Goal: Task Accomplishment & Management: Manage account settings

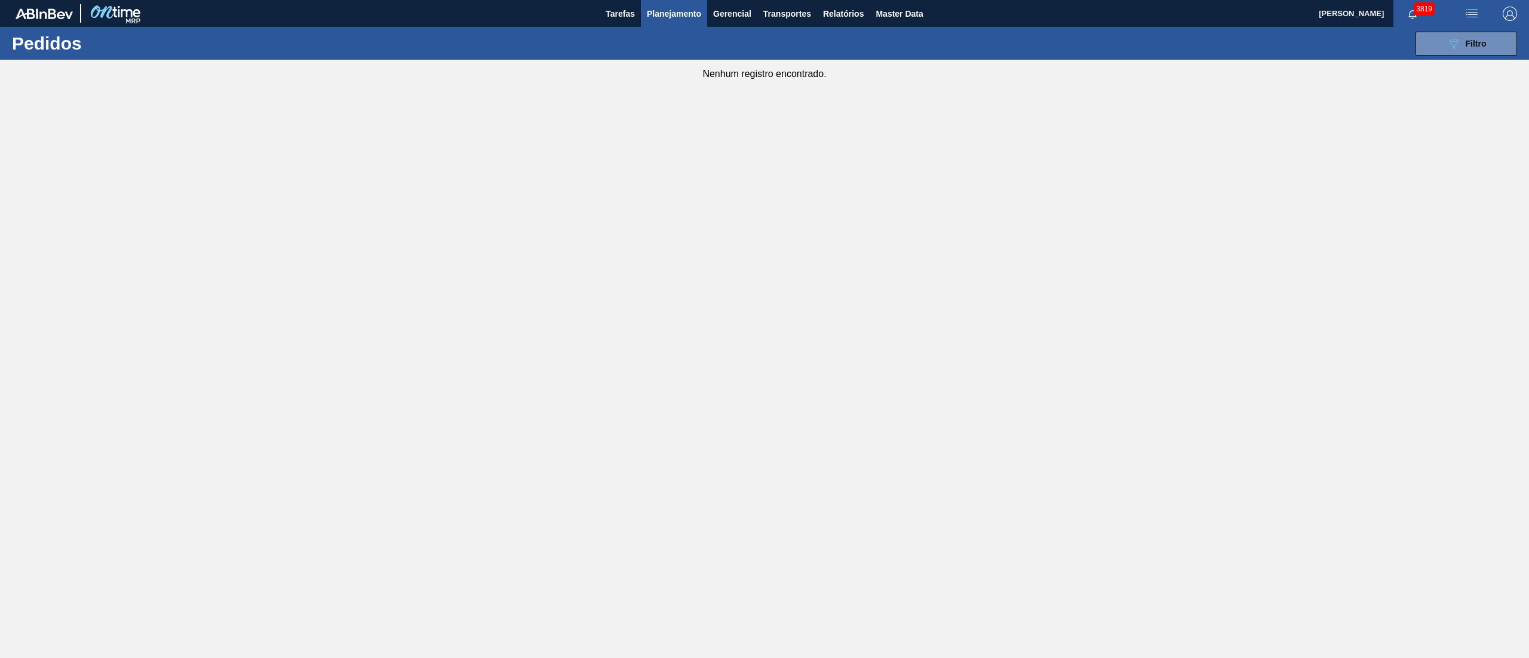
drag, startPoint x: 688, startPoint y: 105, endPoint x: 704, endPoint y: 60, distance: 47.4
click at [688, 105] on main "Tarefas Planejamento Gerencial Transportes Relatórios Master Data Douglas Santa…" at bounding box center [764, 329] width 1529 height 658
click at [1509, 49] on button "089F7B8B-B2A5-4AFE-B5C0-19BA573D28AC Filtro" at bounding box center [1467, 44] width 102 height 24
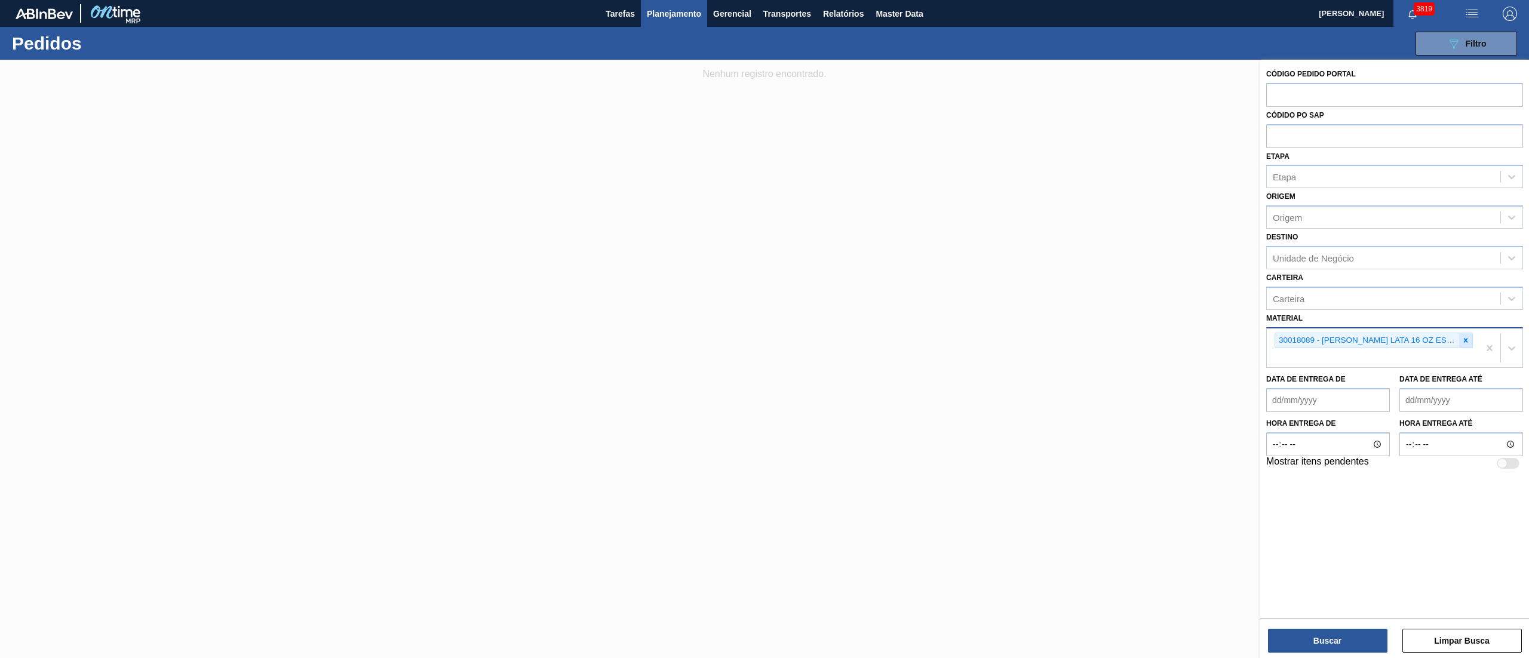
click at [1465, 336] on icon at bounding box center [1466, 340] width 8 height 8
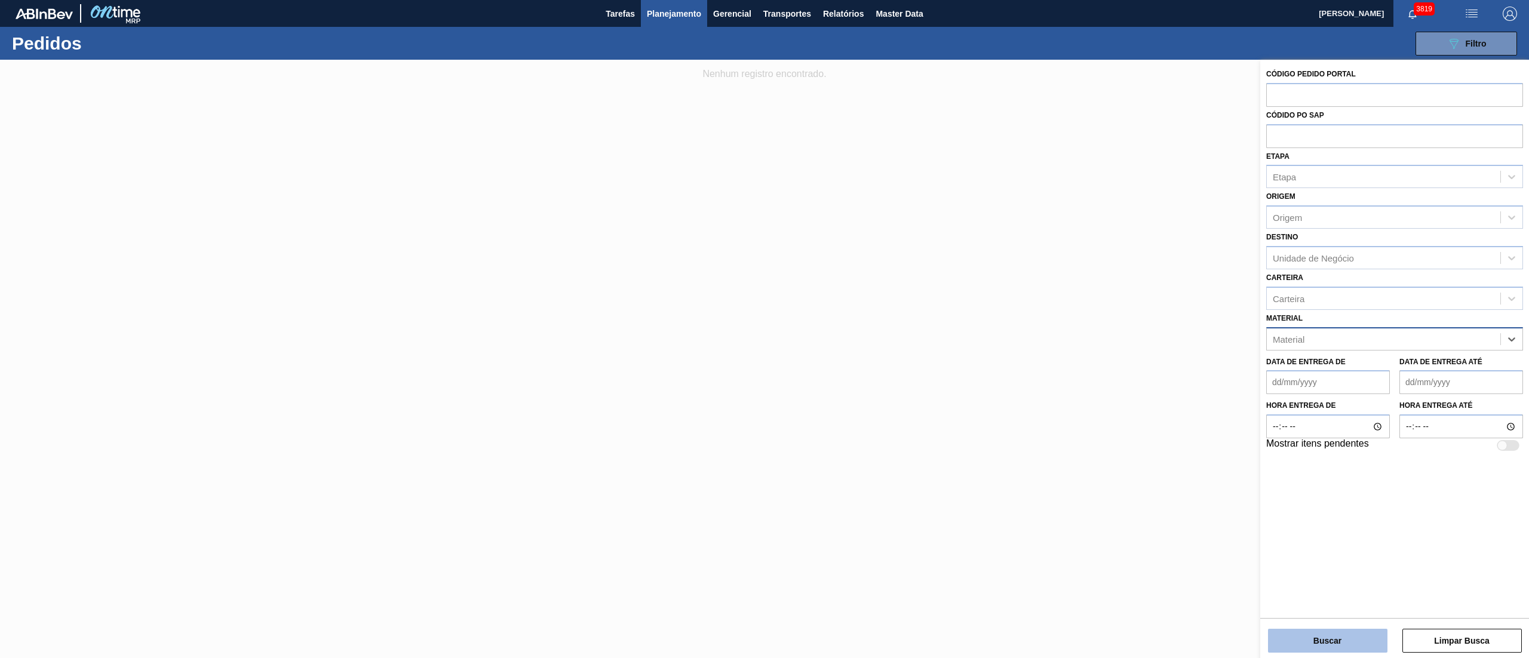
click at [1303, 637] on button "Buscar" at bounding box center [1327, 641] width 119 height 24
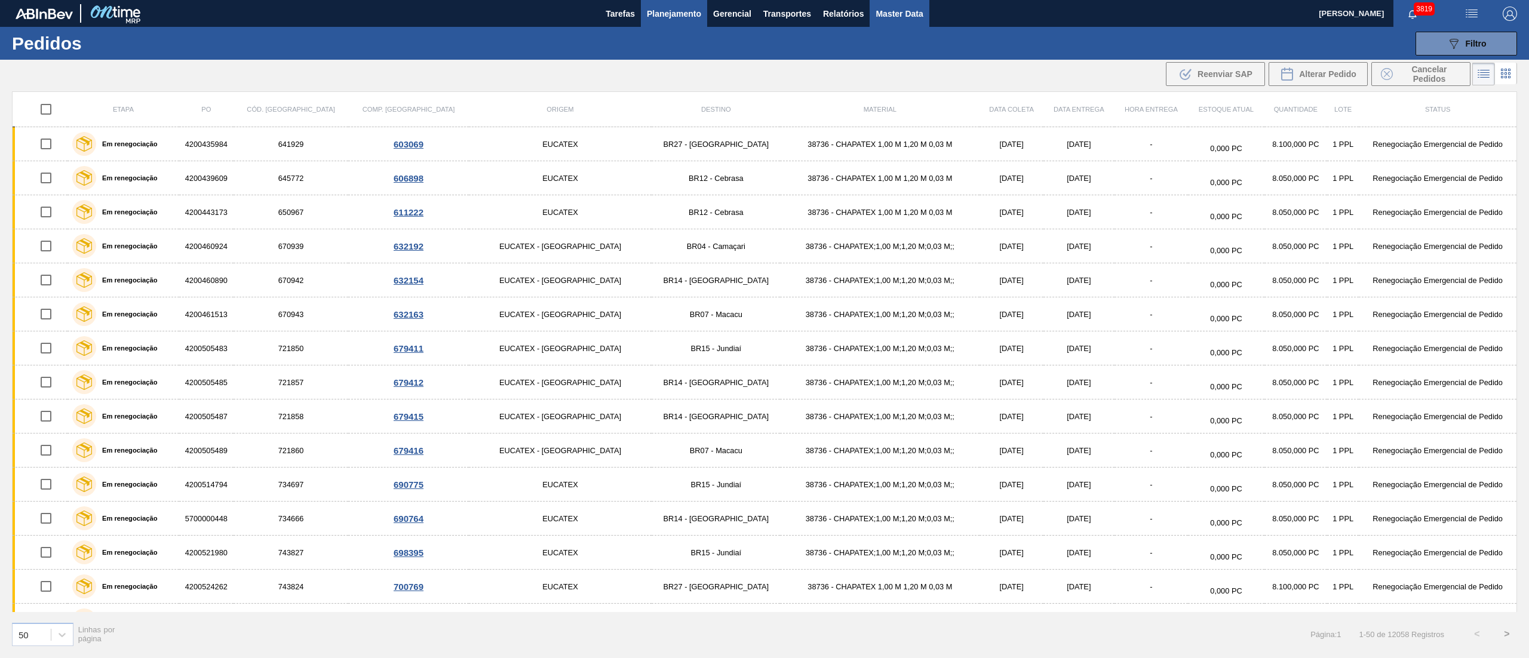
click at [887, 14] on span "Master Data" at bounding box center [899, 14] width 47 height 14
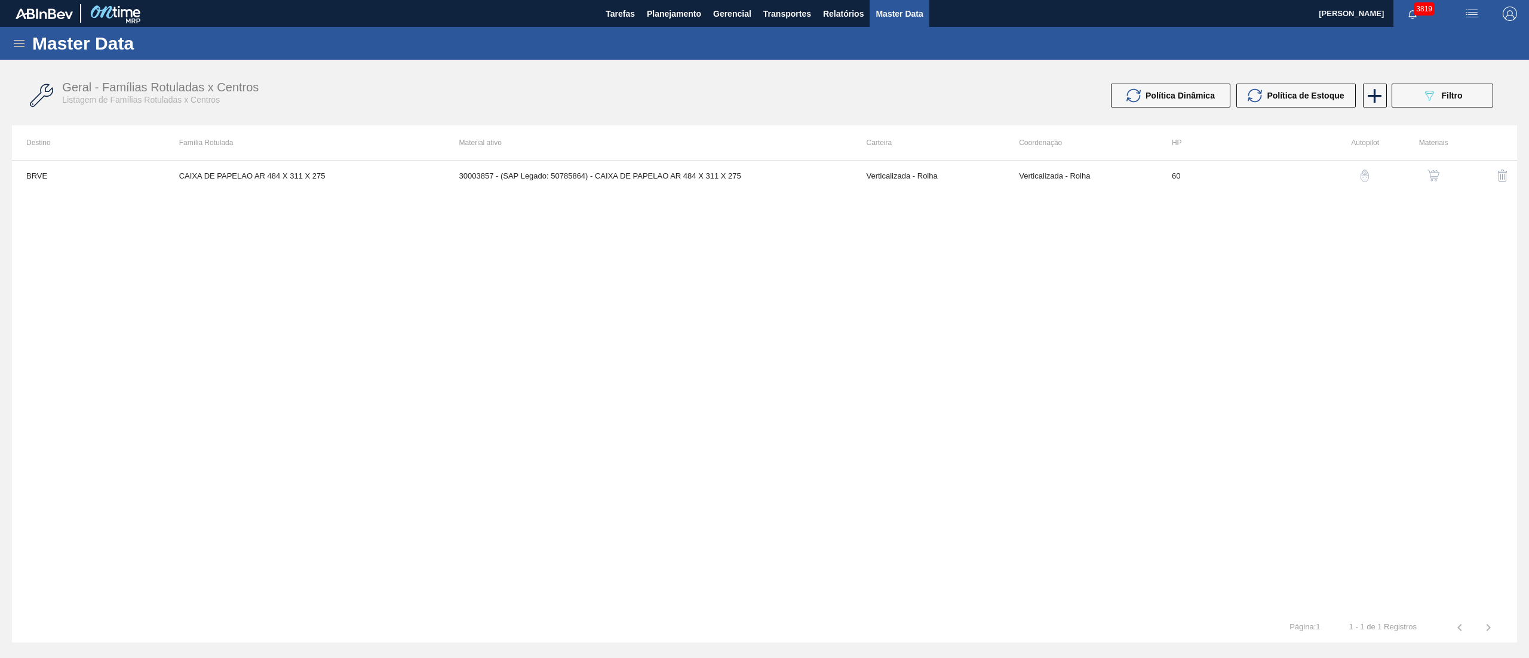
click at [19, 36] on icon at bounding box center [19, 43] width 14 height 14
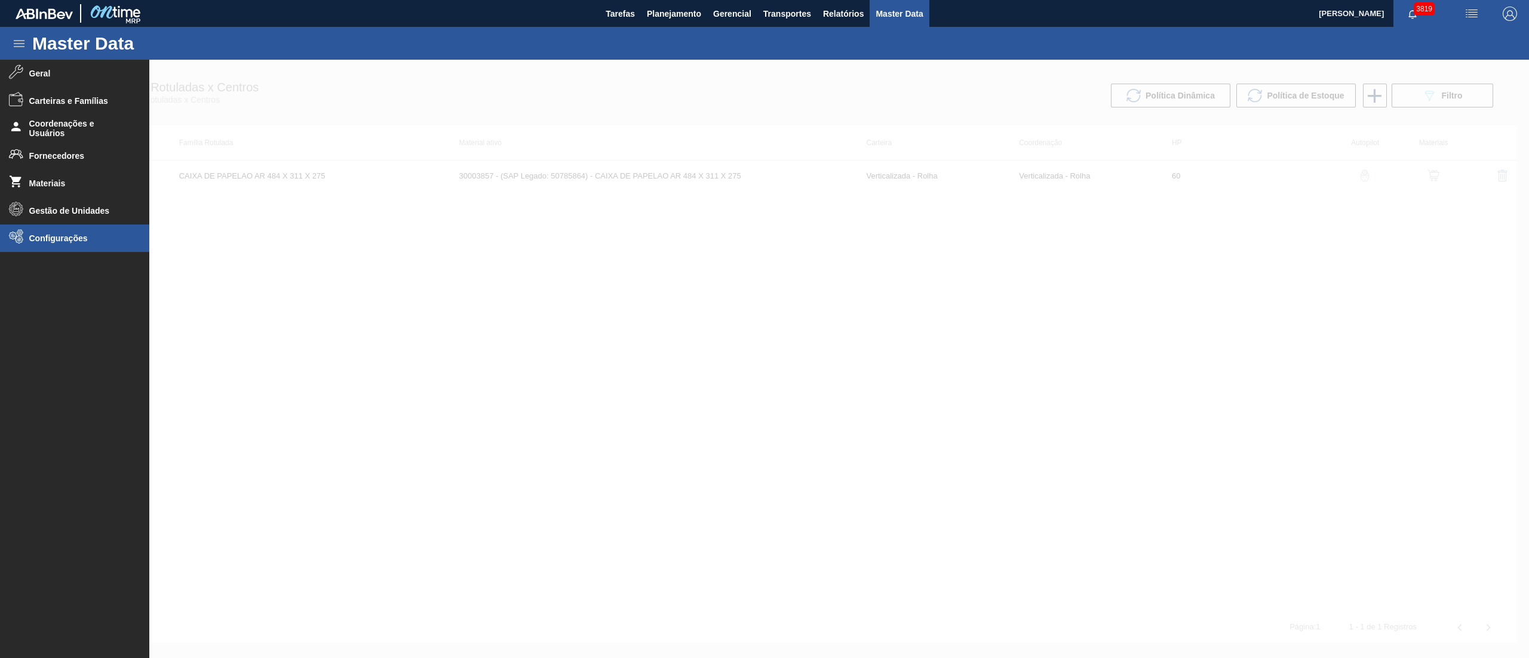
click at [72, 248] on li "Configurações" at bounding box center [74, 238] width 149 height 27
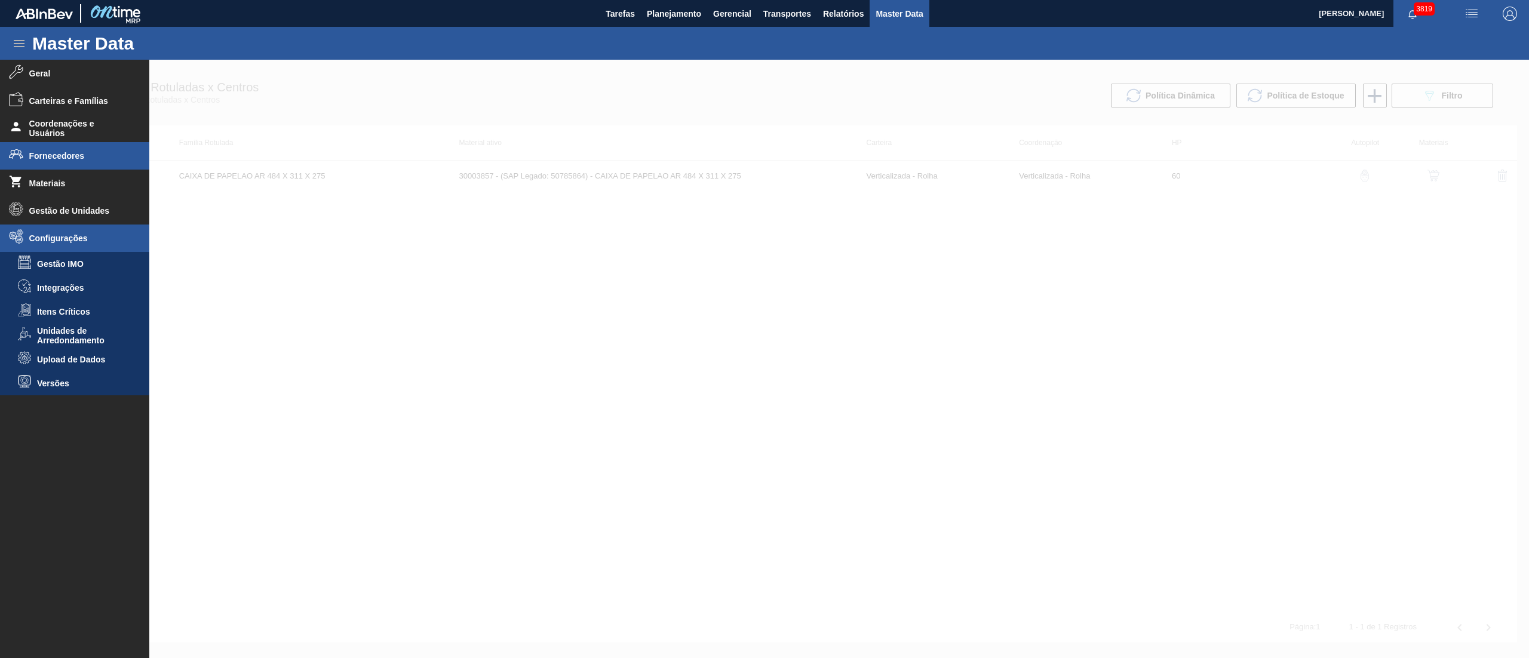
click at [44, 152] on span "Fornecedores" at bounding box center [78, 156] width 99 height 10
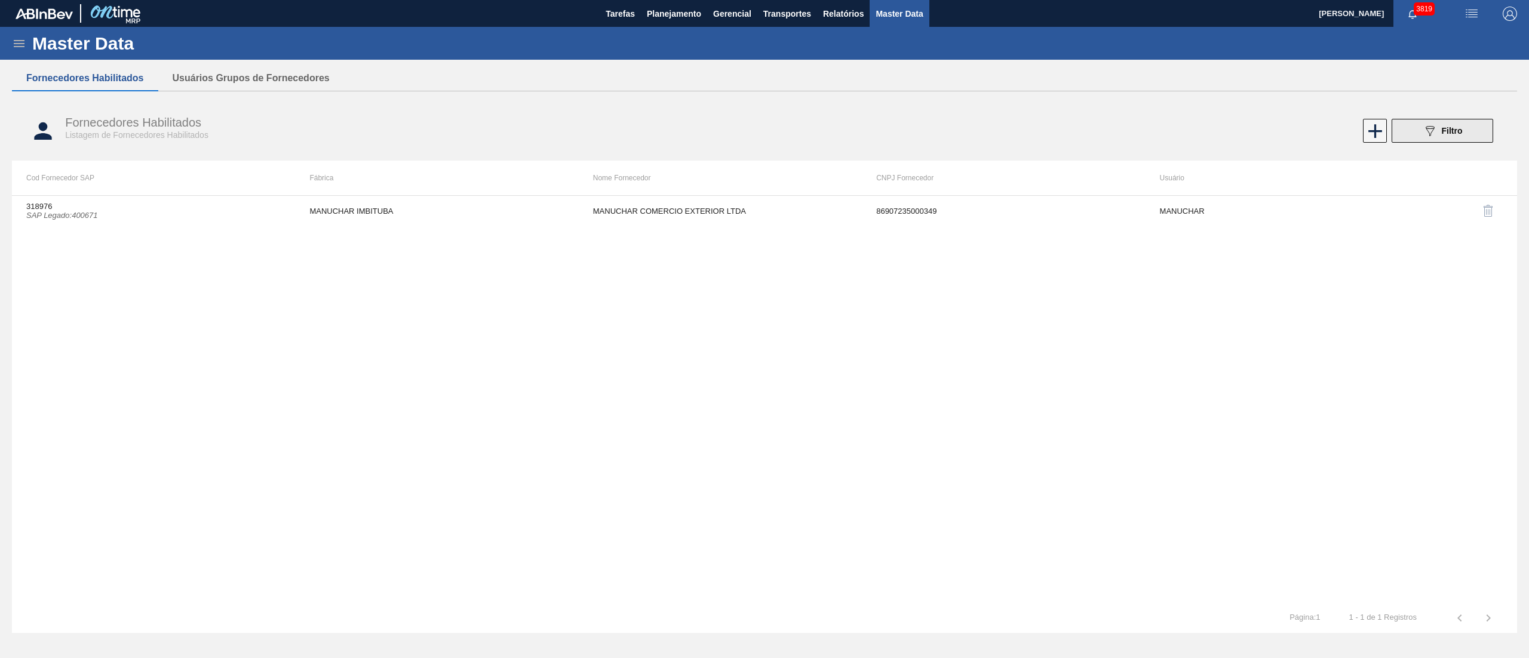
click at [1437, 131] on icon "089F7B8B-B2A5-4AFE-B5C0-19BA573D28AC" at bounding box center [1430, 131] width 14 height 14
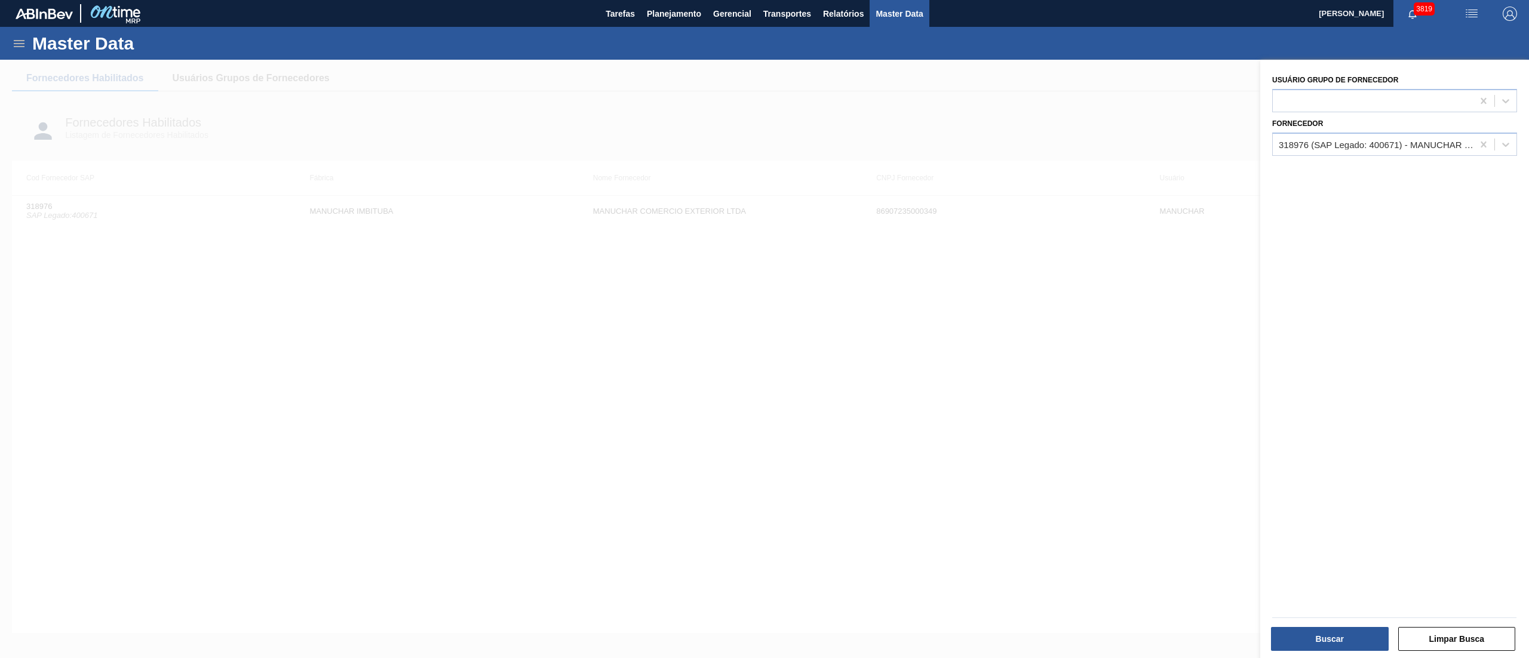
click at [711, 456] on div at bounding box center [764, 389] width 1529 height 658
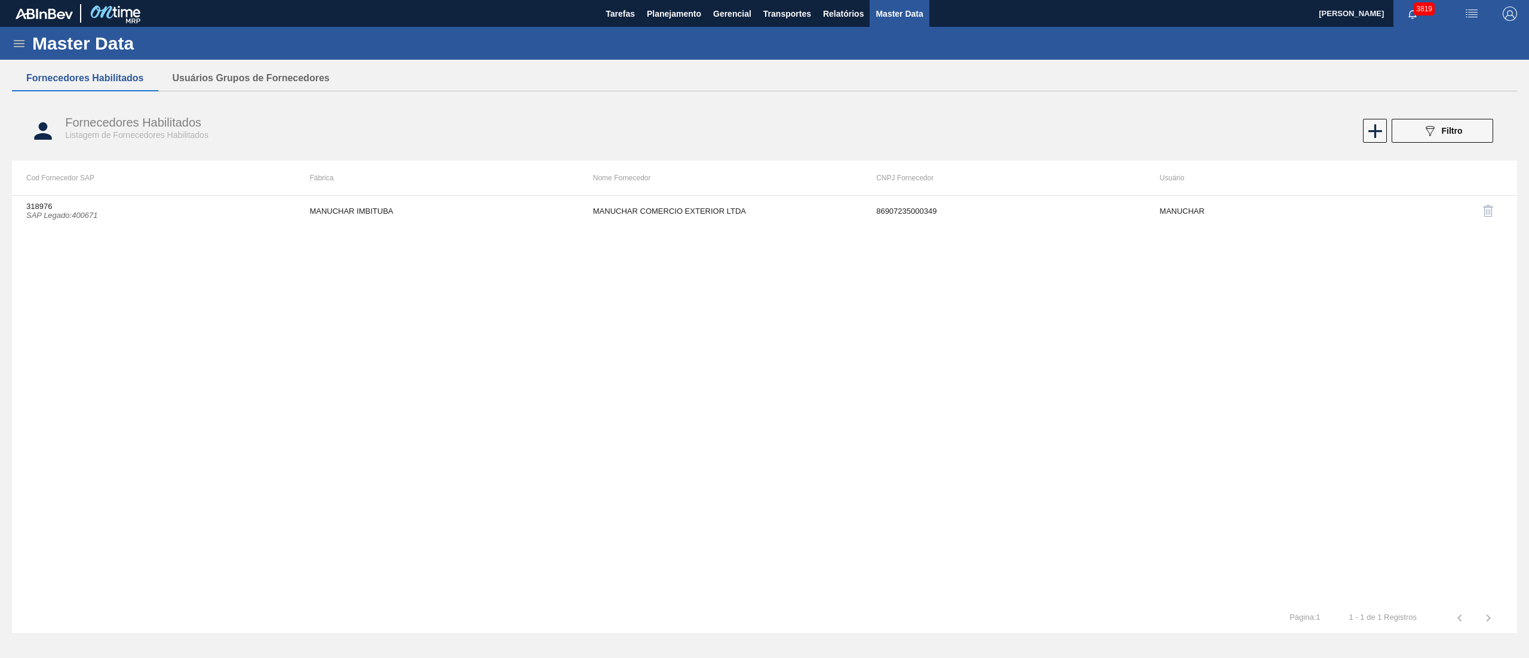
click at [1480, 117] on div "Fornecedores Habilitados Listagem de Fornecedores Habilitados 089F7B8B-B2A5-4AF…" at bounding box center [764, 131] width 1505 height 45
click at [1468, 131] on button "089F7B8B-B2A5-4AFE-B5C0-19BA573D28AC Filtro" at bounding box center [1443, 131] width 102 height 24
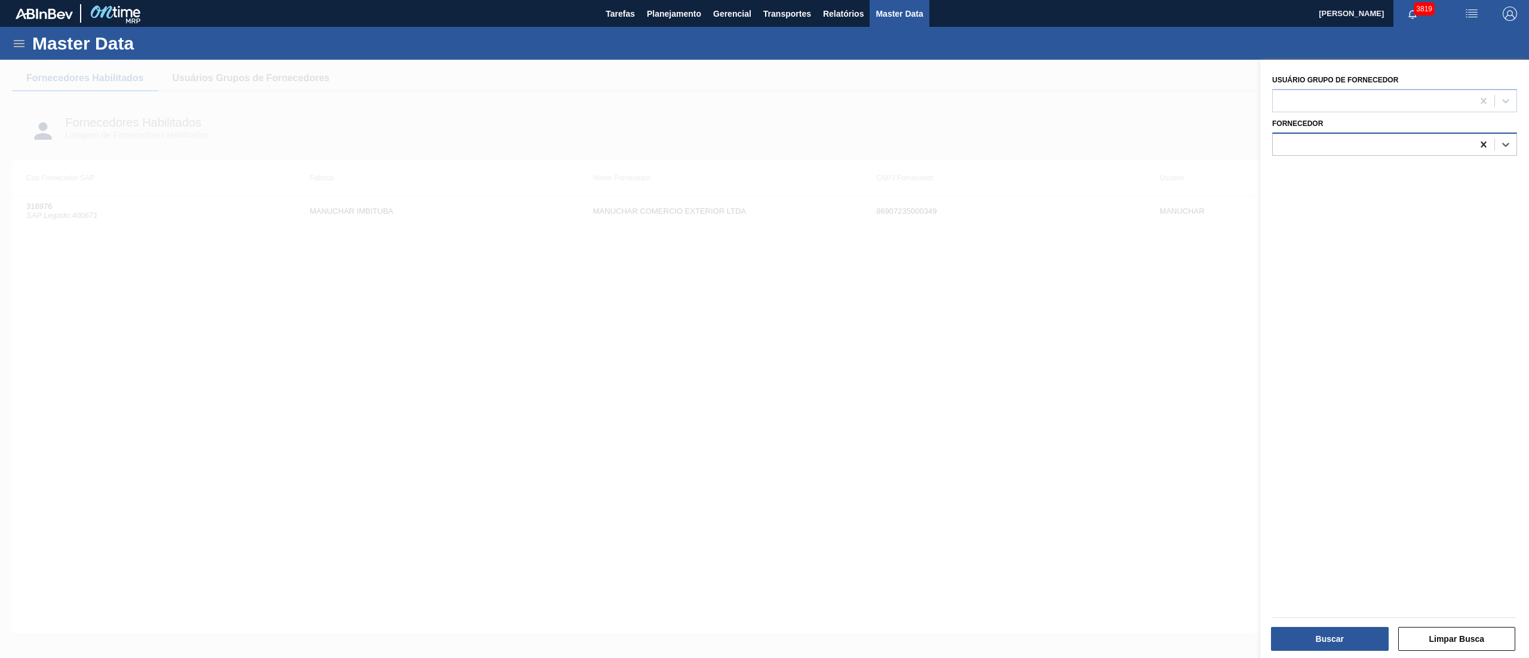
click at [1481, 146] on icon at bounding box center [1483, 144] width 5 height 6
click at [1380, 103] on div at bounding box center [1373, 100] width 200 height 17
type Fornecedor "manuch"
click at [1374, 121] on div "MANUCHAR" at bounding box center [1394, 130] width 245 height 22
click at [1334, 640] on button "Buscar" at bounding box center [1330, 639] width 118 height 24
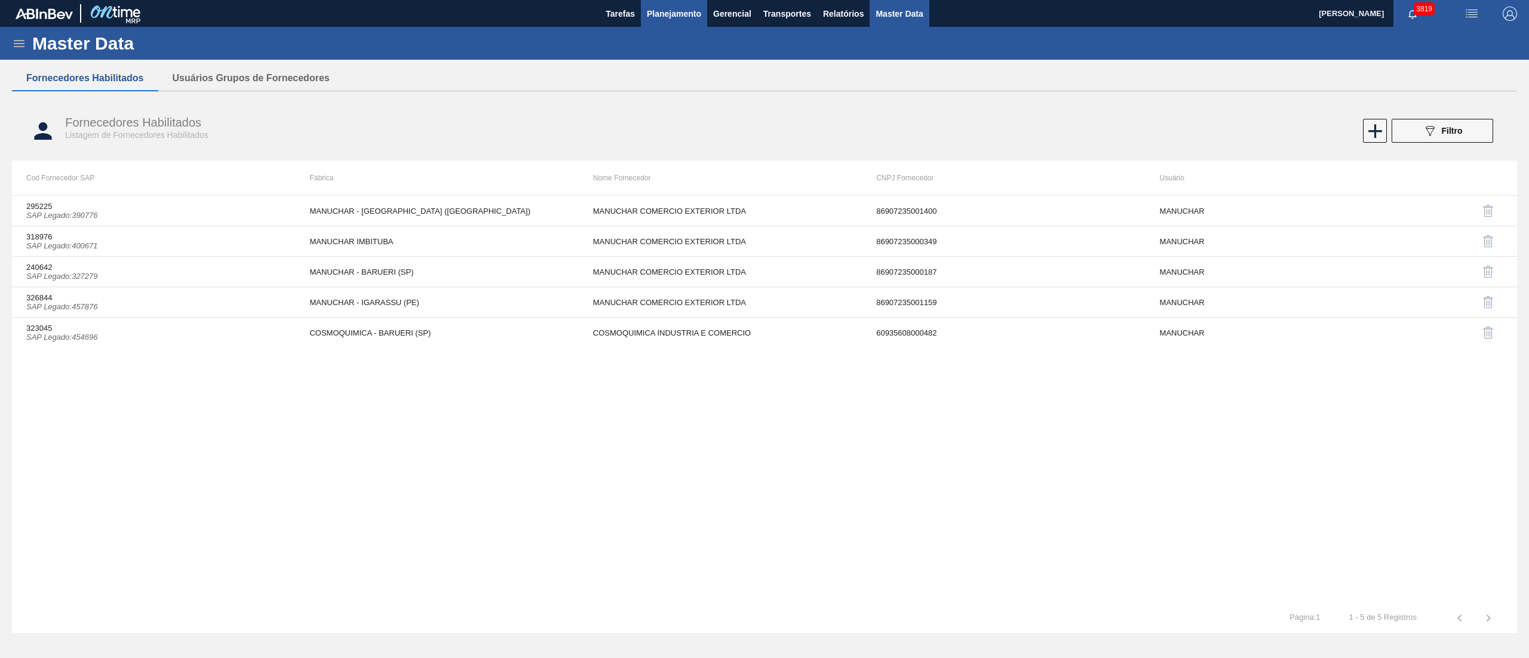
click at [661, 21] on button "Planejamento" at bounding box center [674, 13] width 66 height 27
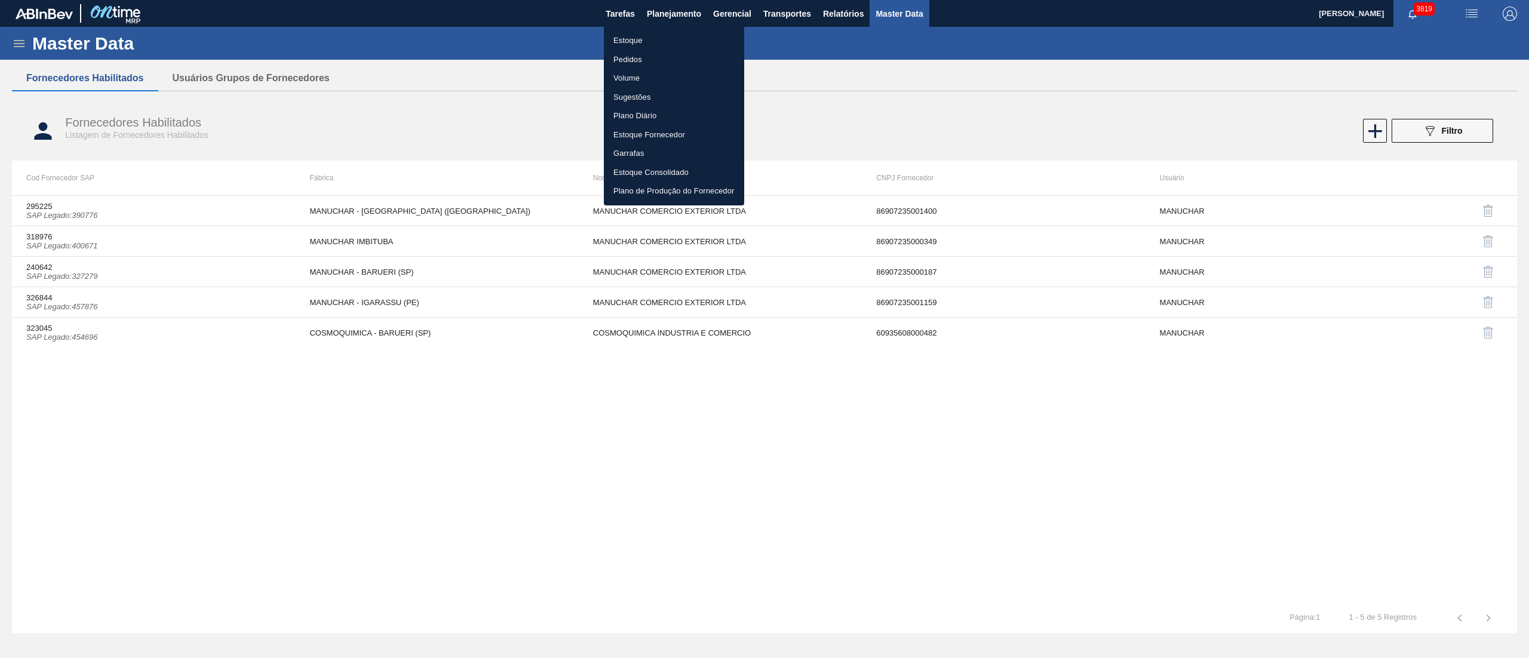
click at [629, 35] on li "Estoque" at bounding box center [674, 40] width 140 height 19
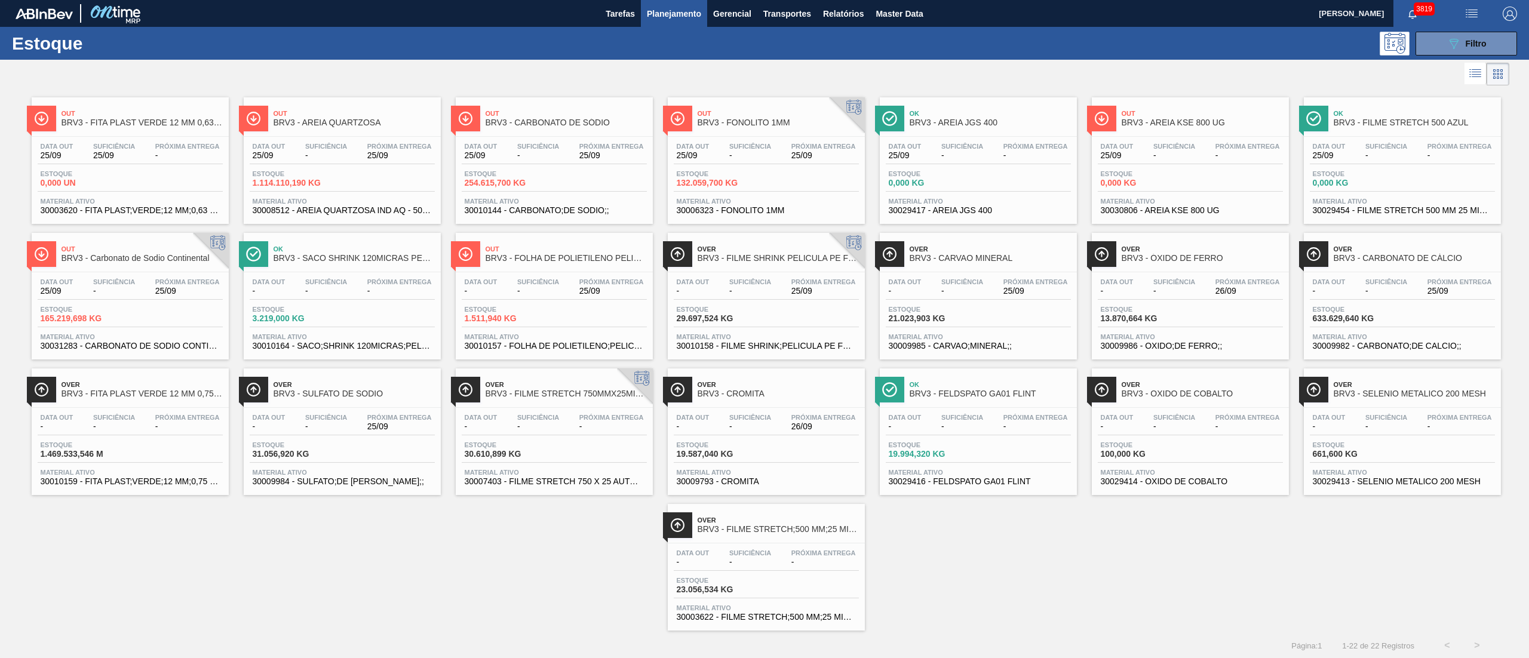
click at [374, 437] on div "Data out - Suficiência - Próxima Entrega 25/09 Estoque 31.056,920 KG Material a…" at bounding box center [342, 448] width 197 height 81
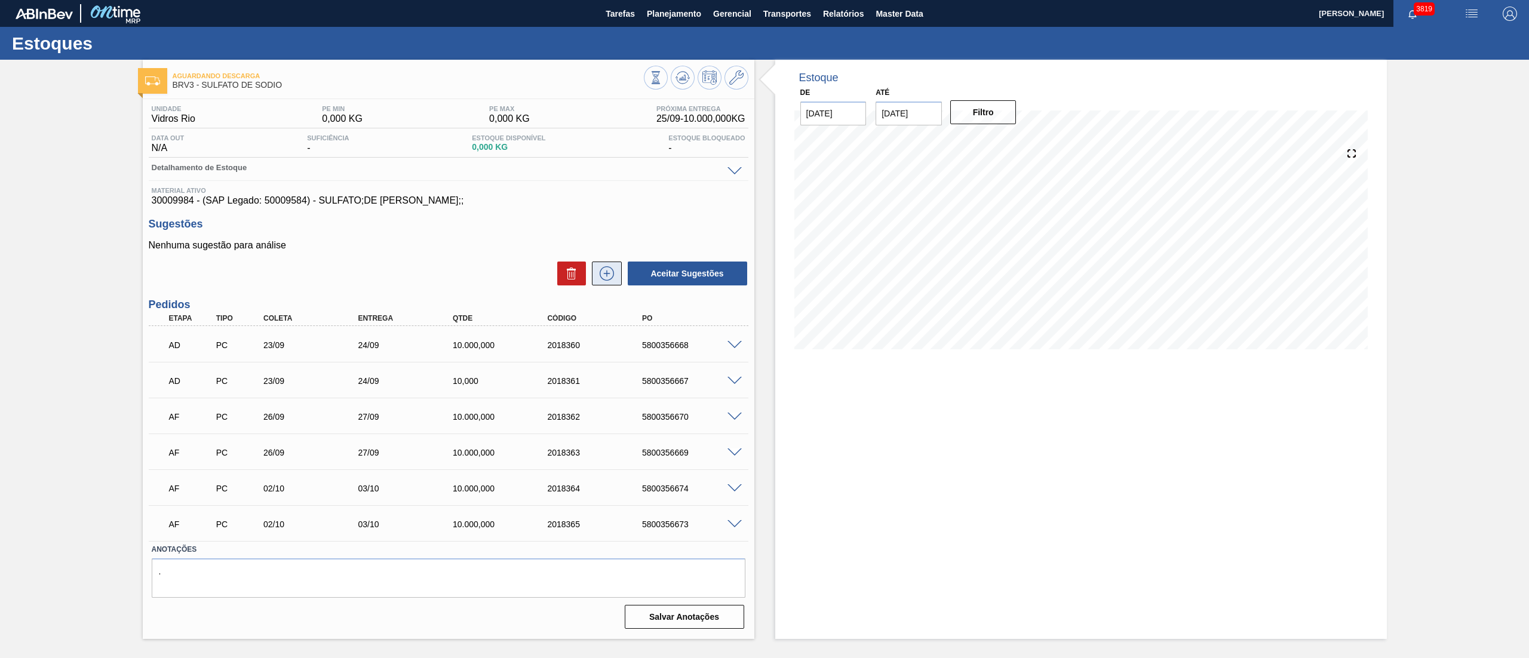
click at [609, 268] on icon at bounding box center [606, 273] width 19 height 14
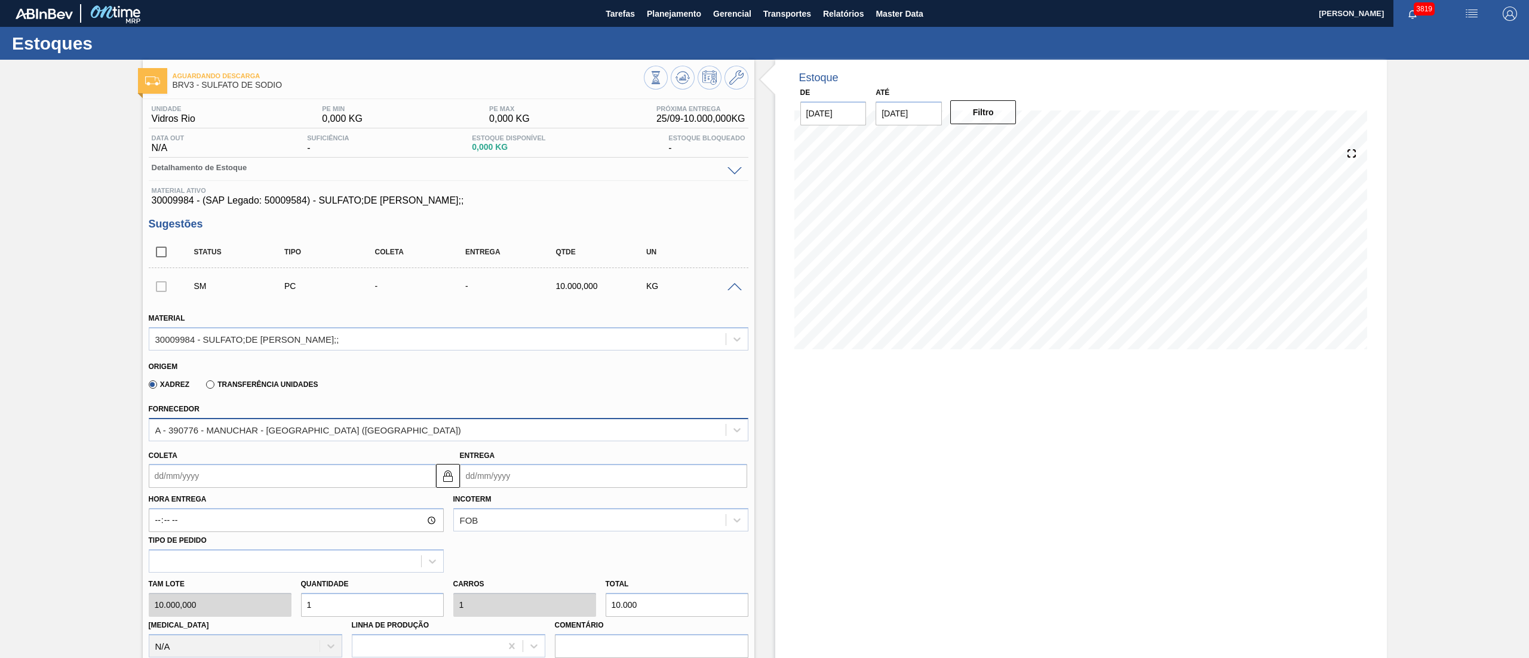
click at [265, 440] on div "A - 390776 - MANUCHAR - CUBATÃO (SP)" at bounding box center [449, 429] width 600 height 23
click at [730, 81] on icon at bounding box center [736, 77] width 14 height 14
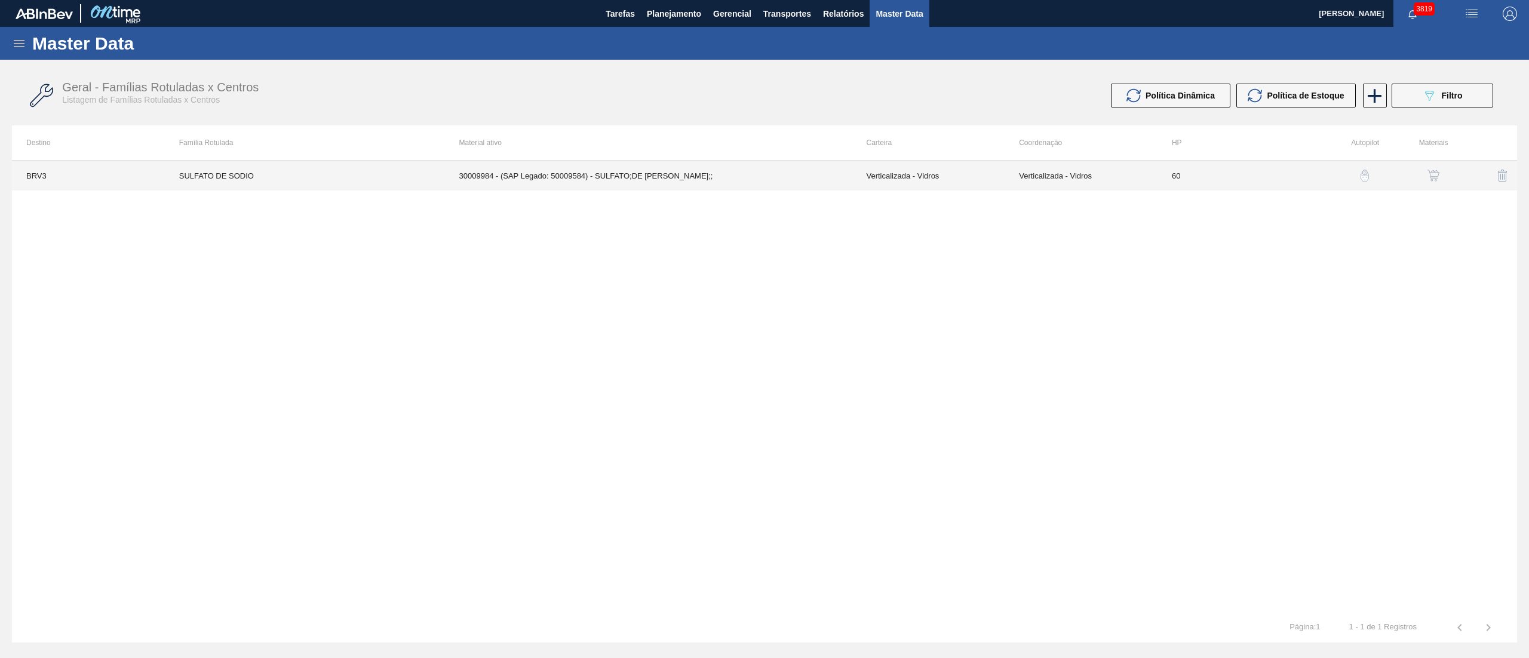
click at [791, 186] on td "30009984 - (SAP Legado: 50009584) - SULFATO;DE [PERSON_NAME];;" at bounding box center [648, 176] width 407 height 30
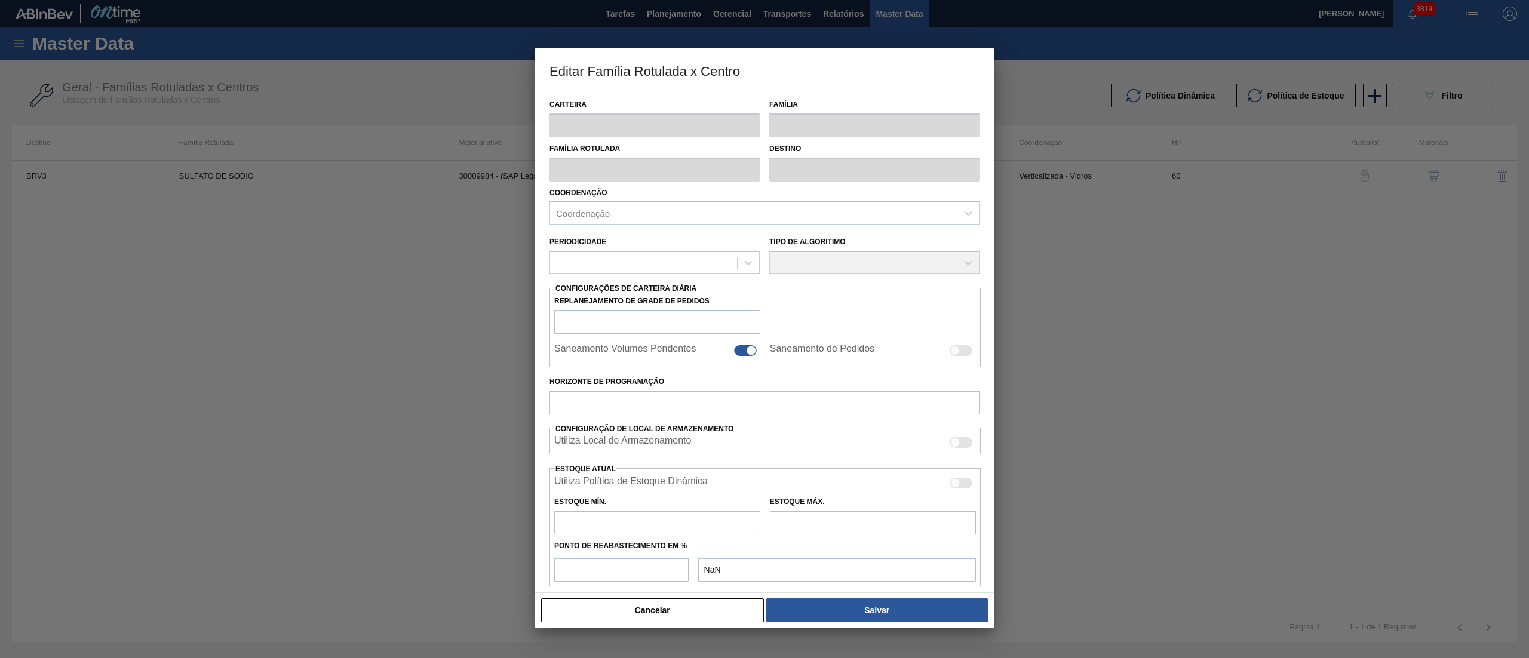
type input "Verticalizada - Vidros"
type input "Matéria-Prima-Vidros"
type input "SULFATO DE SODIO"
type input "BRV3 - Vidros Rio"
type input "60"
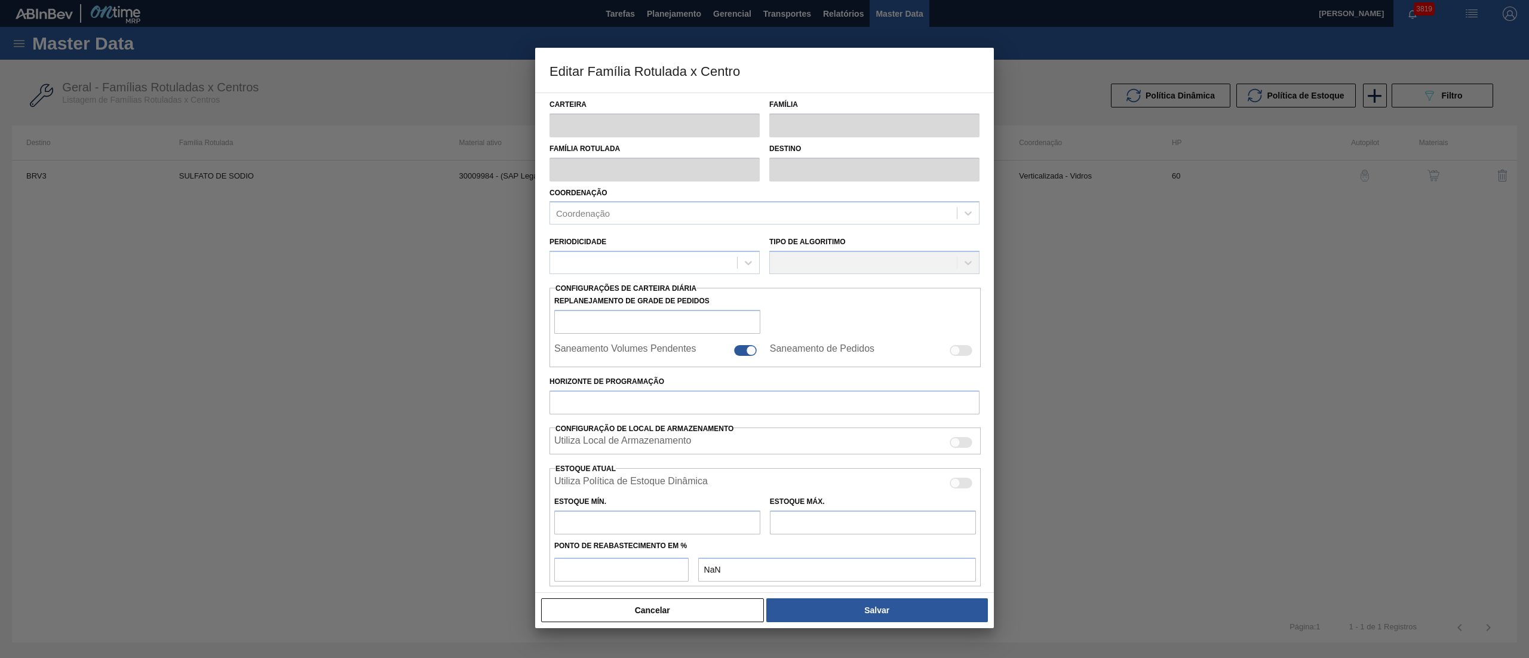
type input "0"
type input "100"
type input "0,000"
checkbox input "true"
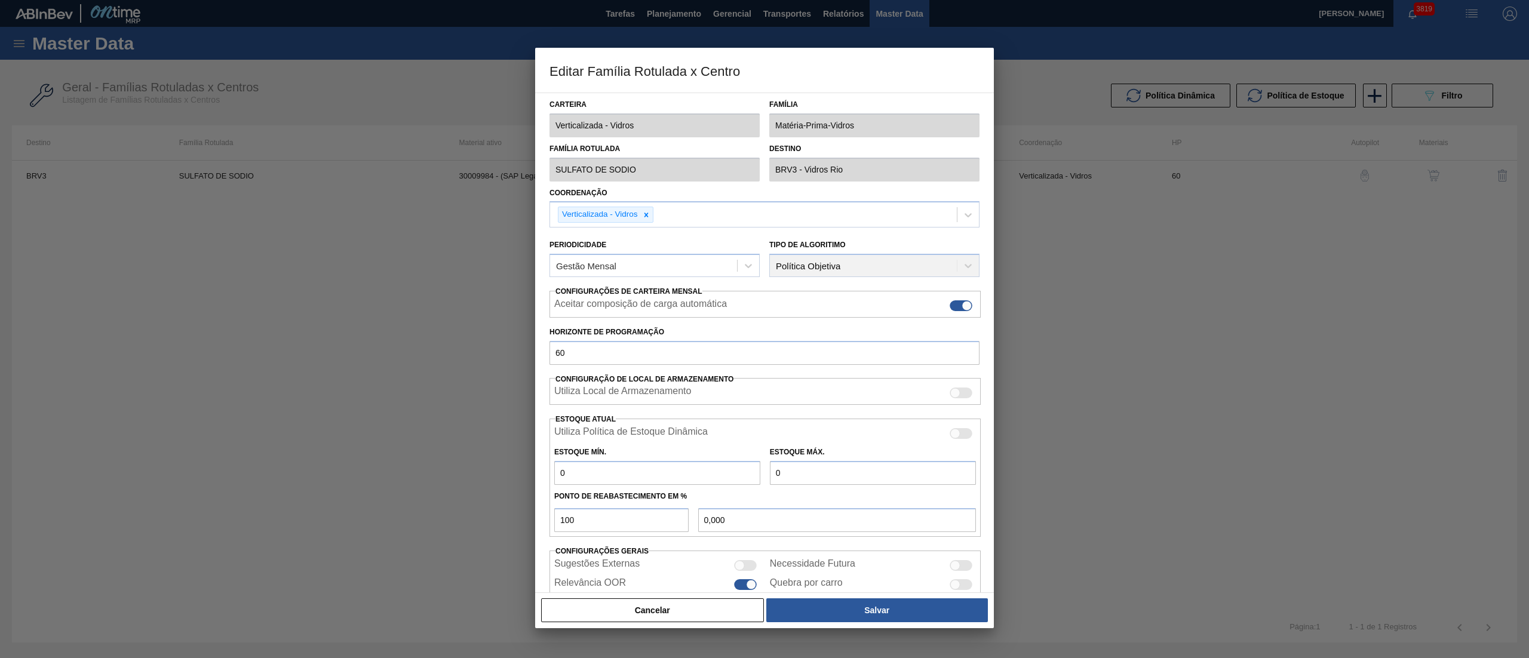
scroll to position [49, 0]
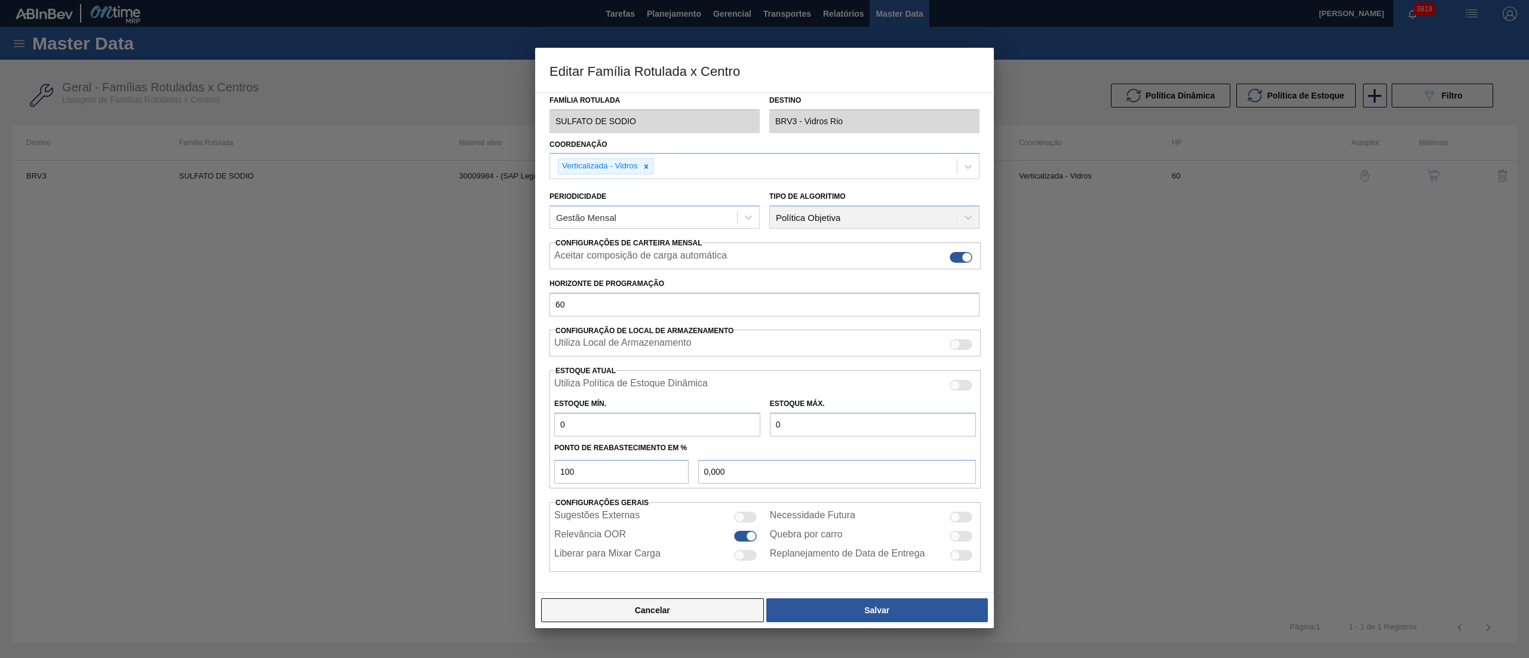
click at [604, 604] on button "Cancelar" at bounding box center [652, 610] width 223 height 24
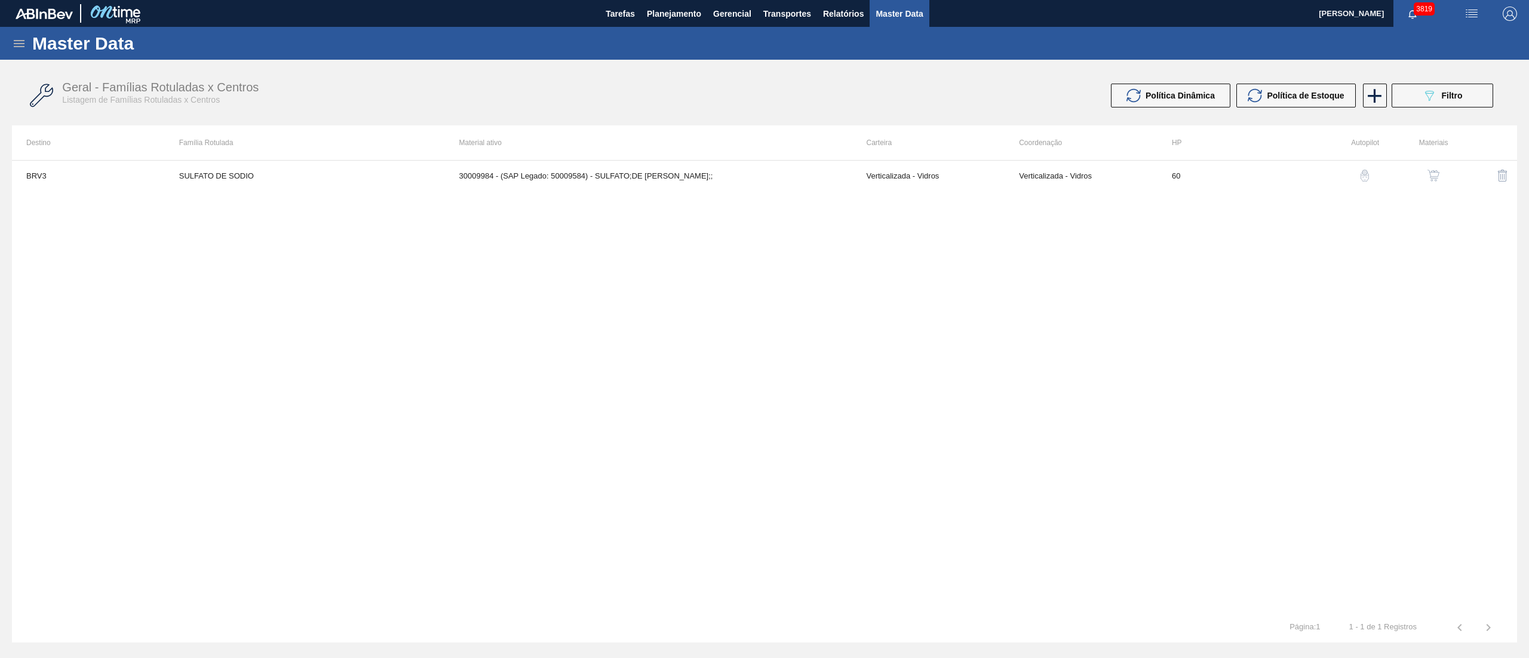
click at [1426, 167] on button "button" at bounding box center [1433, 175] width 29 height 29
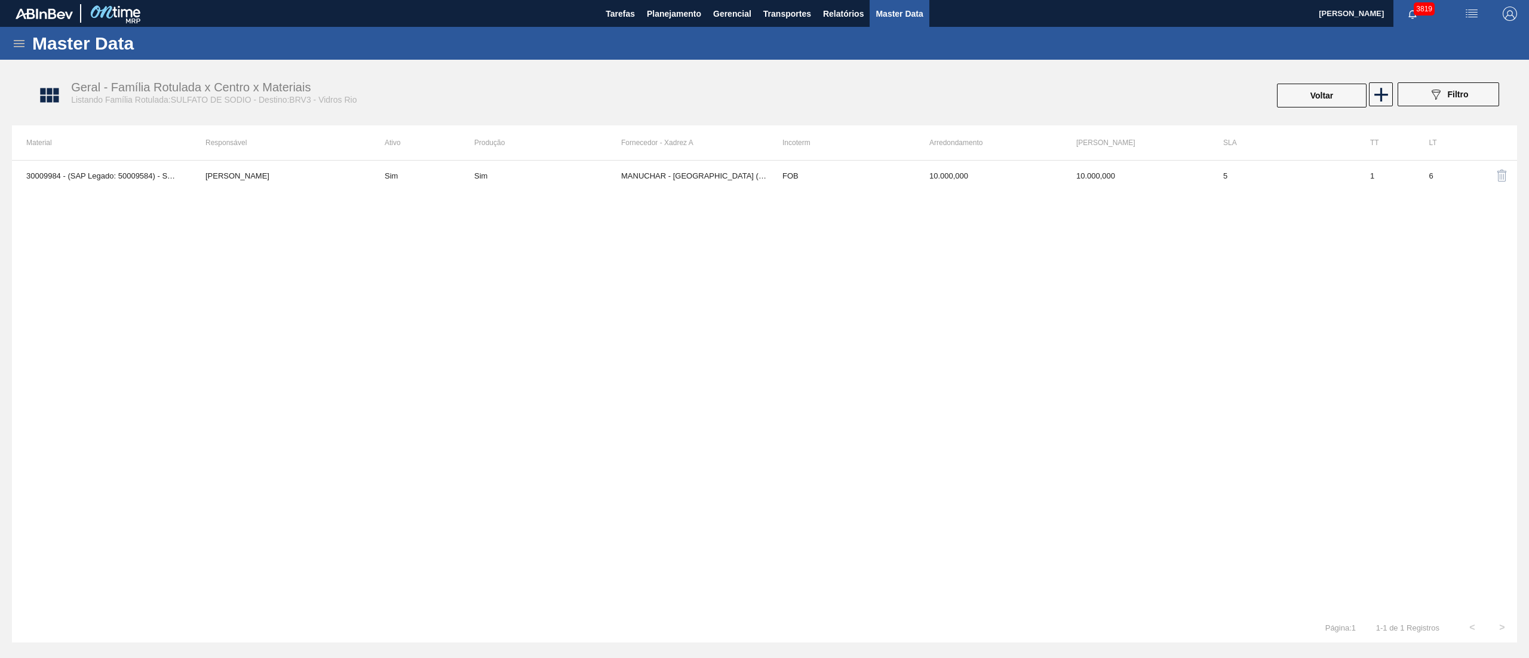
drag, startPoint x: 646, startPoint y: 139, endPoint x: 645, endPoint y: 149, distance: 10.8
click at [645, 145] on th "Fornecedor - Xadrez A" at bounding box center [694, 142] width 147 height 35
click at [645, 149] on th "Fornecedor - Xadrez A" at bounding box center [694, 142] width 147 height 35
click at [645, 161] on td "MANUCHAR - [GEOGRAPHIC_DATA] ([GEOGRAPHIC_DATA])" at bounding box center [694, 176] width 147 height 30
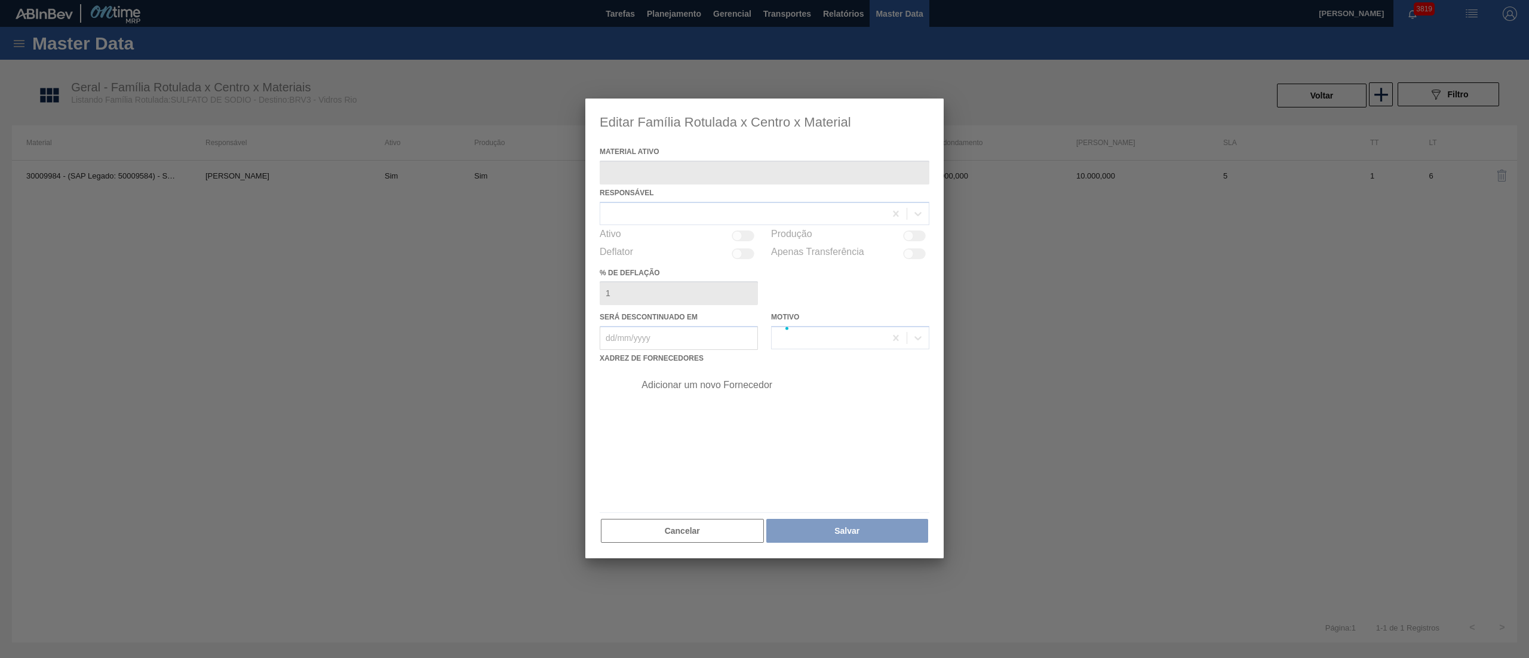
type ativo "30009984 - (SAP Legado: 50009584) - SULFATO;DE [PERSON_NAME];;"
checkbox input "true"
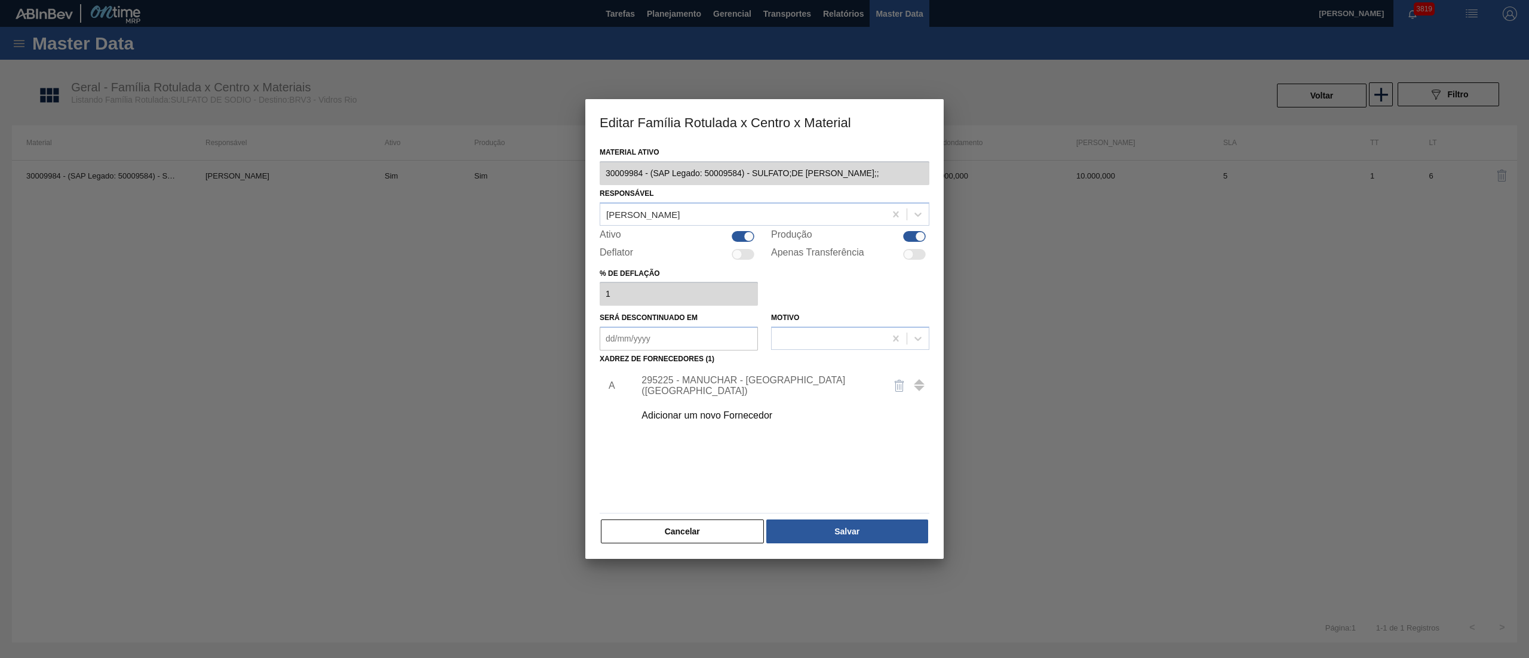
click at [677, 418] on div "Adicionar um novo Fornecedor" at bounding box center [759, 415] width 234 height 11
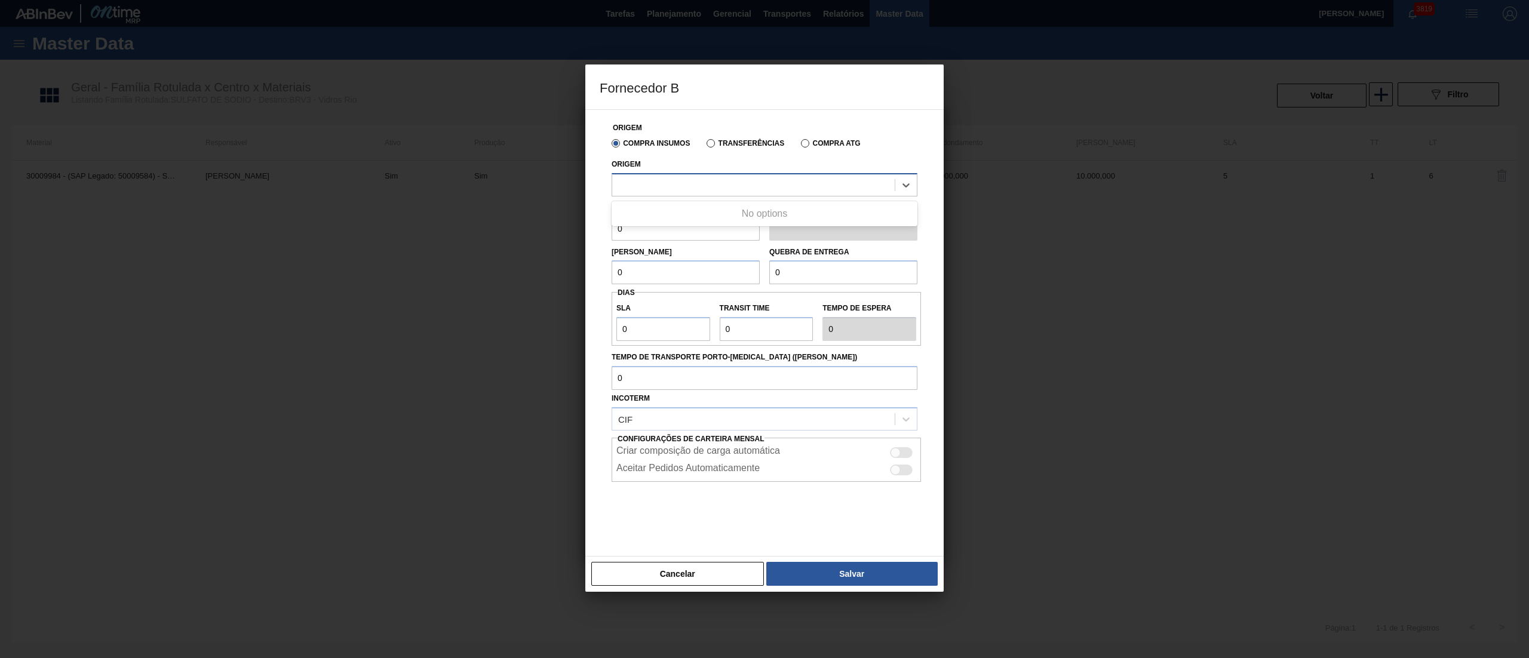
click at [660, 195] on div at bounding box center [765, 184] width 306 height 23
click at [642, 184] on div at bounding box center [753, 184] width 283 height 17
click at [672, 186] on div at bounding box center [753, 184] width 283 height 17
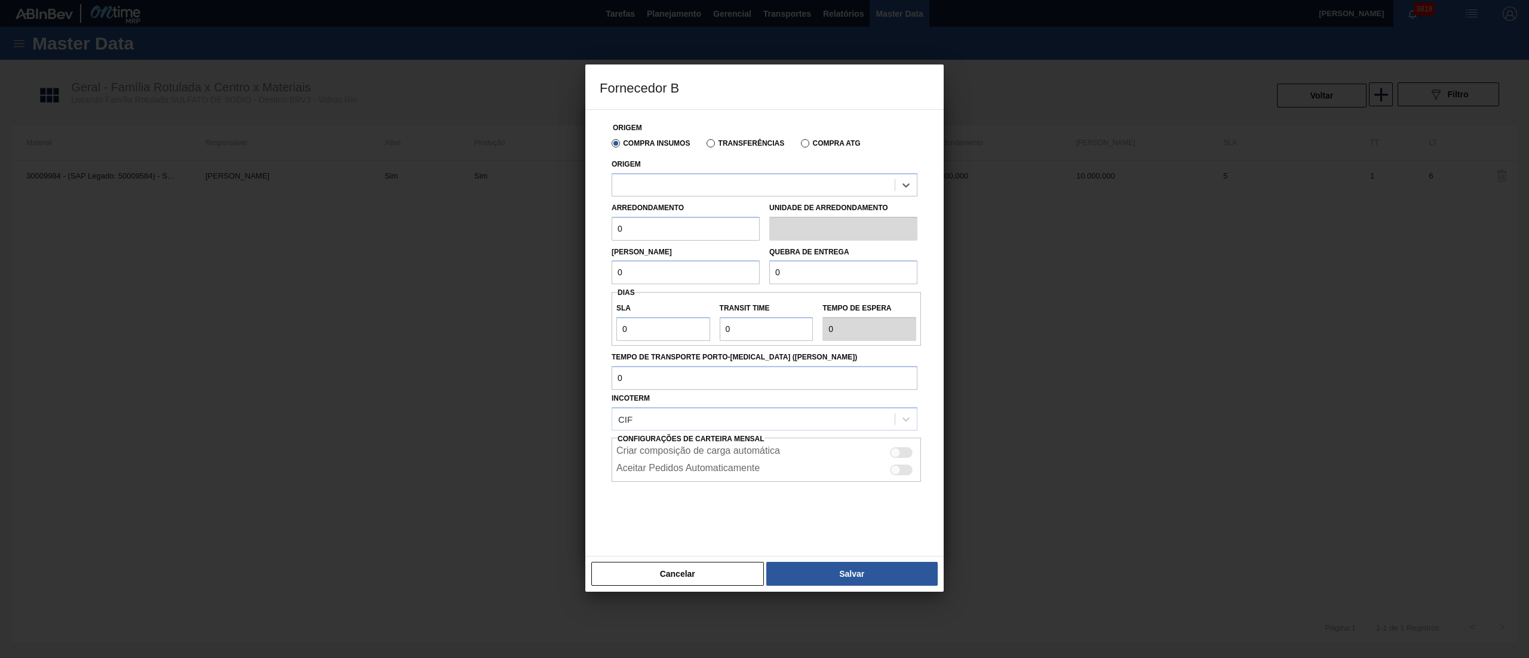
click at [741, 151] on div "Compra Insumos Transferências Compra ATG" at bounding box center [764, 143] width 315 height 20
click at [732, 143] on label "Transferências" at bounding box center [746, 143] width 78 height 8
click at [705, 146] on input "Transferências" at bounding box center [705, 146] width 0 height 0
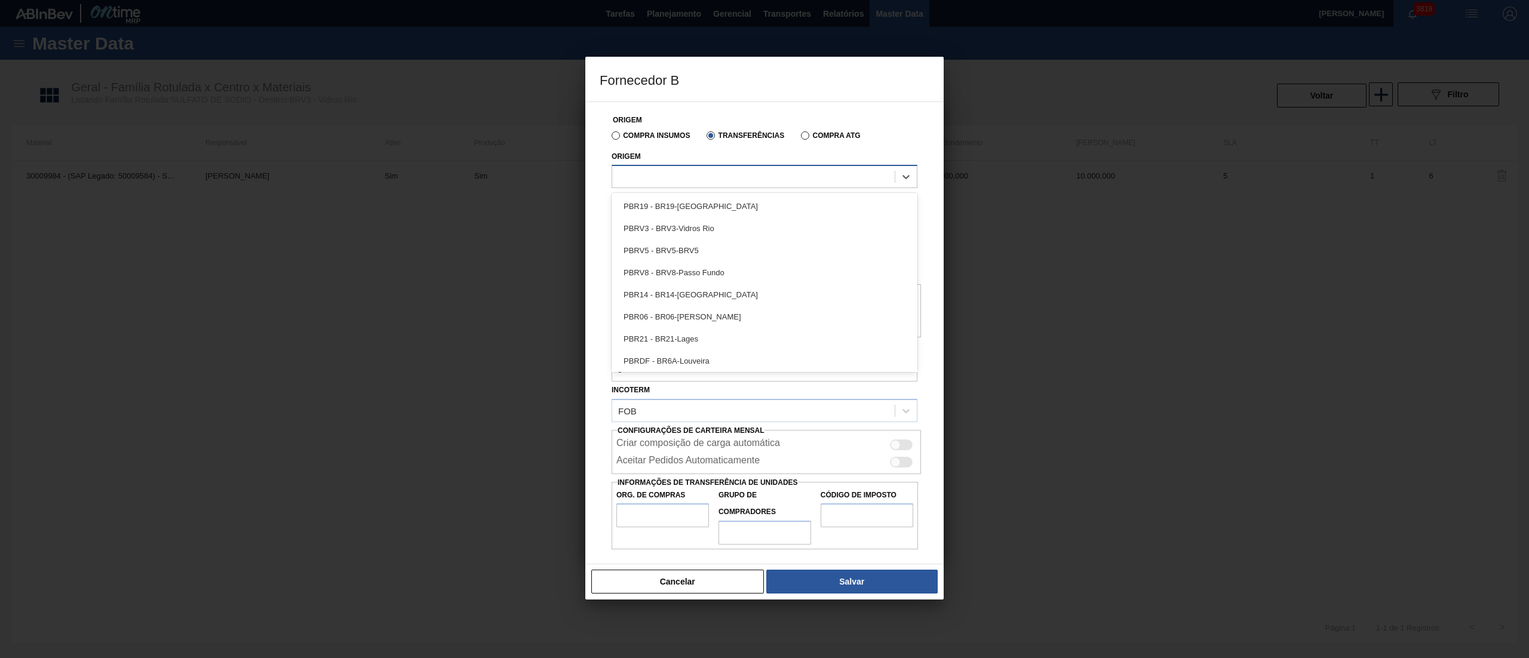
click at [693, 179] on div at bounding box center [753, 176] width 283 height 17
click at [625, 135] on label "Compra Insumos" at bounding box center [651, 135] width 78 height 8
click at [610, 138] on input "Compra Insumos" at bounding box center [610, 138] width 0 height 0
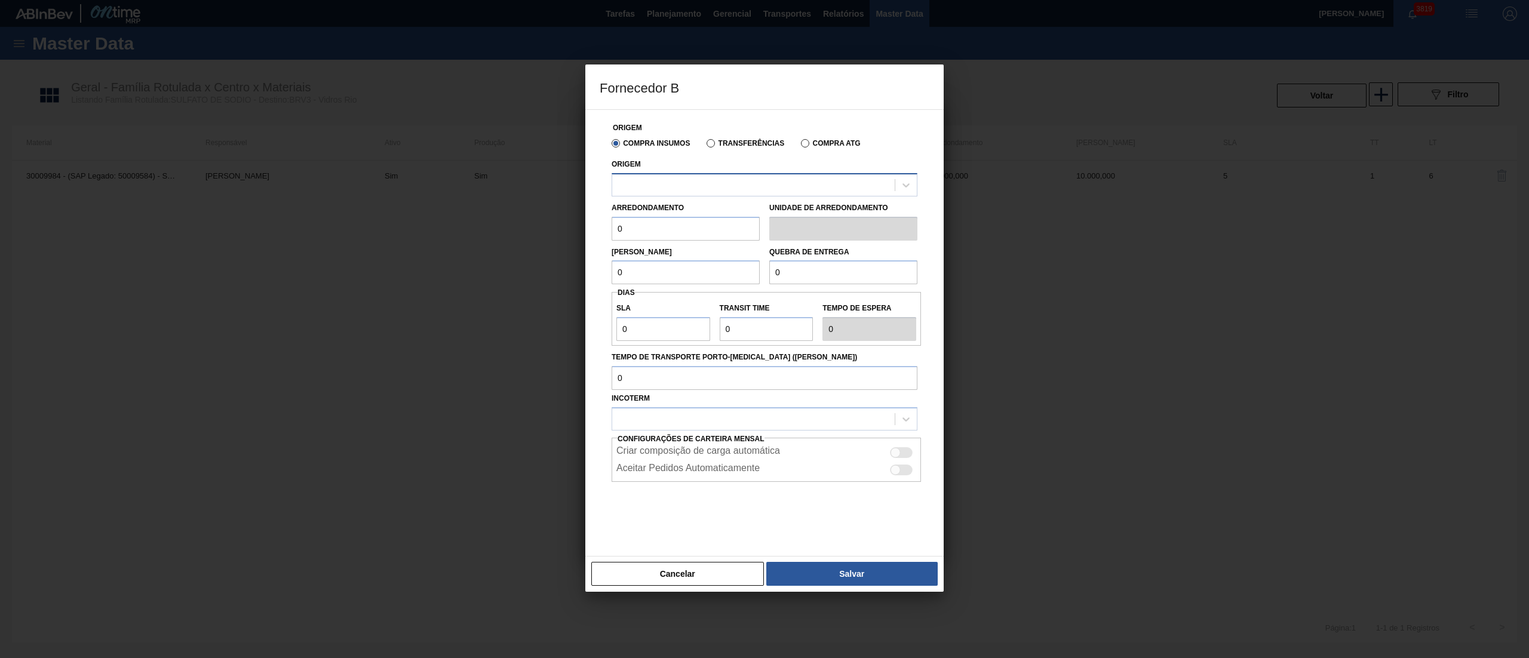
click at [650, 186] on div at bounding box center [753, 184] width 283 height 17
click at [656, 566] on button "Cancelar" at bounding box center [677, 574] width 173 height 24
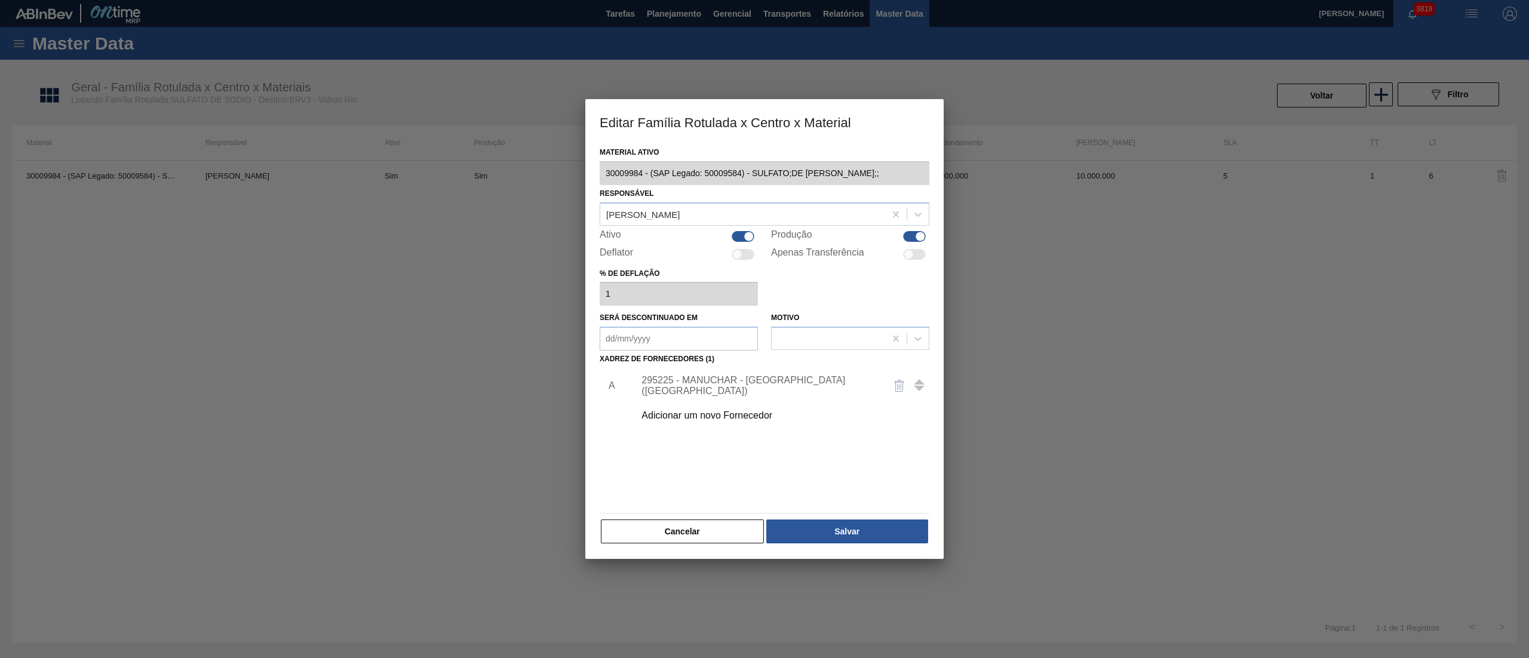
click at [533, 171] on div "Editar Família Rotulada x Centro x Material Material ativo 30009984 - (SAP Lega…" at bounding box center [764, 329] width 1529 height 658
click at [576, 171] on div "Editar Família Rotulada x Centro x Material Material ativo 30009984 - (SAP Lega…" at bounding box center [764, 329] width 1529 height 658
click at [656, 535] on button "Cancelar" at bounding box center [682, 532] width 163 height 24
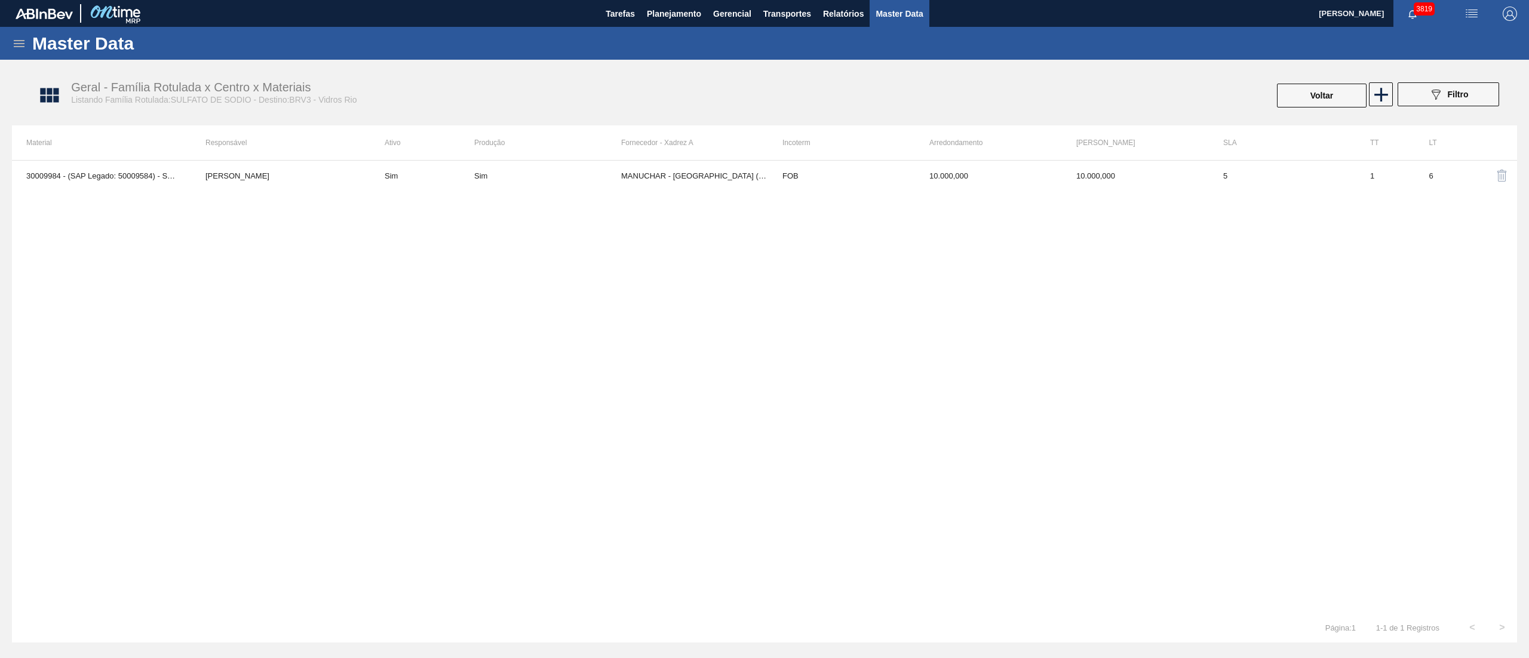
click at [14, 40] on icon at bounding box center [19, 43] width 11 height 7
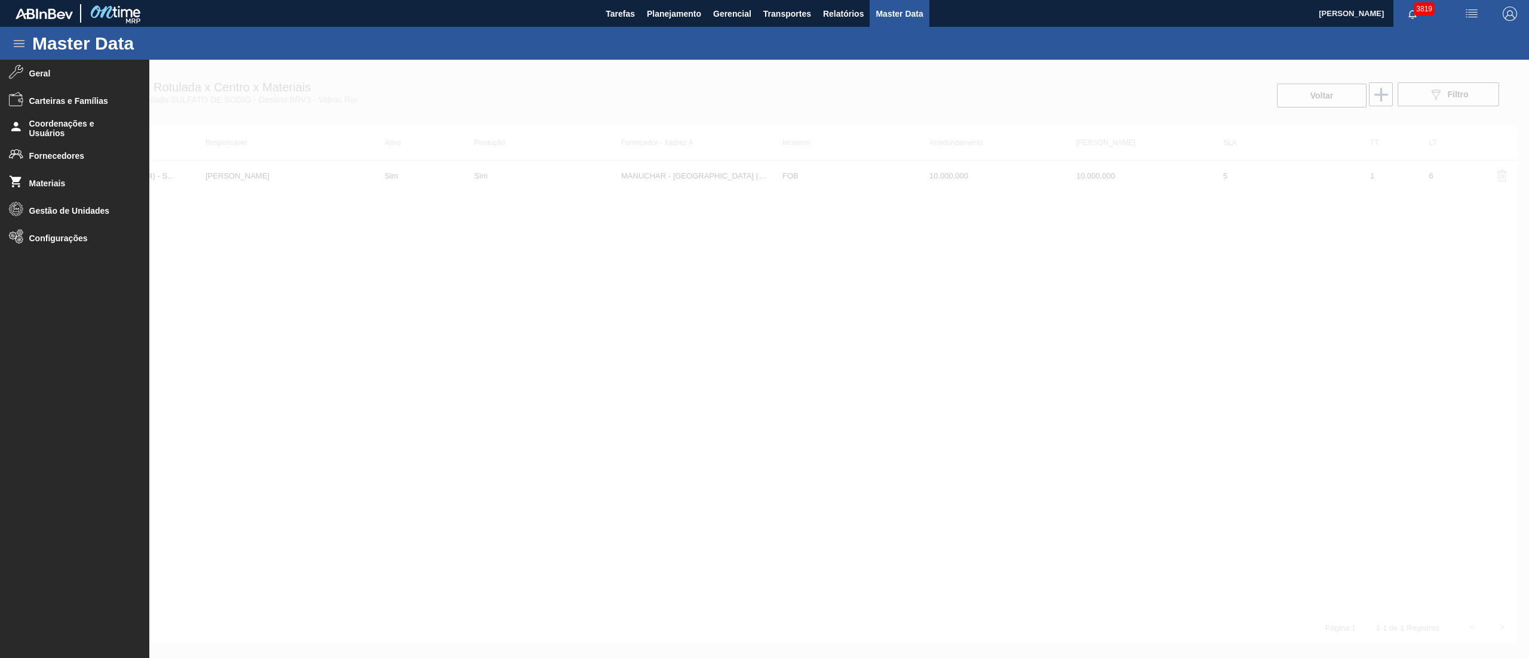
click at [895, 14] on span "Master Data" at bounding box center [899, 14] width 47 height 14
click at [821, 14] on button "Relatórios" at bounding box center [843, 13] width 53 height 27
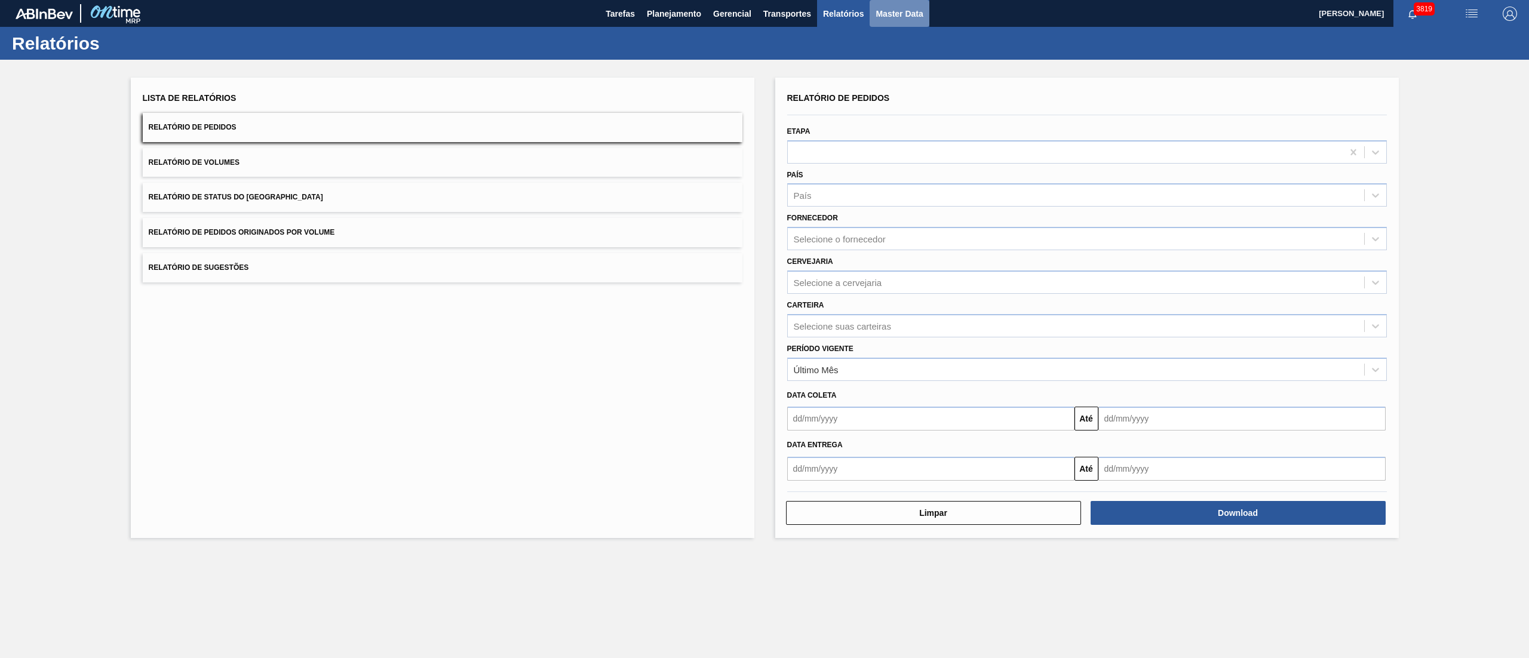
click at [894, 16] on span "Master Data" at bounding box center [899, 14] width 47 height 14
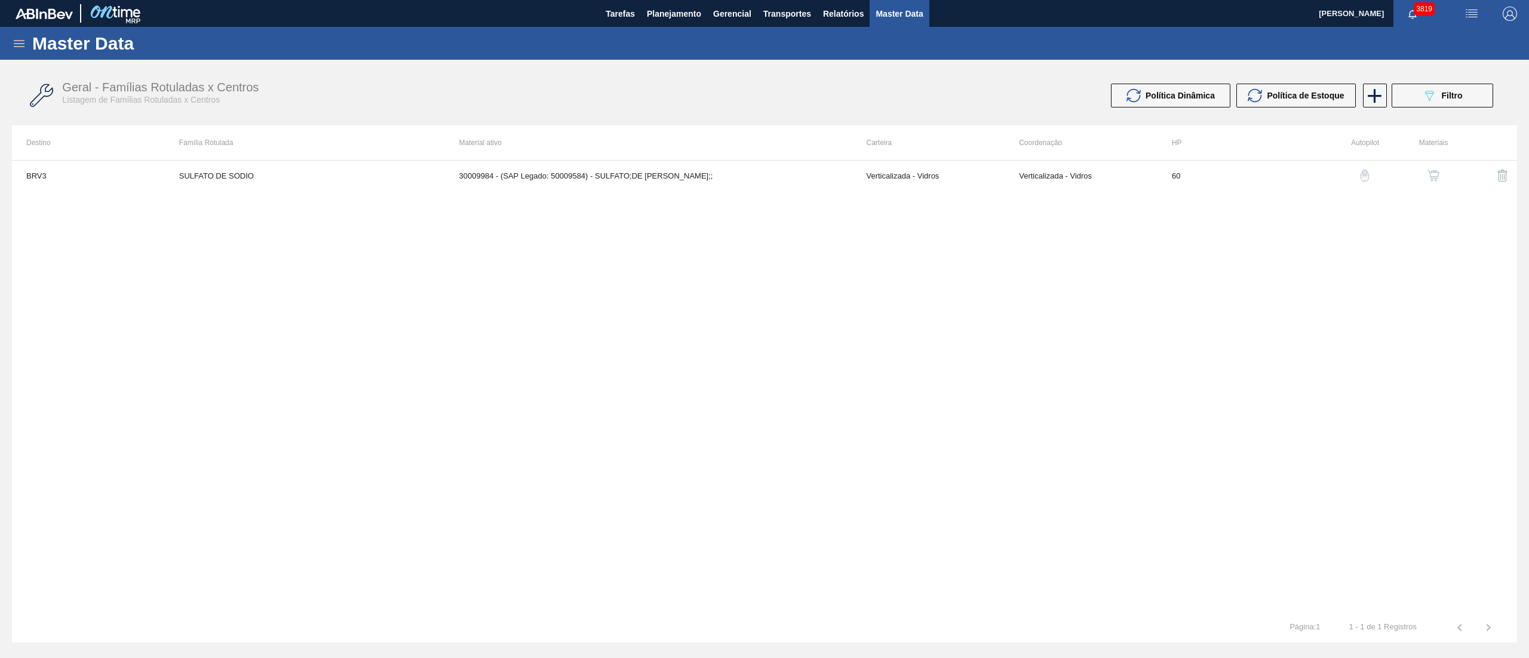
click at [14, 47] on icon at bounding box center [19, 43] width 14 height 14
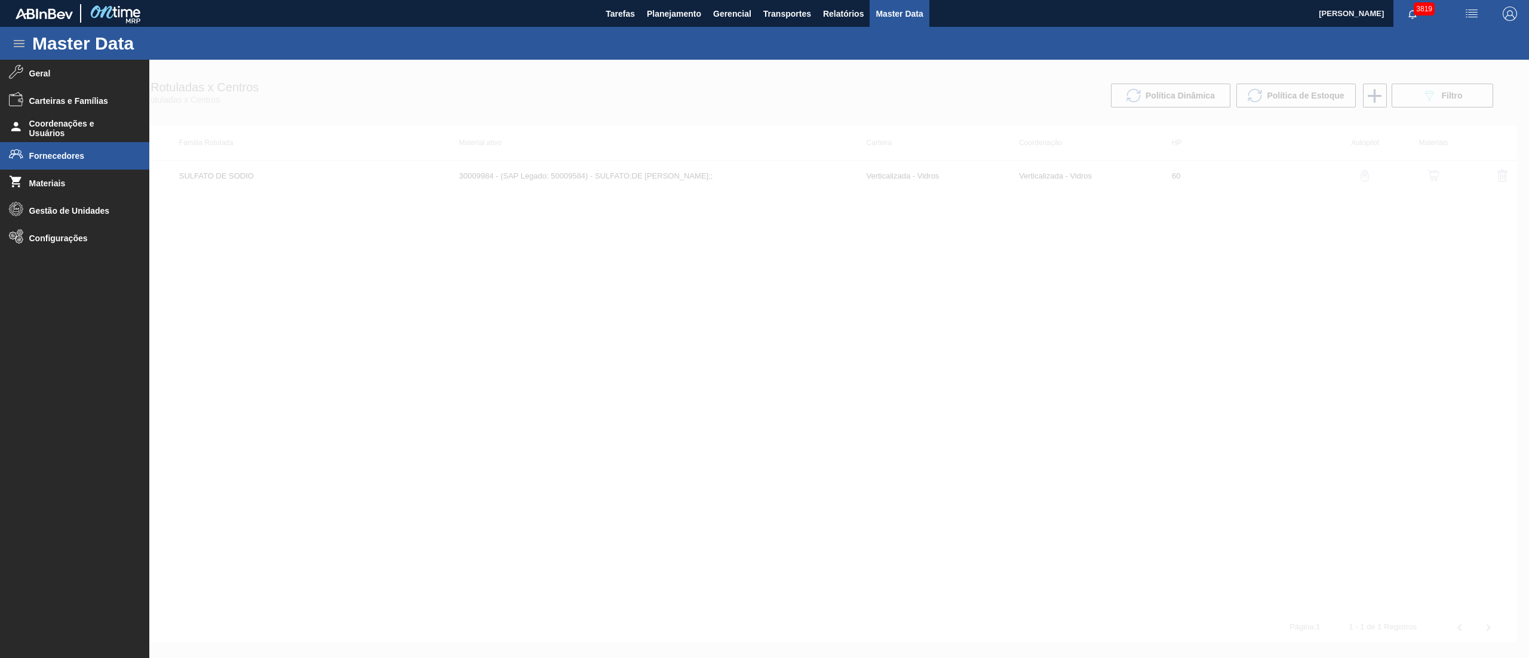
click at [53, 162] on li "Fornecedores" at bounding box center [74, 155] width 149 height 27
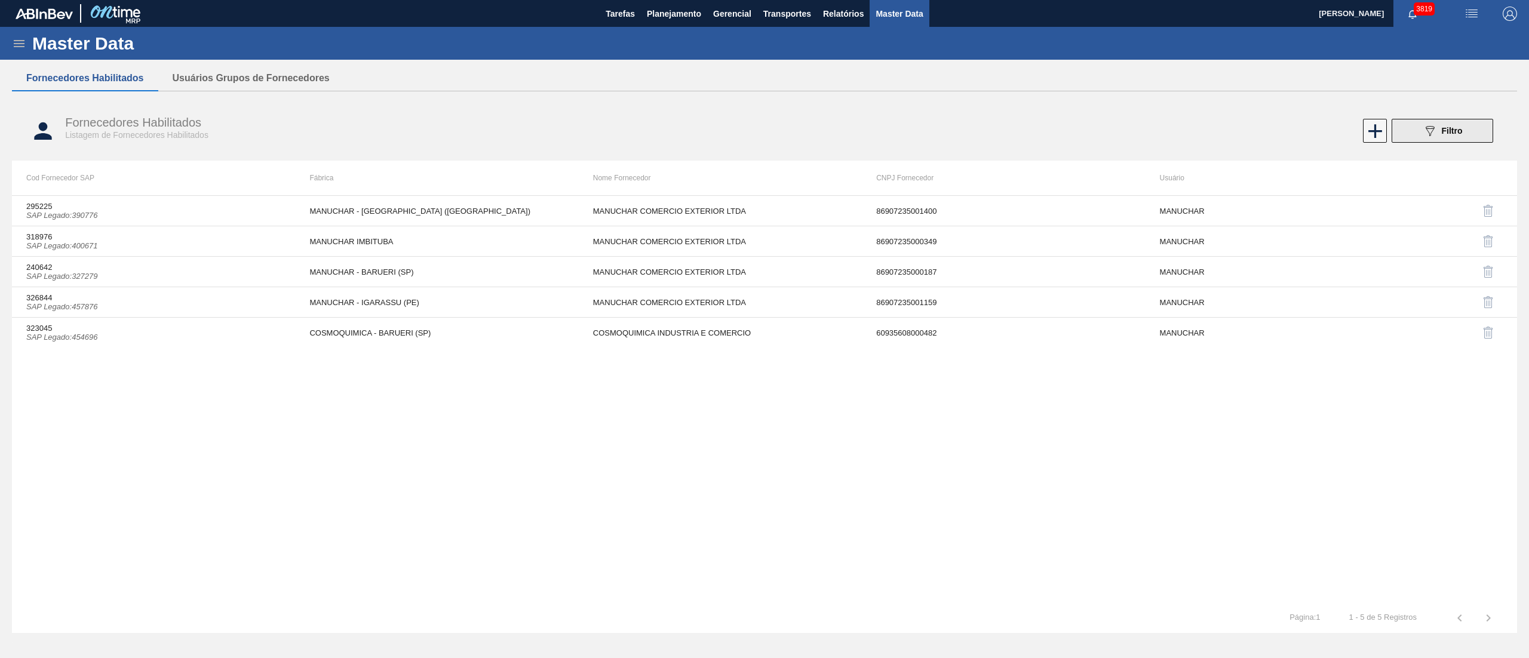
click at [1420, 123] on button "089F7B8B-B2A5-4AFE-B5C0-19BA573D28AC Filtro" at bounding box center [1443, 131] width 102 height 24
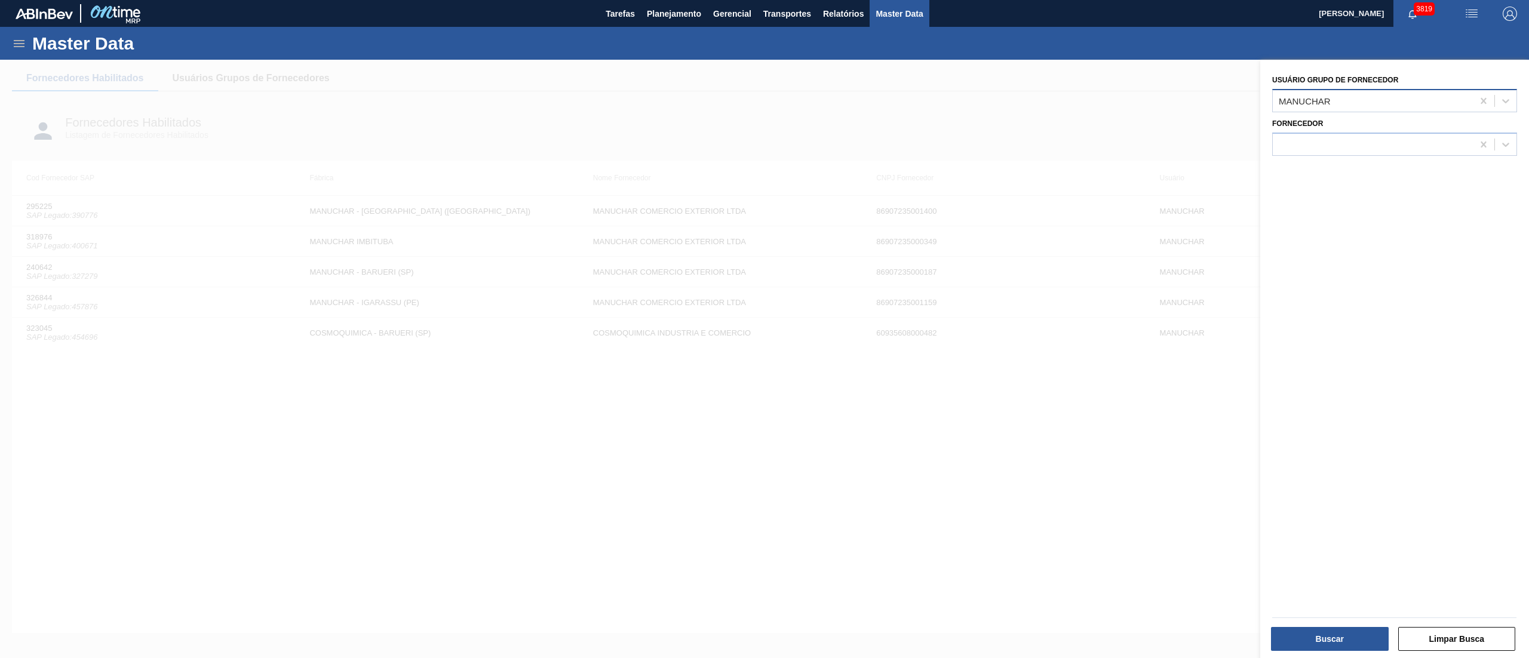
click at [1328, 112] on div "MANUCHAR" at bounding box center [1394, 100] width 245 height 23
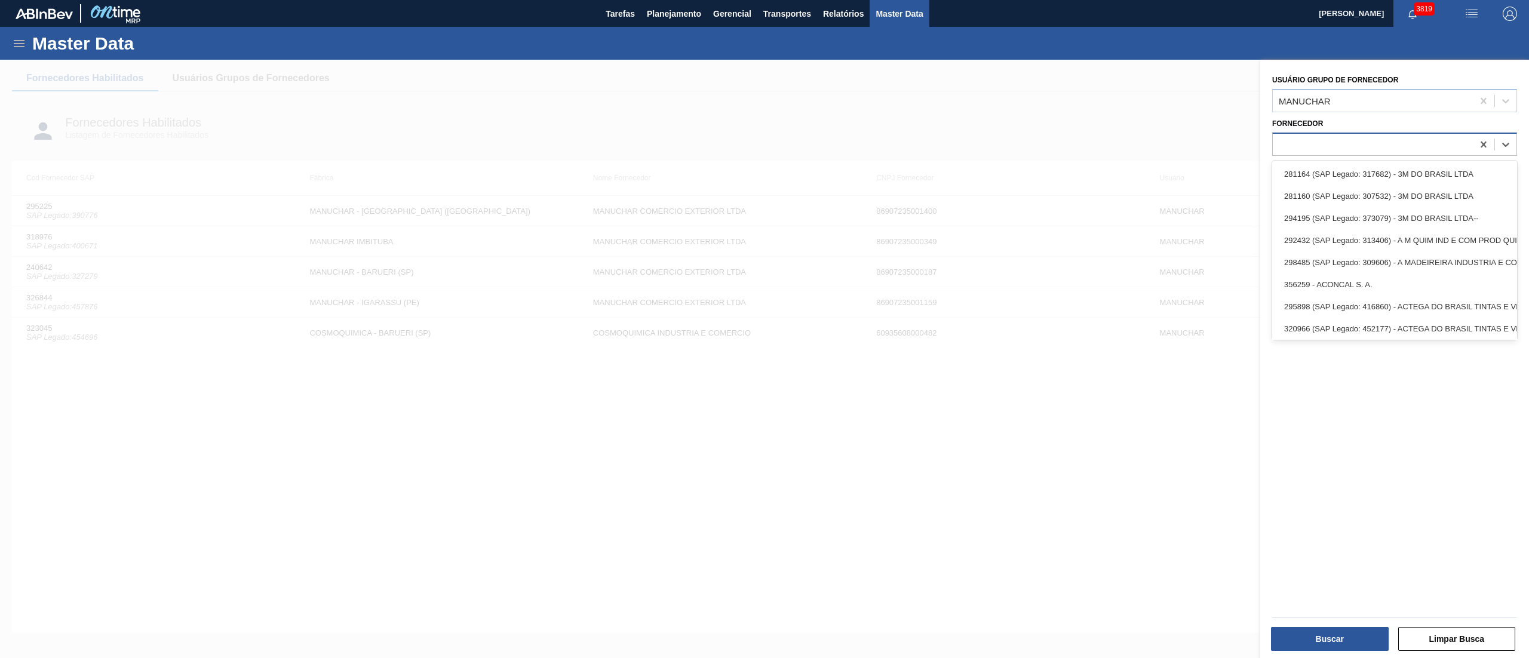
click at [1310, 140] on div at bounding box center [1373, 144] width 200 height 17
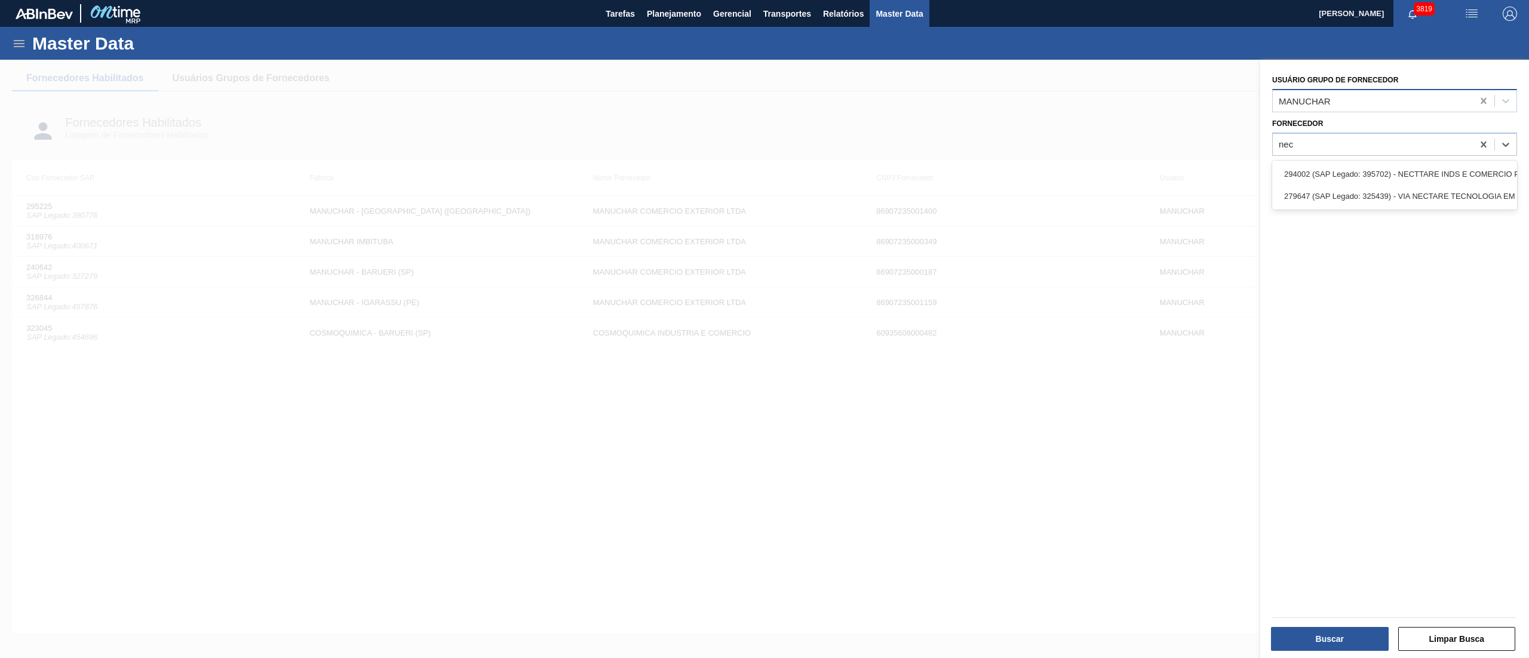
type input "nec"
click at [1485, 105] on icon at bounding box center [1484, 101] width 12 height 12
click at [1470, 100] on div at bounding box center [1373, 100] width 200 height 17
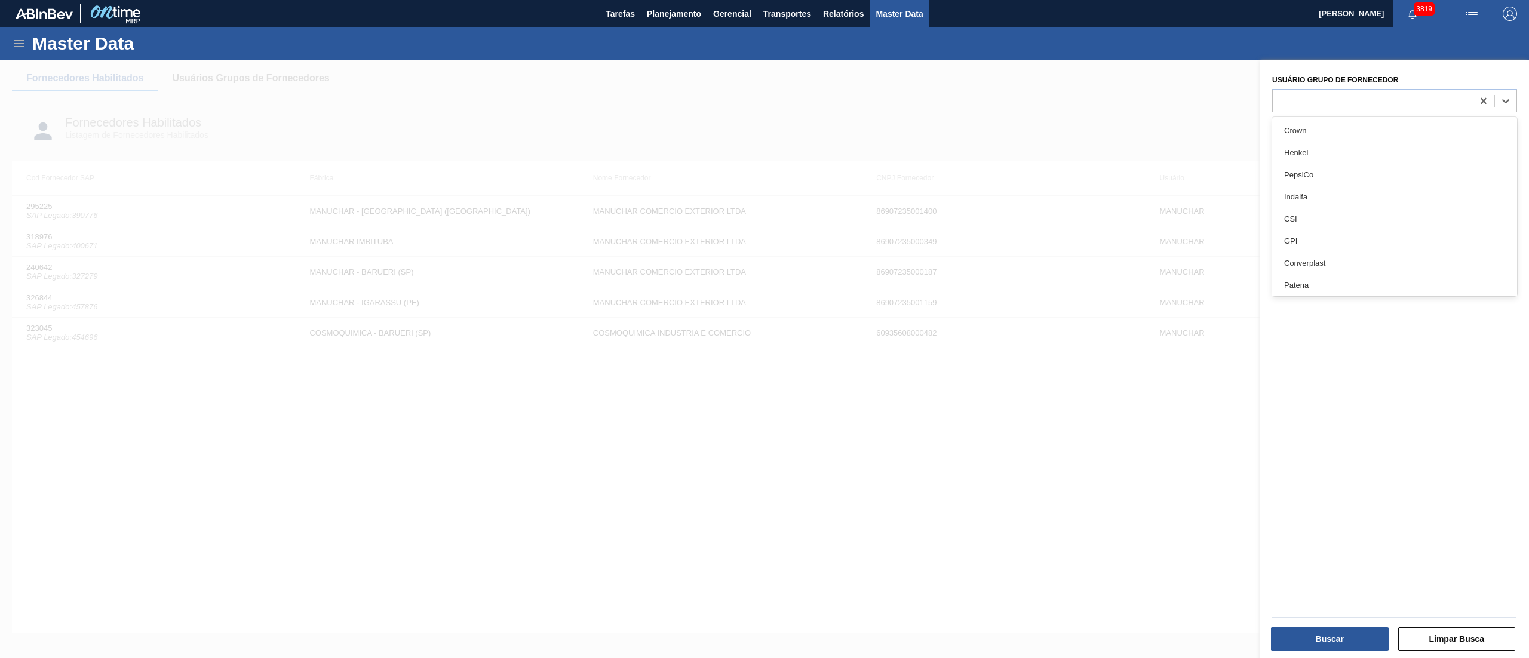
drag, startPoint x: 1355, startPoint y: 83, endPoint x: 1334, endPoint y: 123, distance: 45.2
click at [1353, 85] on div "Usuário Grupo de Fornecedor option Crown focused, 1 of 101. 101 results availab…" at bounding box center [1394, 92] width 245 height 41
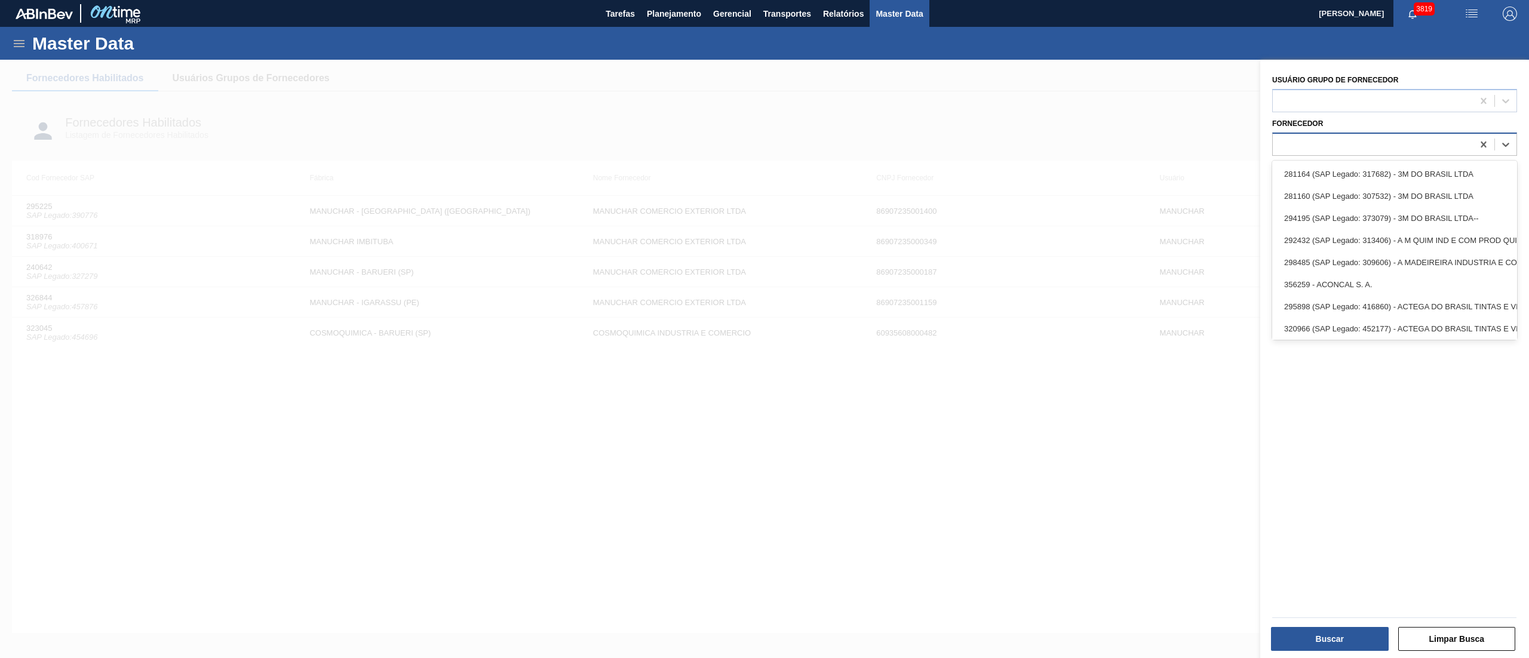
click at [1324, 149] on div at bounding box center [1373, 144] width 200 height 17
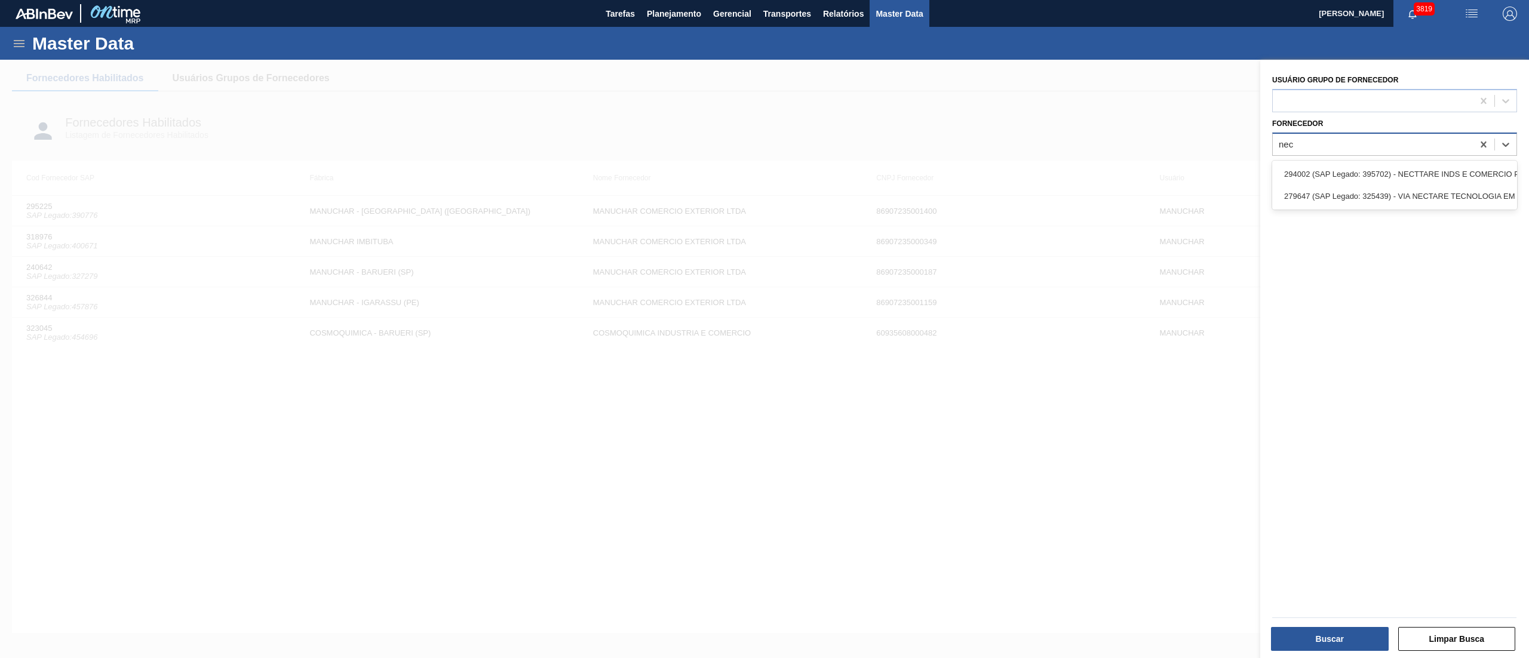
type input "nect"
click at [1383, 179] on div "294002 (SAP Legado: 395702) - NECTTARE INDS E COMERCIO PRODUTOS" at bounding box center [1394, 174] width 245 height 22
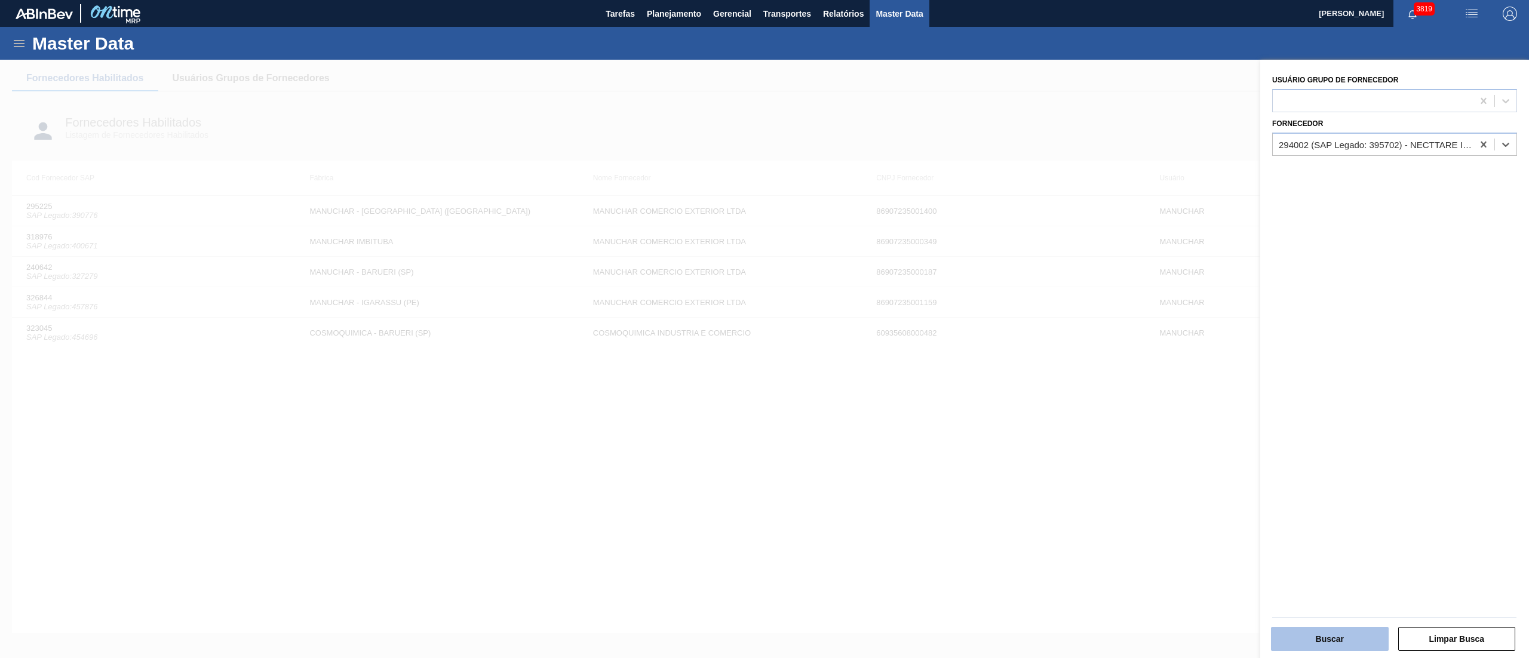
click at [1329, 631] on button "Buscar" at bounding box center [1330, 639] width 118 height 24
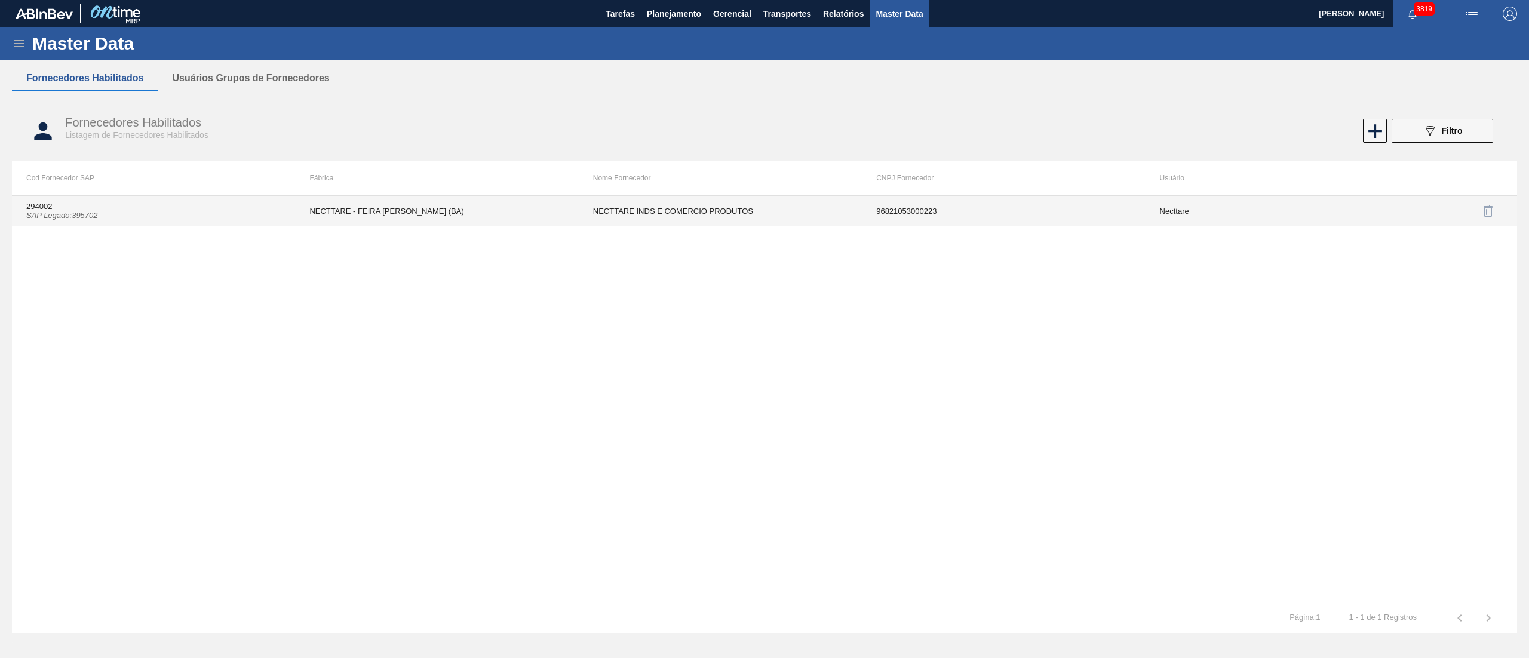
click at [497, 217] on td "NECTTARE - FEIRA DE SANTANA (BA)" at bounding box center [436, 211] width 283 height 30
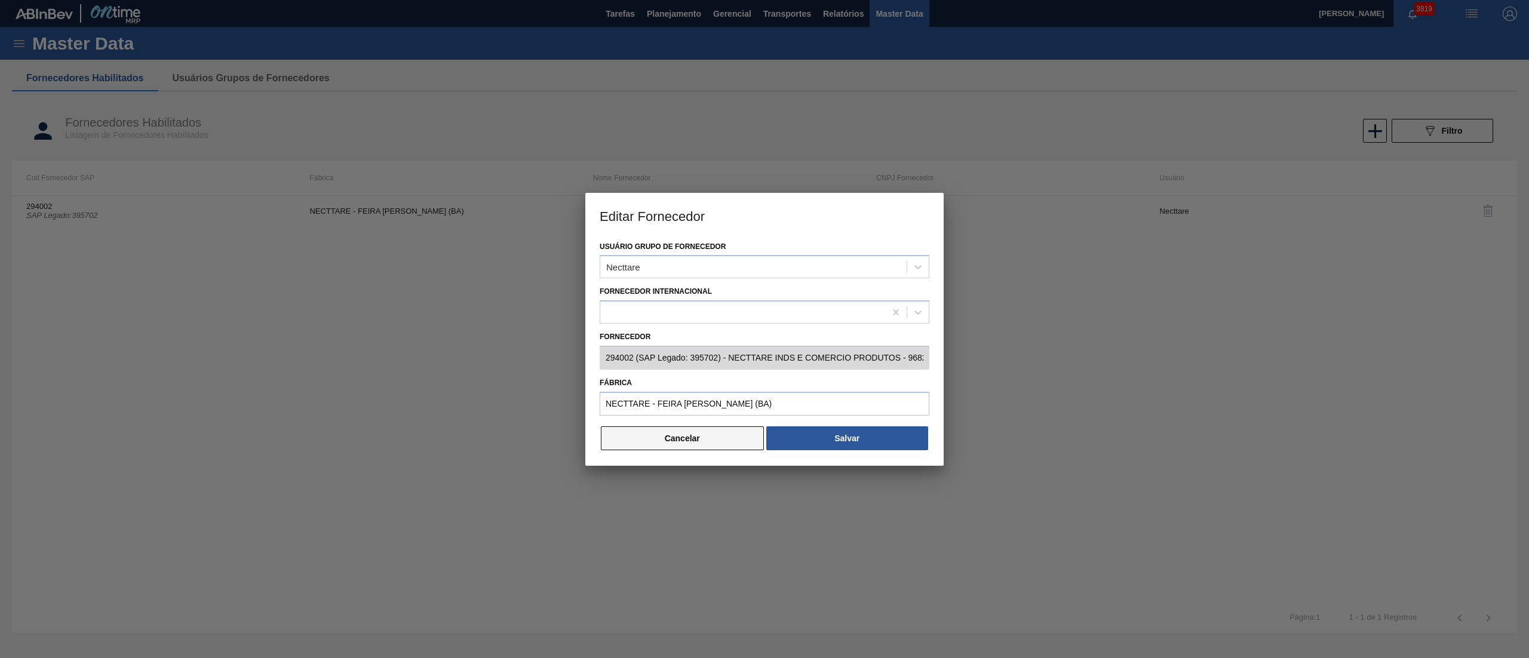
click at [679, 441] on button "Cancelar" at bounding box center [682, 438] width 163 height 24
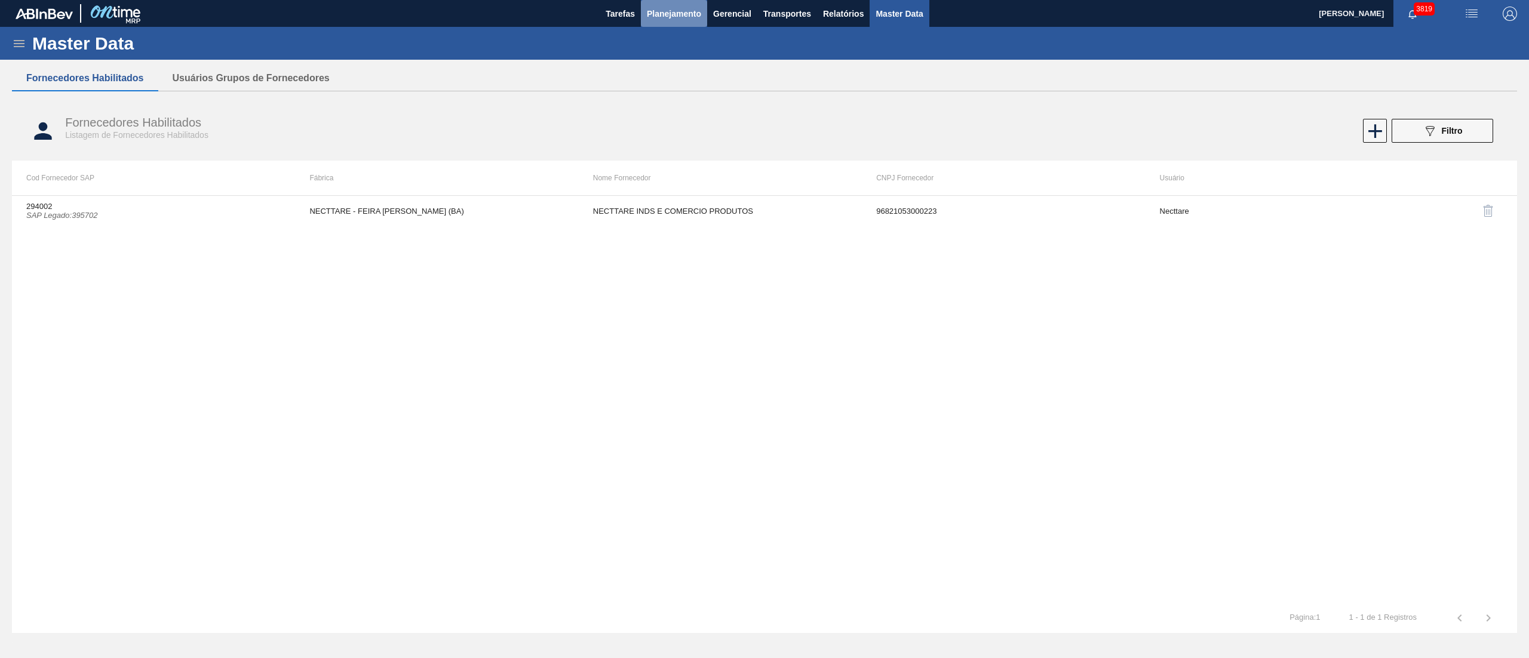
click at [693, 2] on button "Planejamento" at bounding box center [674, 13] width 66 height 27
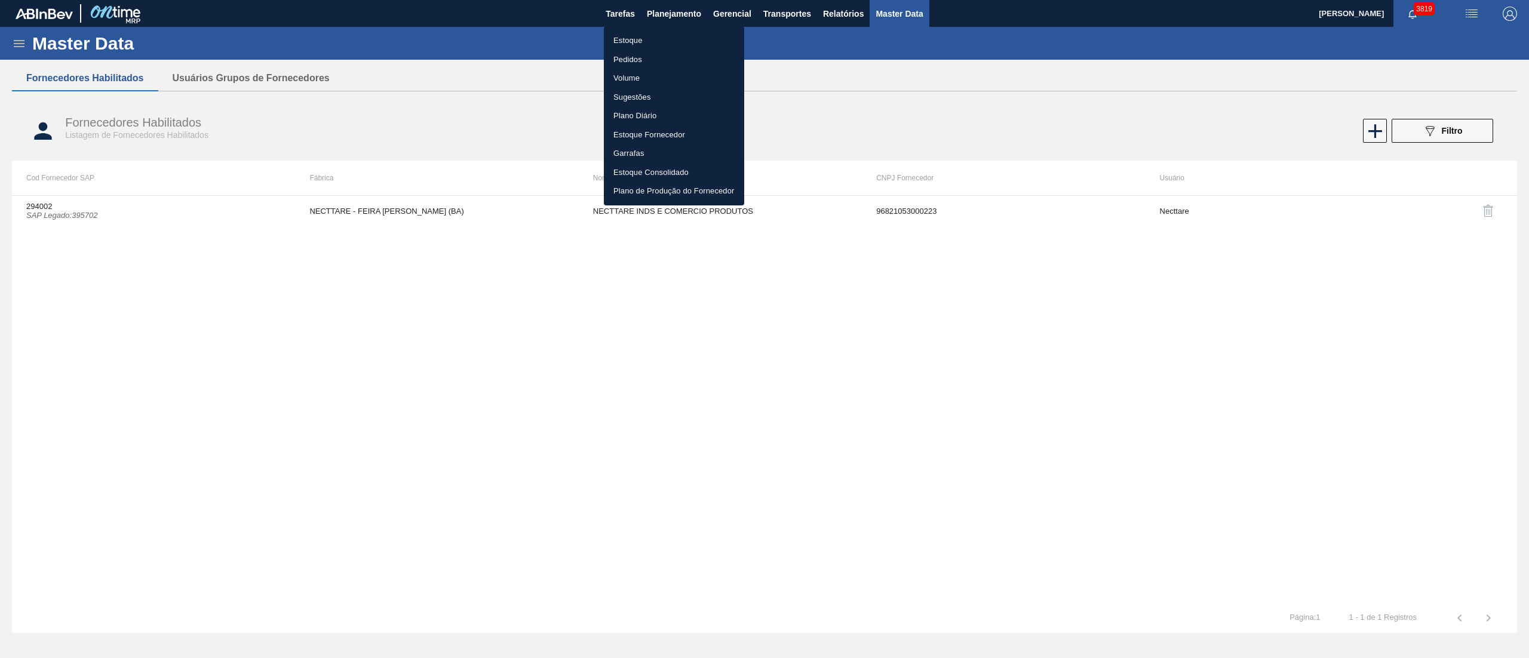
click at [643, 47] on li "Estoque" at bounding box center [674, 40] width 140 height 19
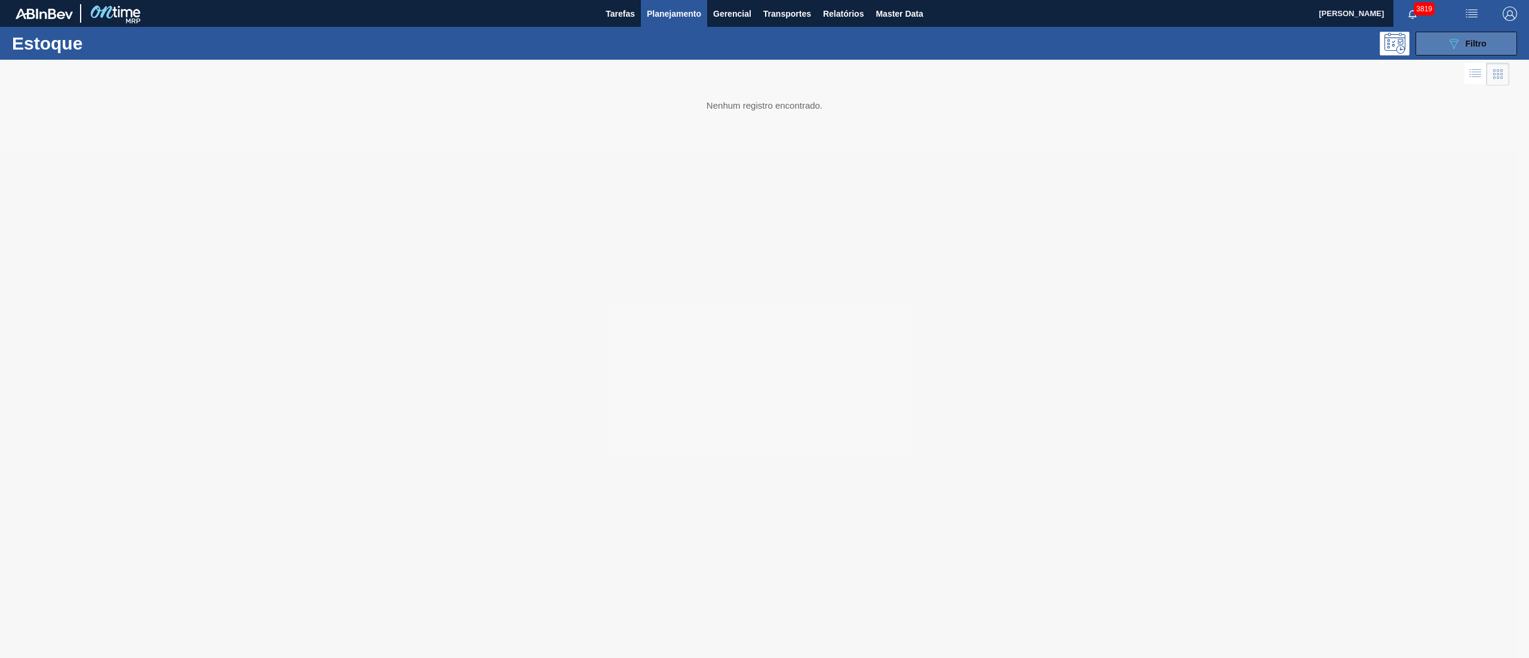
click at [1485, 42] on span "Filtro" at bounding box center [1476, 44] width 21 height 10
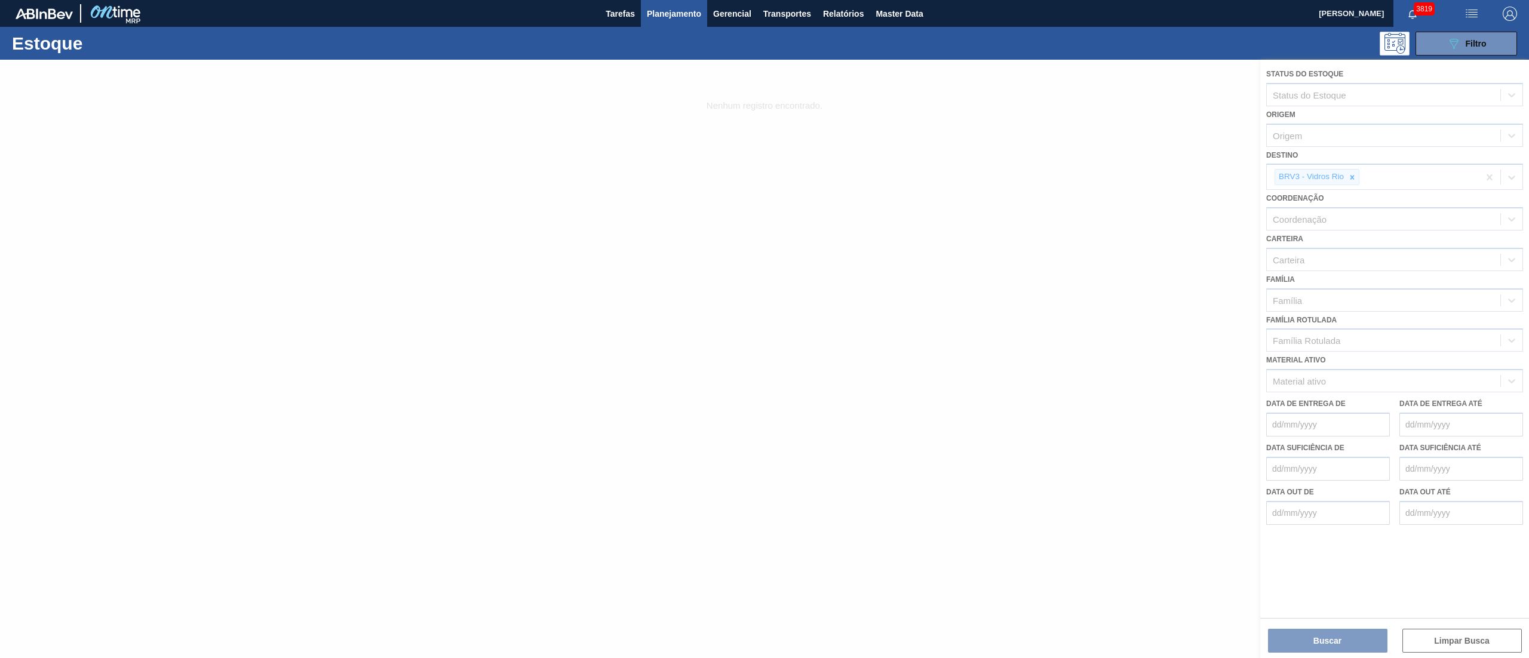
click at [1305, 136] on div at bounding box center [764, 359] width 1529 height 598
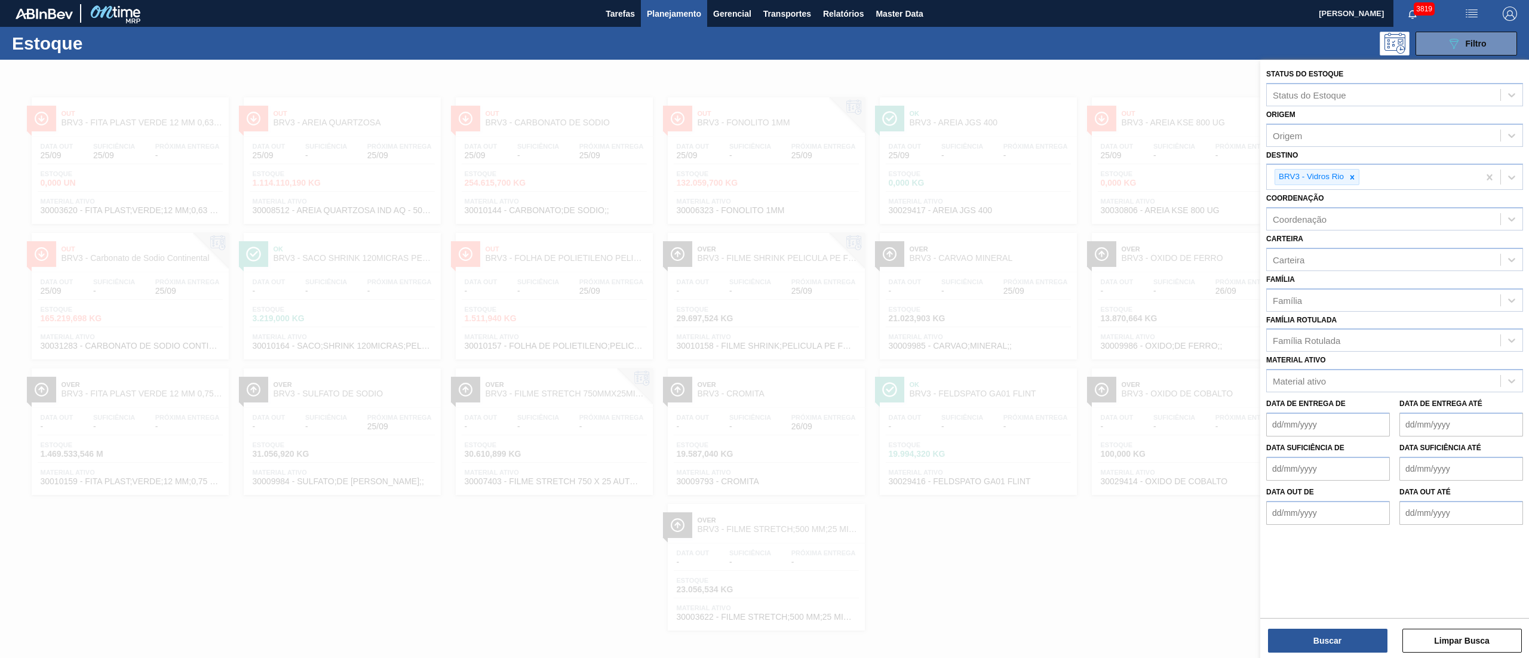
click at [1305, 136] on div "Origem" at bounding box center [1384, 135] width 234 height 17
type input "nect"
click at [1377, 192] on div "279647 (SAP Legado: 325439) - VIA NECTARE TECNOLOGIA EM BEBIDAS E" at bounding box center [1394, 187] width 257 height 22
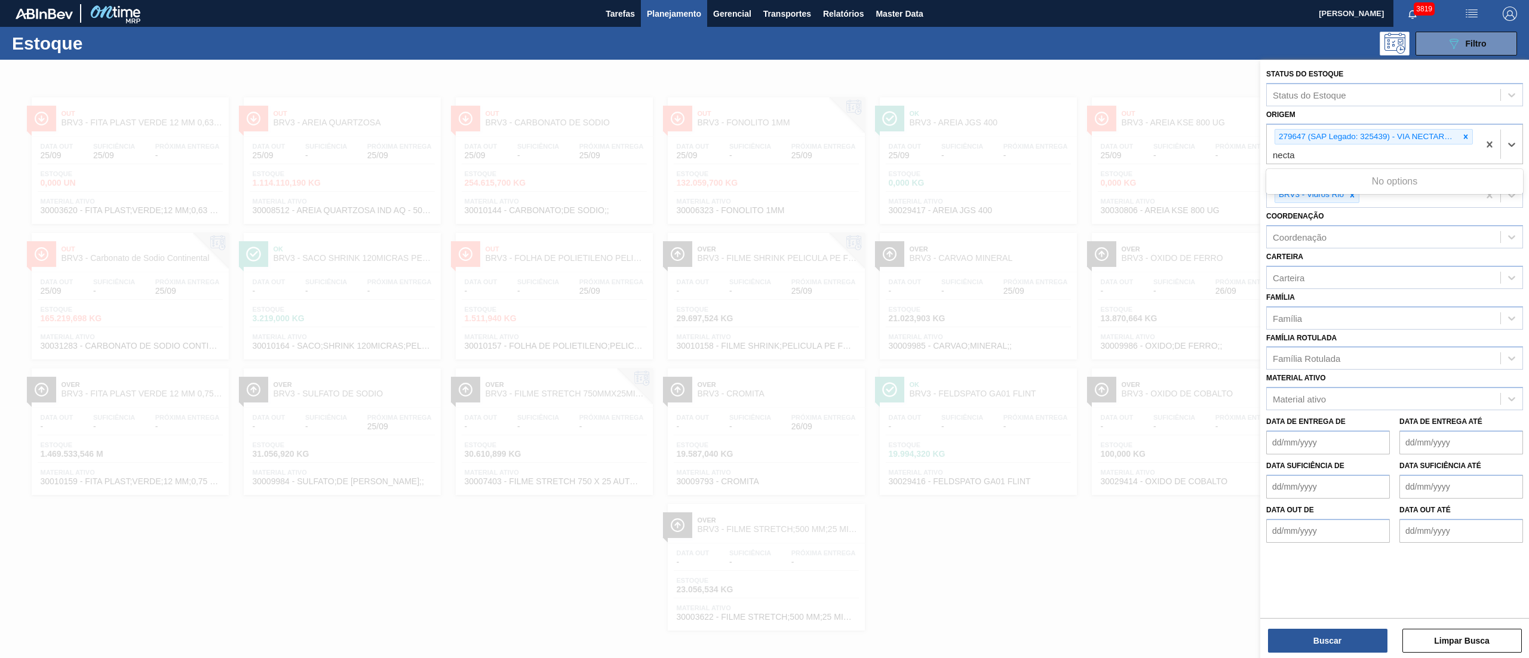
type input "nect"
click at [1360, 182] on div "294002 (SAP Legado: 395702) - NECTTARE INDS E COMERCIO PRODUTOS" at bounding box center [1394, 182] width 257 height 22
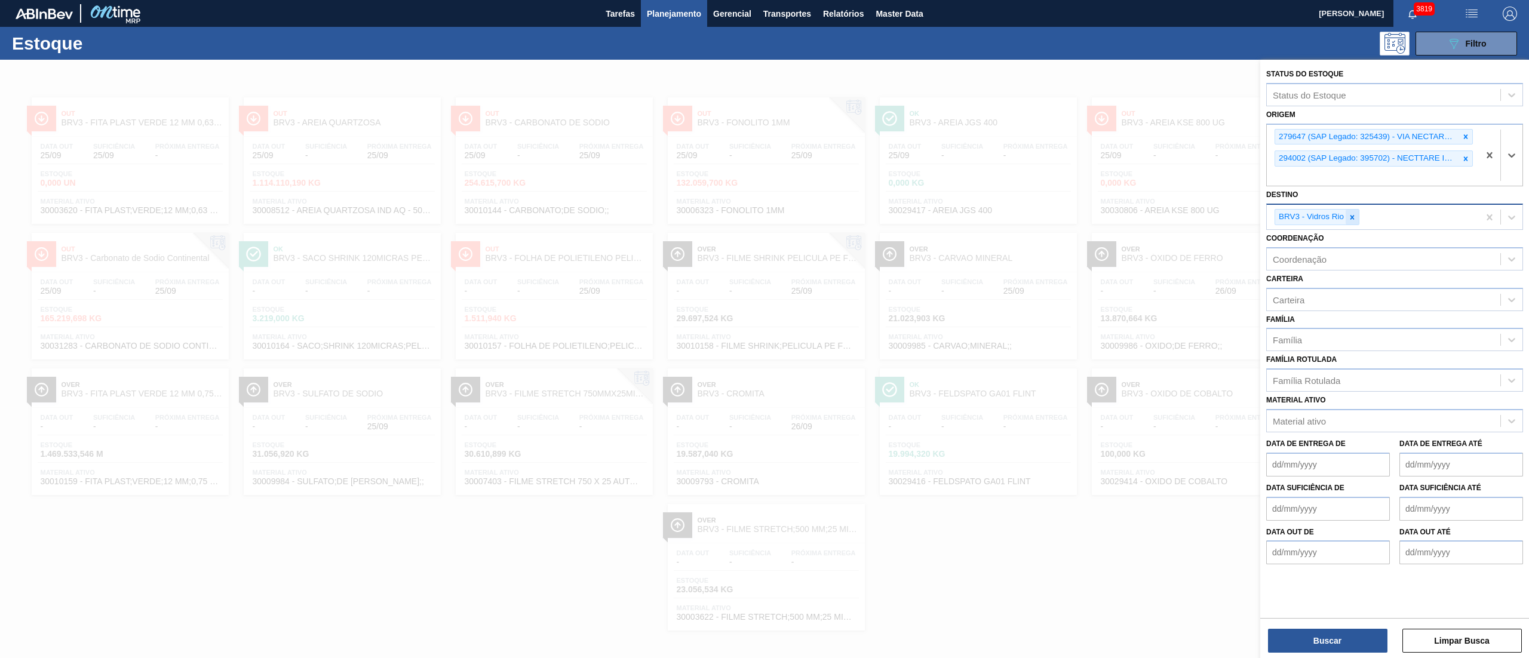
click at [1348, 219] on icon at bounding box center [1352, 217] width 8 height 8
click at [1300, 657] on div "Status do Estoque Status do Estoque Origem 279647 (SAP Legado: 325439) - VIA NE…" at bounding box center [1394, 360] width 269 height 601
click at [1302, 638] on button "Buscar" at bounding box center [1327, 641] width 119 height 24
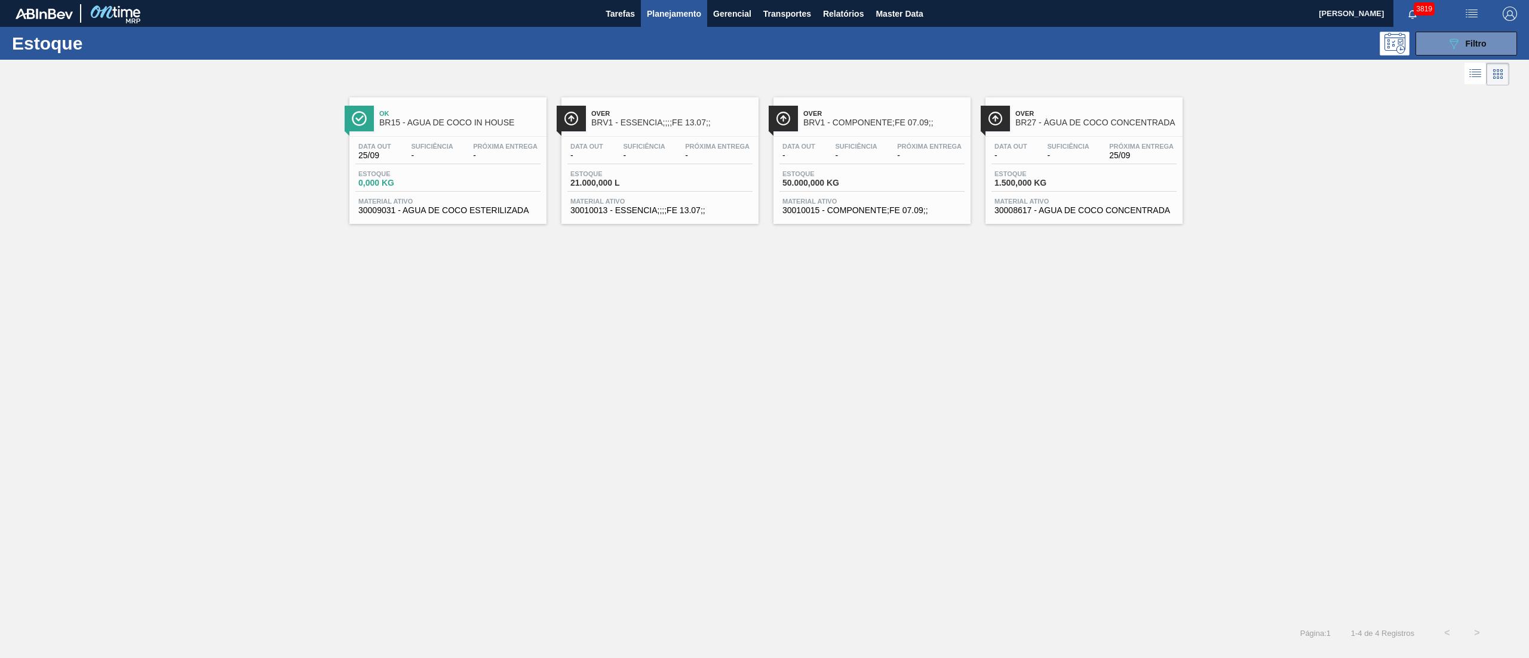
drag, startPoint x: 652, startPoint y: 174, endPoint x: 840, endPoint y: 177, distance: 187.6
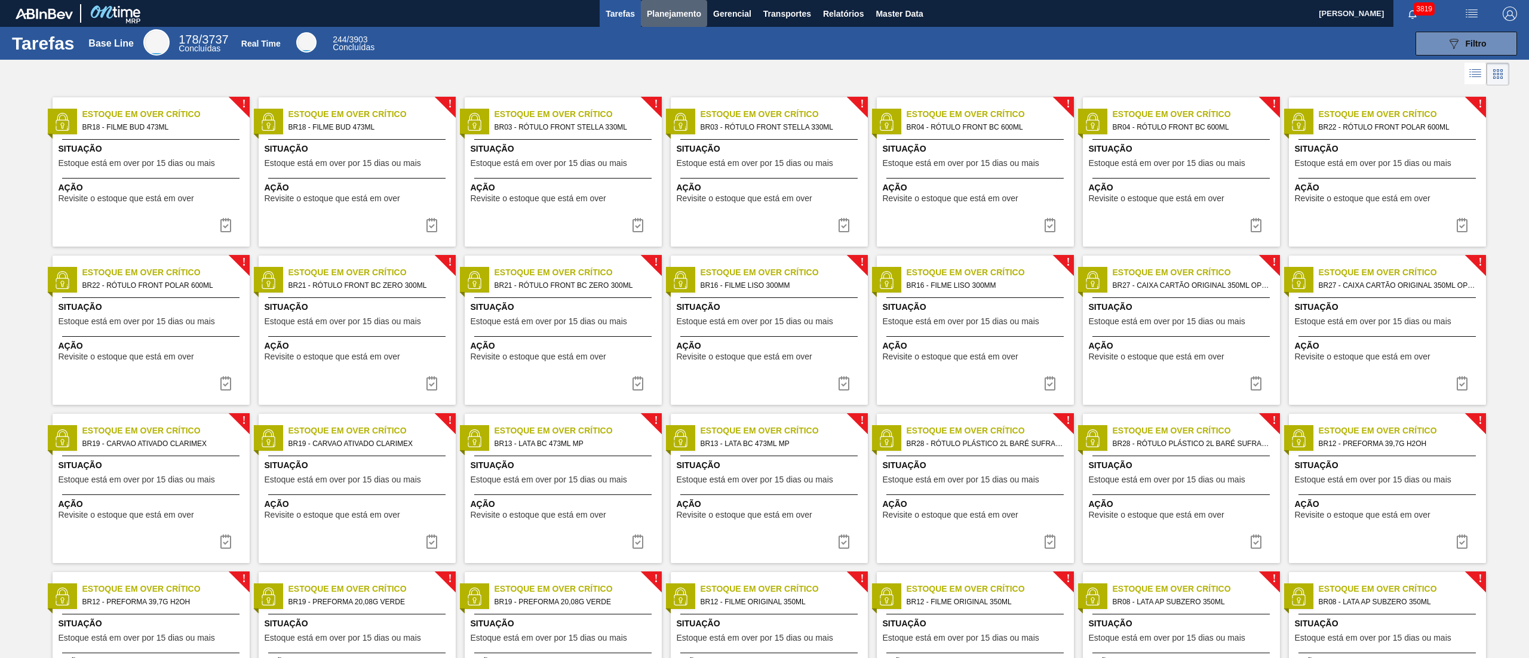
drag, startPoint x: 670, startPoint y: 11, endPoint x: 667, endPoint y: 42, distance: 30.6
click at [668, 12] on span "Planejamento" at bounding box center [674, 14] width 54 height 14
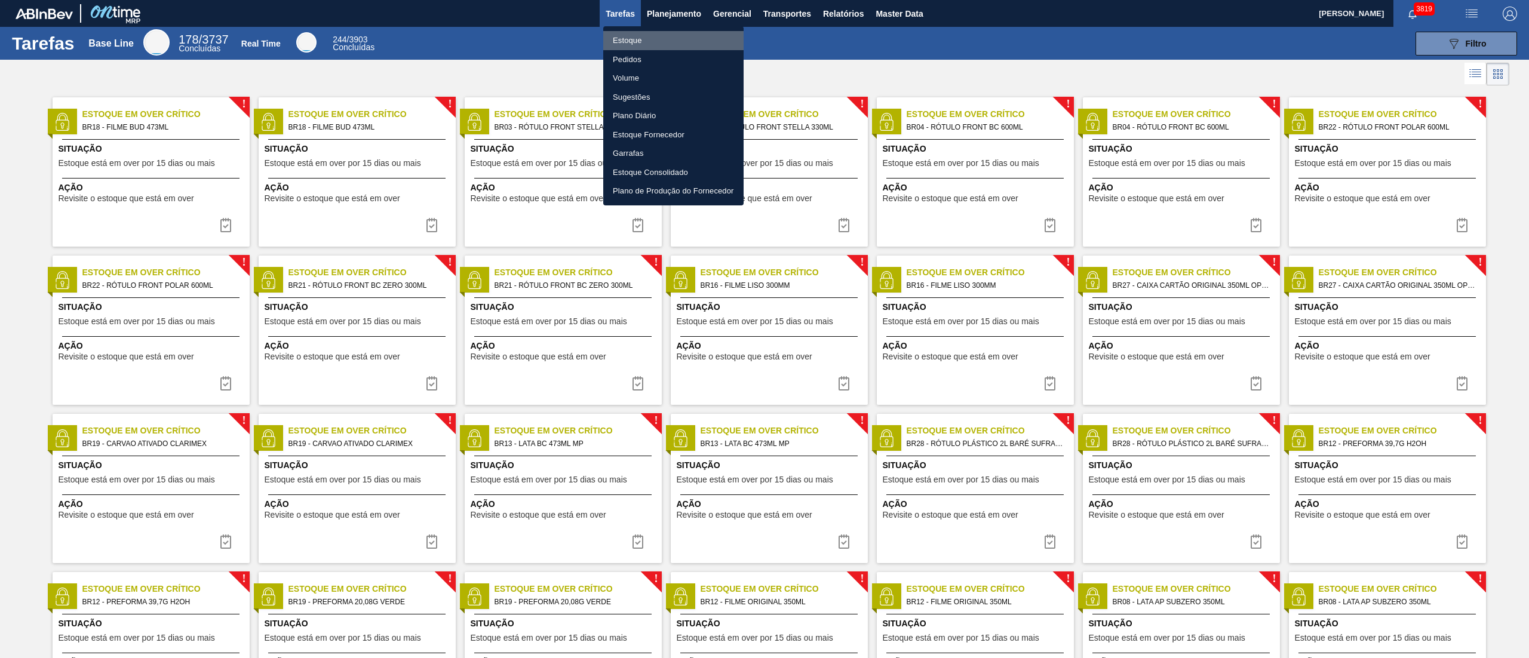
click at [652, 33] on li "Estoque" at bounding box center [673, 40] width 140 height 19
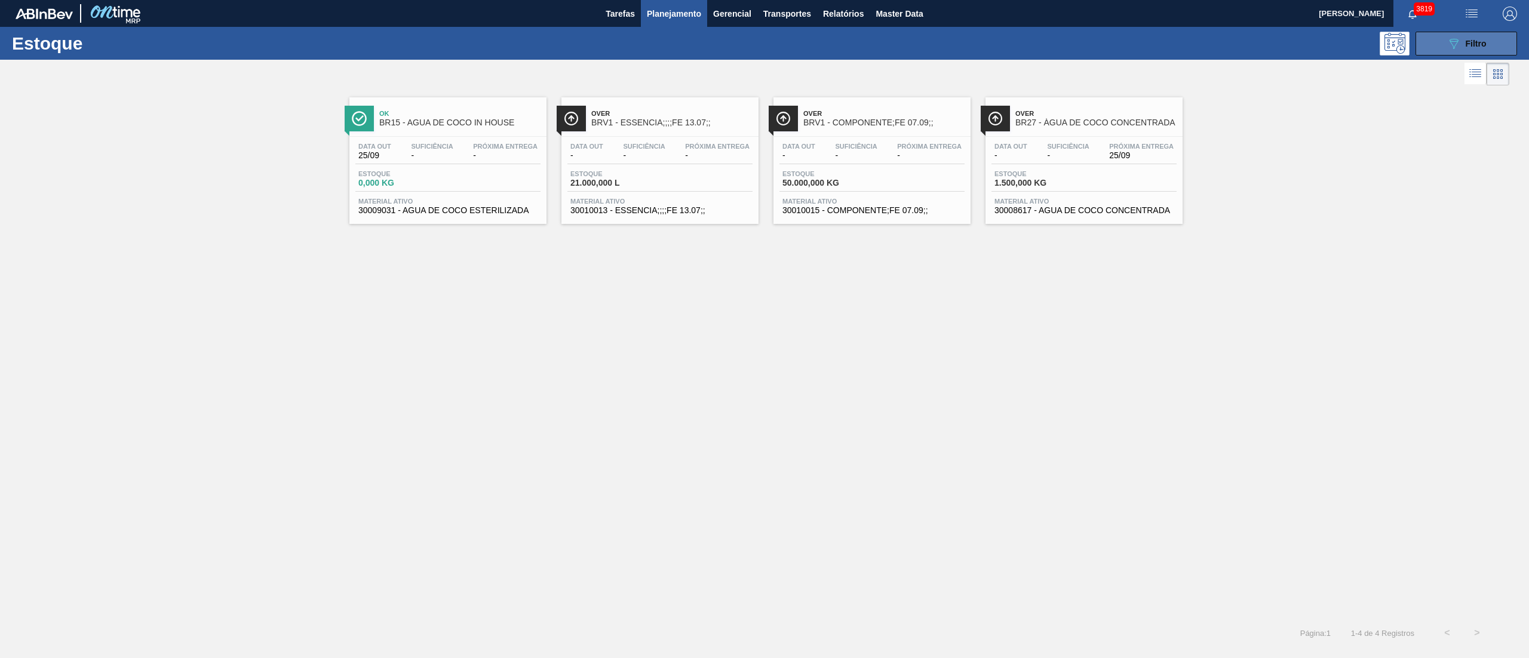
click at [1442, 43] on button "089F7B8B-B2A5-4AFE-B5C0-19BA573D28AC Filtro" at bounding box center [1467, 44] width 102 height 24
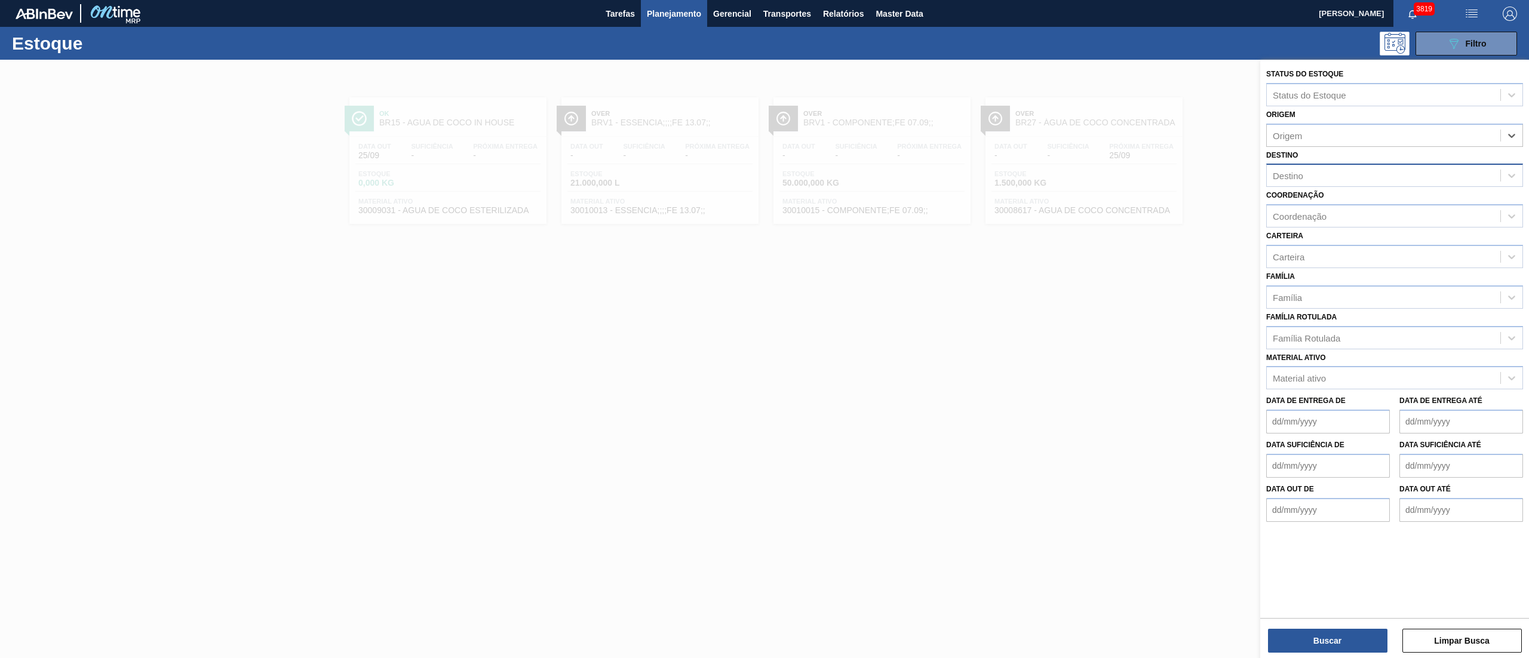
click at [1367, 179] on div "Destino" at bounding box center [1384, 175] width 234 height 17
type input "brv3"
drag, startPoint x: 1359, startPoint y: 199, endPoint x: 1355, endPoint y: 205, distance: 7.3
click at [1358, 200] on div "BRV3 - Vidros Rio" at bounding box center [1394, 205] width 257 height 22
click at [1319, 633] on button "Buscar" at bounding box center [1327, 641] width 119 height 24
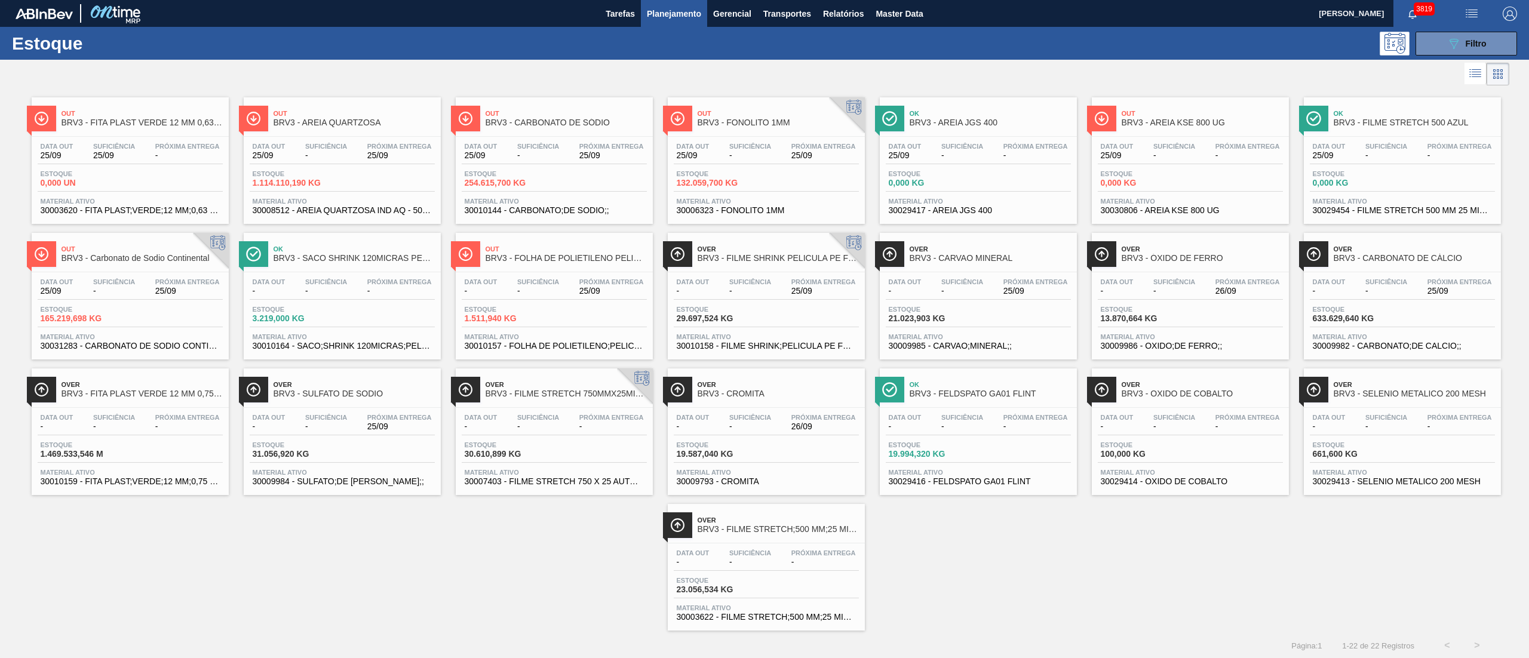
click at [287, 446] on span "Estoque" at bounding box center [295, 444] width 84 height 7
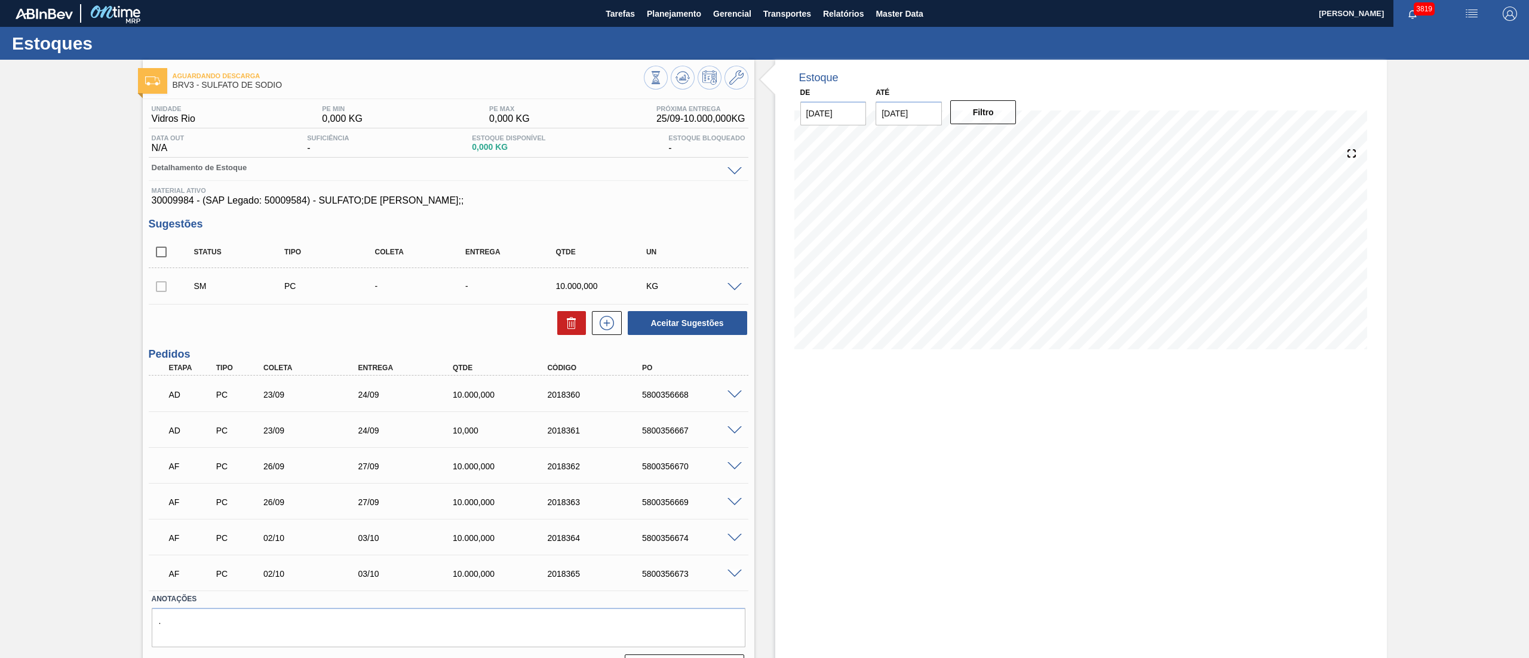
click at [57, 408] on div "Aguardando Descarga BRV3 - SULFATO DE SODIO Unidade Vidros Rio PE MIN 0,000 KG …" at bounding box center [764, 374] width 1529 height 629
drag, startPoint x: 142, startPoint y: 198, endPoint x: 194, endPoint y: 198, distance: 51.4
click at [194, 198] on div "Unidade Vidros Rio PE MIN 0,000 KG PE MAX 0,000 KG Próxima Entrega 25/09 - 10.0…" at bounding box center [449, 391] width 612 height 584
copy span "30009984"
click at [288, 205] on span "30009984 - (SAP Legado: 50009584) - SULFATO;DE [PERSON_NAME];;" at bounding box center [449, 200] width 594 height 11
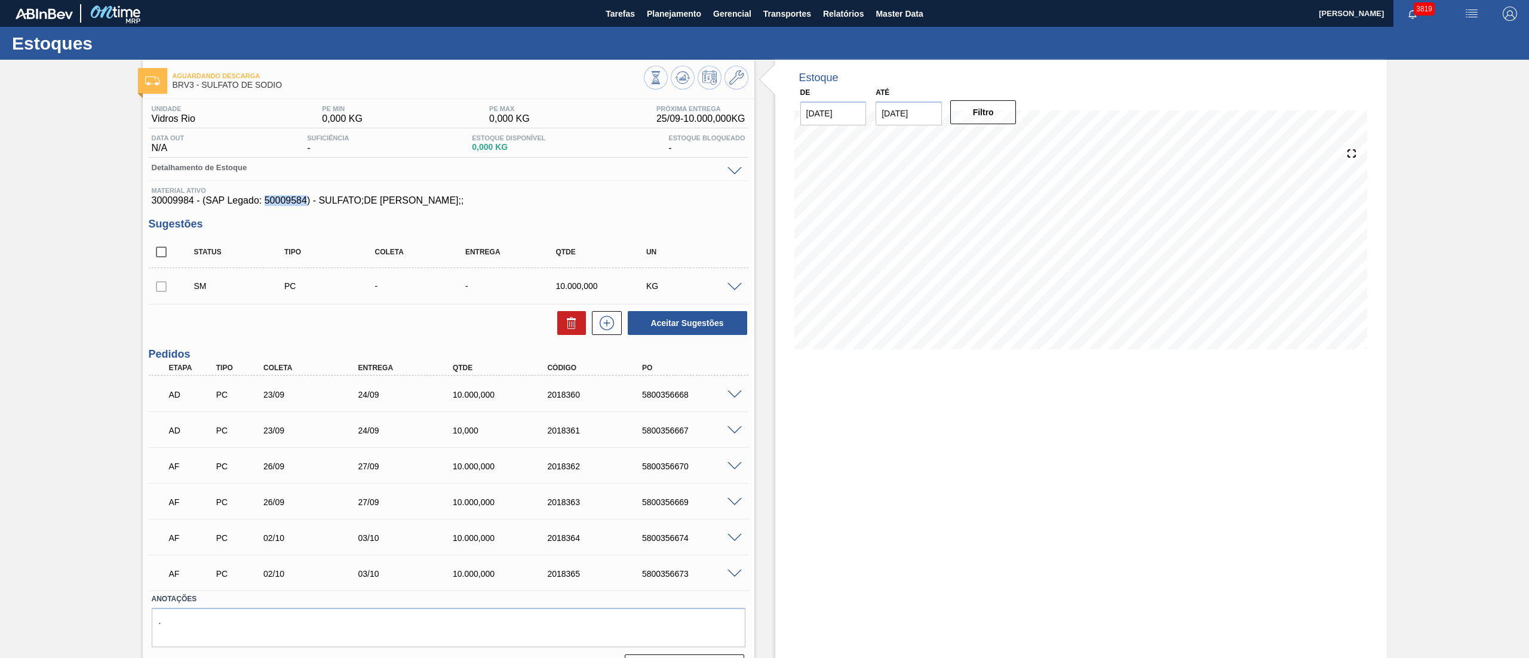
click at [288, 205] on span "30009984 - (SAP Legado: 50009584) - SULFATO;DE [PERSON_NAME];;" at bounding box center [449, 200] width 594 height 11
copy span "50009584"
click at [847, 23] on button "Relatórios" at bounding box center [843, 13] width 53 height 27
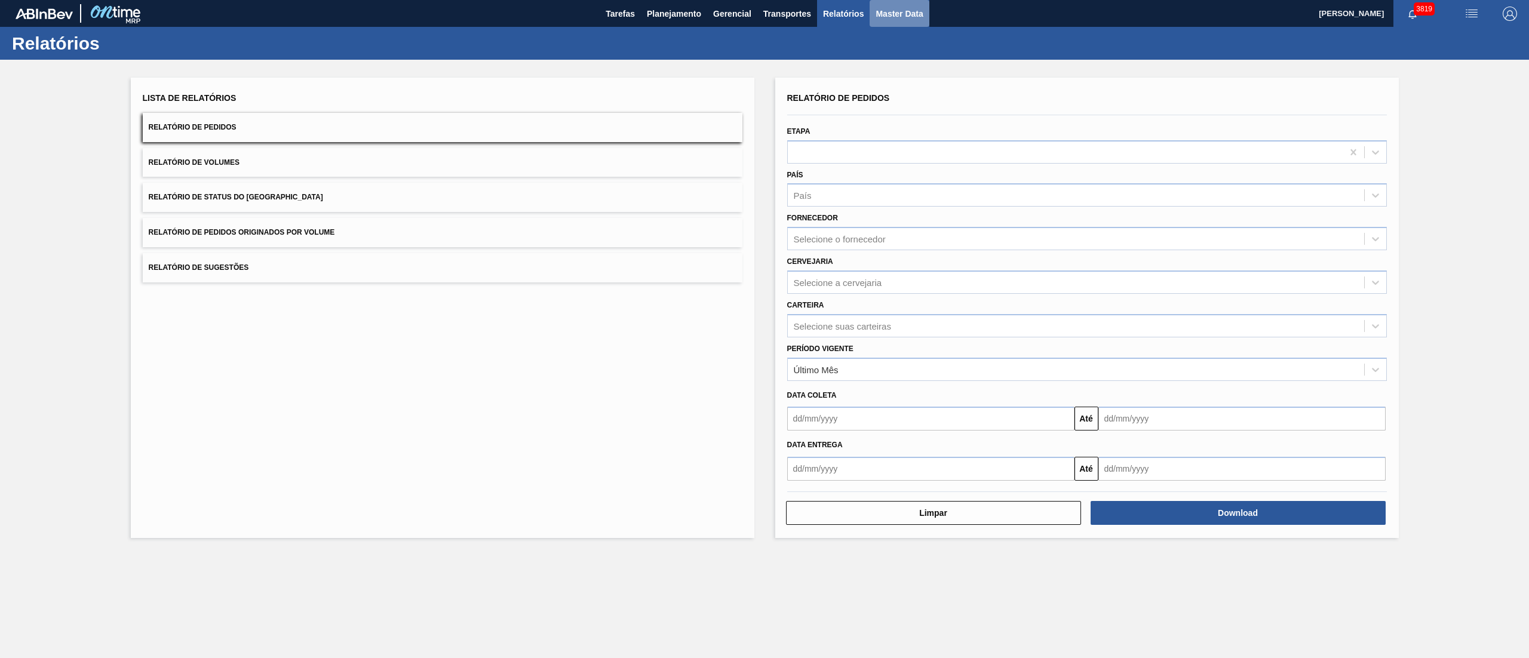
click at [882, 14] on span "Master Data" at bounding box center [899, 14] width 47 height 14
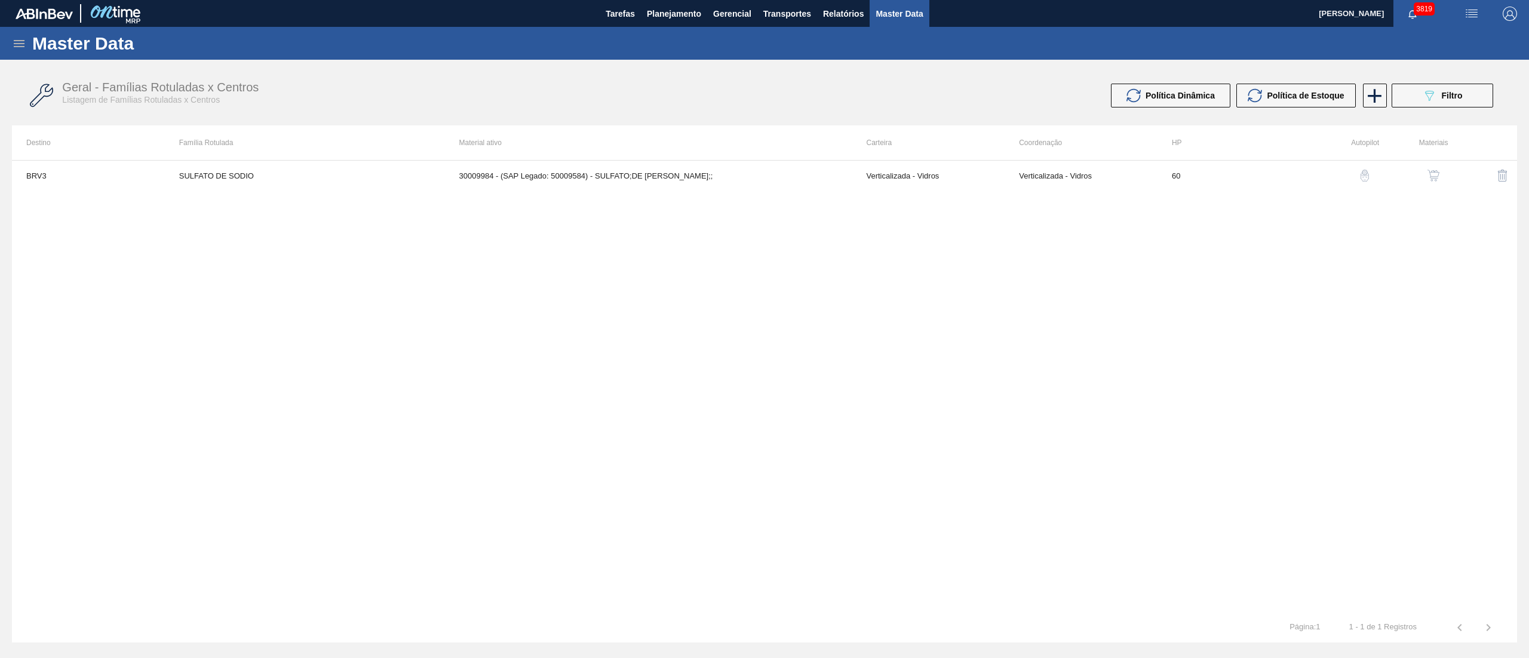
click at [18, 45] on icon at bounding box center [19, 43] width 14 height 14
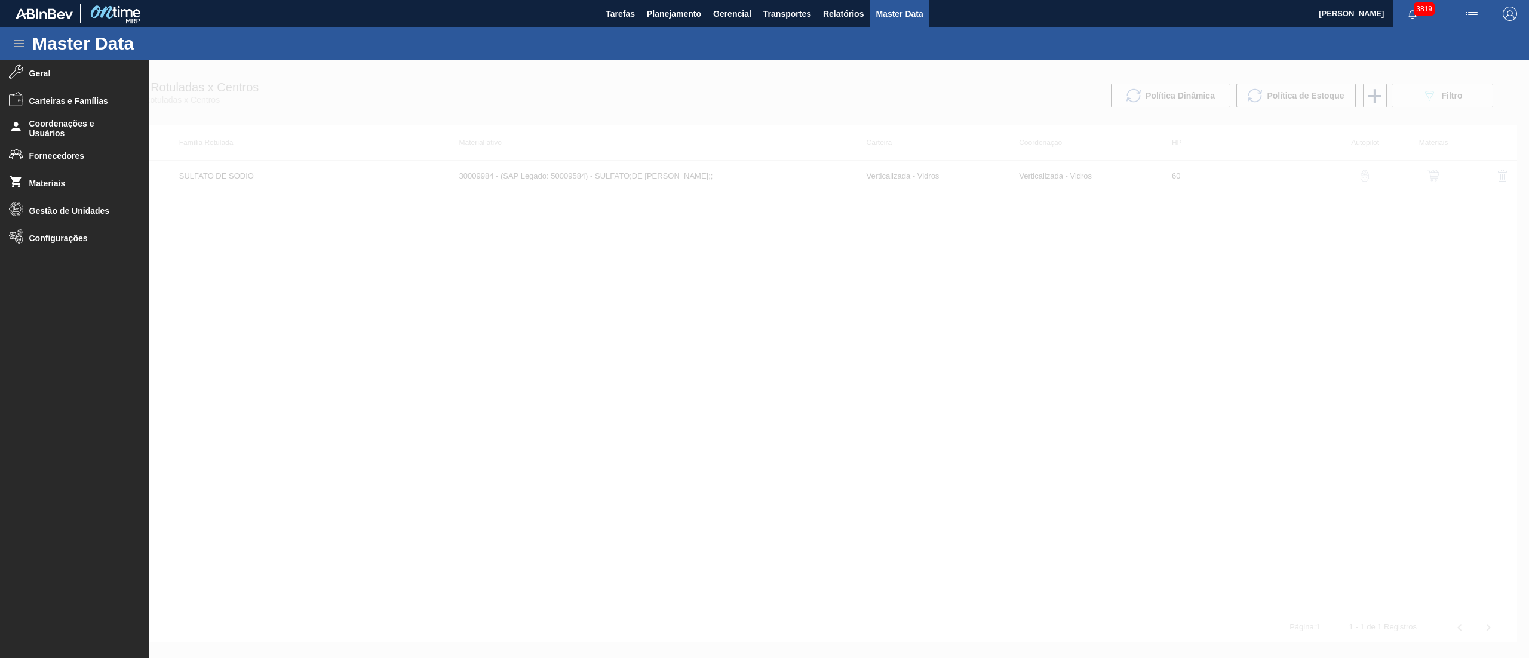
click at [431, 133] on div at bounding box center [764, 359] width 1529 height 598
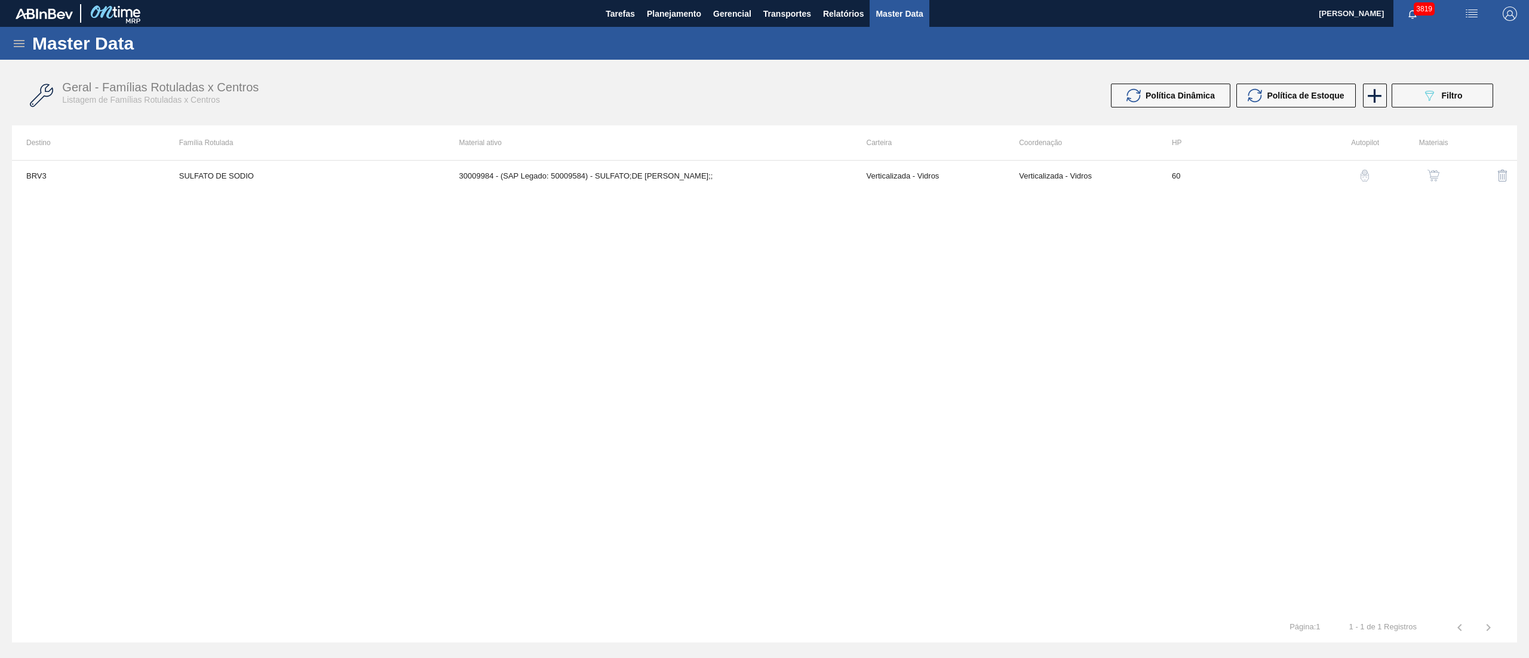
click at [17, 43] on icon at bounding box center [19, 43] width 11 height 7
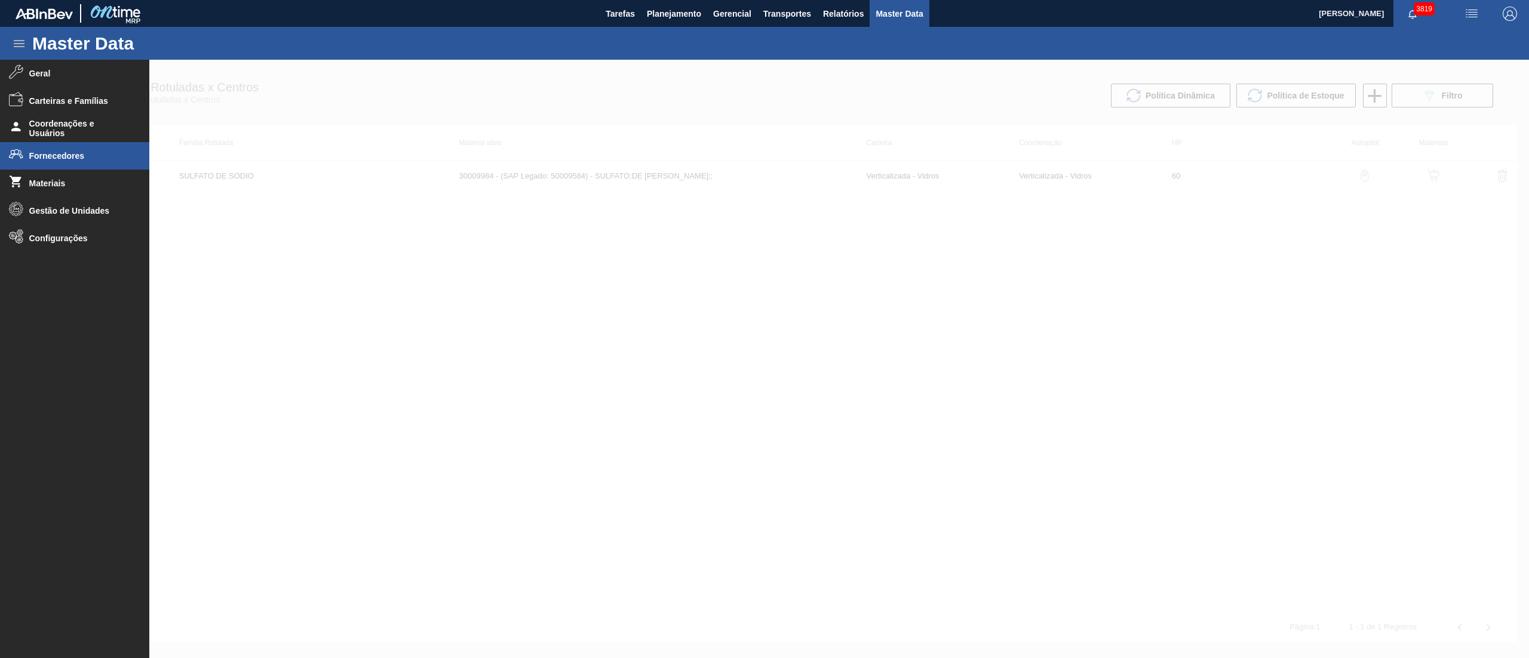
click at [53, 157] on span "Fornecedores" at bounding box center [78, 156] width 99 height 10
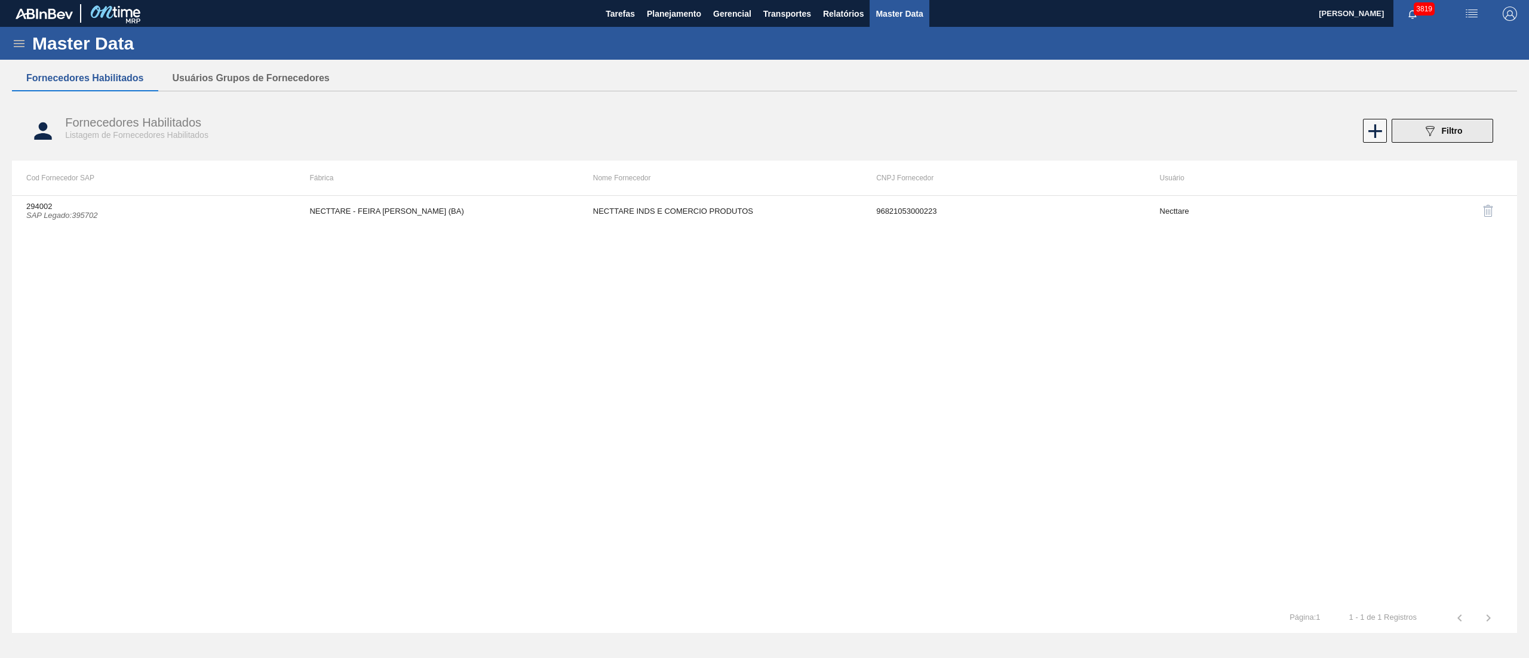
click at [1427, 134] on icon "089F7B8B-B2A5-4AFE-B5C0-19BA573D28AC" at bounding box center [1430, 131] width 14 height 14
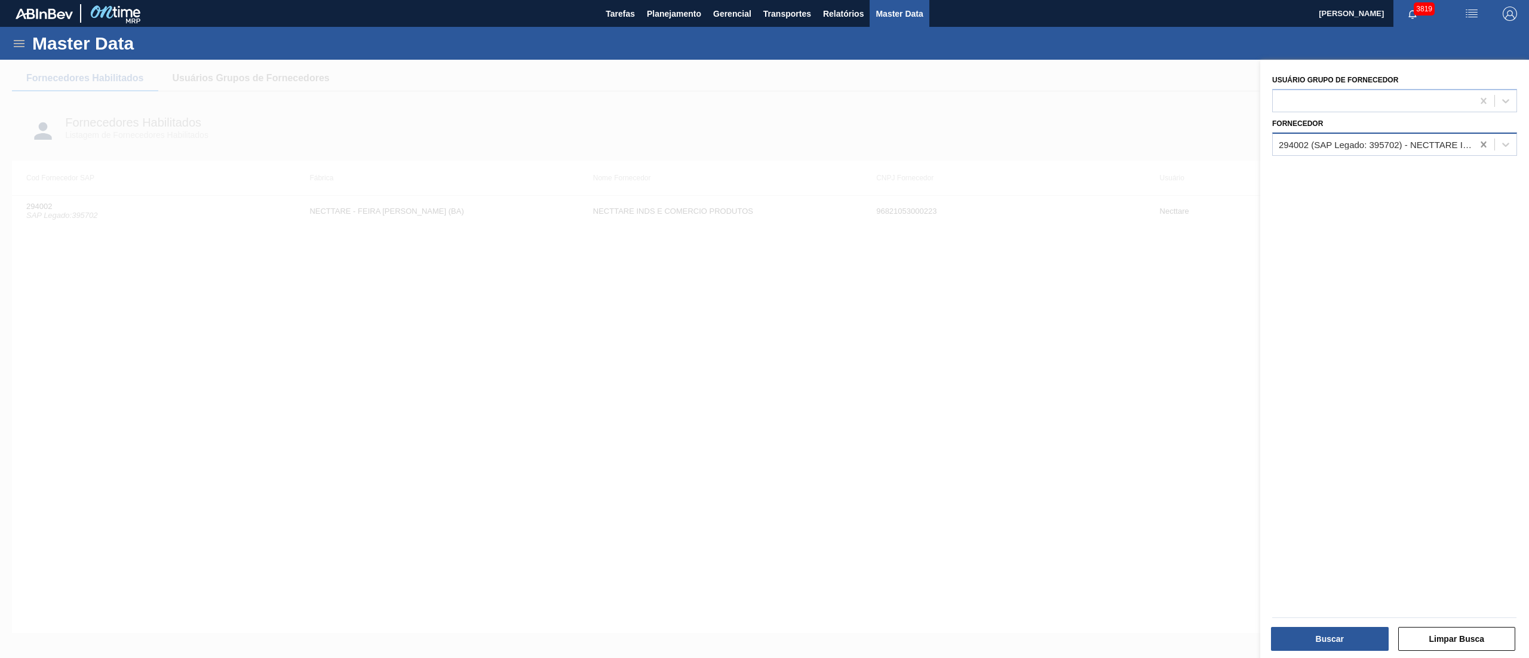
click at [1473, 143] on div at bounding box center [1484, 145] width 22 height 22
click at [1345, 102] on div at bounding box center [1373, 100] width 200 height 17
type Fornecedor "manuch"
click at [1331, 135] on div "MANUCHAR" at bounding box center [1394, 130] width 245 height 22
click at [1281, 639] on button "Buscar" at bounding box center [1330, 639] width 118 height 24
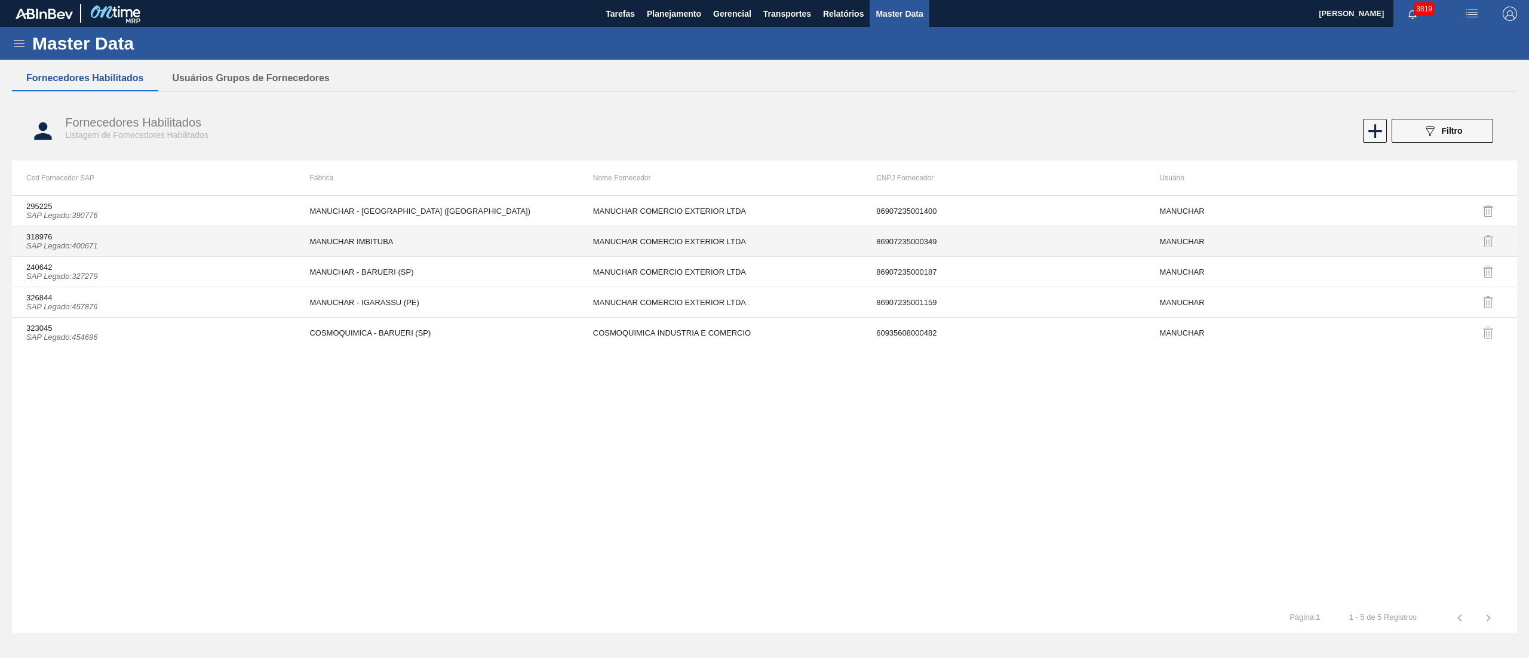
click at [309, 250] on td "MANUCHAR IMBITUBA" at bounding box center [436, 241] width 283 height 30
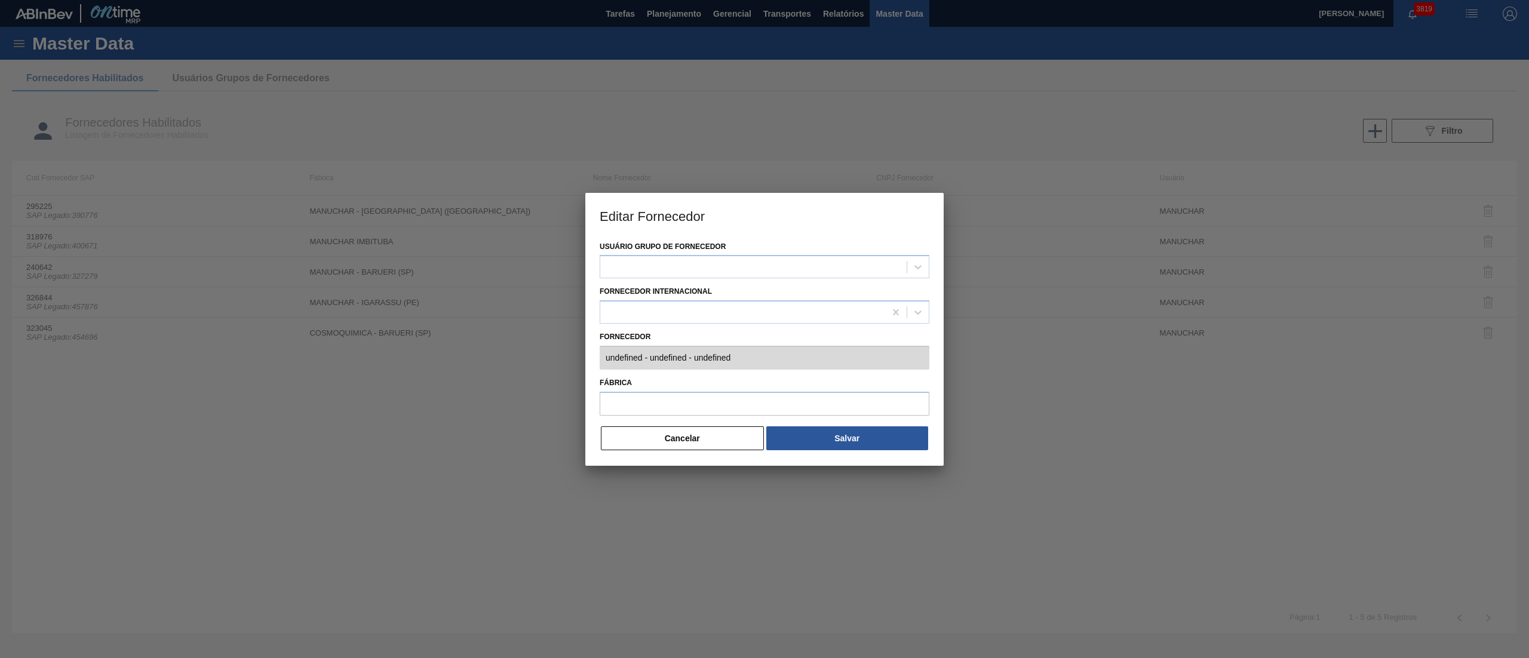
type input "318976 (SAP Legado: 400671) - MANUCHAR COMERCIO EXTERIOR LTDA - 86907235000349"
type input "MANUCHAR IMBITUBA"
click at [643, 437] on button "Cancelar" at bounding box center [682, 438] width 163 height 24
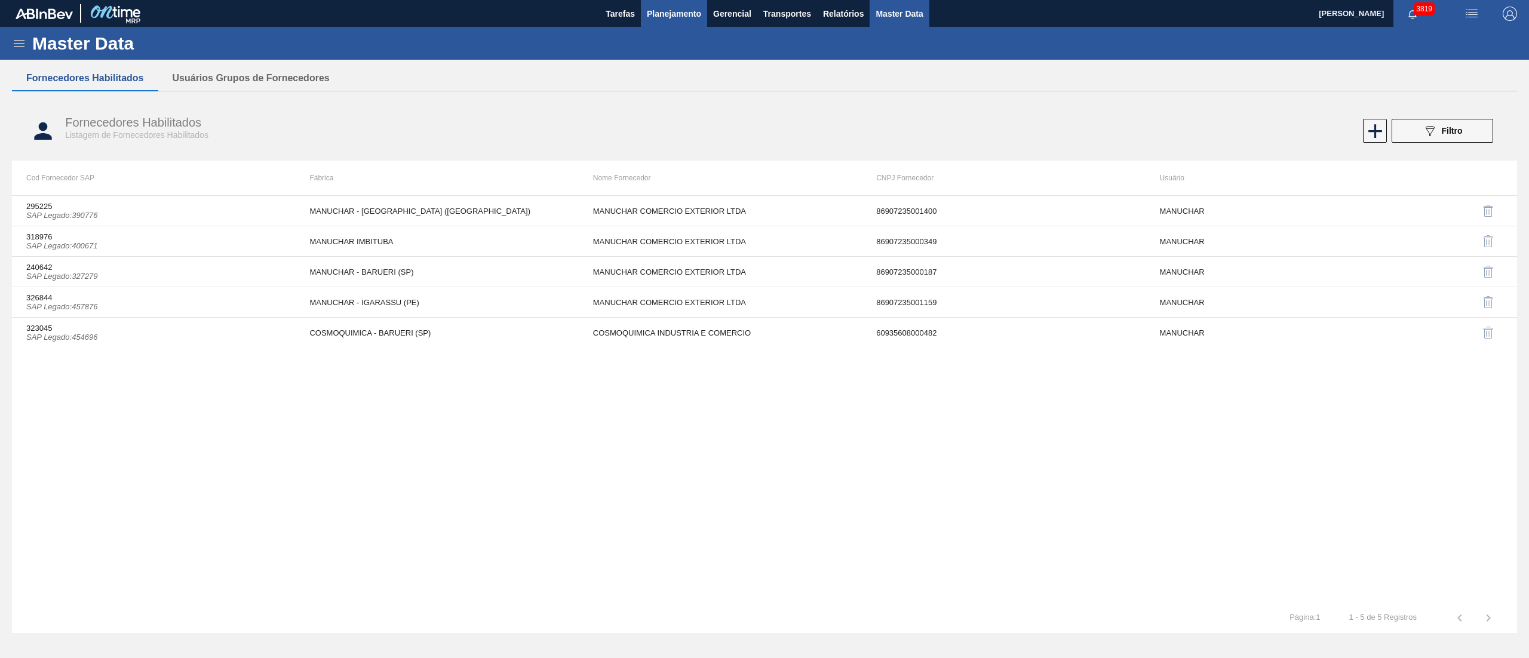
click at [664, 22] on button "Planejamento" at bounding box center [674, 13] width 66 height 27
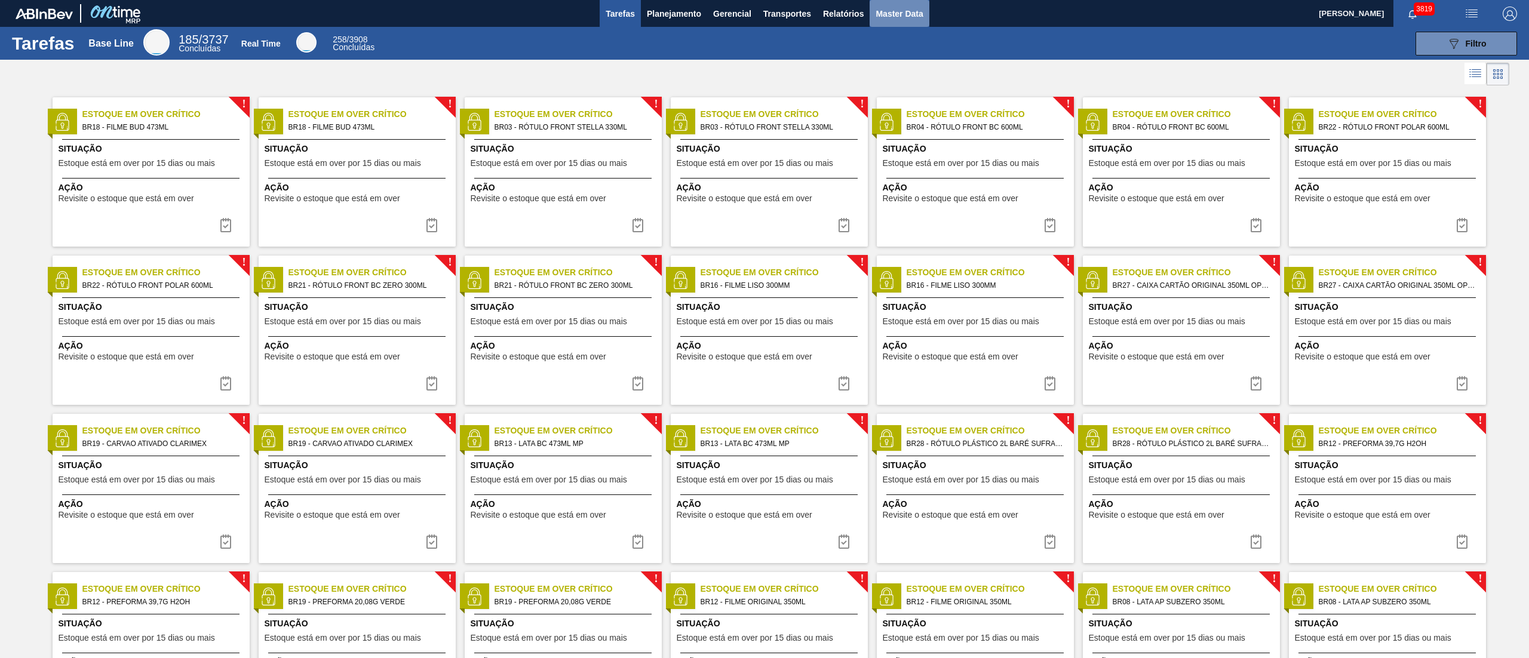
click at [889, 12] on span "Master Data" at bounding box center [899, 14] width 47 height 14
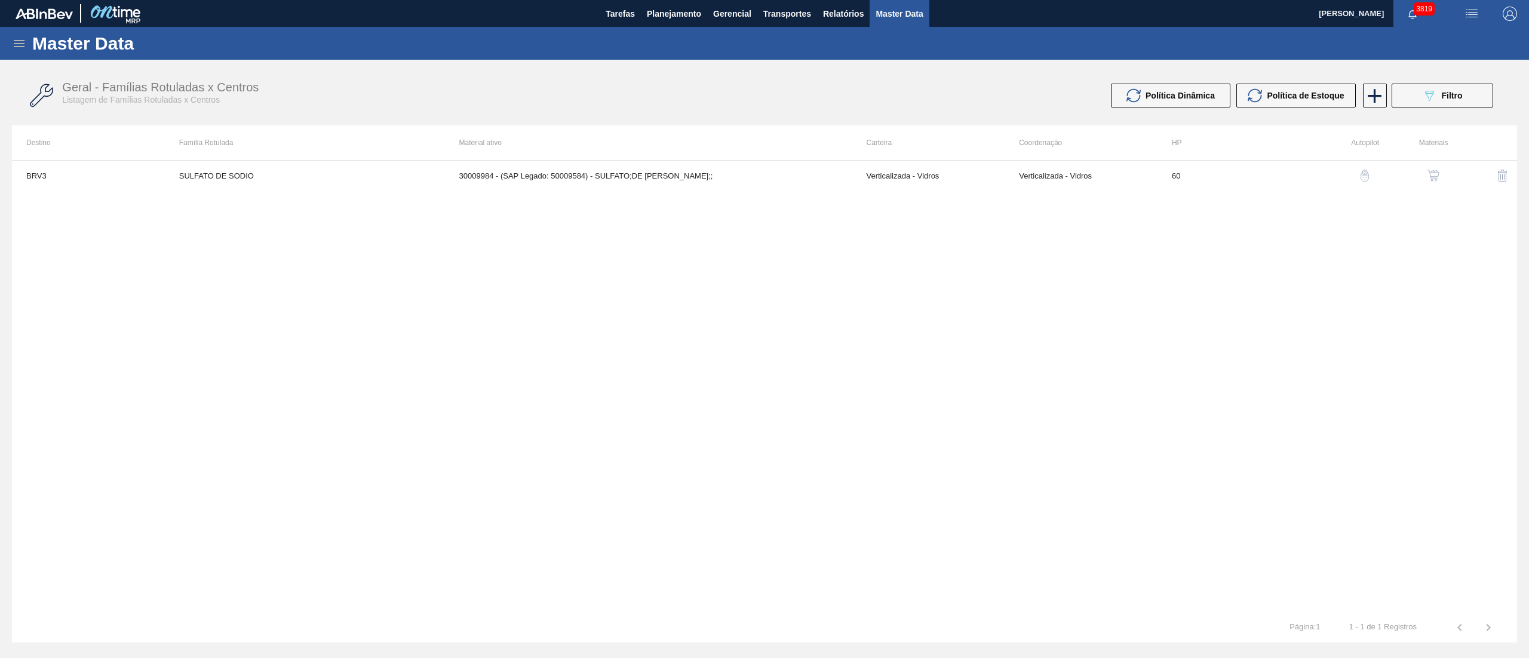
click at [20, 33] on div "Master Data" at bounding box center [764, 43] width 1529 height 33
drag, startPoint x: 22, startPoint y: 31, endPoint x: 12, endPoint y: 38, distance: 12.4
click at [13, 38] on div "Master Data" at bounding box center [764, 43] width 1529 height 33
click at [12, 38] on icon at bounding box center [19, 43] width 14 height 14
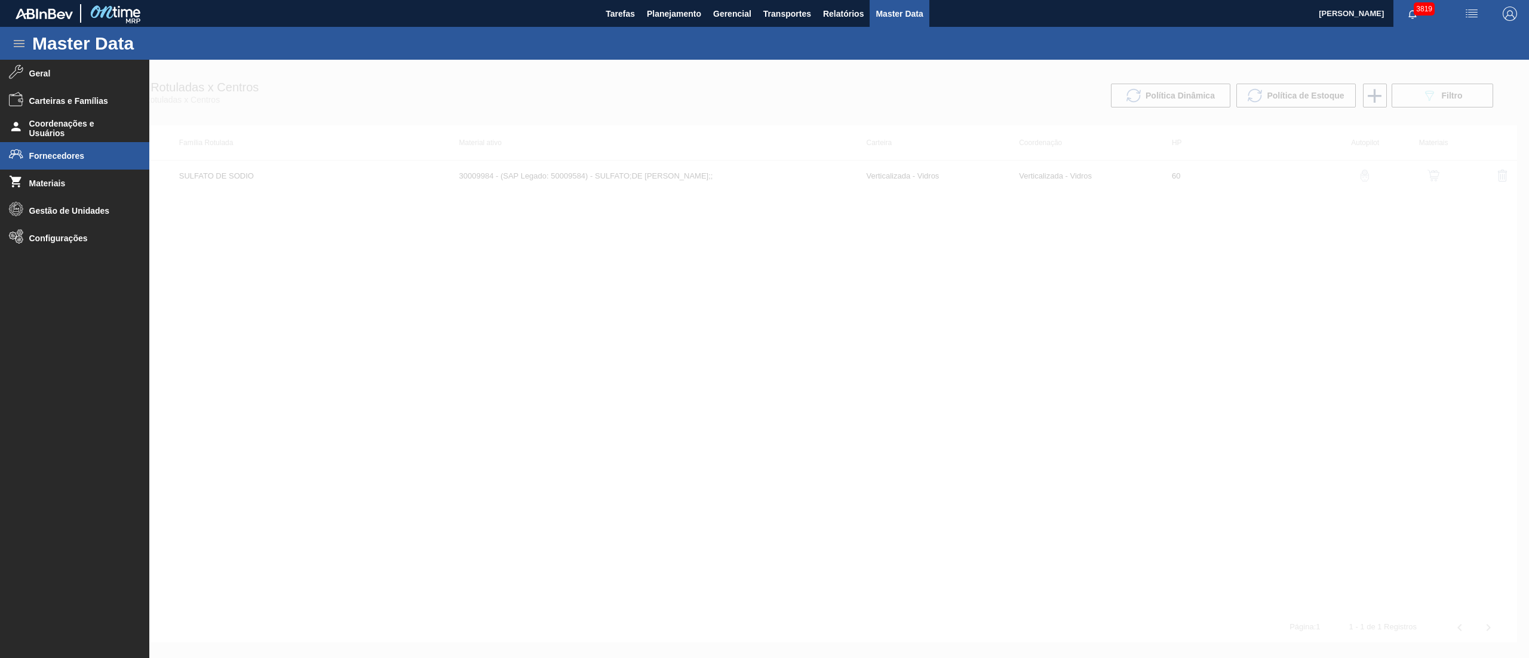
click at [50, 148] on li "Fornecedores" at bounding box center [74, 155] width 149 height 27
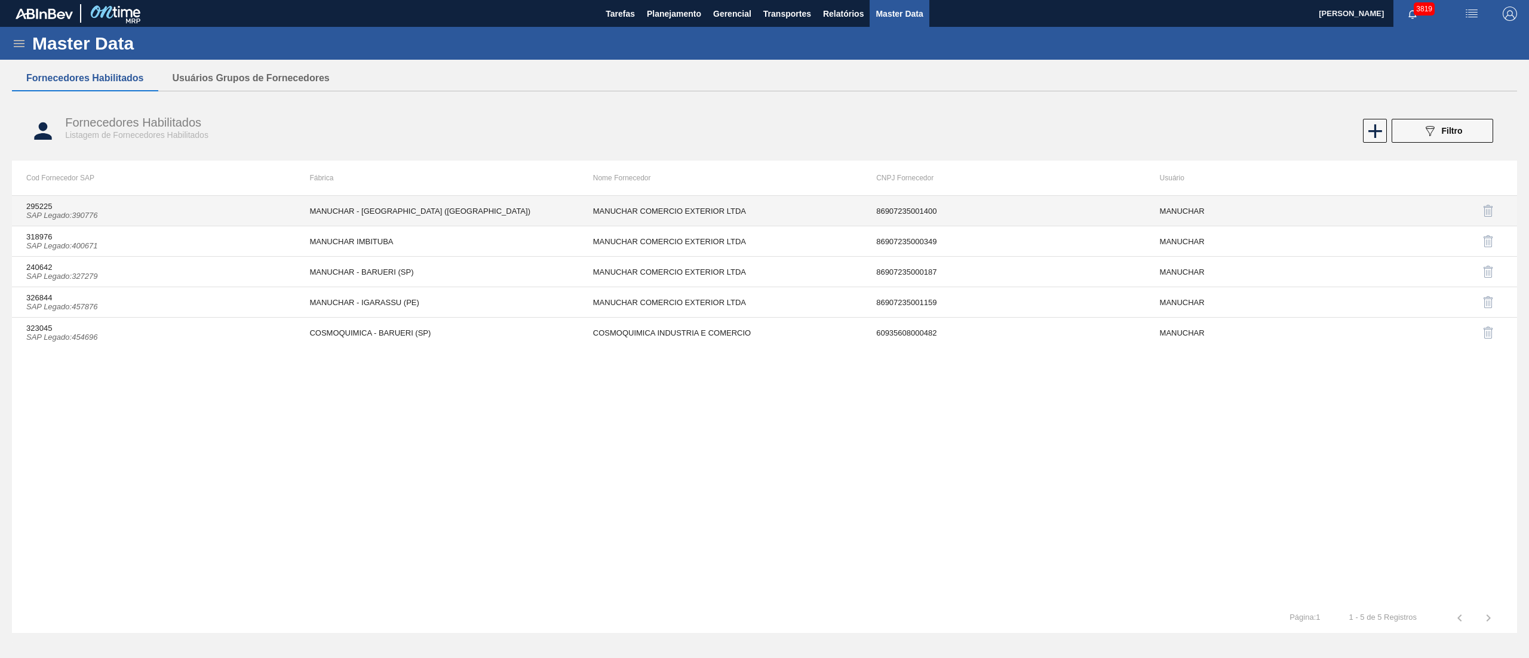
click at [603, 214] on td "MANUCHAR COMERCIO EXTERIOR LTDA" at bounding box center [720, 211] width 283 height 30
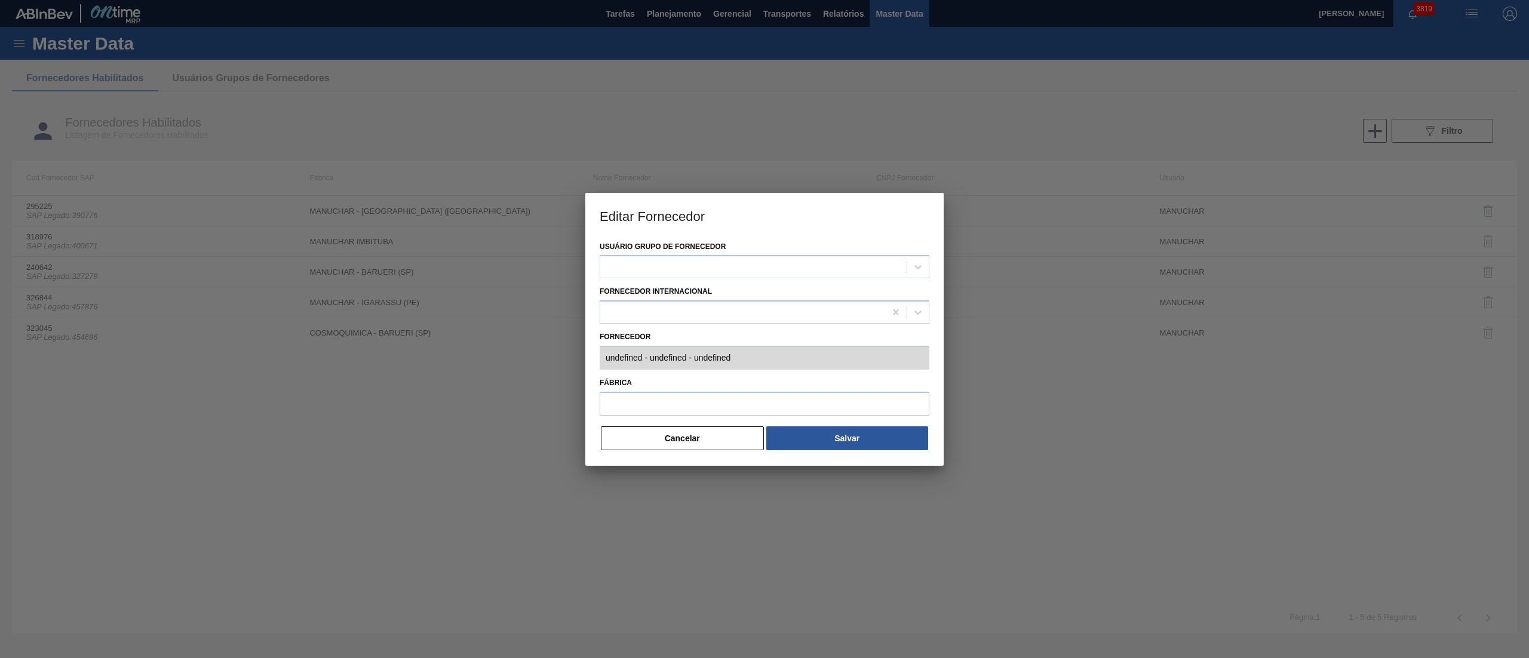
type input "295225 (SAP Legado: 390776) - MANUCHAR COMERCIO EXTERIOR LTDA - 86907235001400"
type input "MANUCHAR - [GEOGRAPHIC_DATA] ([GEOGRAPHIC_DATA])"
click at [631, 417] on div "Fábrica MANUCHAR - CUBATÃO (SP)" at bounding box center [765, 398] width 330 height 46
click at [648, 441] on button "Cancelar" at bounding box center [682, 438] width 163 height 24
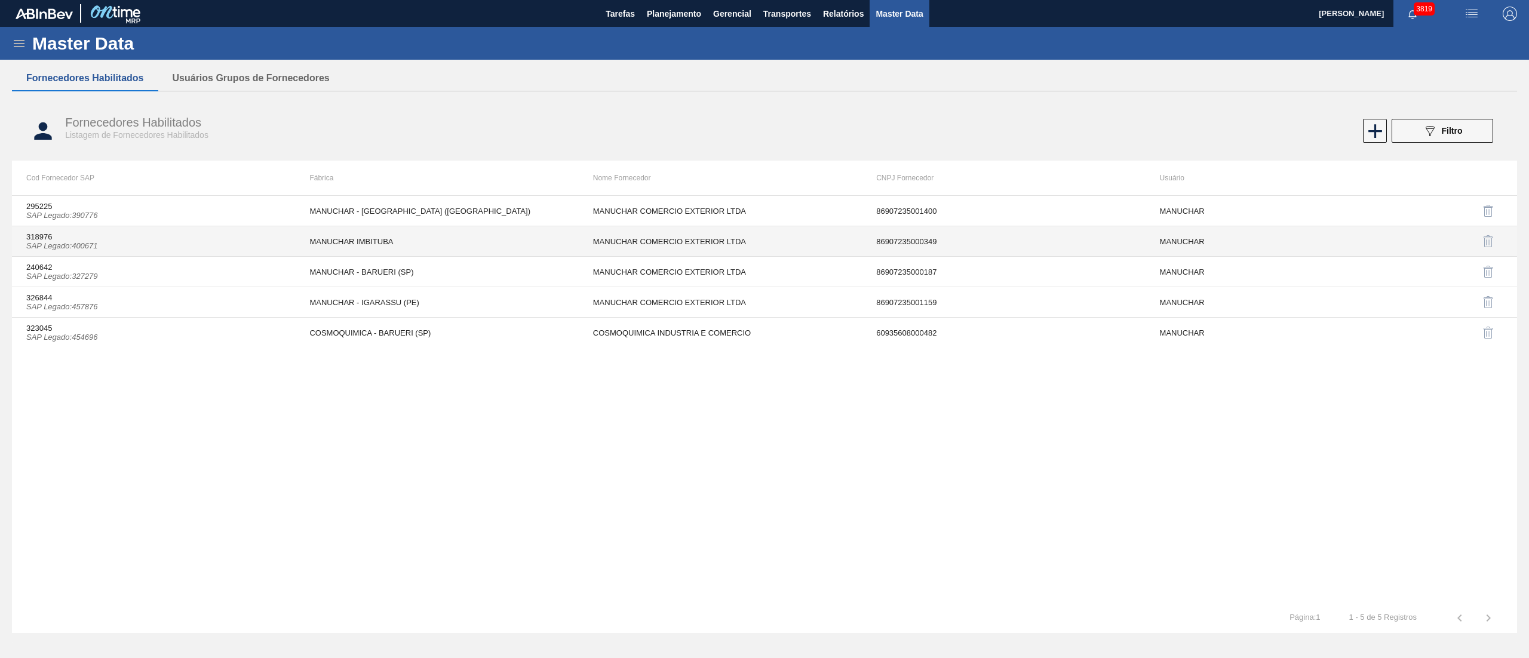
click at [615, 248] on td "MANUCHAR COMERCIO EXTERIOR LTDA" at bounding box center [720, 241] width 283 height 30
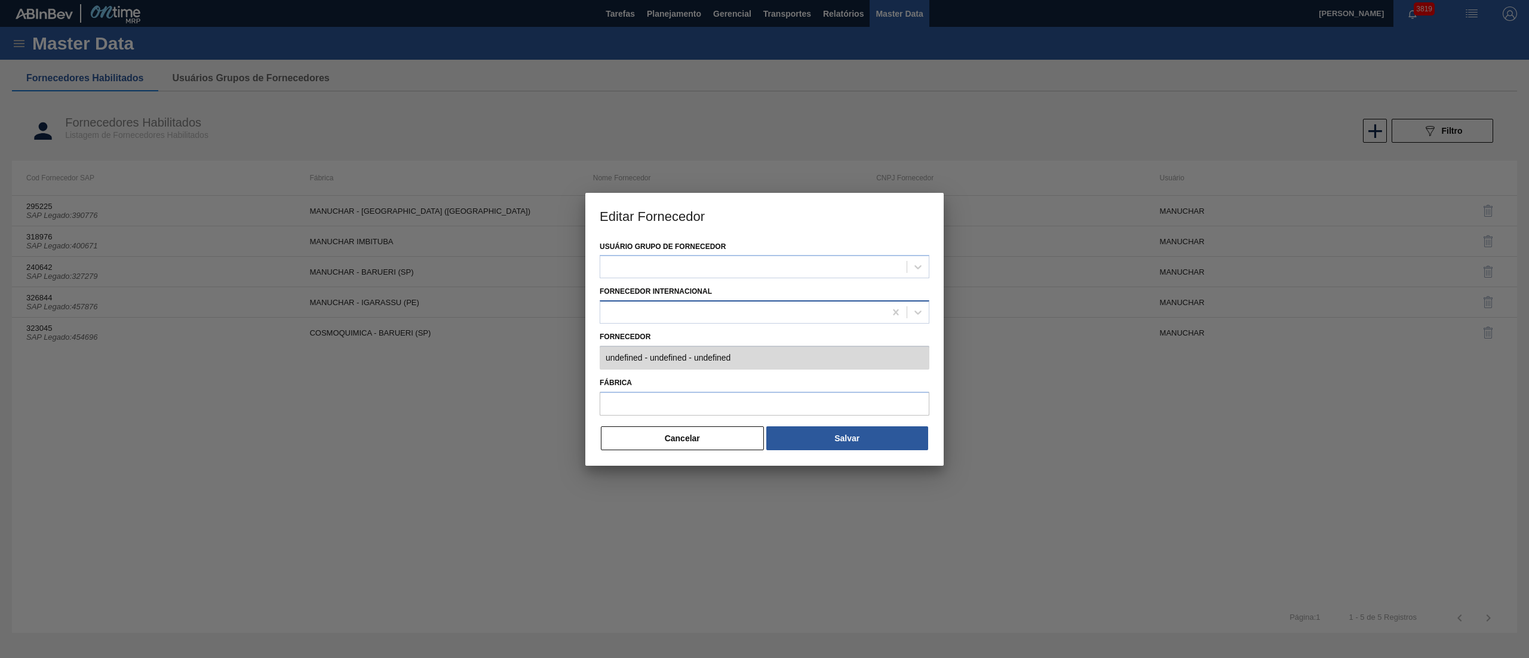
type input "318976 (SAP Legado: 400671) - MANUCHAR COMERCIO EXTERIOR LTDA - 86907235000349"
type input "MANUCHAR IMBITUBA"
click at [653, 446] on button "Cancelar" at bounding box center [682, 438] width 163 height 24
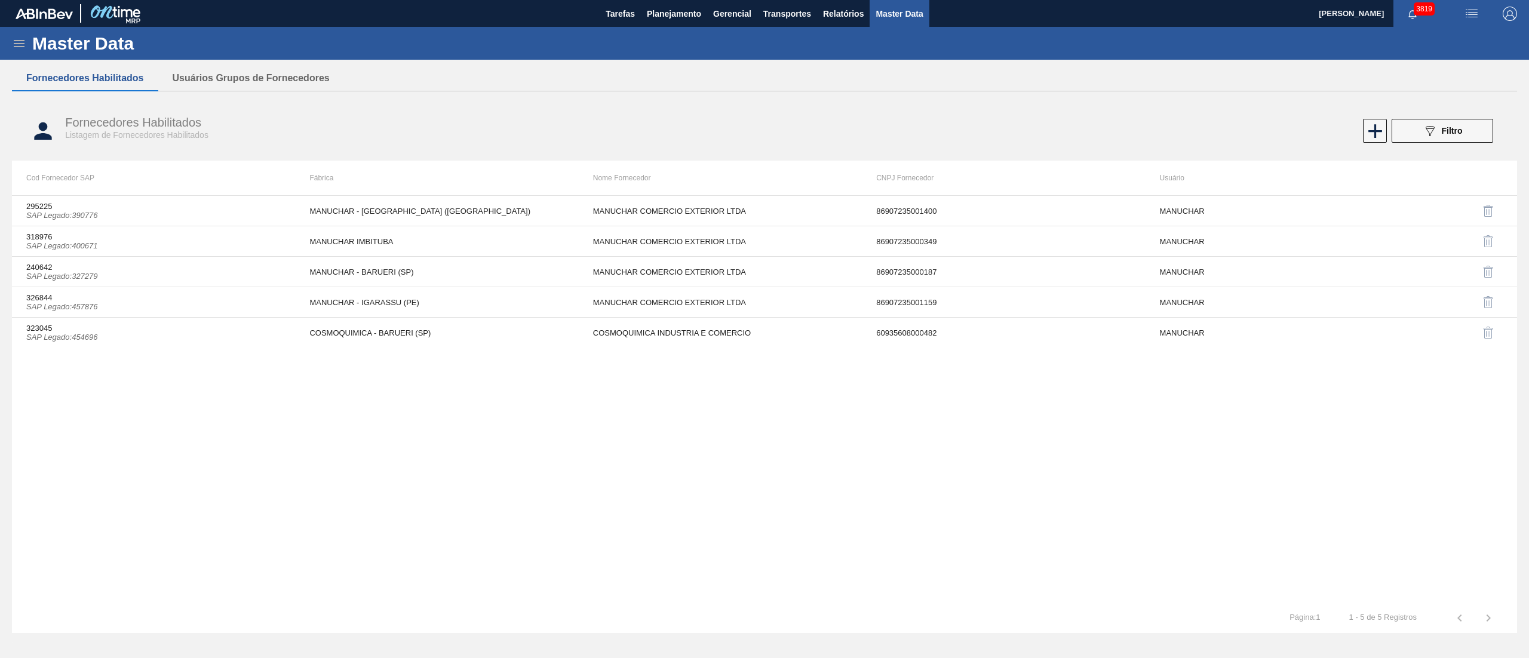
click at [23, 48] on icon at bounding box center [19, 43] width 14 height 14
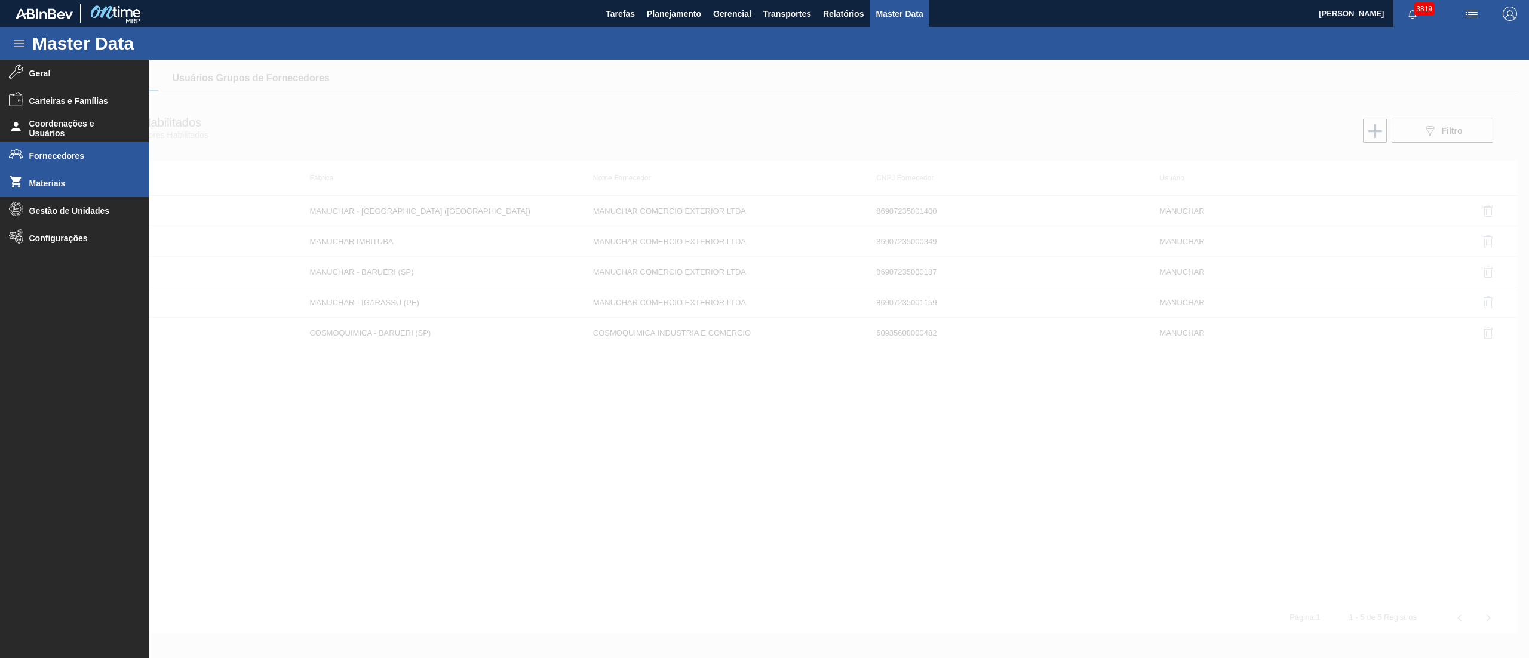
click at [31, 179] on span "Materiais" at bounding box center [78, 184] width 99 height 10
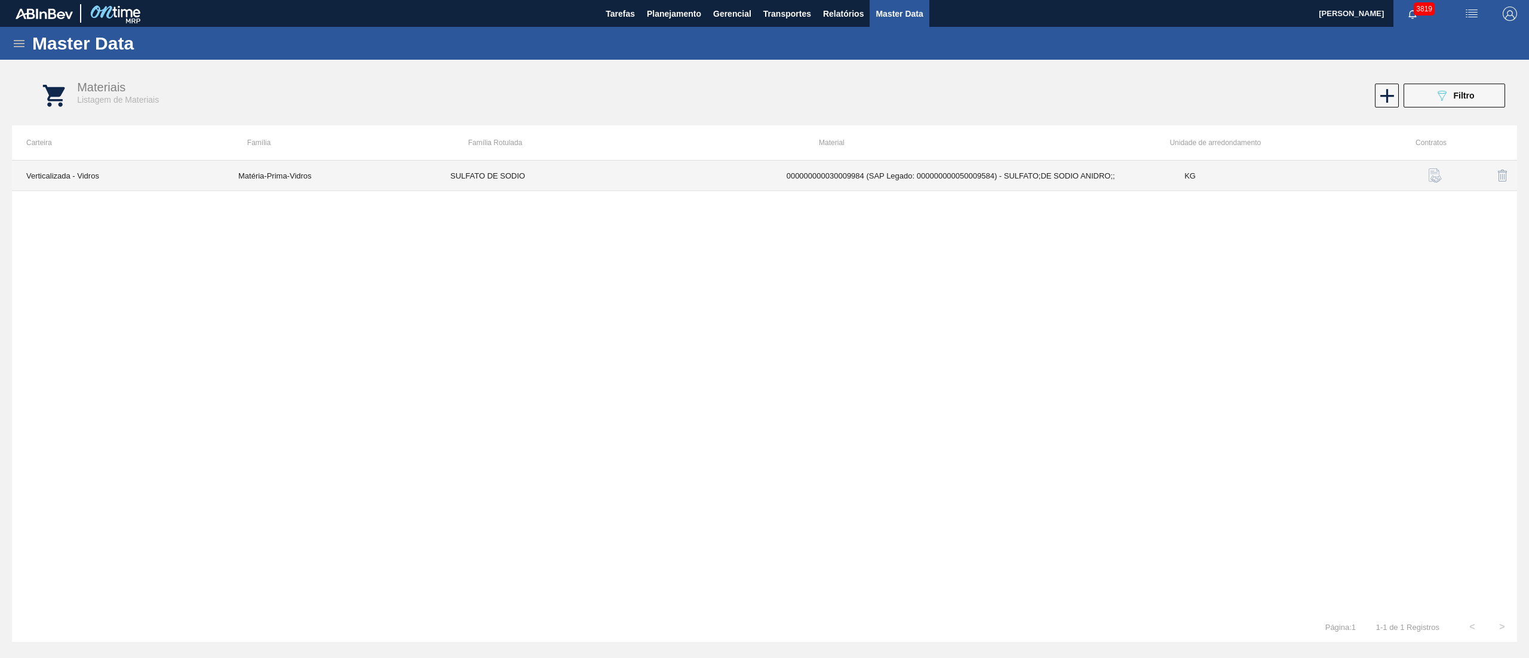
click at [1041, 169] on td "000000000030009984 (SAP Legado: 000000000050009584) - SULFATO;DE SODIO ANIDRO;;" at bounding box center [971, 176] width 398 height 30
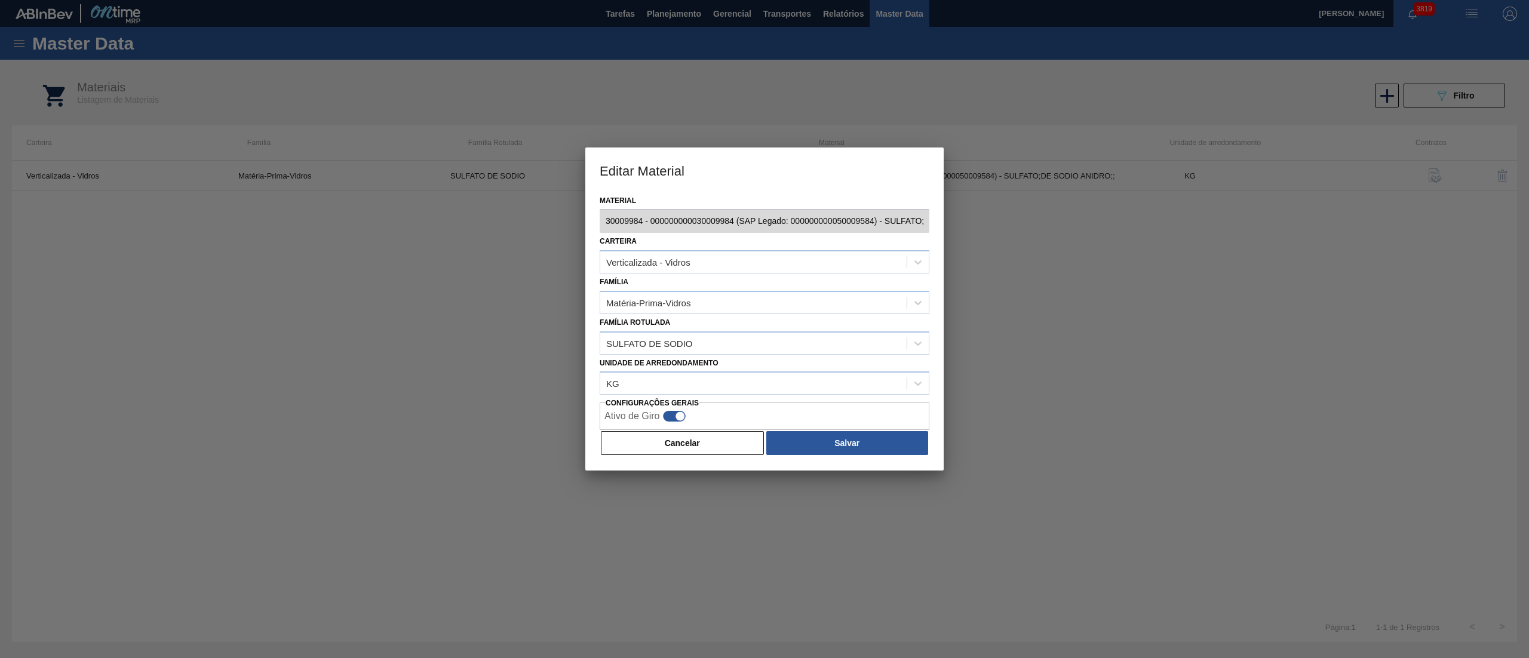
scroll to position [0, 80]
click at [1033, 241] on div "Editar Material Material 30009984 - 000000000030009984 (SAP Legado: 00000000005…" at bounding box center [764, 329] width 1529 height 658
drag, startPoint x: 619, startPoint y: 250, endPoint x: 614, endPoint y: 229, distance: 22.2
click at [619, 250] on div "Verticalizada - Vidros" at bounding box center [765, 261] width 330 height 23
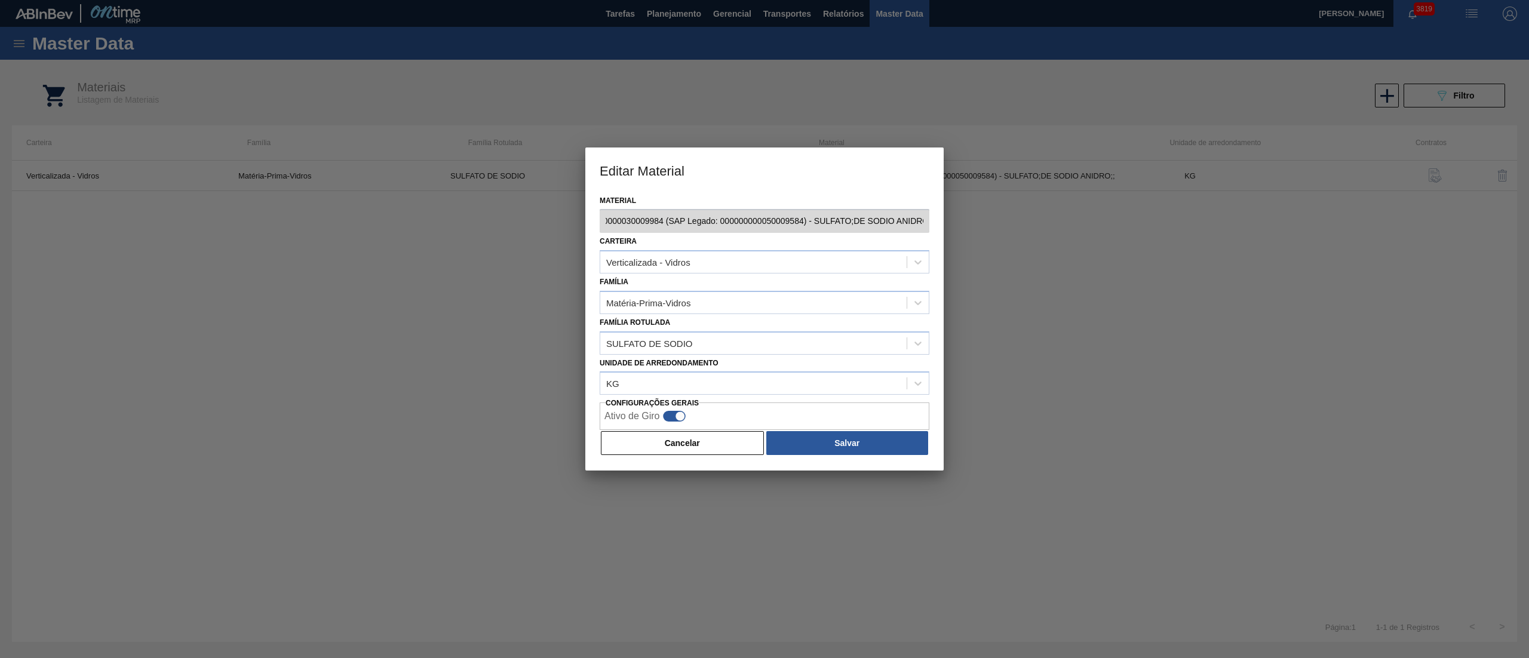
click at [631, 234] on div "Carteira Verticalizada - Vidros" at bounding box center [765, 253] width 330 height 41
drag, startPoint x: 629, startPoint y: 446, endPoint x: 606, endPoint y: 425, distance: 30.9
click at [627, 442] on button "Cancelar" at bounding box center [682, 443] width 163 height 24
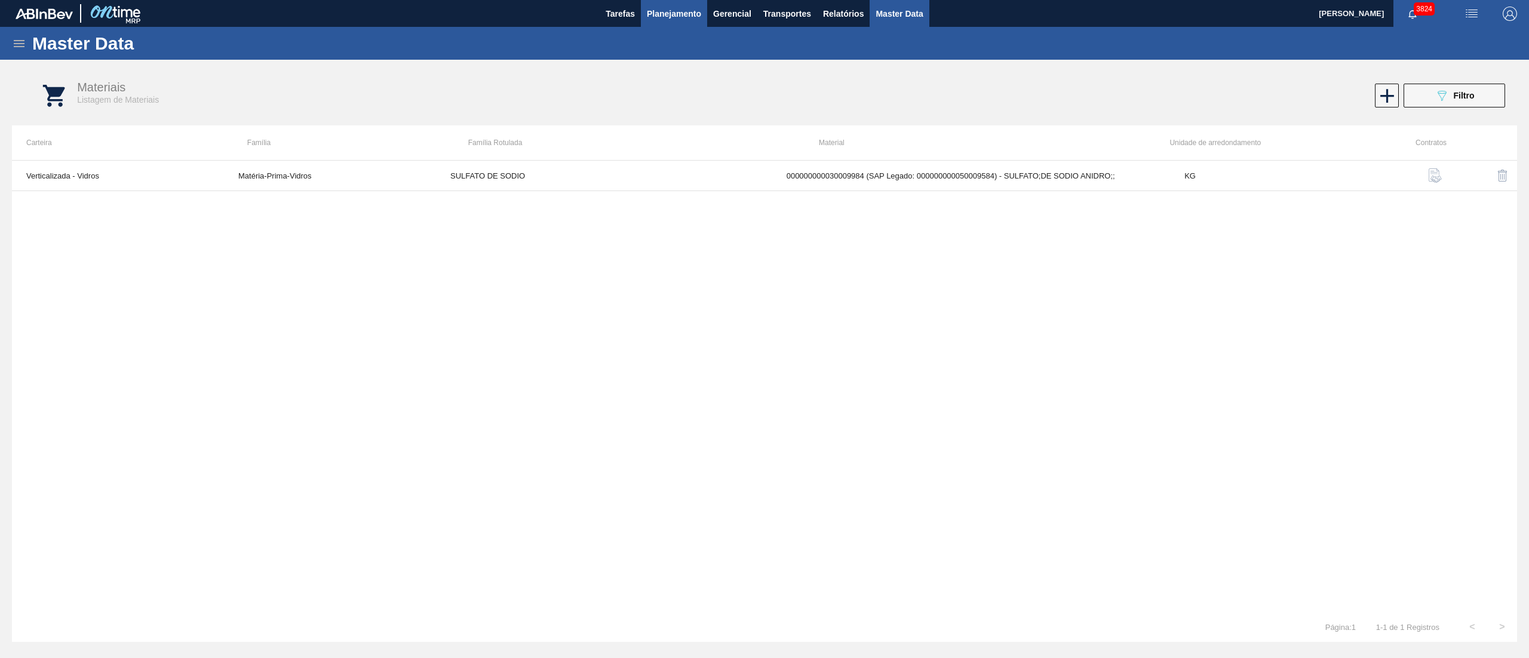
click at [657, 14] on span "Planejamento" at bounding box center [674, 14] width 54 height 14
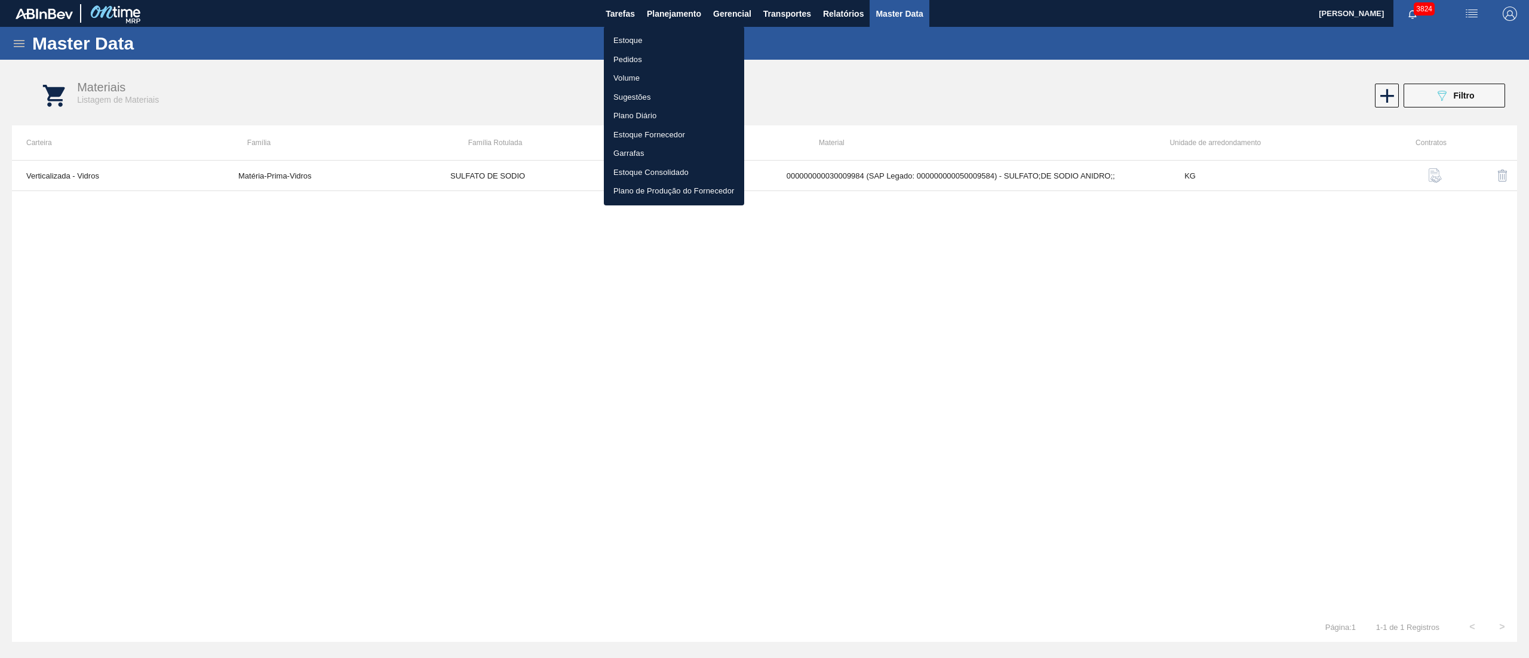
click at [624, 38] on li "Estoque" at bounding box center [674, 40] width 140 height 19
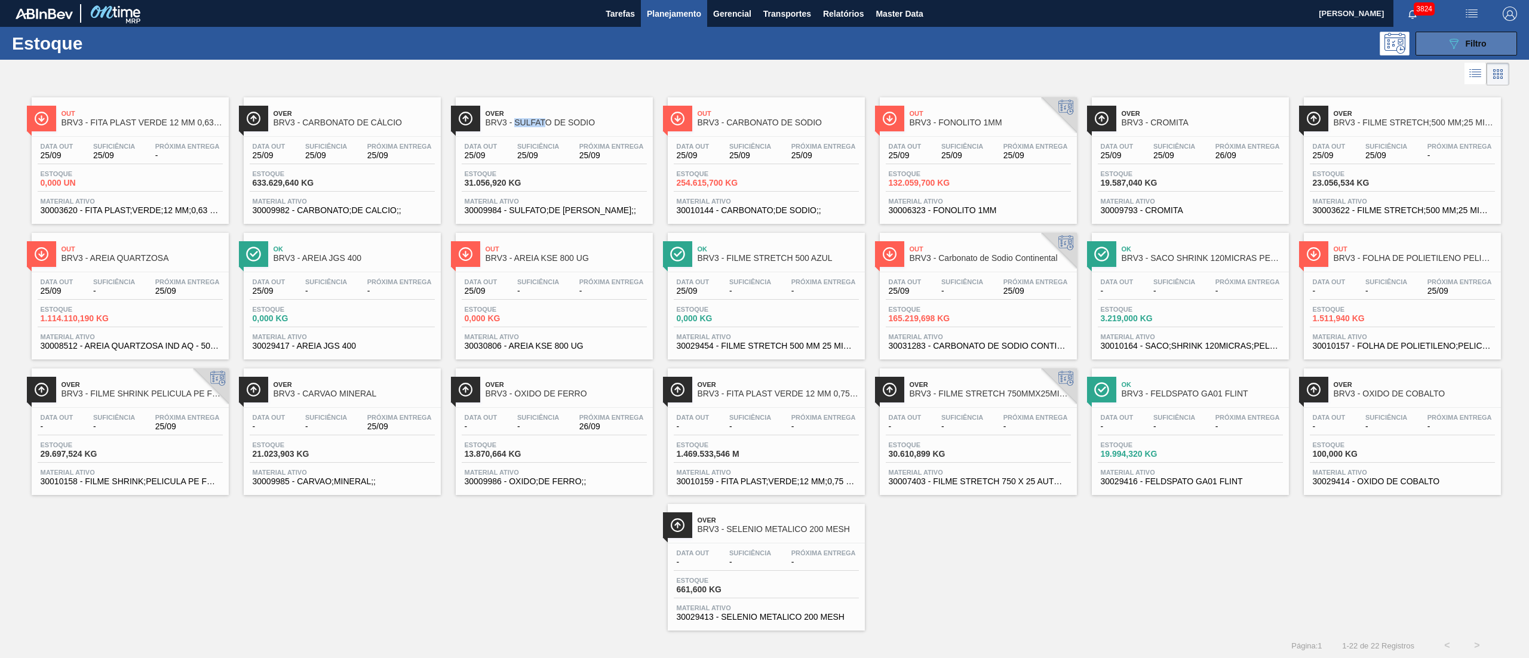
click at [1437, 49] on button "089F7B8B-B2A5-4AFE-B5C0-19BA573D28AC Filtro" at bounding box center [1467, 44] width 102 height 24
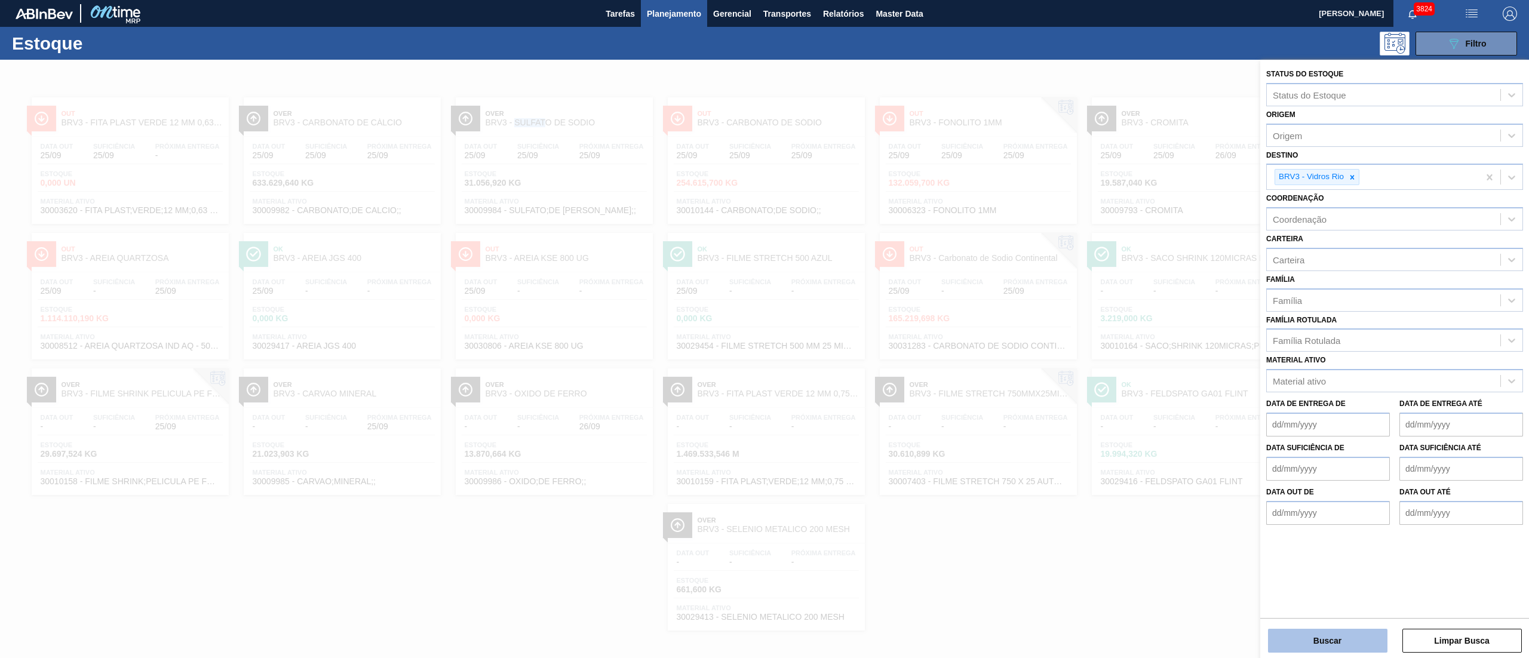
click at [1334, 647] on button "Buscar" at bounding box center [1327, 641] width 119 height 24
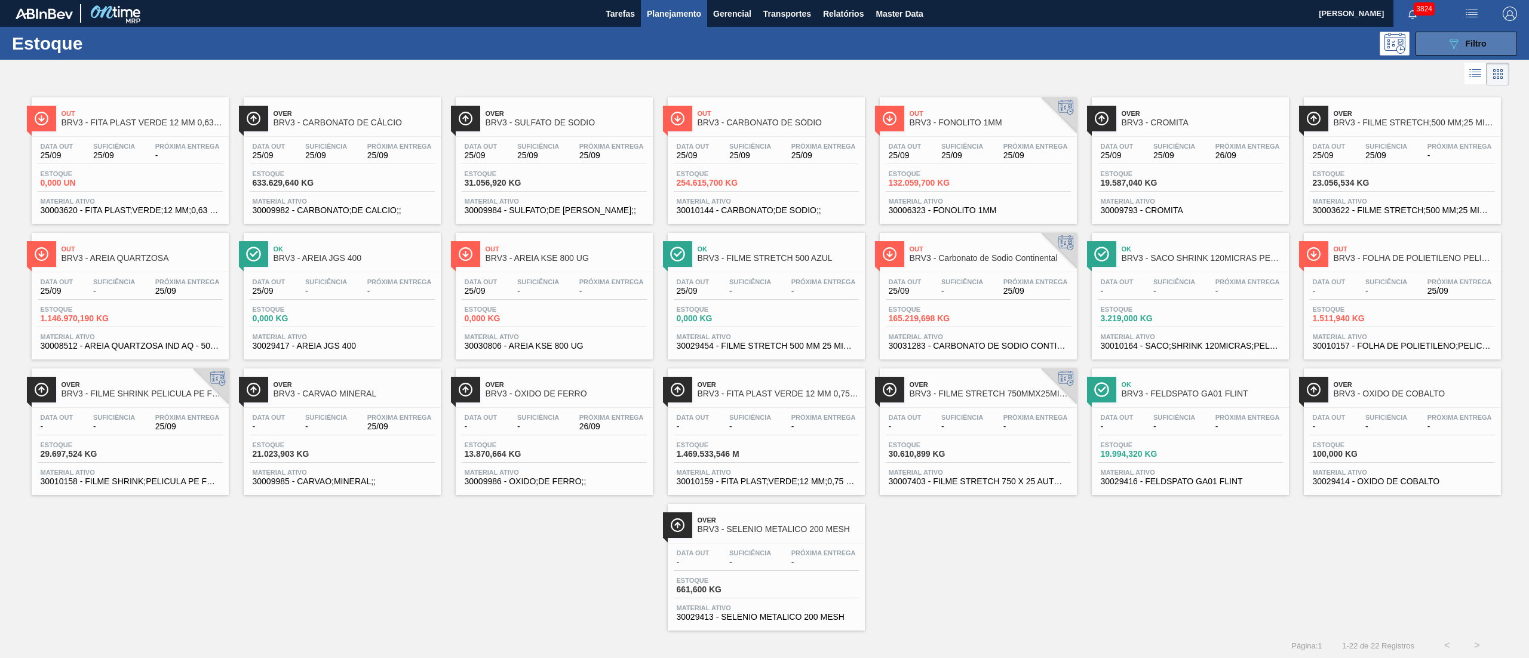
click at [1417, 38] on button "089F7B8B-B2A5-4AFE-B5C0-19BA573D28AC Filtro" at bounding box center [1467, 44] width 102 height 24
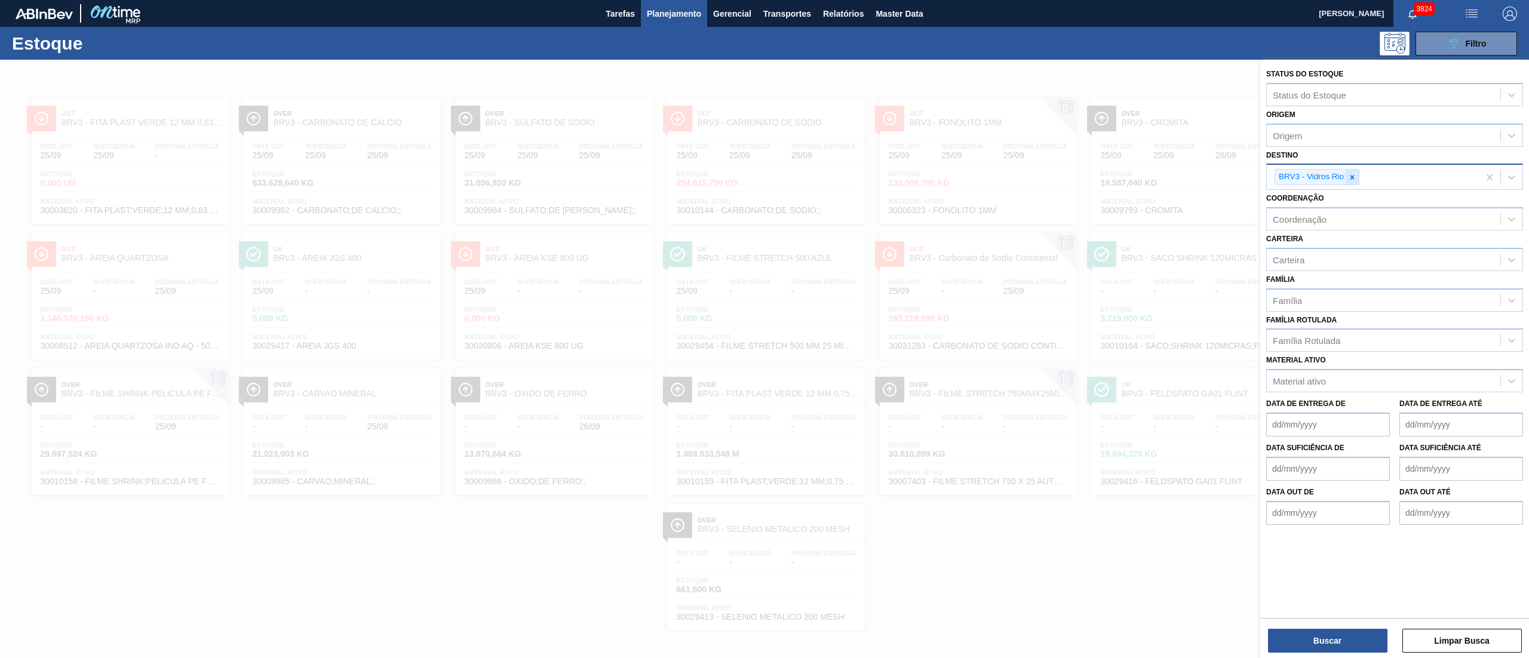
click at [1352, 171] on div at bounding box center [1352, 177] width 13 height 15
click at [1324, 642] on button "Buscar" at bounding box center [1327, 641] width 119 height 24
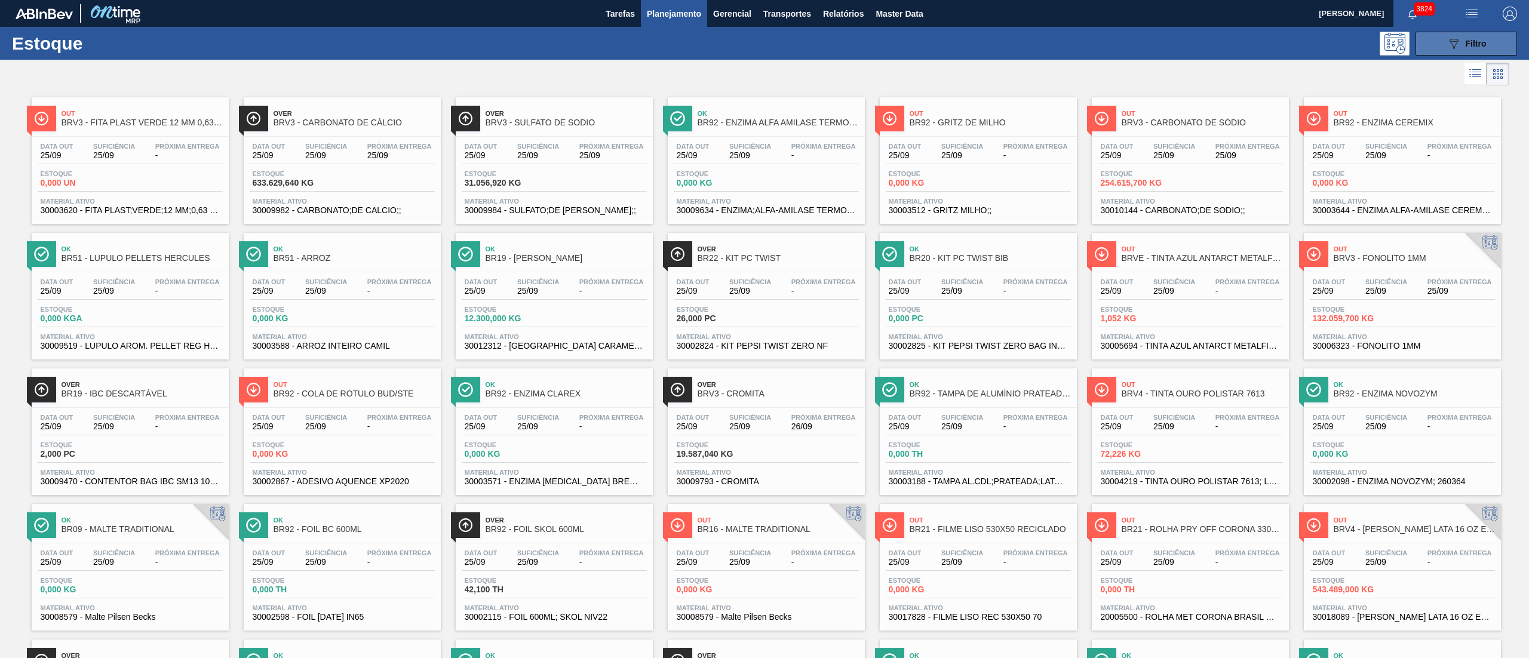
click at [1489, 37] on button "089F7B8B-B2A5-4AFE-B5C0-19BA573D28AC Filtro" at bounding box center [1467, 44] width 102 height 24
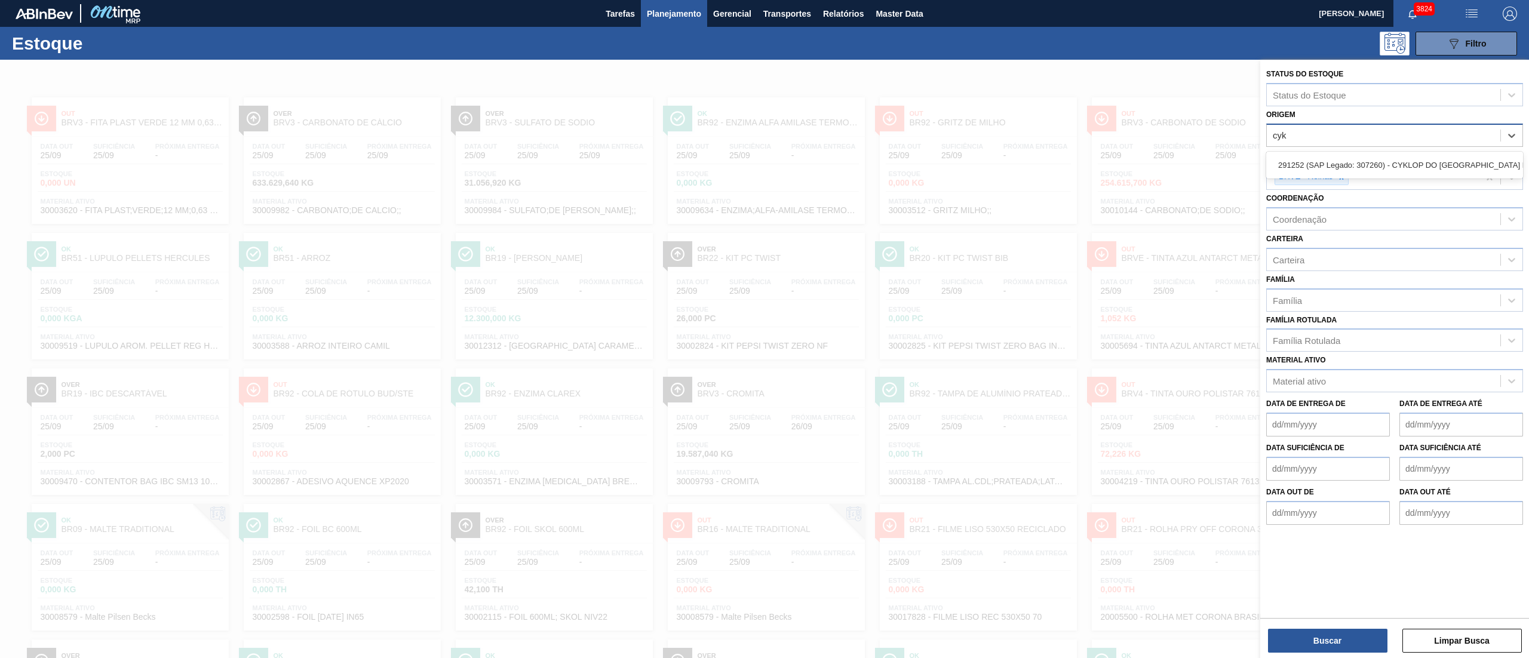
type input "cykl"
drag, startPoint x: 1348, startPoint y: 159, endPoint x: 1269, endPoint y: 287, distance: 149.9
click at [1348, 159] on div "291252 (SAP Legado: 307260) - CYKLOP DO [GEOGRAPHIC_DATA] EMBALAGENS SA" at bounding box center [1394, 165] width 257 height 22
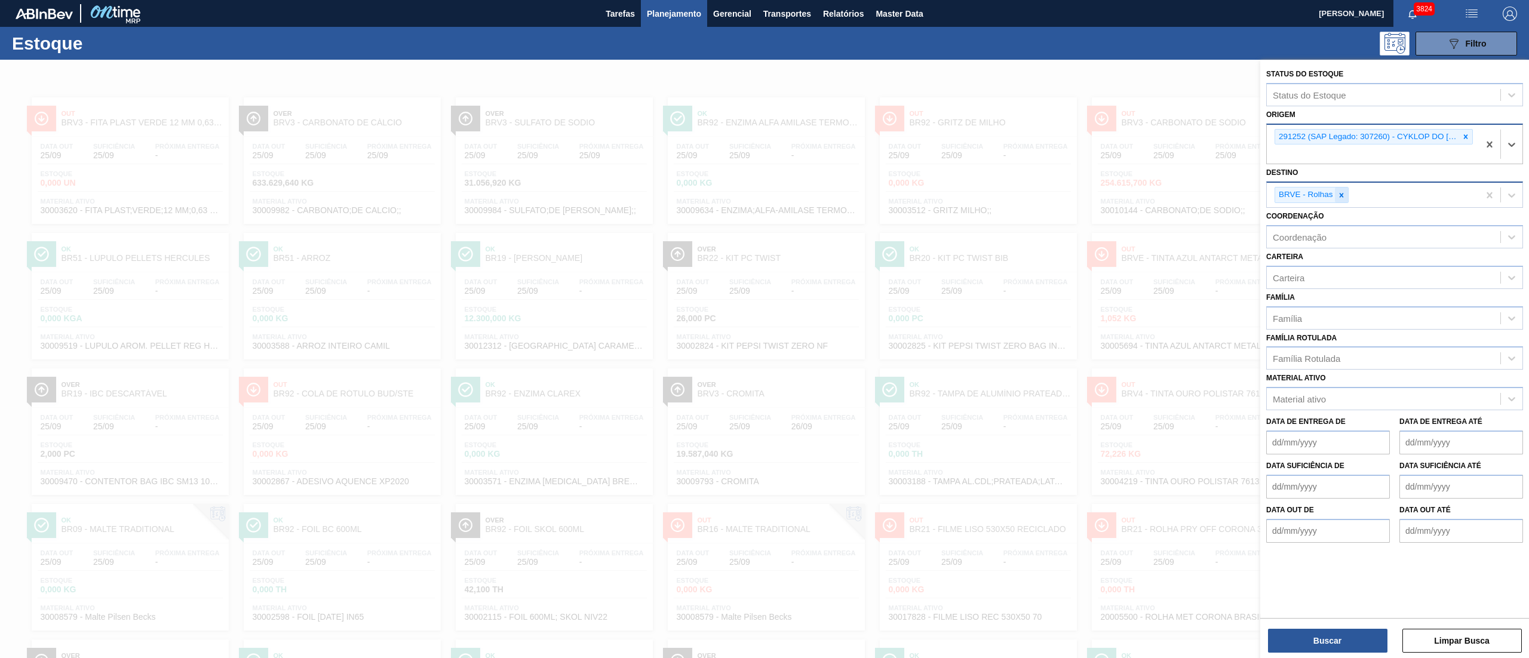
drag, startPoint x: 1346, startPoint y: 194, endPoint x: 1349, endPoint y: 362, distance: 168.5
click at [1345, 194] on div at bounding box center [1341, 195] width 13 height 15
click at [1339, 644] on button "Buscar" at bounding box center [1327, 641] width 119 height 24
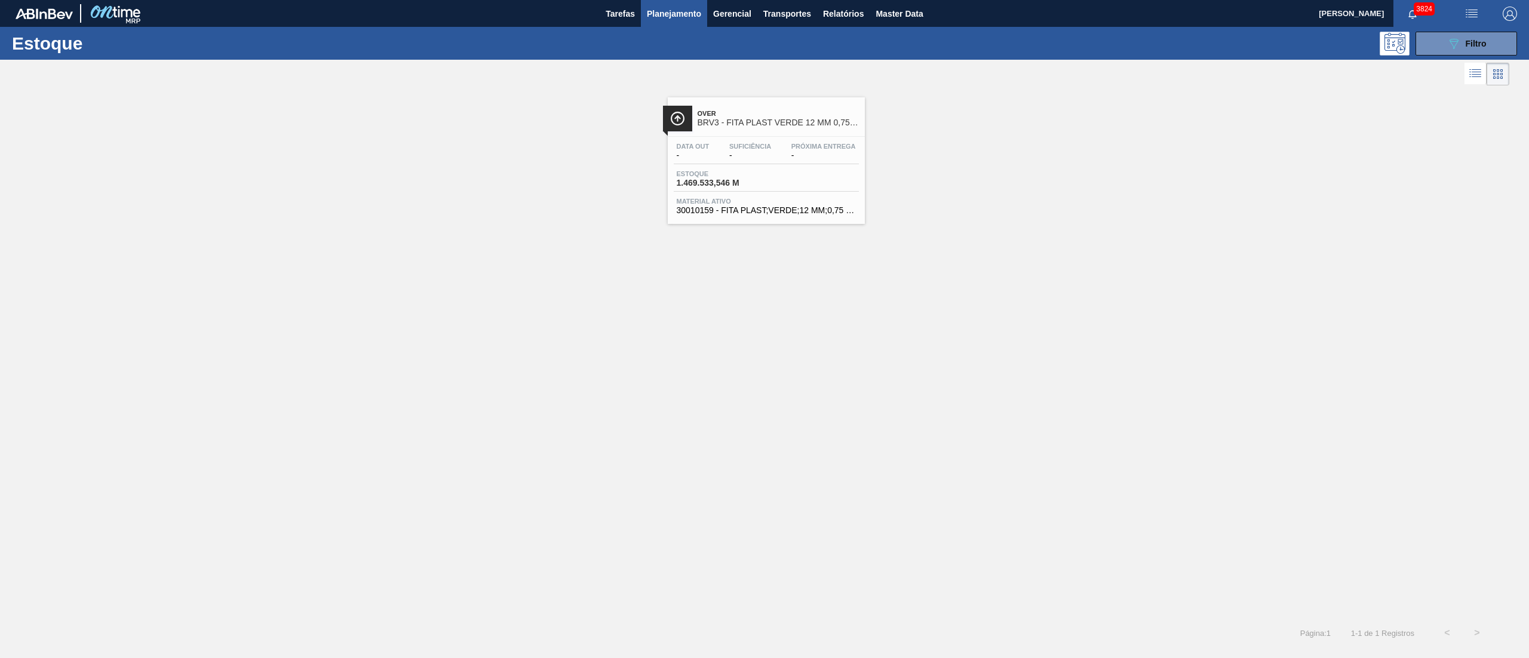
click at [799, 182] on div "Estoque 1.469.533,546 M" at bounding box center [766, 181] width 185 height 22
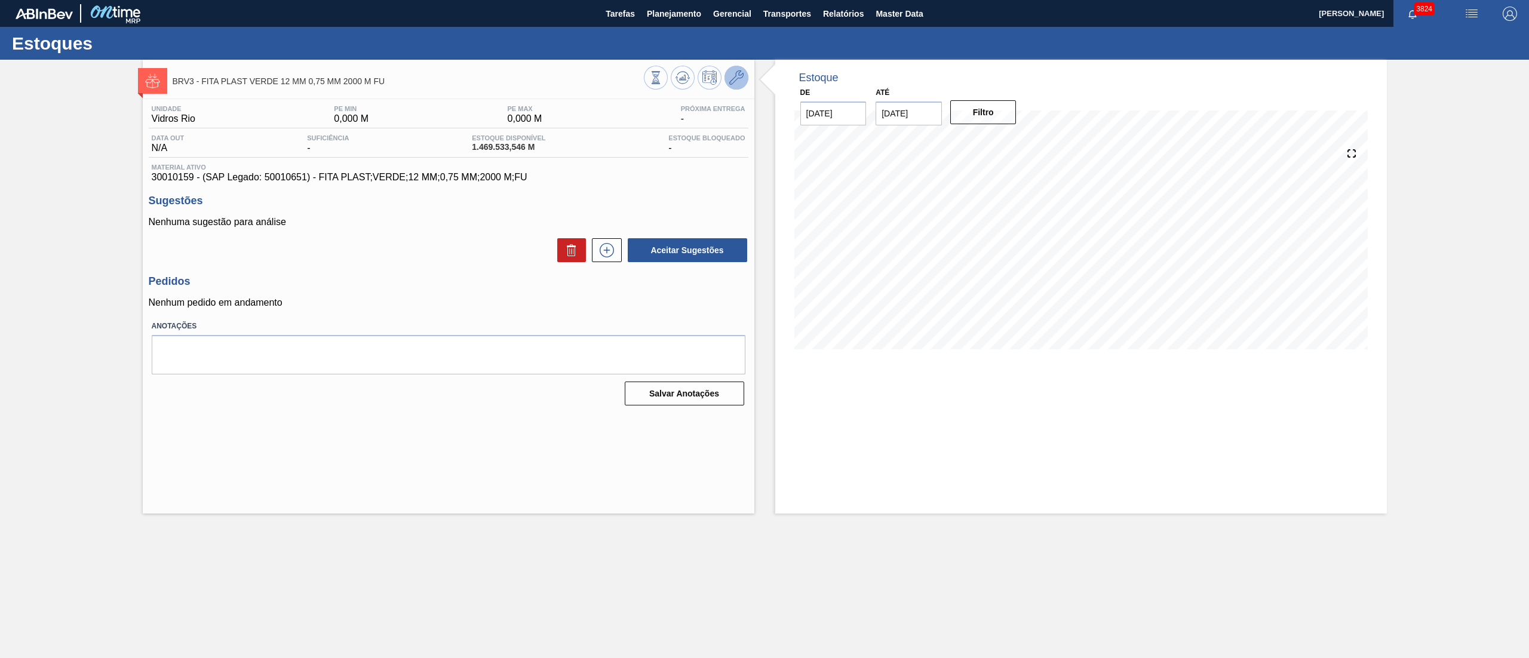
click at [739, 72] on icon at bounding box center [736, 77] width 14 height 14
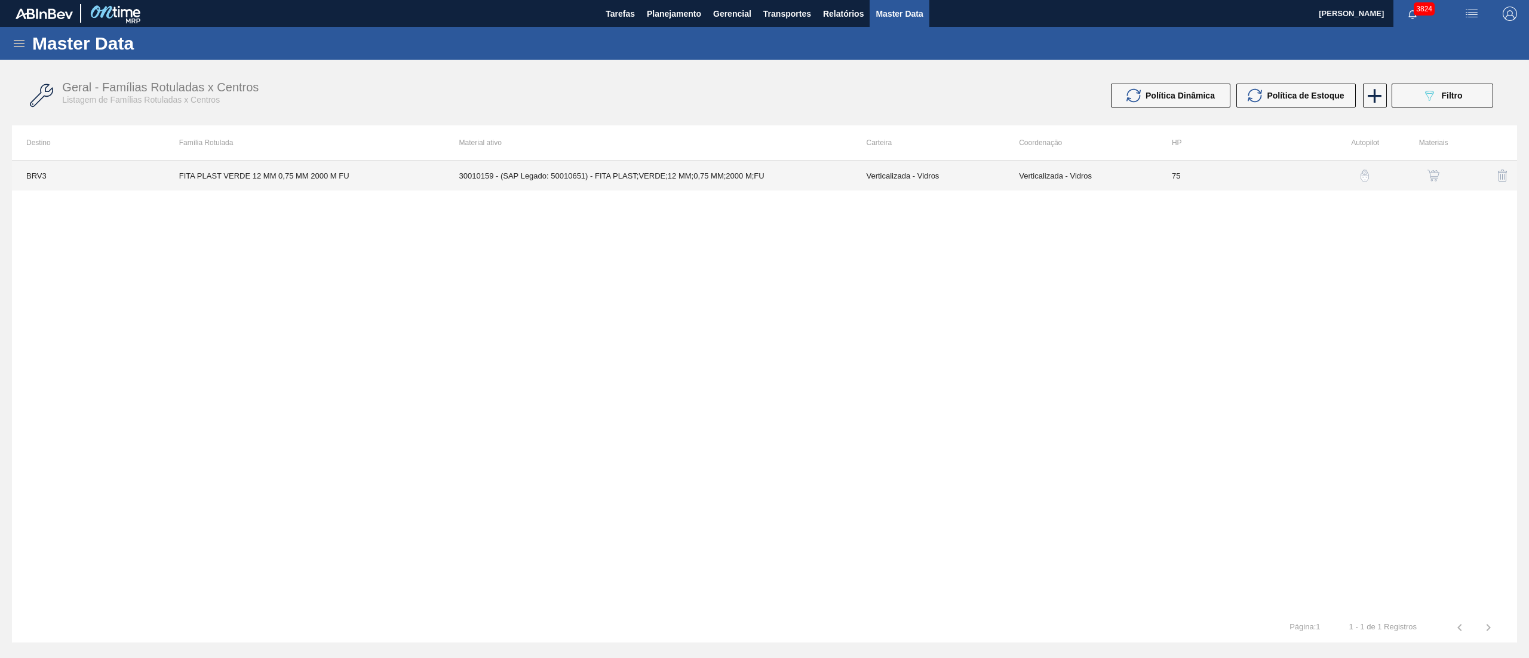
click at [718, 171] on td "30010159 - (SAP Legado: 50010651) - FITA PLAST;VERDE;12 MM;0,75 MM;2000 M;FU" at bounding box center [648, 176] width 407 height 30
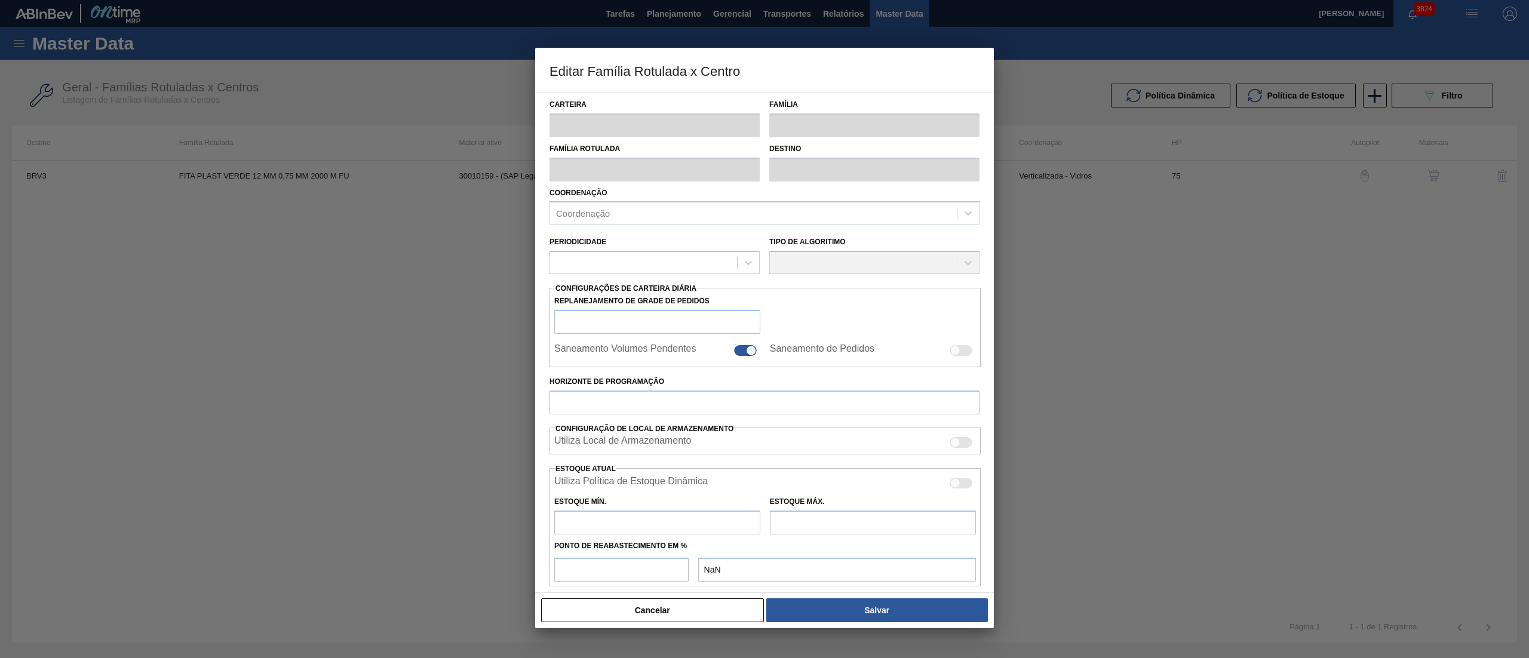
type input "Verticalizada - Vidros"
type input "Embalagem - Vidros"
type input "FITA PLAST VERDE 12 MM 0,75 MM 2000 M FU"
type input "BRV3 - Vidros Rio"
type input "75"
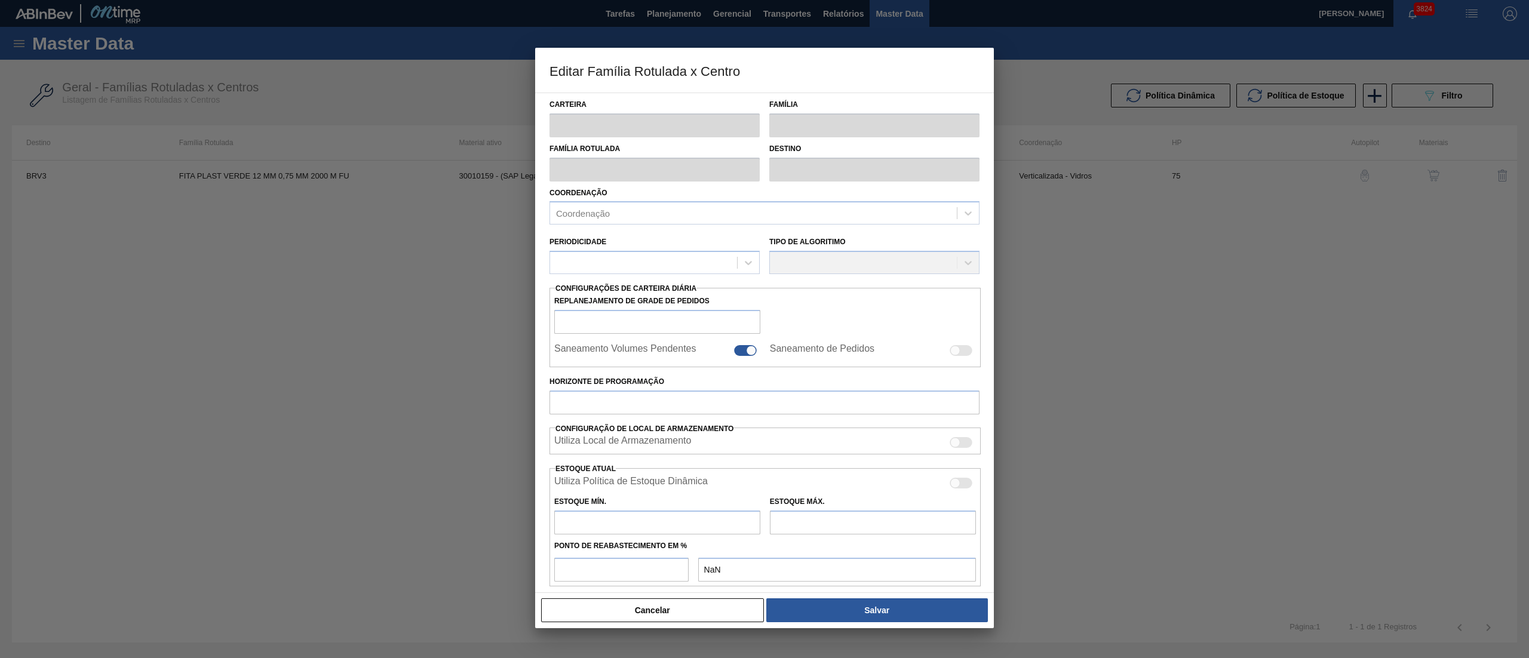
type input "0"
type input "100"
type input "0,000"
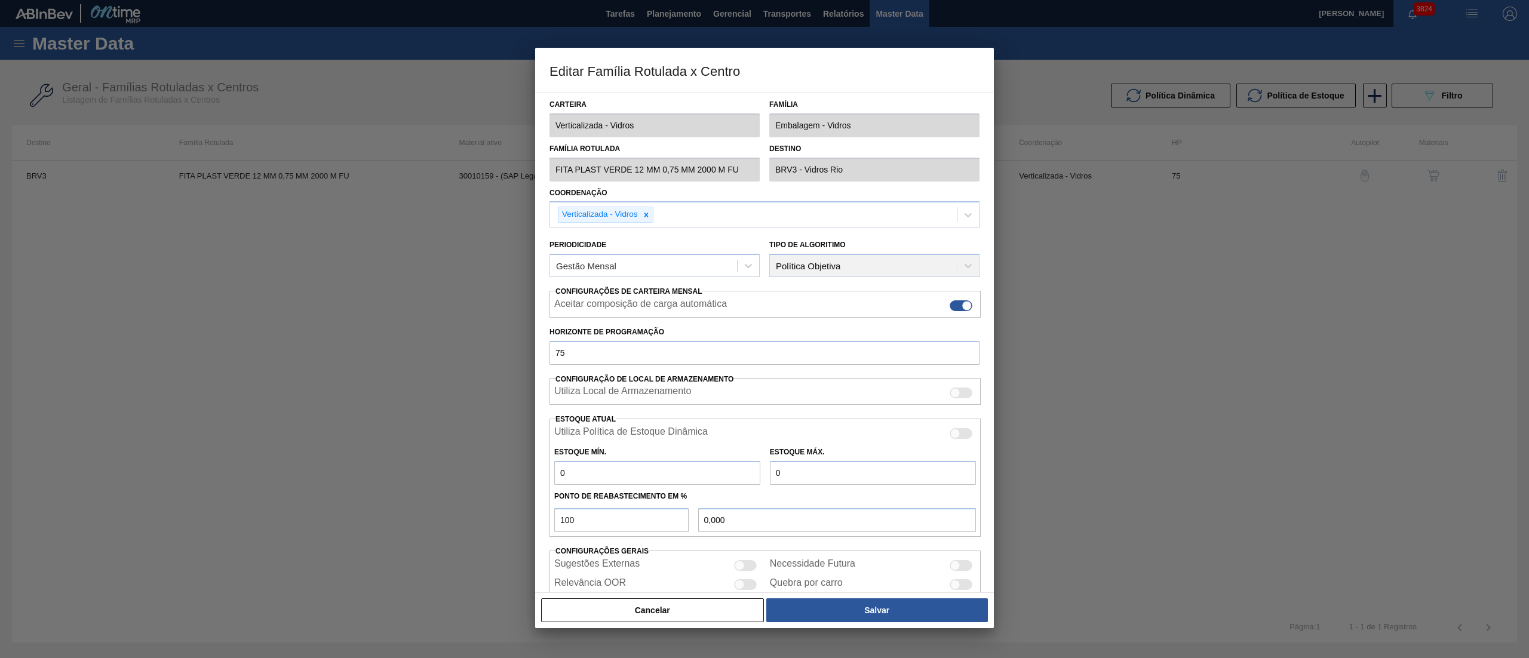
scroll to position [49, 0]
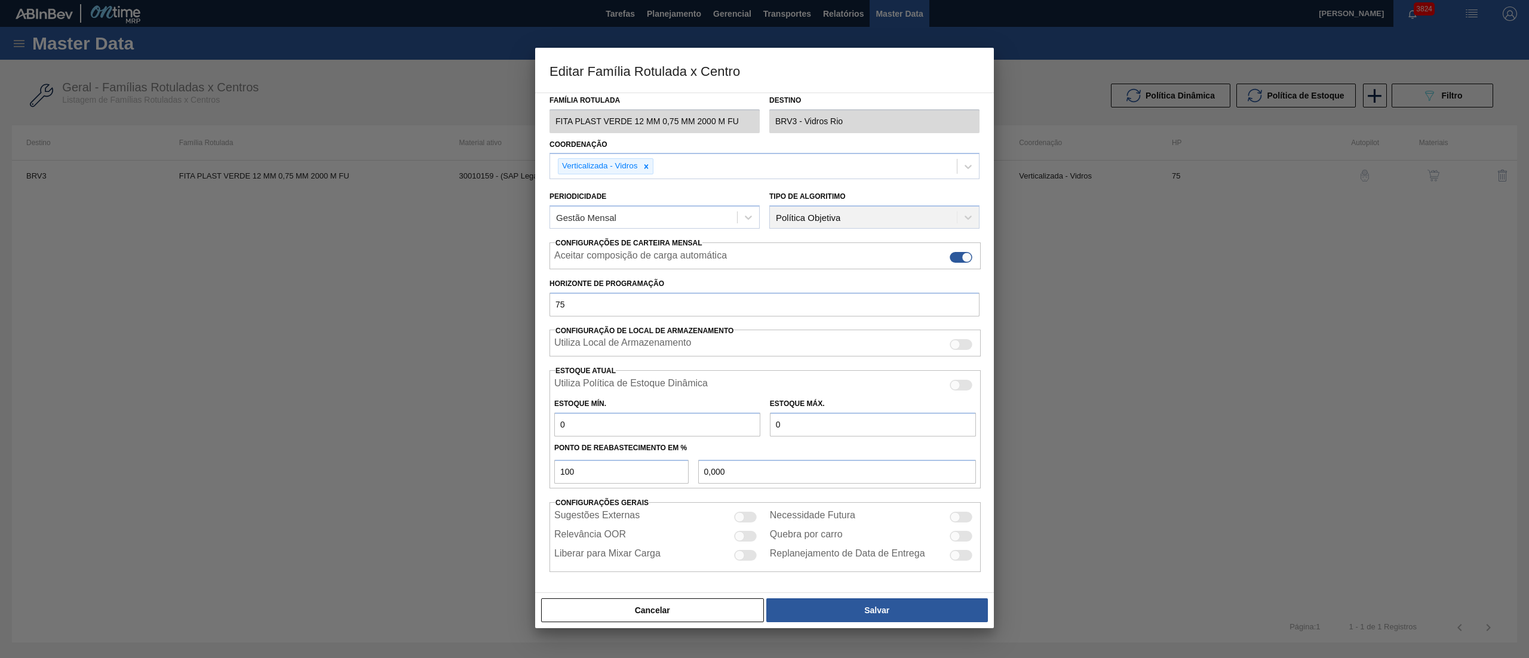
click at [956, 518] on div at bounding box center [955, 517] width 10 height 10
checkbox input "true"
click at [903, 616] on button "Salvar" at bounding box center [877, 610] width 222 height 24
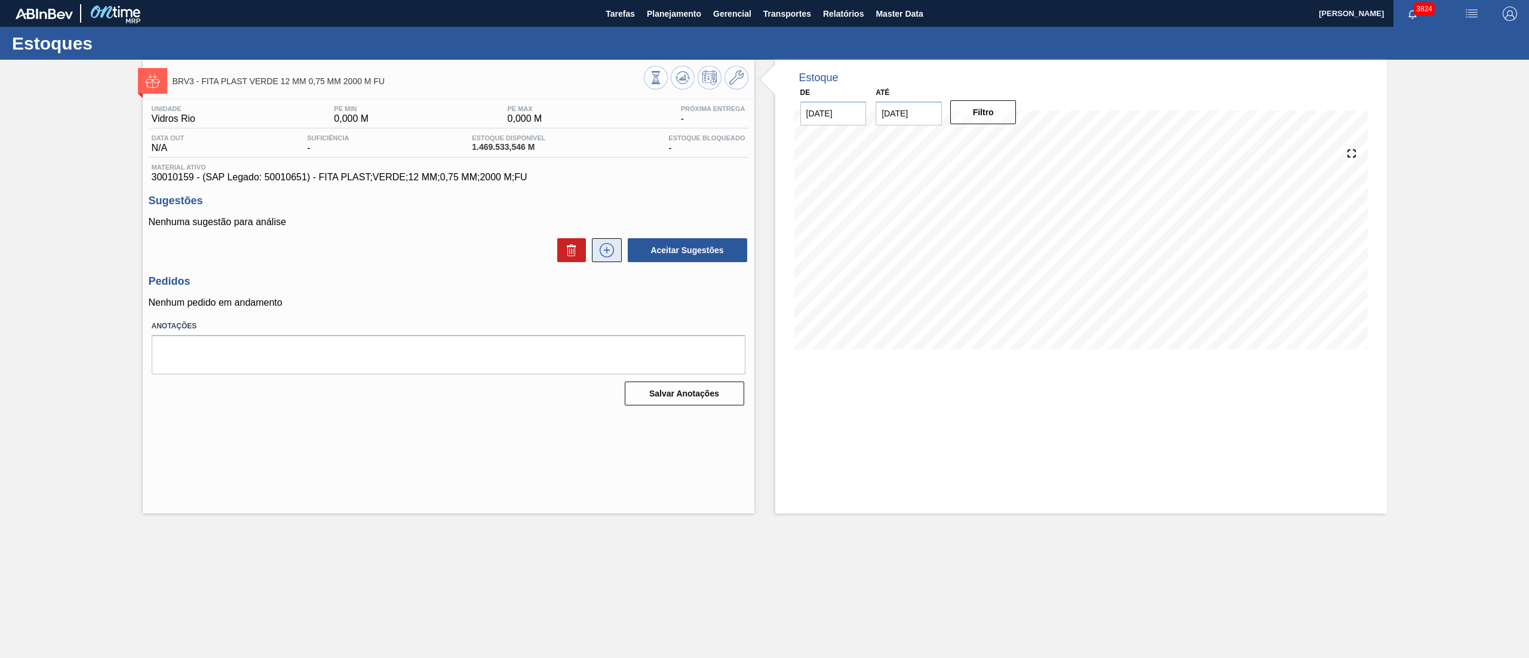
click at [607, 241] on button at bounding box center [607, 250] width 30 height 24
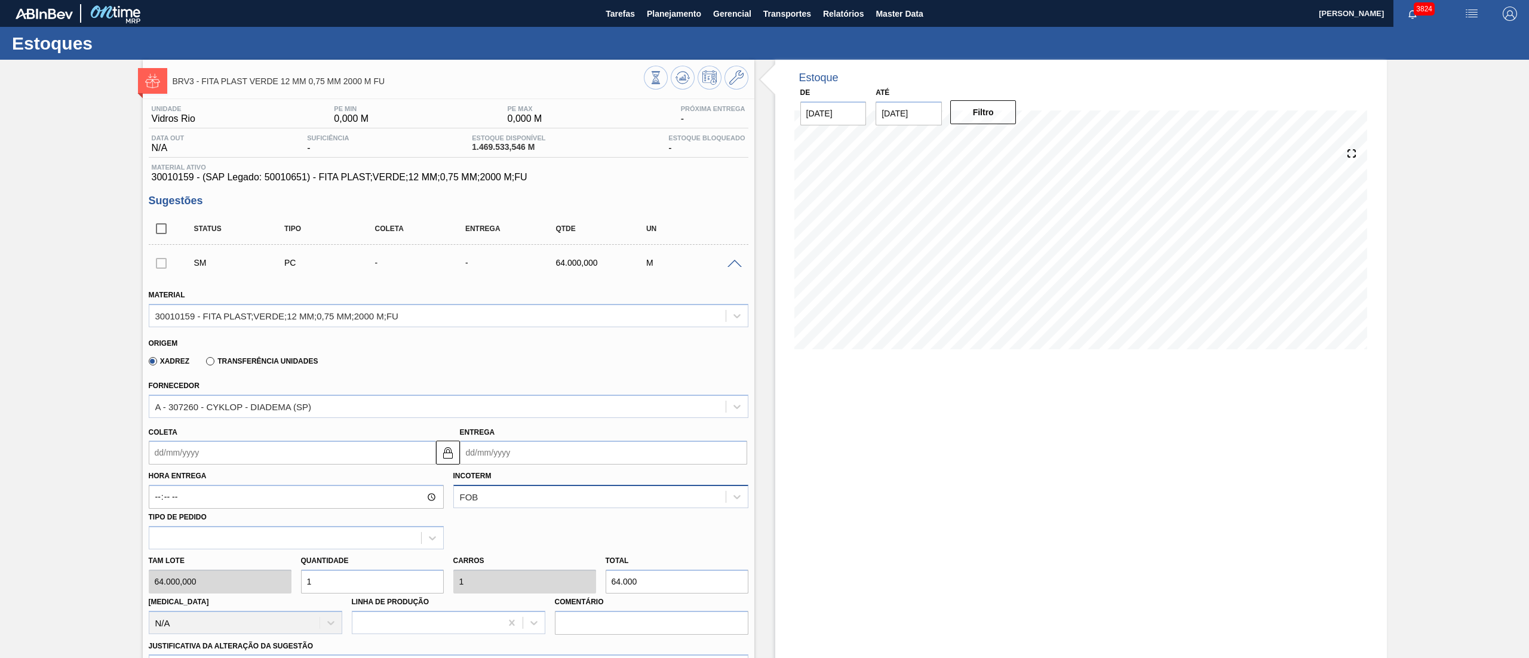
scroll to position [239, 0]
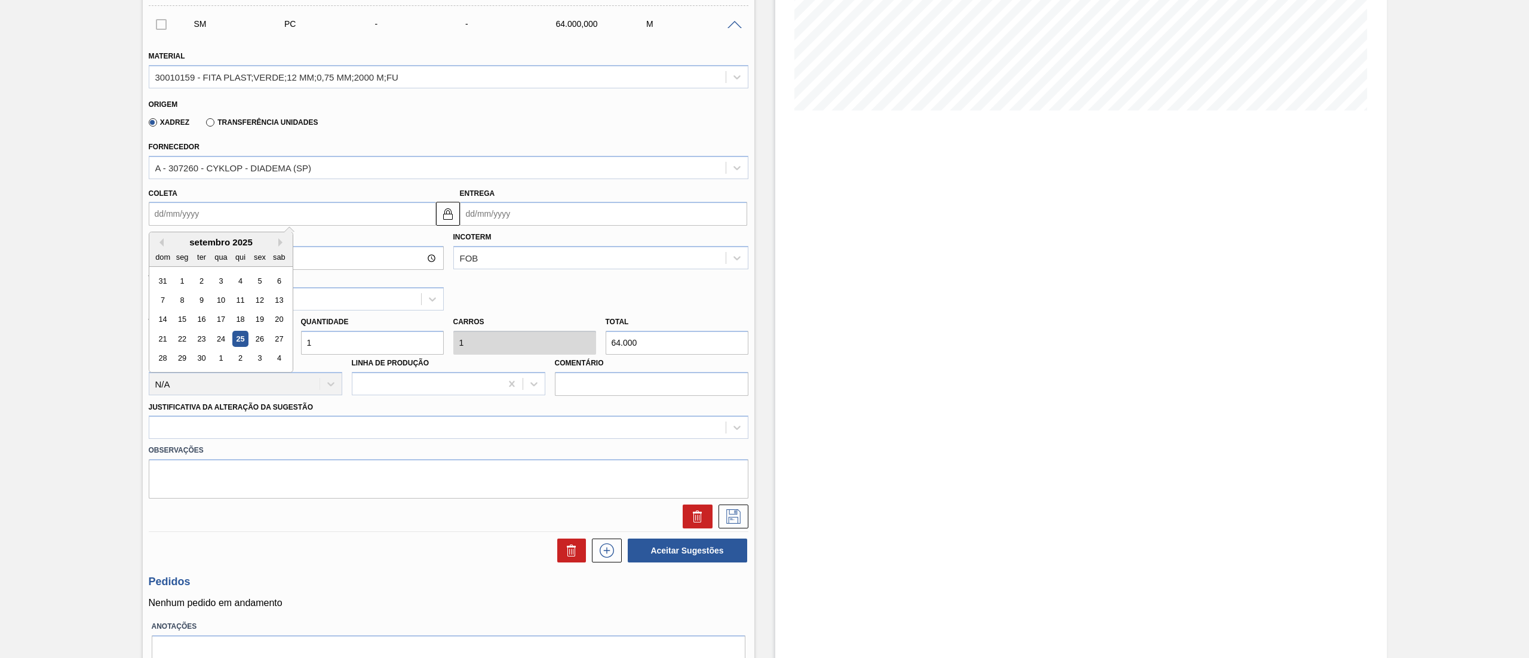
click at [189, 214] on input "Coleta" at bounding box center [292, 214] width 287 height 24
click at [207, 355] on div "30" at bounding box center [201, 359] width 16 height 16
type input "[DATE]"
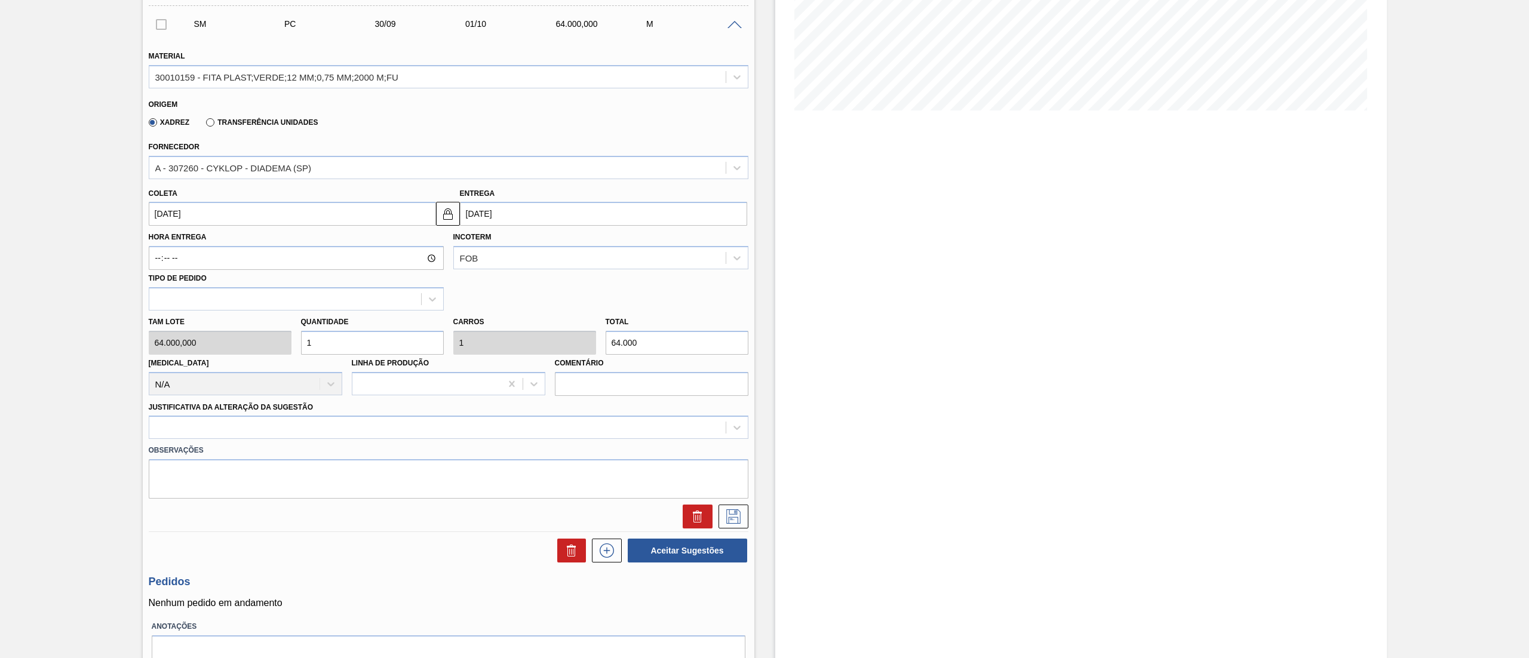
drag, startPoint x: 736, startPoint y: 518, endPoint x: 422, endPoint y: 448, distance: 322.4
click at [425, 449] on div "Material 30010159 - FITA PLAST;VERDE;12 MM;0,75 MM;2000 M;FU Origem Xadrez Tran…" at bounding box center [449, 284] width 600 height 490
click at [387, 424] on div at bounding box center [437, 427] width 576 height 17
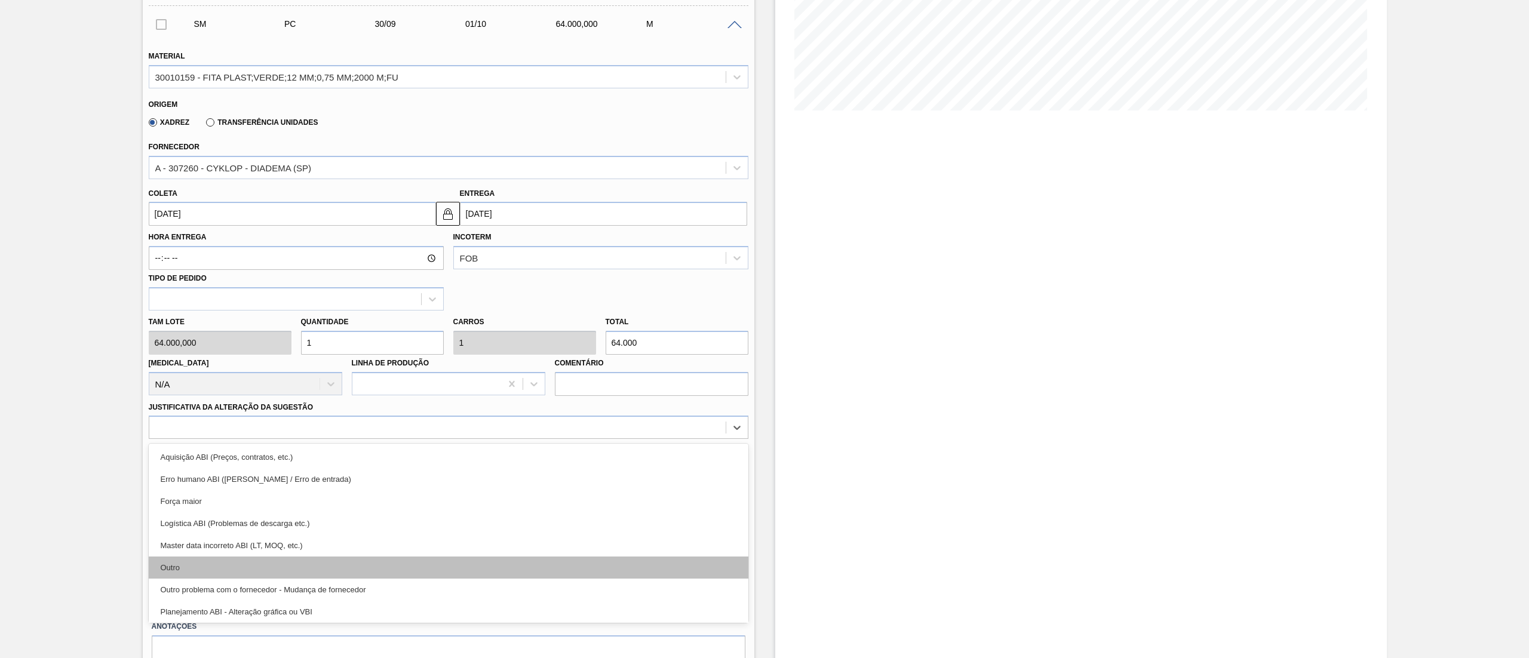
click at [297, 561] on div "Outro" at bounding box center [449, 568] width 600 height 22
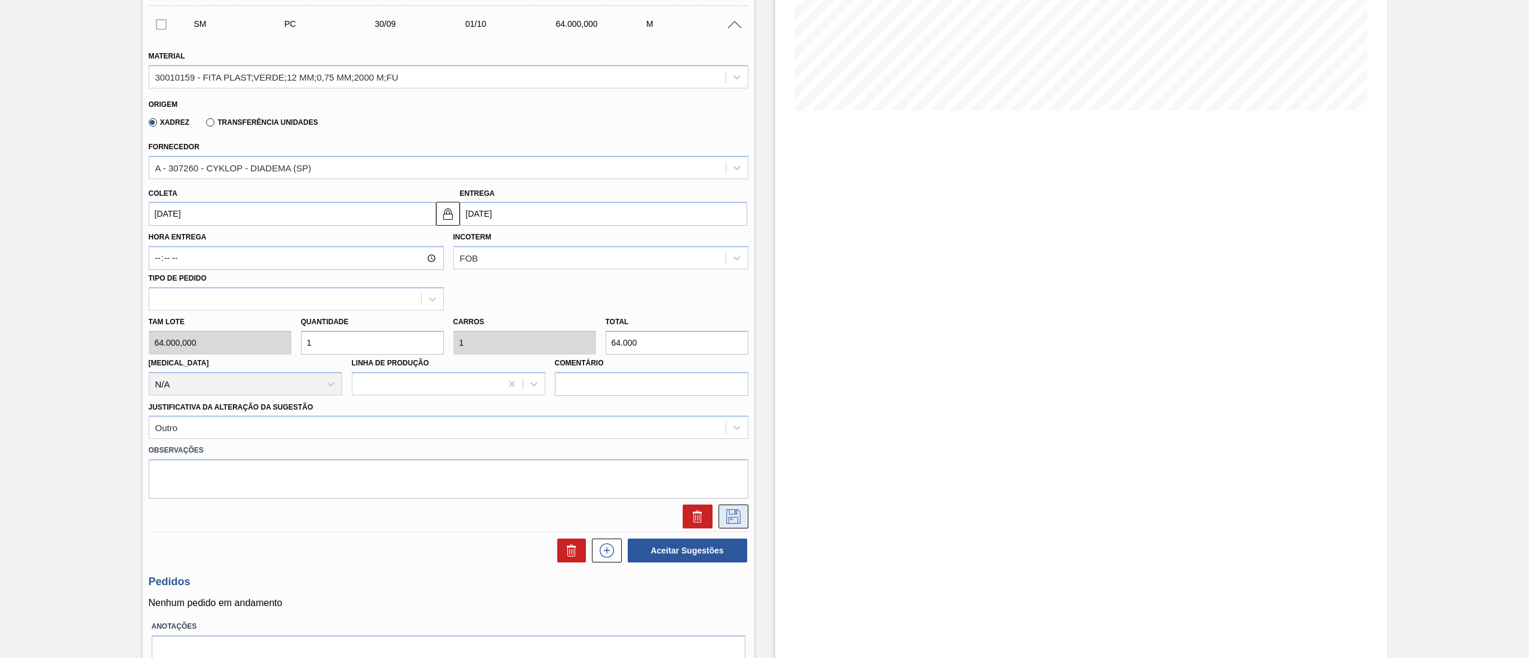
click at [727, 527] on div "SM PC 30/09 01/10 64.000,000 M Material 30010159 - FITA PLAST;VERDE;12 MM;0,75 …" at bounding box center [449, 269] width 600 height 526
click at [727, 527] on button at bounding box center [734, 517] width 30 height 24
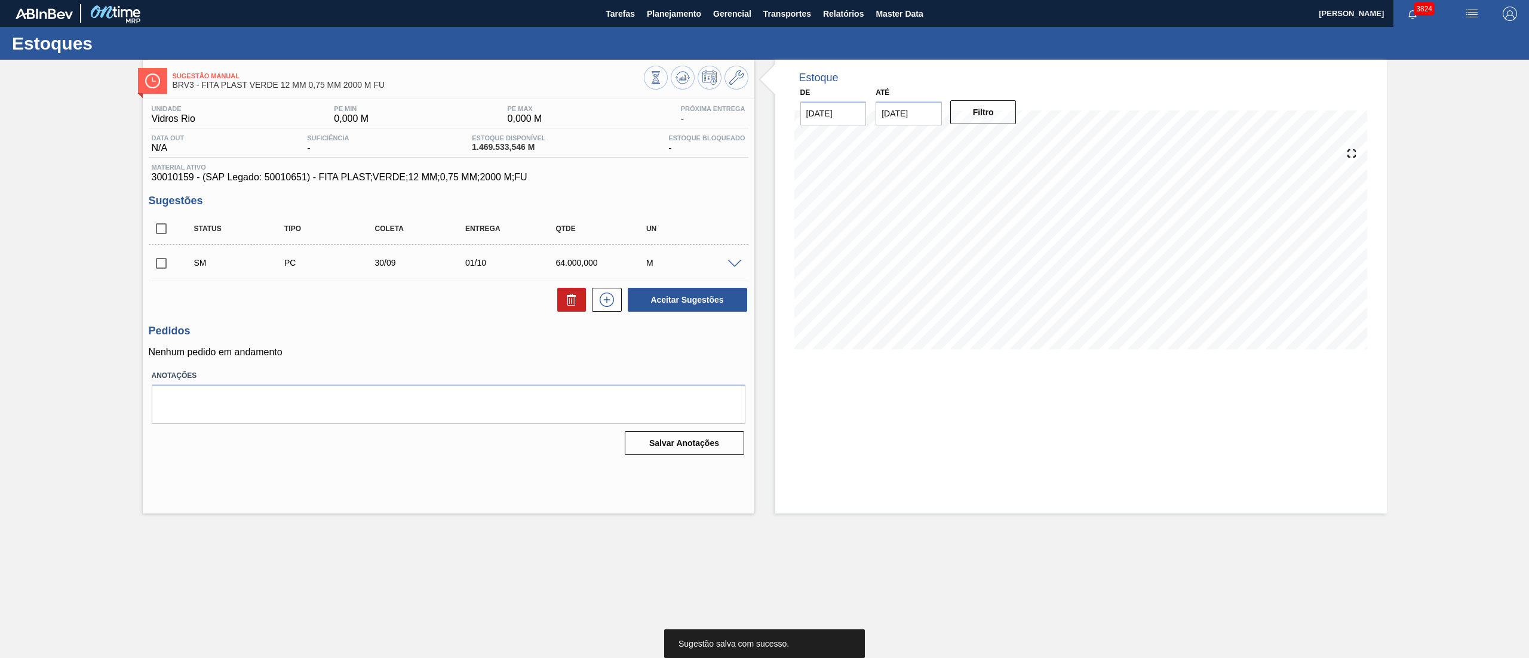
scroll to position [0, 0]
click at [171, 265] on input "checkbox" at bounding box center [161, 263] width 25 height 25
click at [694, 319] on div "Unidade Vidros Rio PE MIN 0,000 M PE MAX 0,000 M Próxima Entrega - Data out N/A…" at bounding box center [449, 279] width 612 height 360
click at [677, 305] on button "Aceitar Sugestões" at bounding box center [687, 300] width 119 height 24
checkbox input "false"
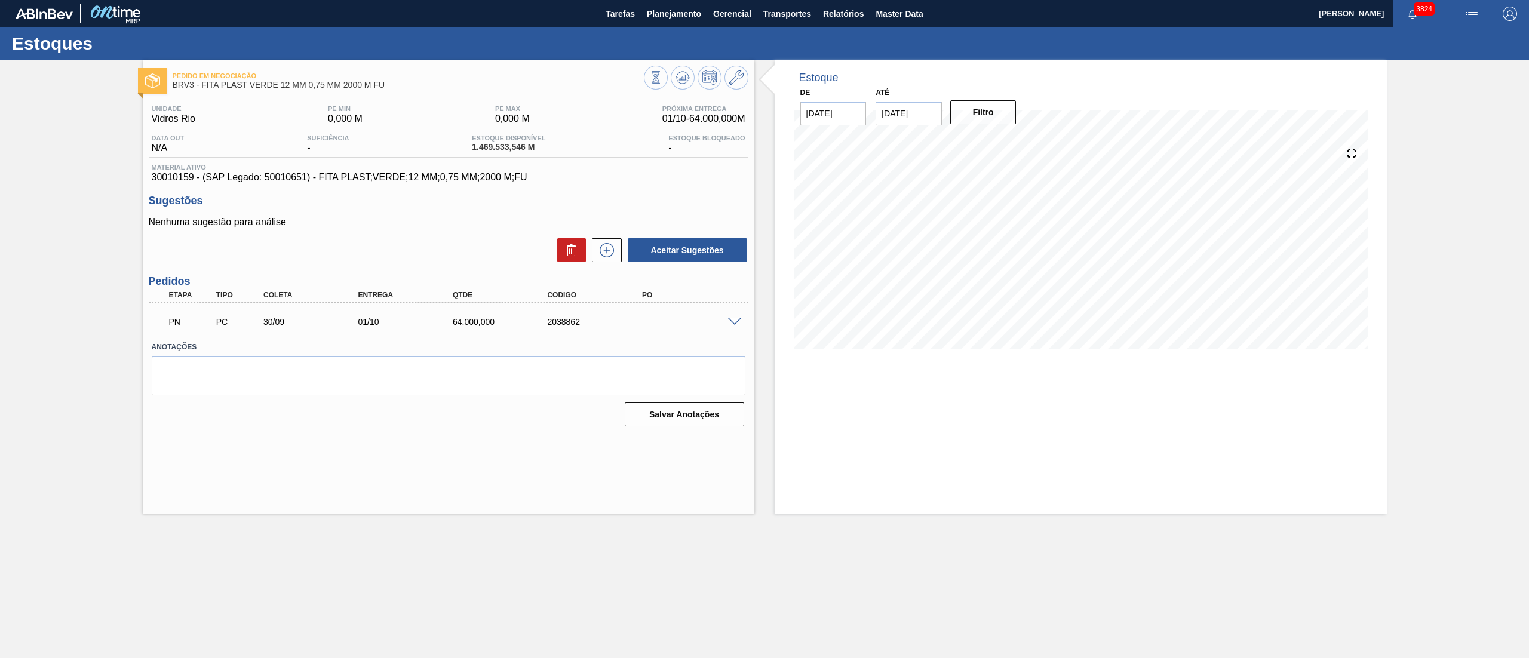
click at [687, 81] on icon at bounding box center [682, 81] width 12 height 6
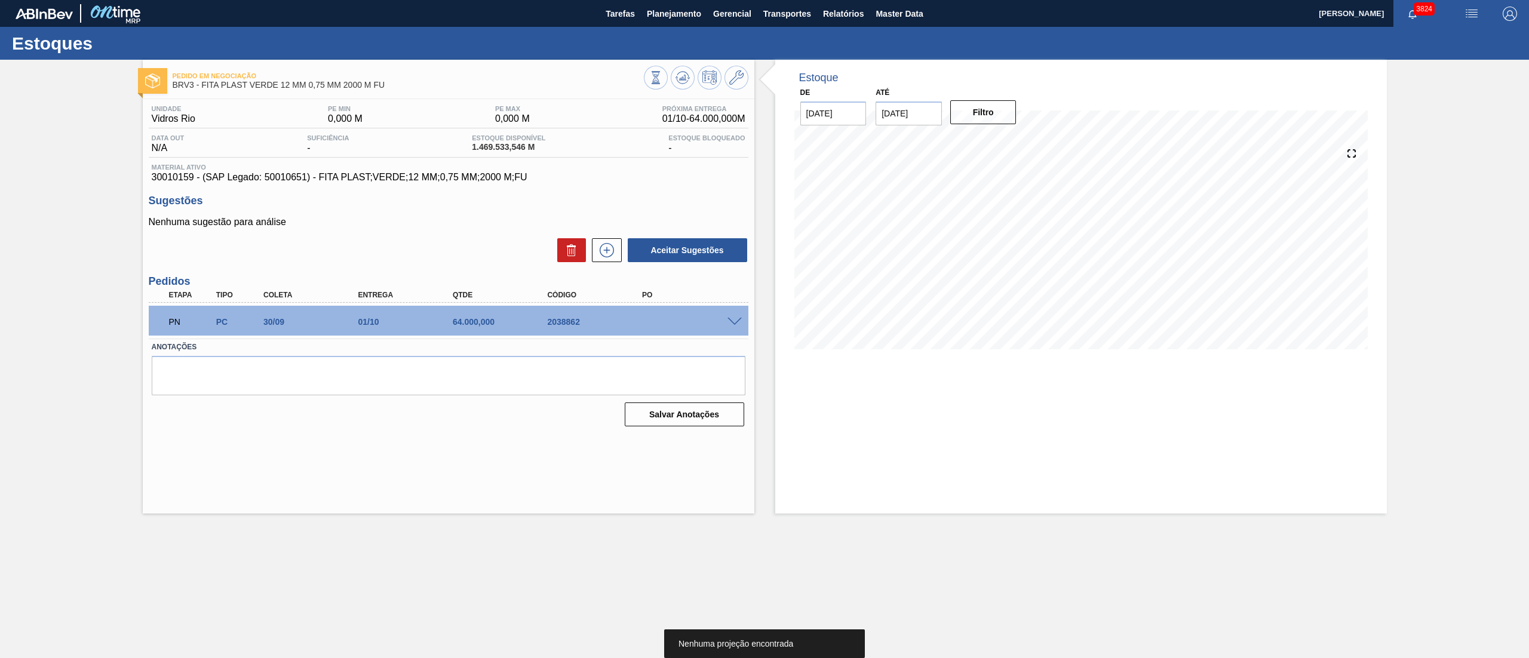
click at [734, 323] on span at bounding box center [735, 322] width 14 height 9
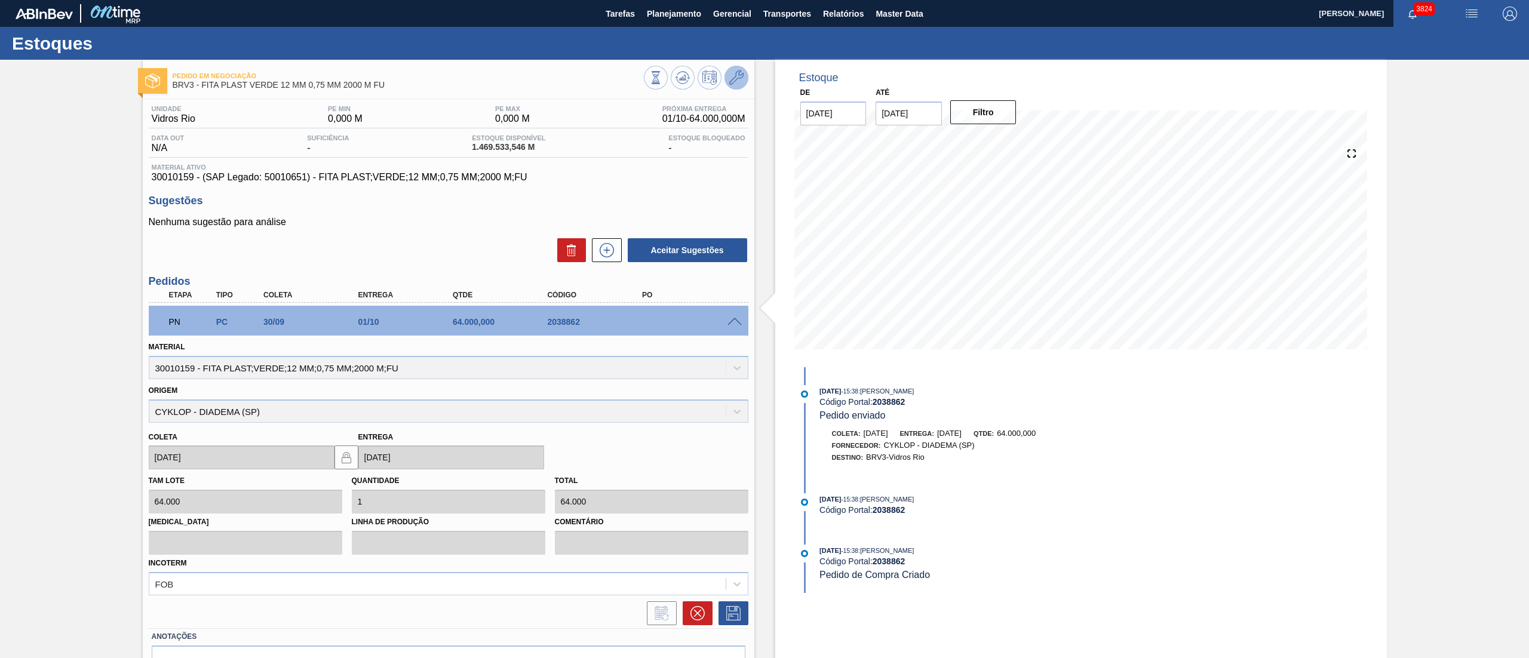
click at [732, 80] on icon at bounding box center [736, 77] width 14 height 14
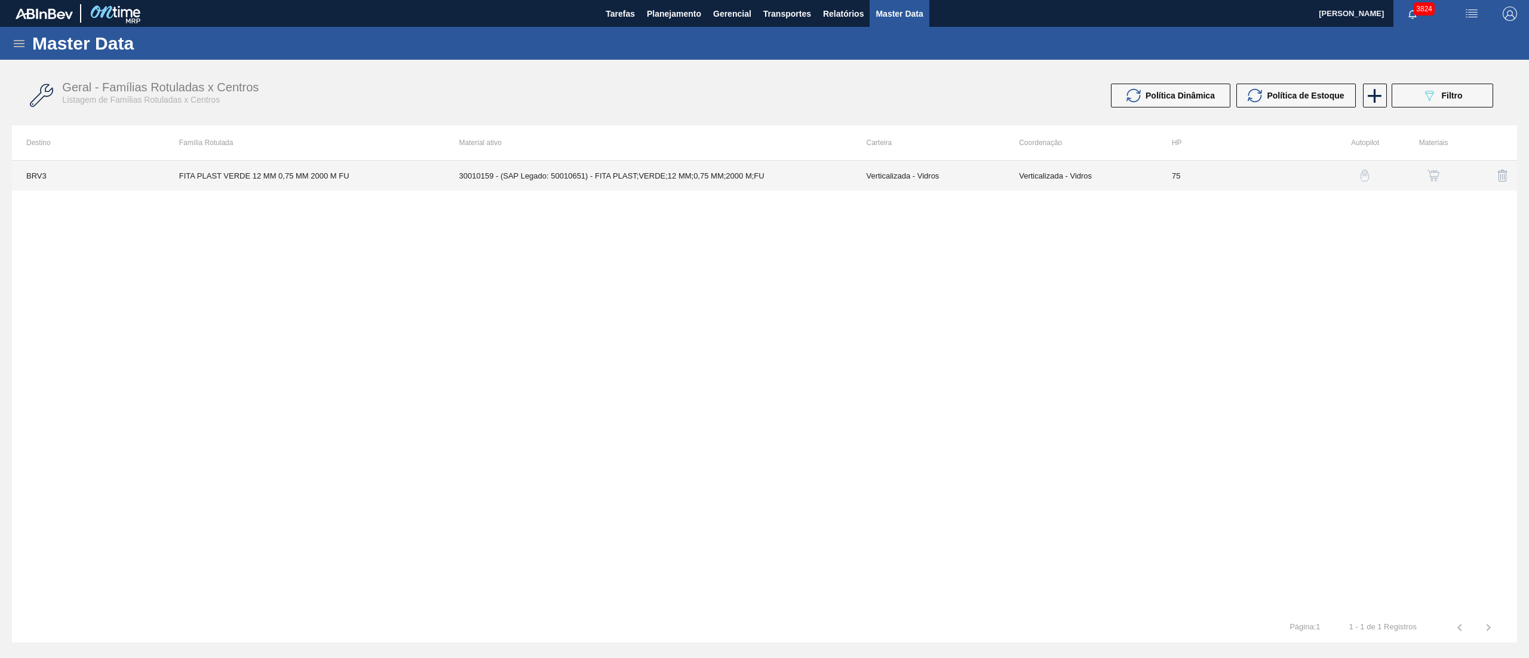
click at [856, 179] on td "Verticalizada - Vidros" at bounding box center [928, 176] width 153 height 30
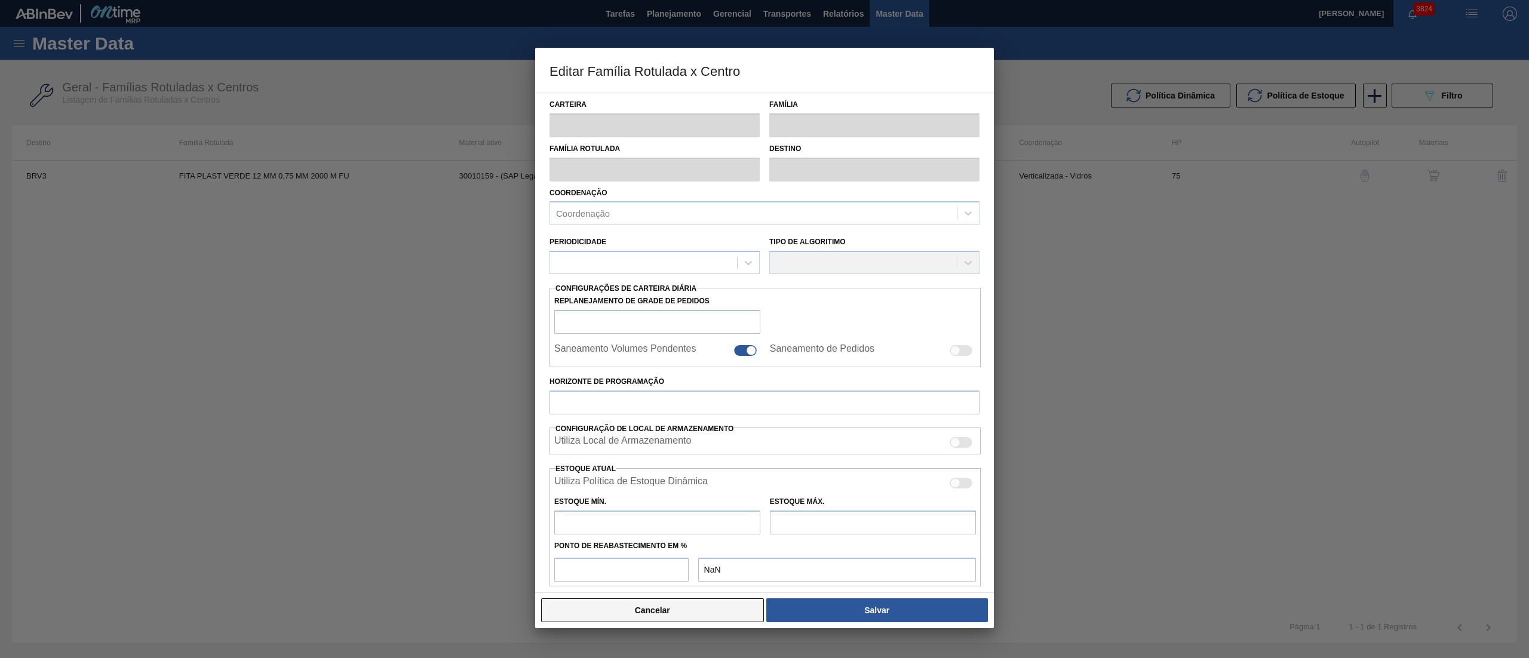
type input "Verticalizada - Vidros"
type input "Embalagem - Vidros"
type input "FITA PLAST VERDE 12 MM 0,75 MM 2000 M FU"
type input "BRV3 - Vidros Rio"
type input "75"
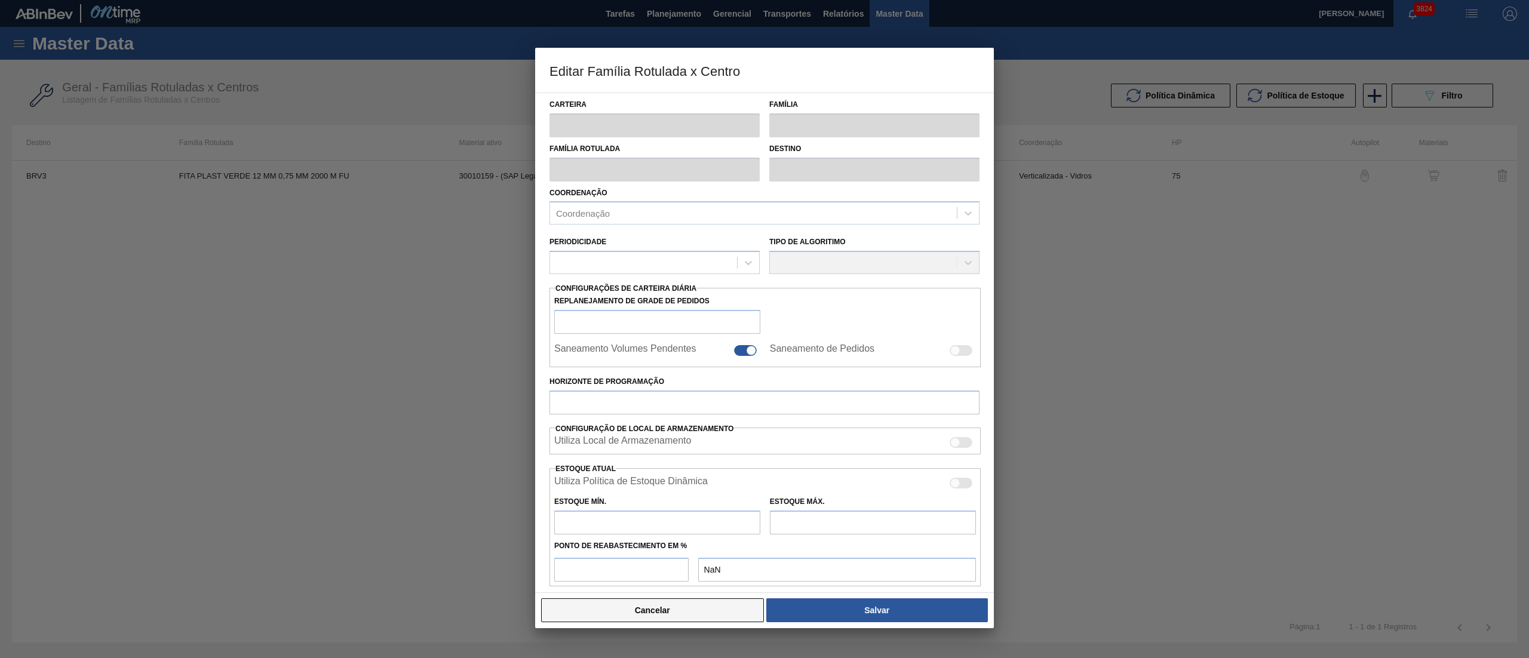
type input "0"
type input "100"
type input "0,000"
checkbox input "true"
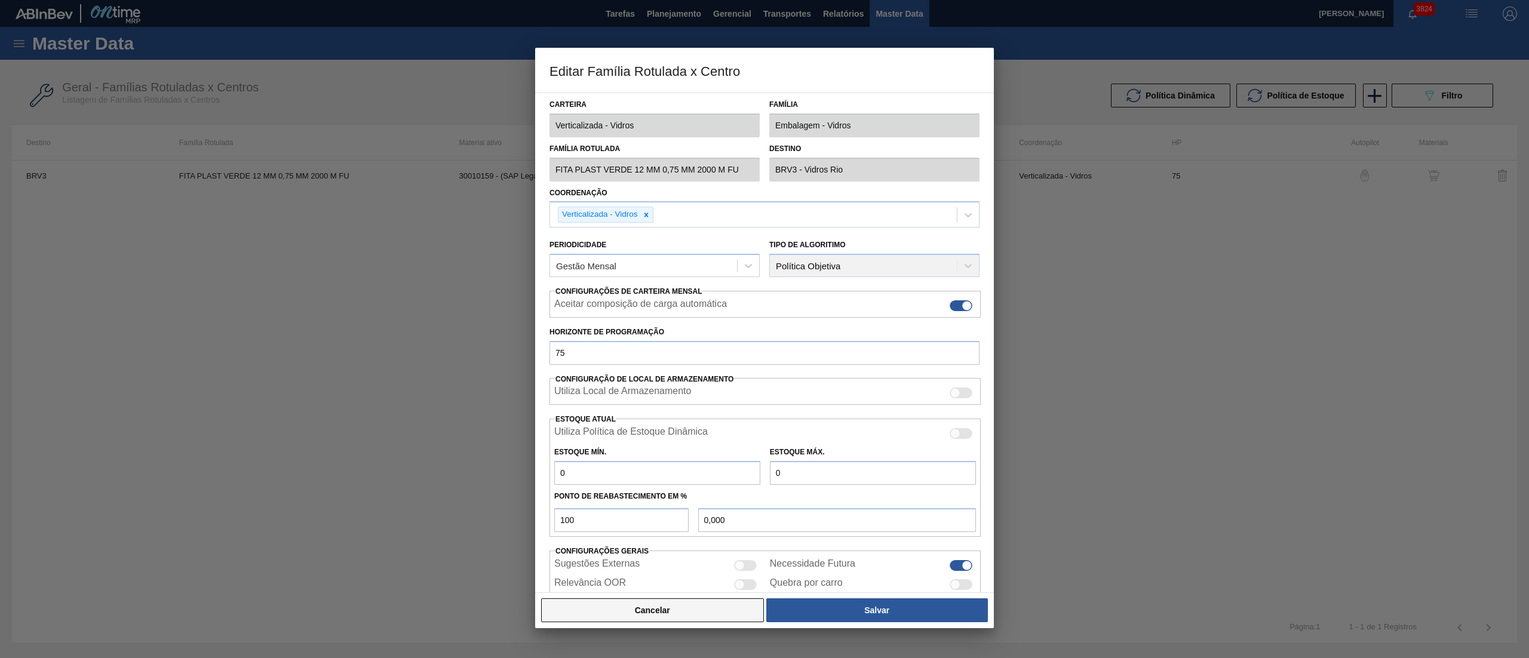
click at [657, 615] on button "Cancelar" at bounding box center [652, 610] width 223 height 24
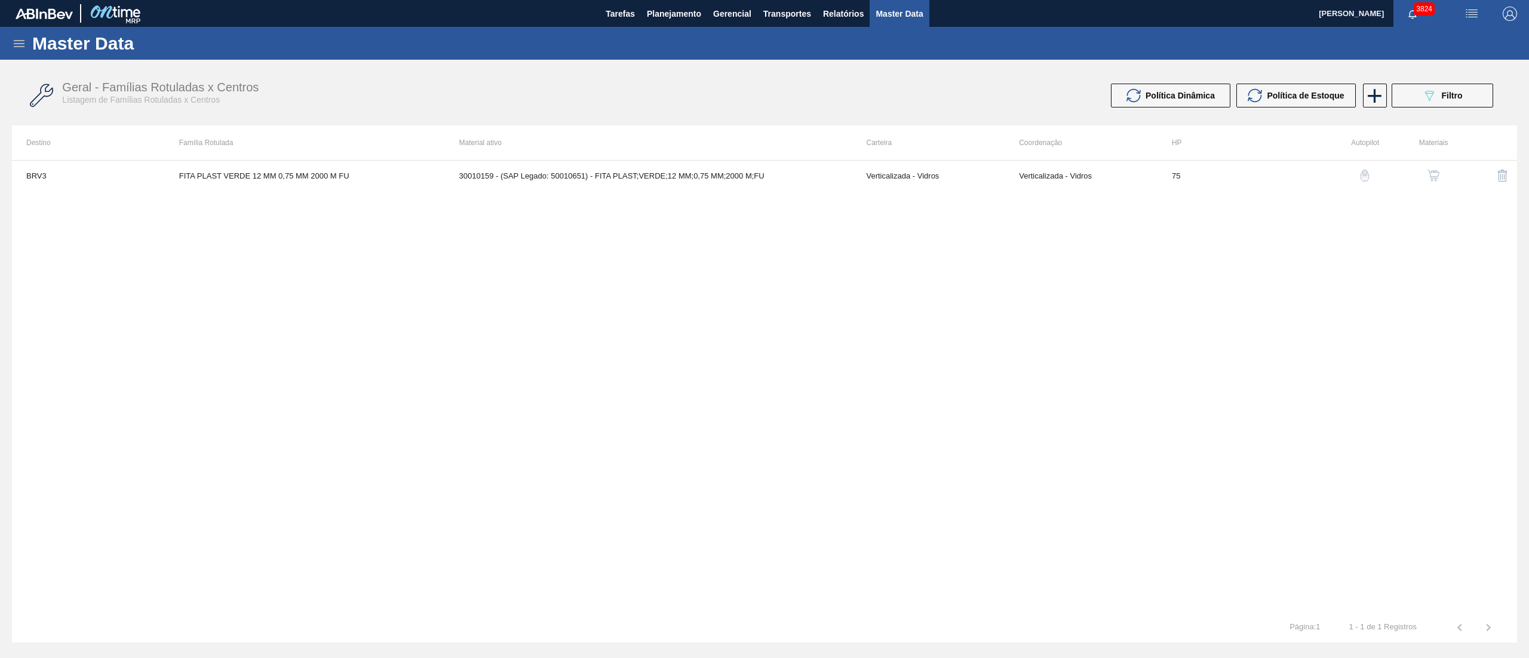
drag, startPoint x: 660, startPoint y: 152, endPoint x: 680, endPoint y: 179, distance: 33.3
click at [661, 154] on th "Material ativo" at bounding box center [648, 142] width 407 height 35
click at [680, 179] on td "30010159 - (SAP Legado: 50010651) - FITA PLAST;VERDE;12 MM;0,75 MM;2000 M;FU" at bounding box center [648, 176] width 407 height 30
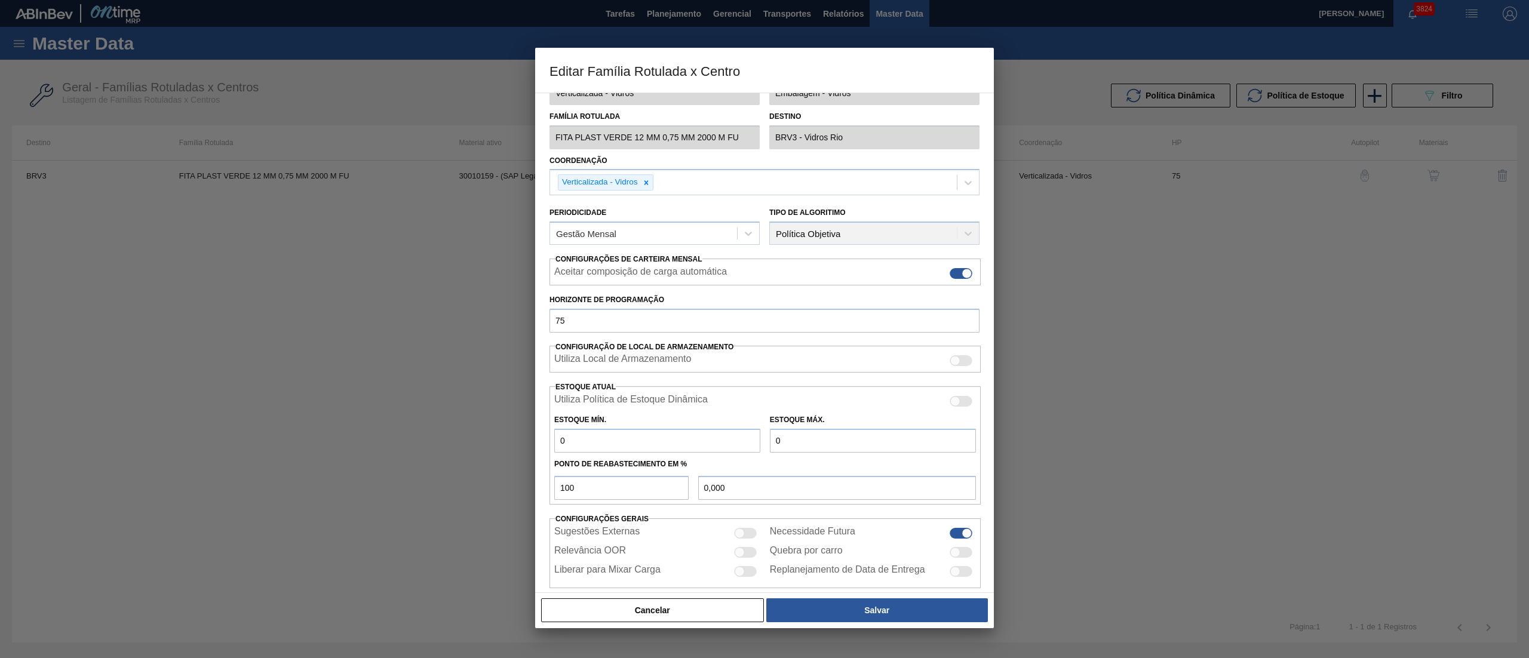
scroll to position [49, 0]
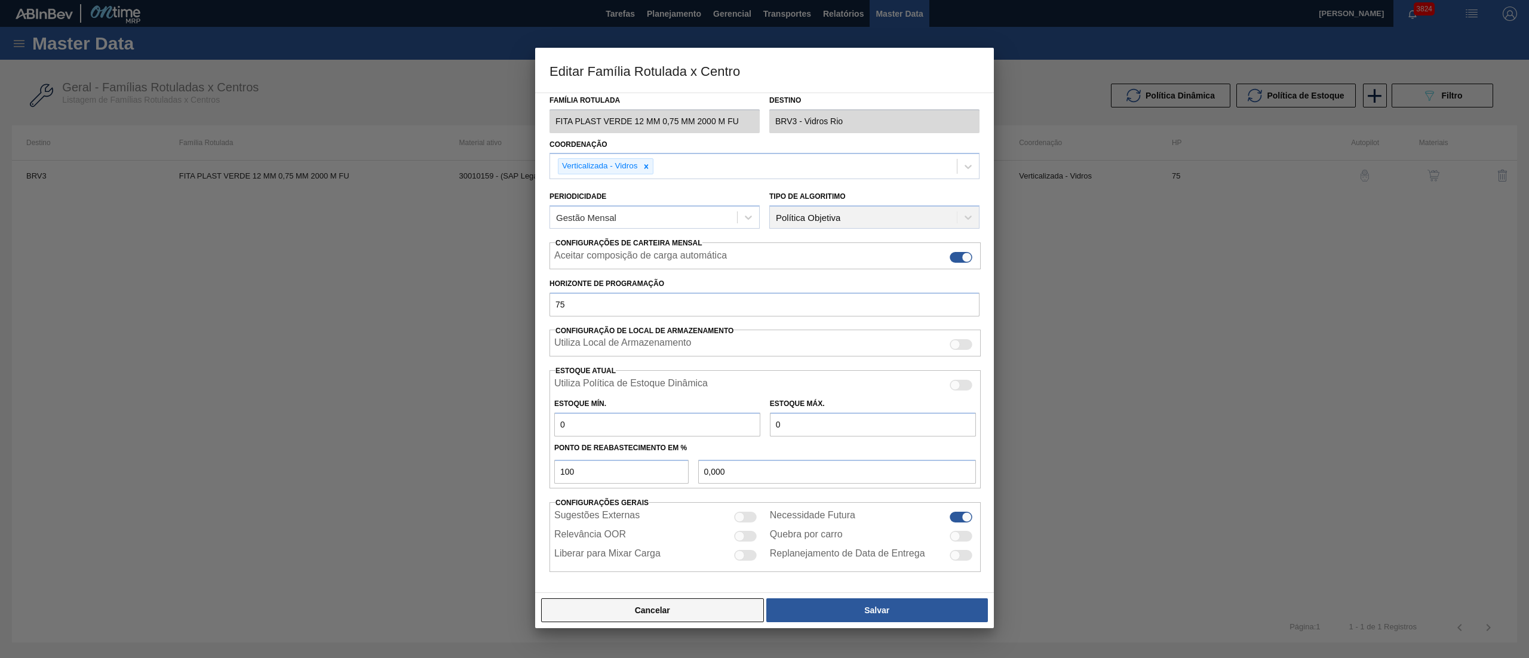
click at [585, 613] on button "Cancelar" at bounding box center [652, 610] width 223 height 24
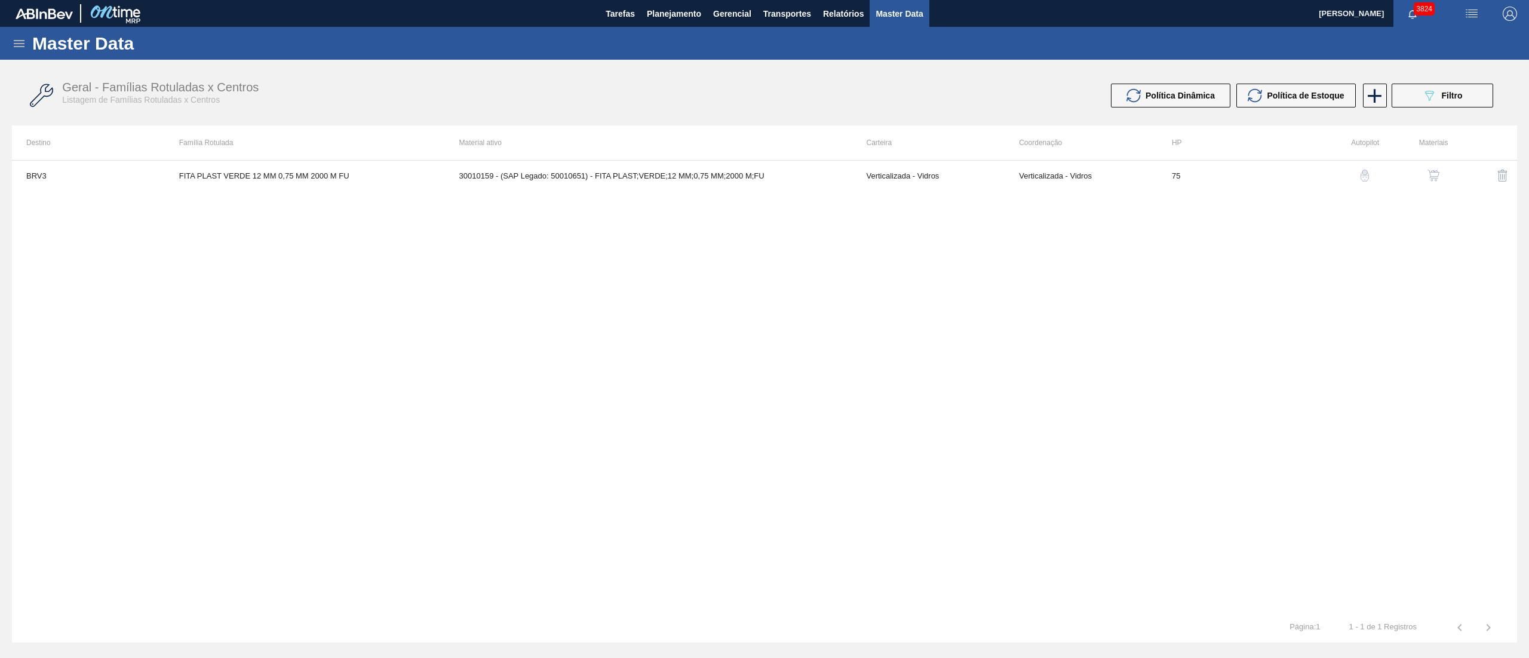
click at [1448, 169] on button "button" at bounding box center [1433, 175] width 29 height 29
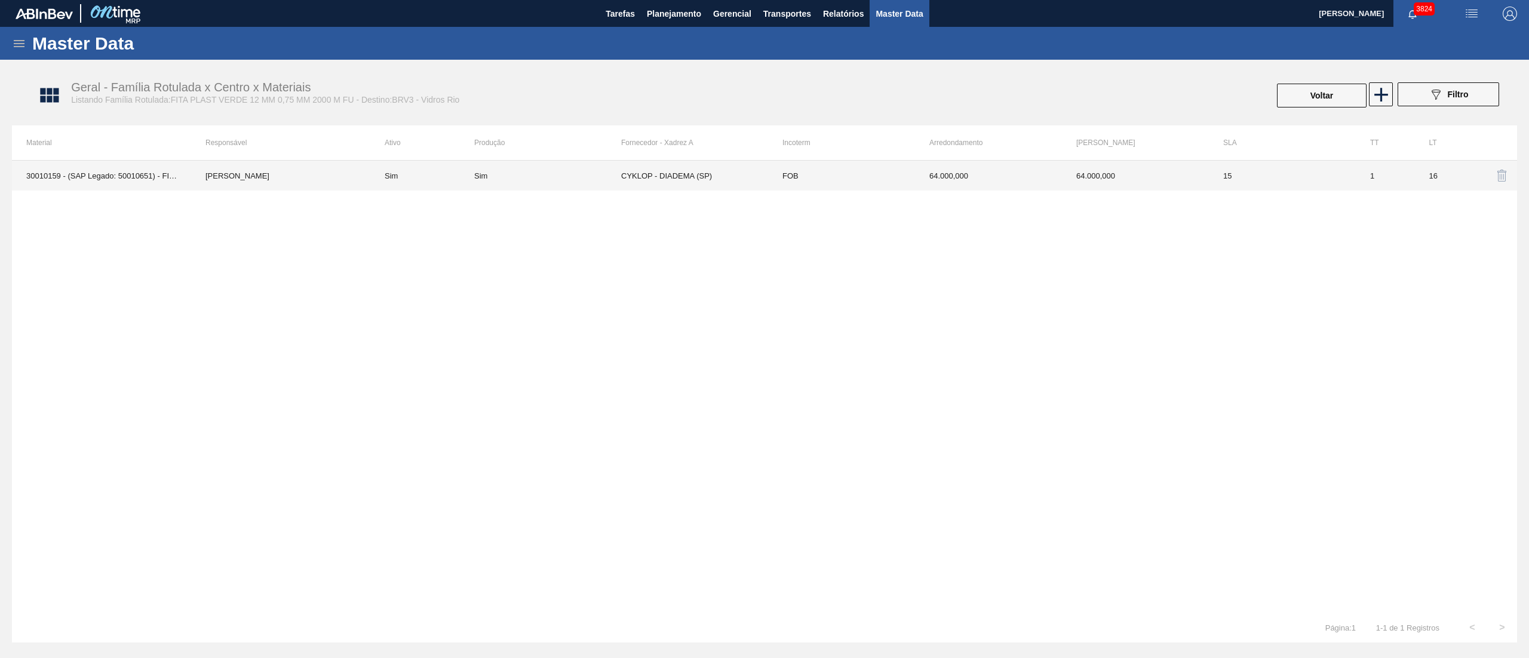
click at [723, 174] on td "CYKLOP - DIADEMA (SP)" at bounding box center [694, 176] width 147 height 30
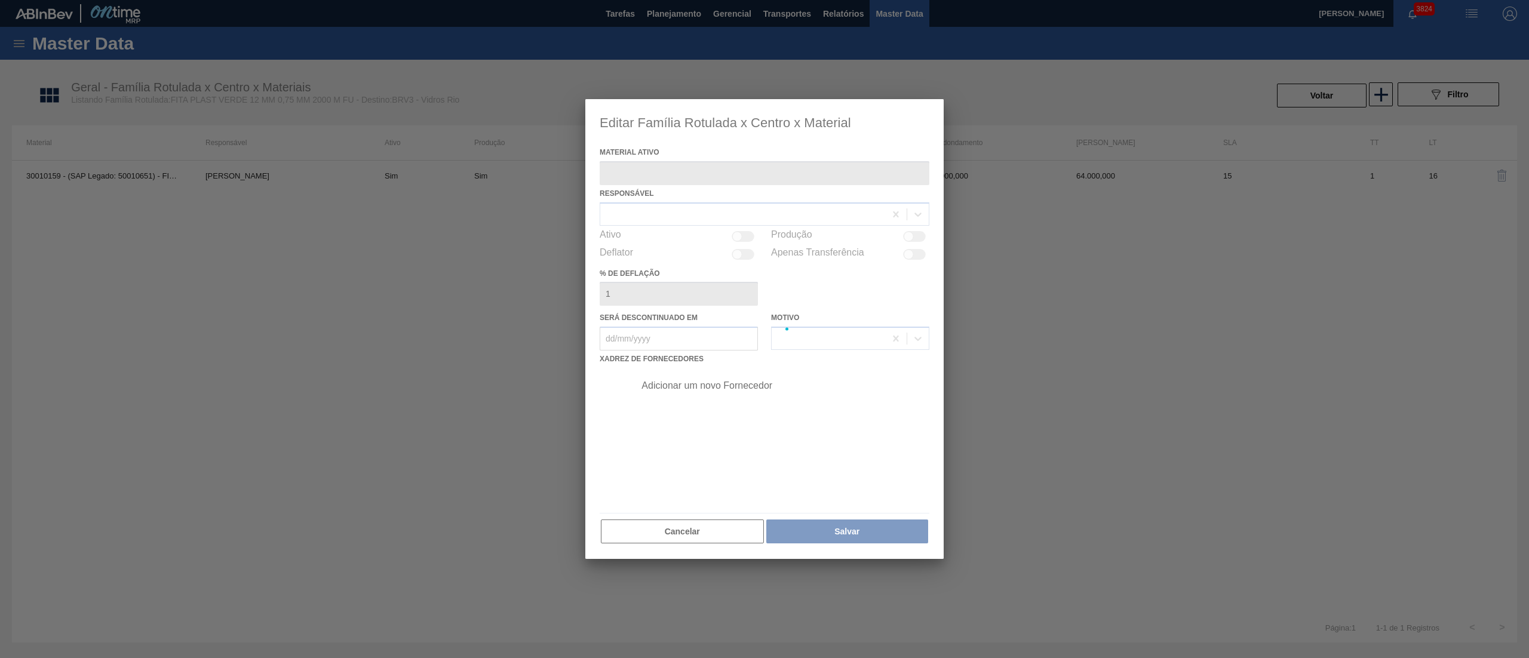
type ativo "30010159 - (SAP Legado: 50010651) - FITA PLAST;VERDE;12 MM;0,75 MM;2000 M;FU"
checkbox input "true"
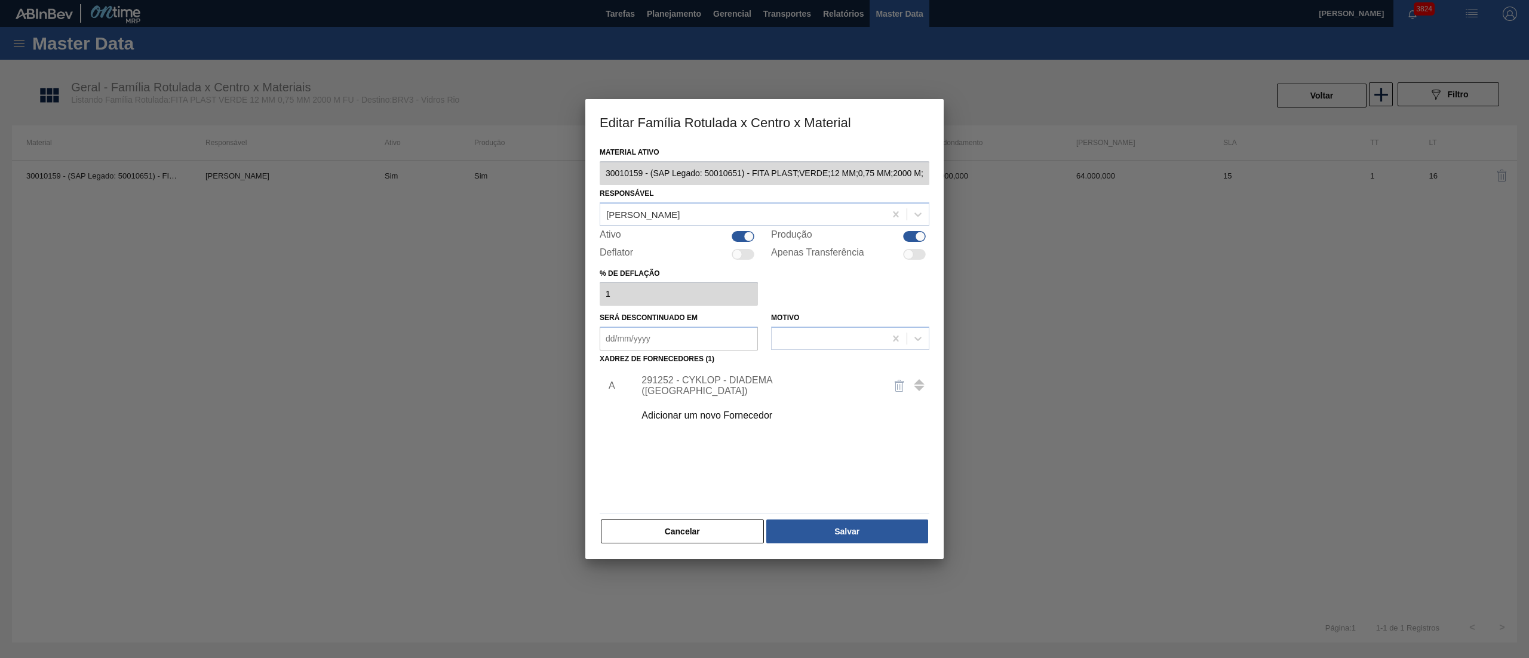
click at [696, 382] on div "291252 - CYKLOP - DIADEMA (SP)" at bounding box center [759, 386] width 234 height 22
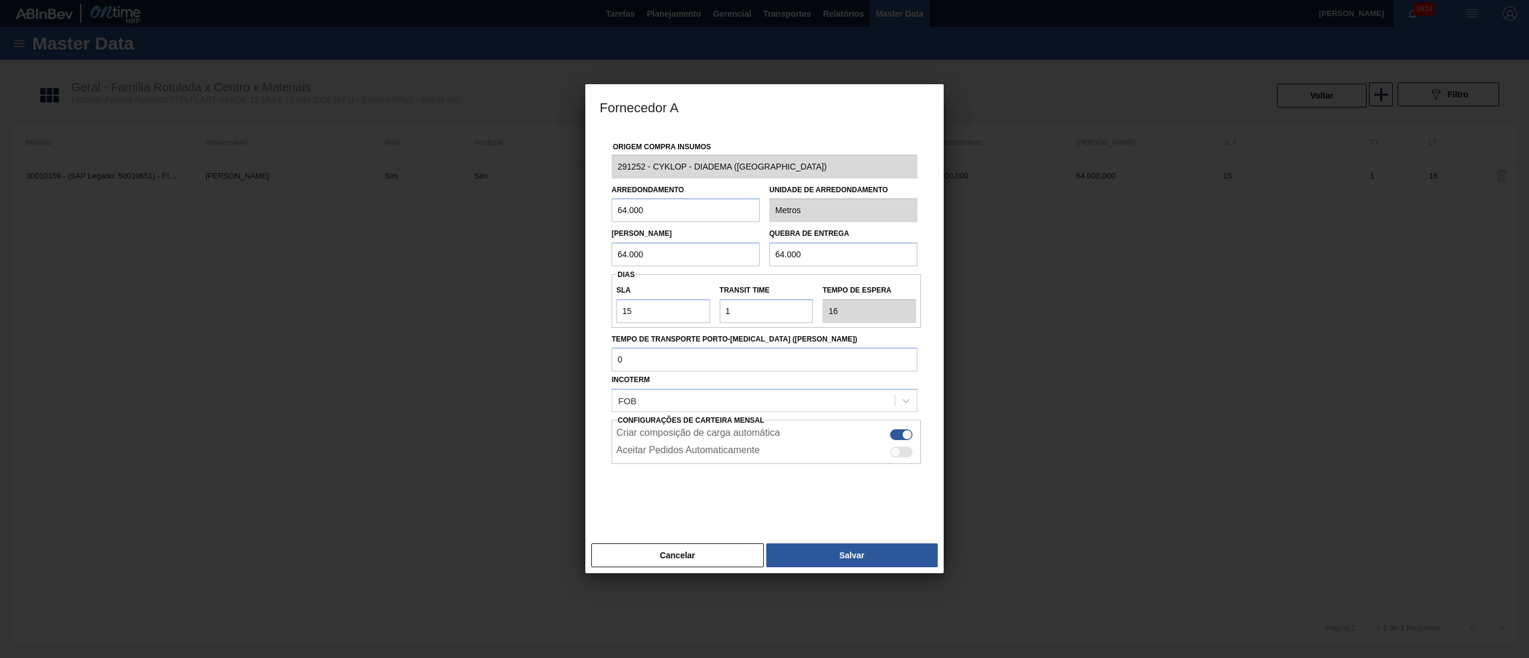
click at [899, 453] on div at bounding box center [896, 452] width 10 height 10
checkbox input "true"
click at [845, 567] on button "Salvar" at bounding box center [851, 556] width 171 height 24
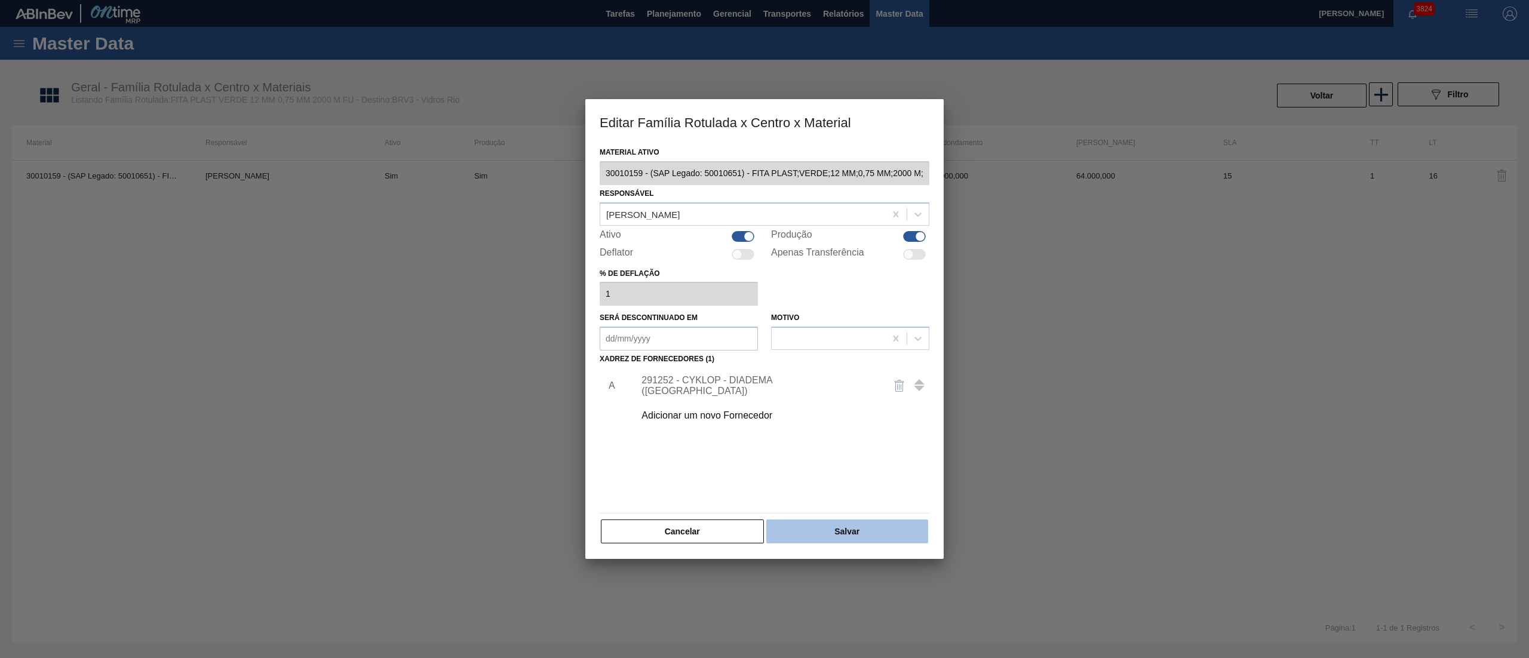
click at [820, 530] on button "Salvar" at bounding box center [847, 532] width 162 height 24
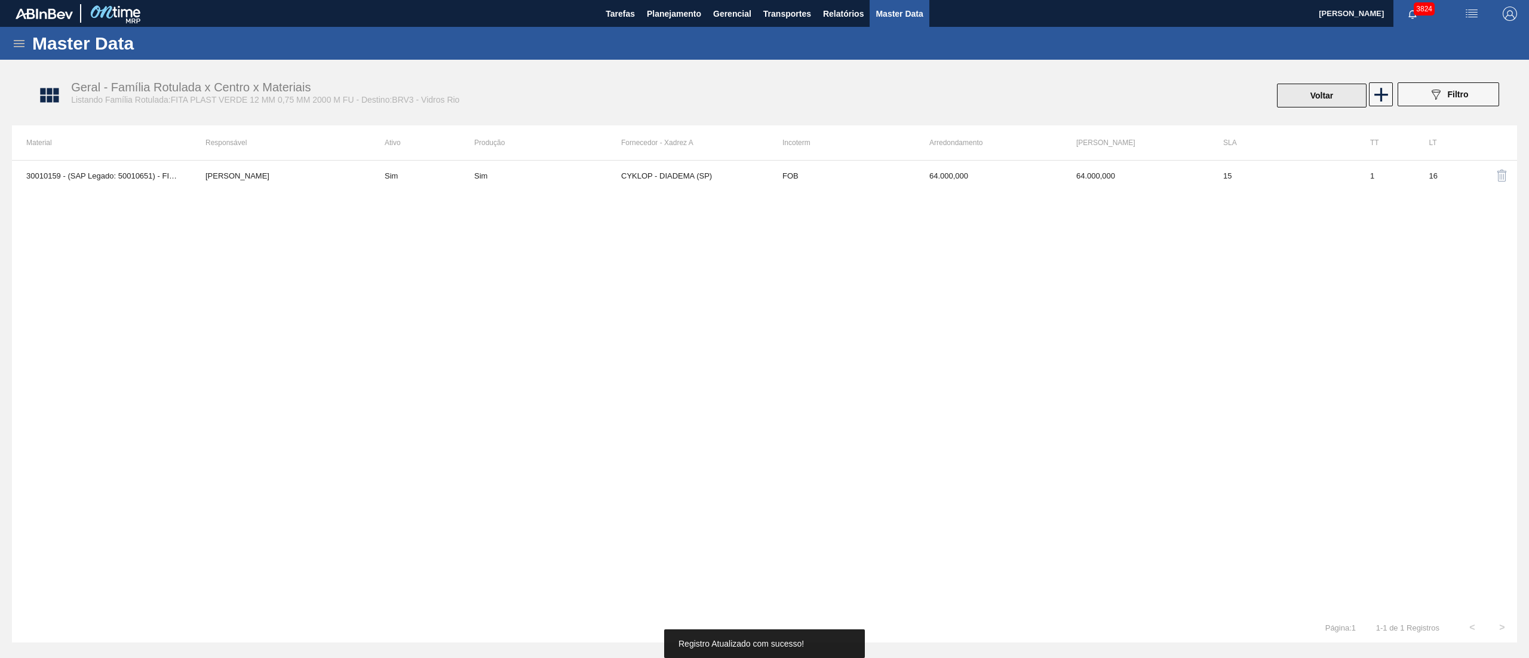
click at [1303, 93] on button "Voltar" at bounding box center [1322, 96] width 90 height 24
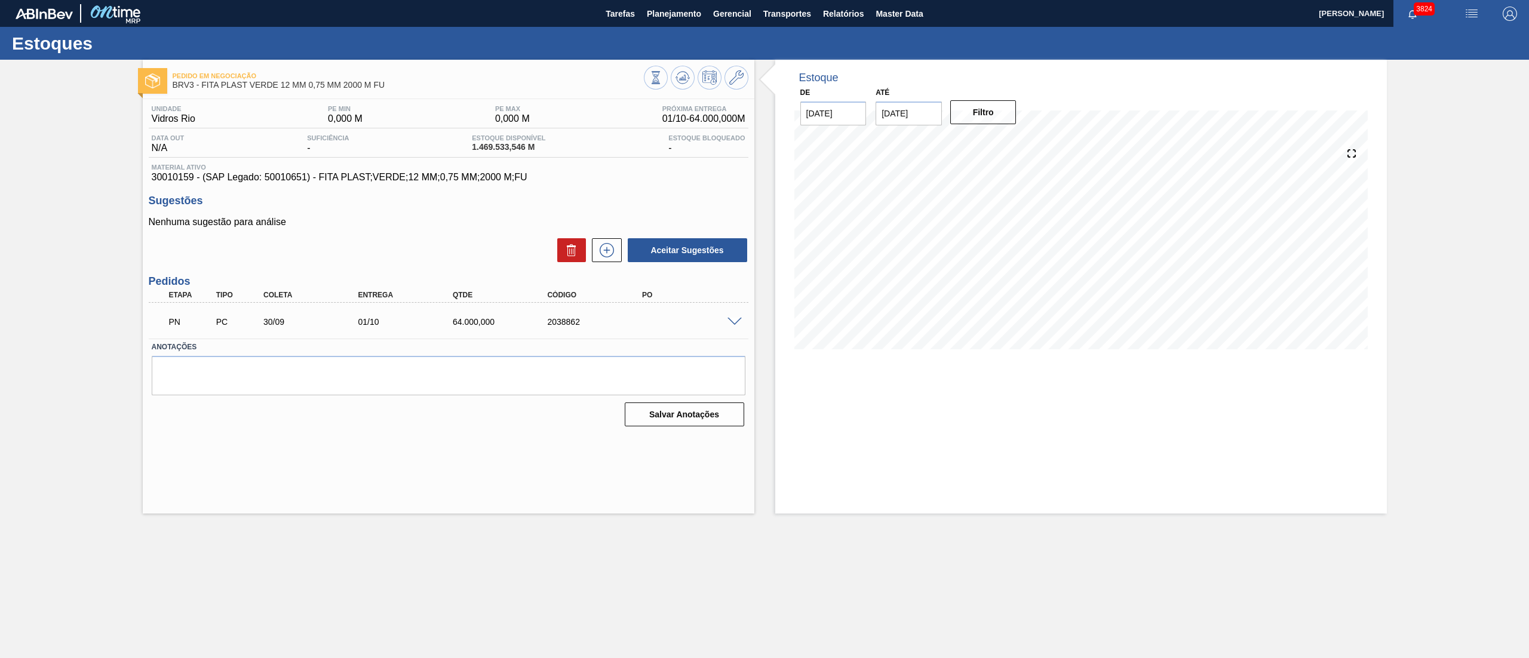
click at [735, 315] on div "PN PC 30/09 01/10 64.000,000 2038862" at bounding box center [449, 321] width 600 height 30
click at [730, 332] on div "PN PC 30/09 01/10 64.000,000 2038862" at bounding box center [449, 321] width 600 height 30
click at [731, 322] on span at bounding box center [735, 322] width 14 height 9
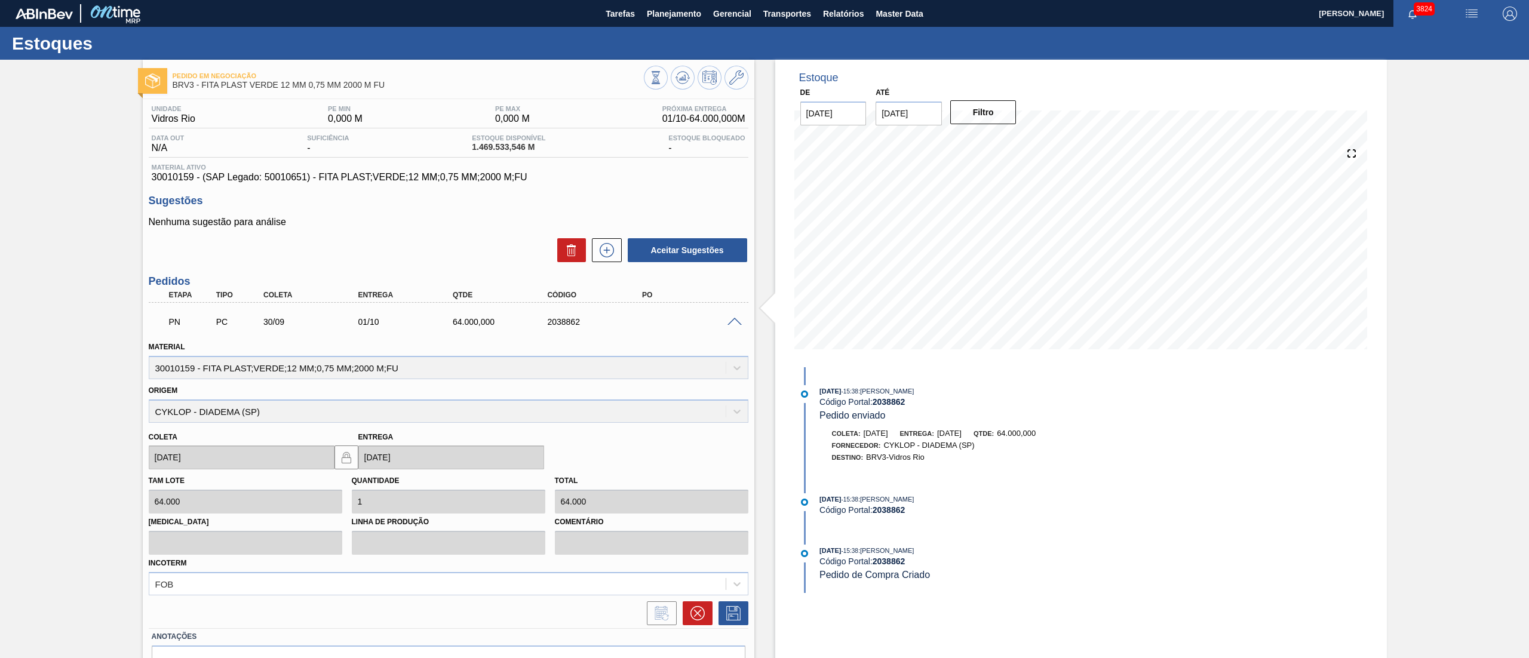
scroll to position [67, 0]
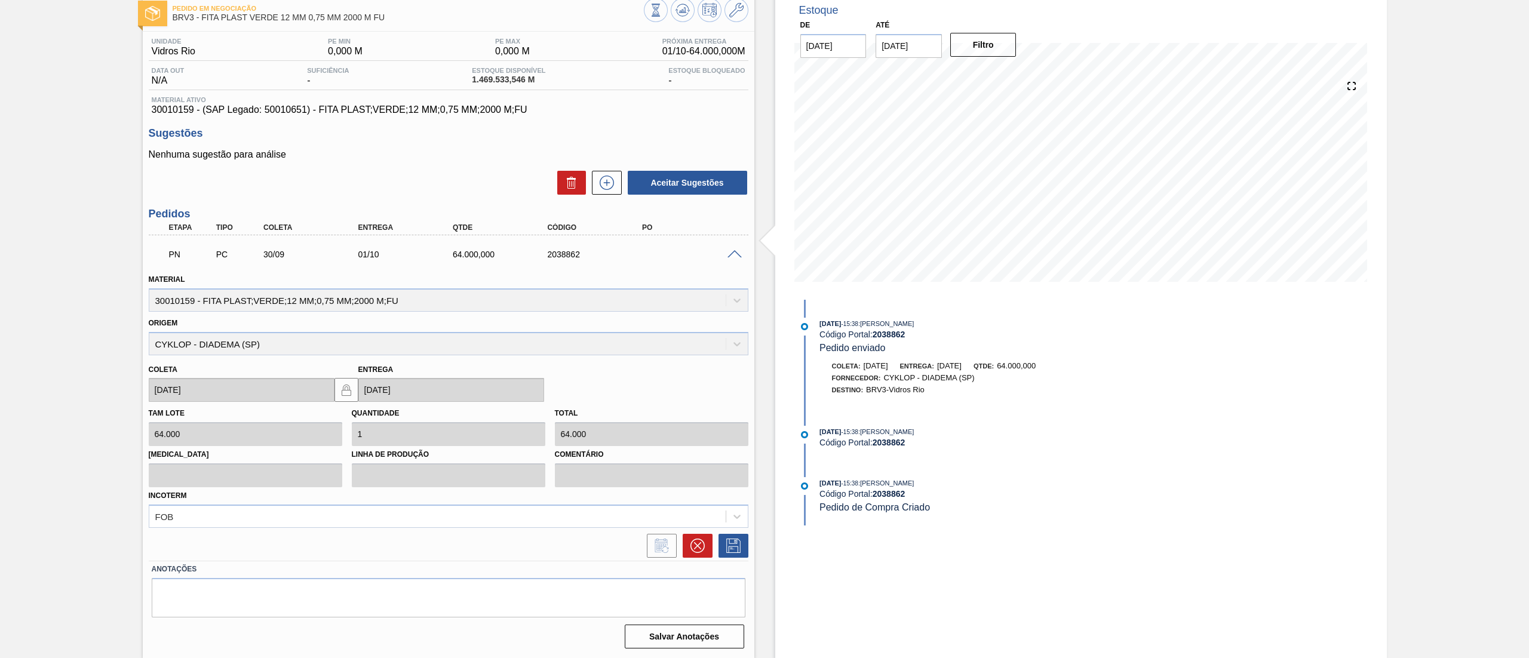
click at [681, 558] on div "PN PC 30/09 01/10 64.000,000 2038862 Material 30010159 - FITA PLAST;VERDE;12 MM…" at bounding box center [449, 398] width 600 height 326
click at [706, 537] on button at bounding box center [698, 546] width 30 height 24
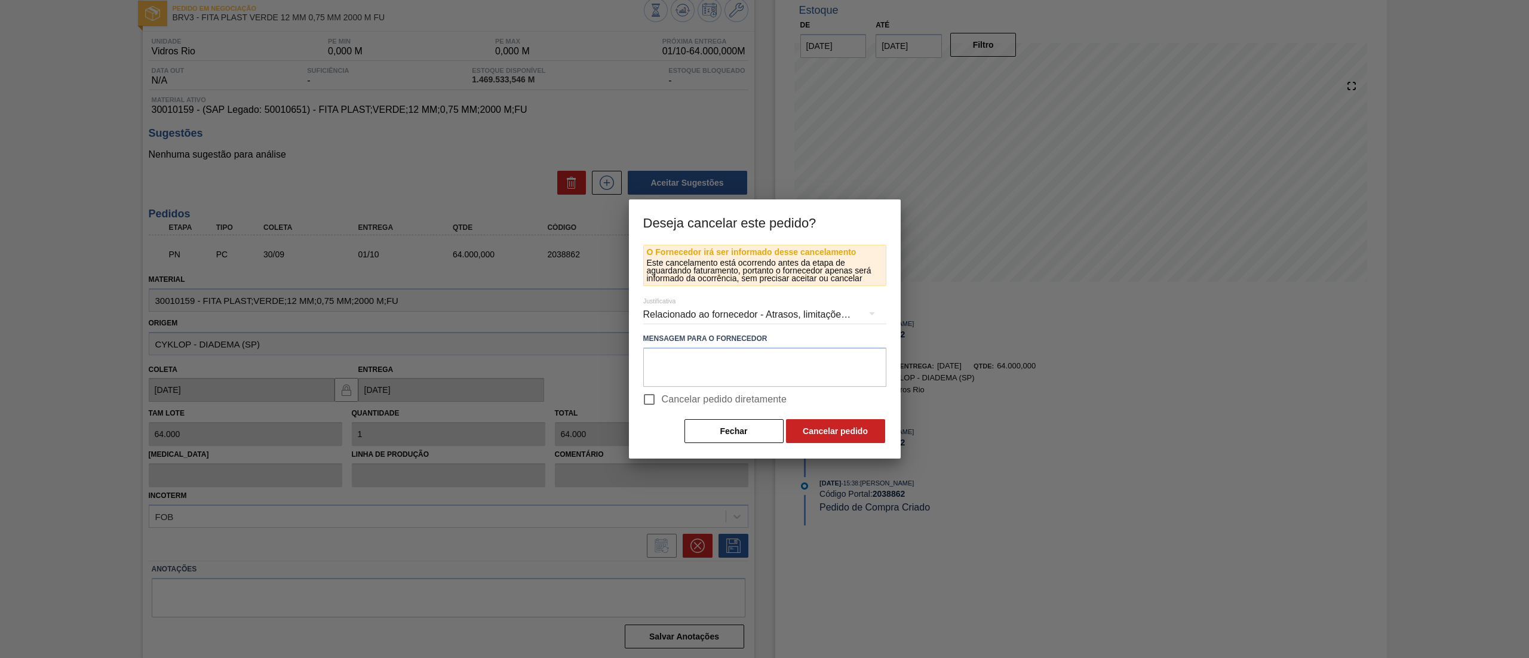
click at [689, 403] on span "Cancelar pedido diretamente" at bounding box center [724, 399] width 125 height 14
click at [662, 403] on input "Cancelar pedido diretamente" at bounding box center [649, 399] width 25 height 25
checkbox input "true"
click at [837, 427] on button "Cancelar pedido" at bounding box center [835, 431] width 99 height 24
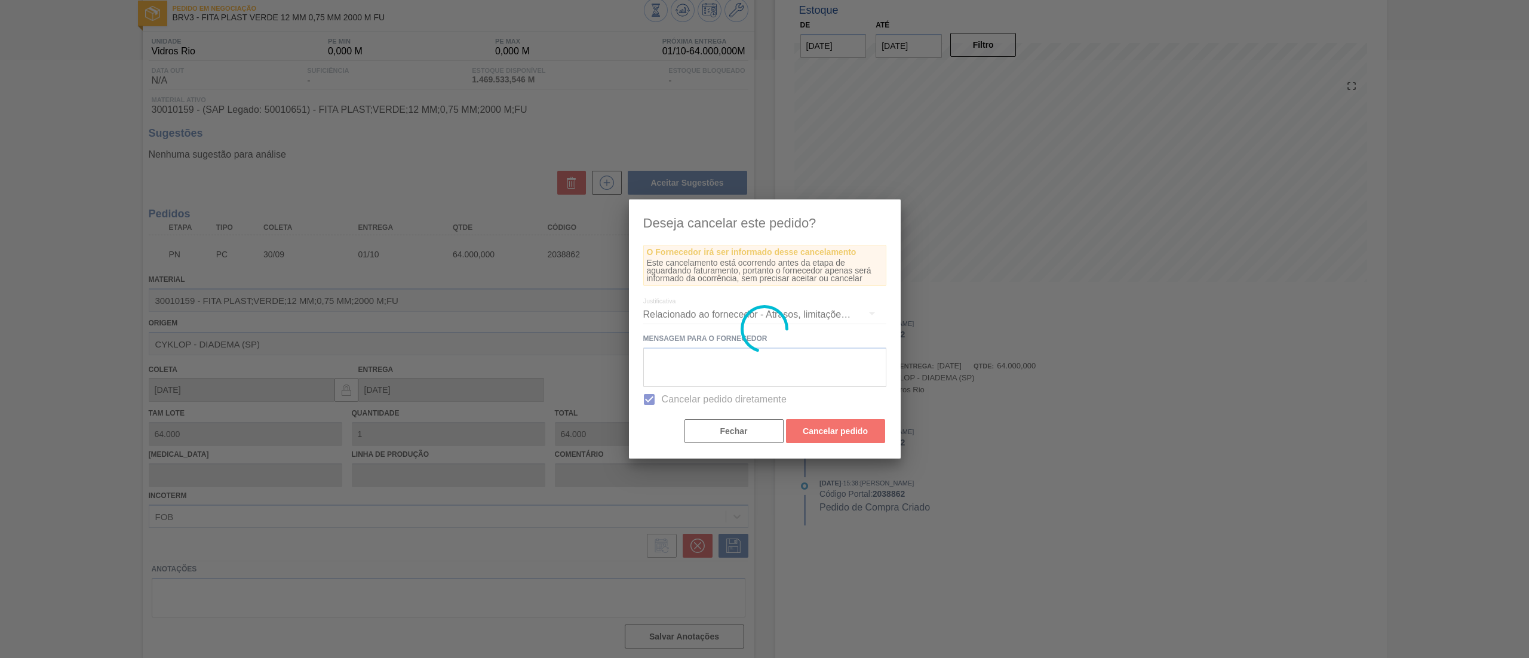
scroll to position [0, 0]
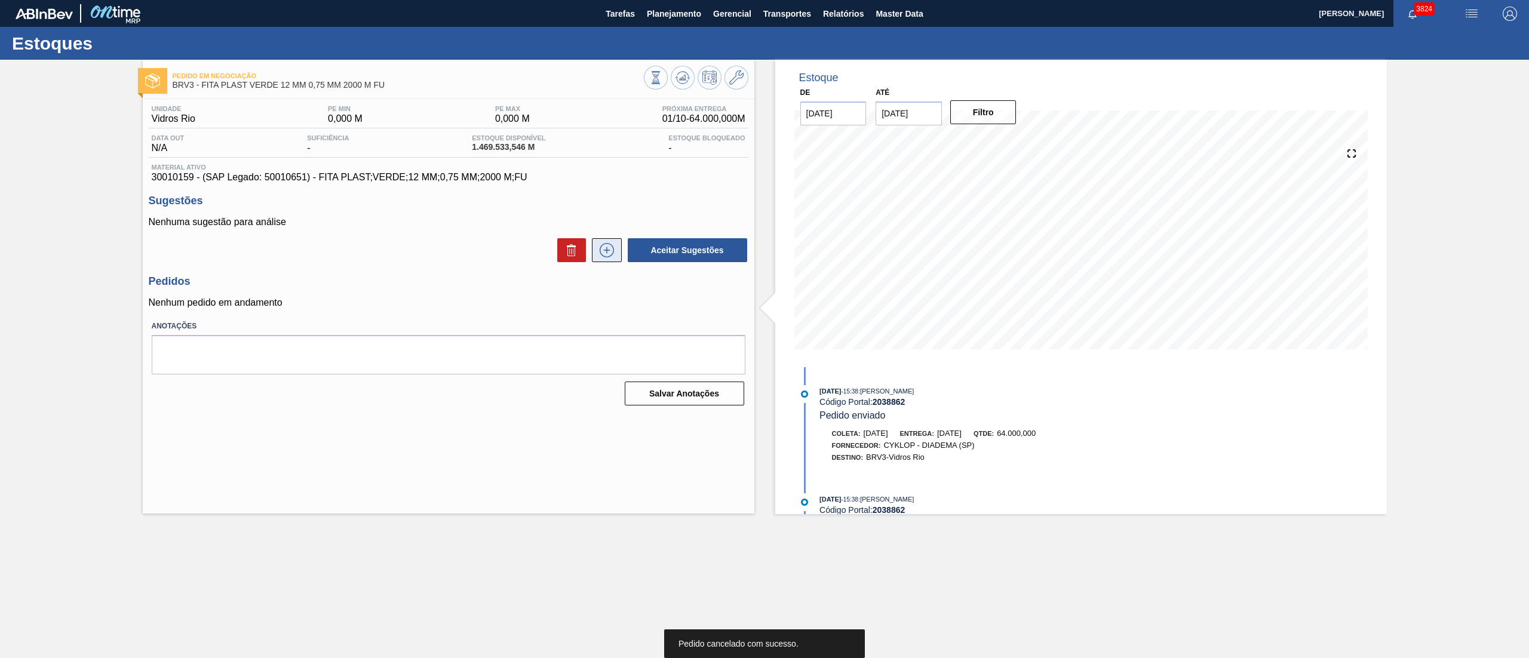
click at [603, 253] on icon at bounding box center [606, 250] width 19 height 14
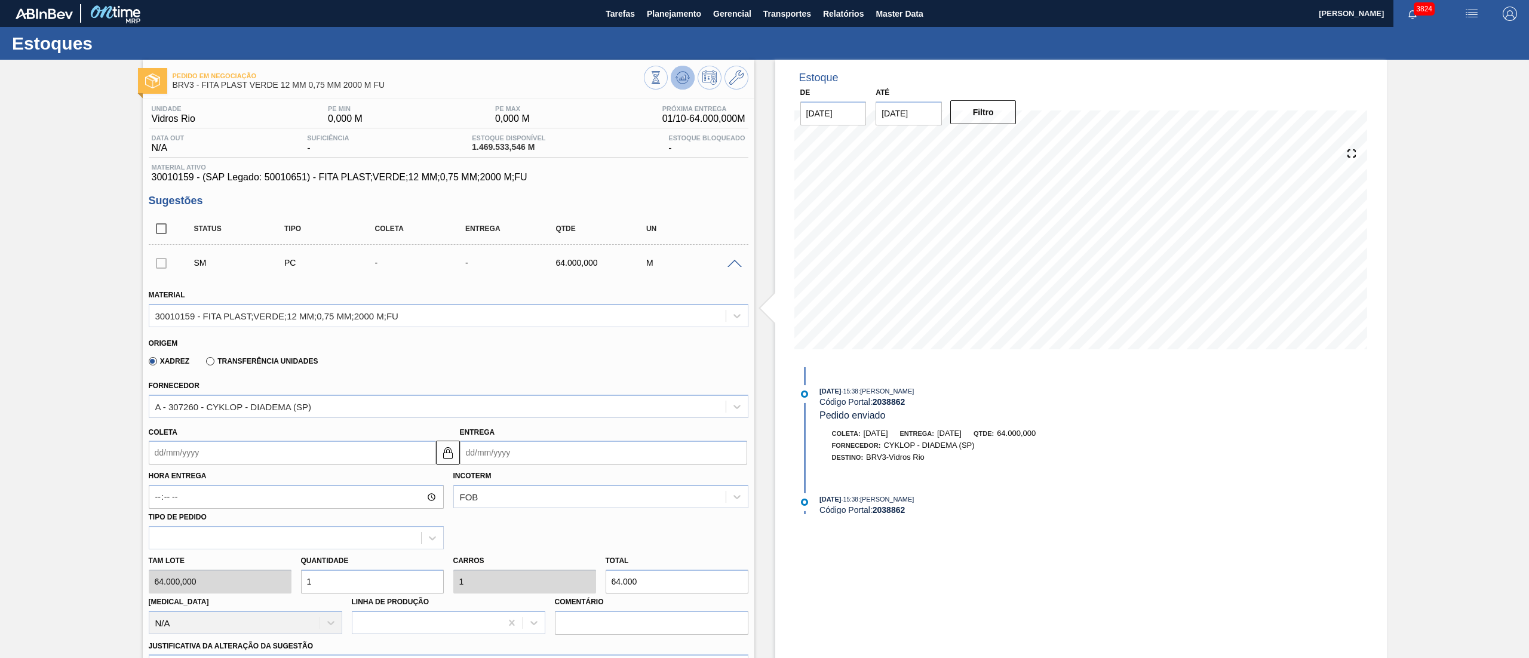
drag, startPoint x: 694, startPoint y: 78, endPoint x: 681, endPoint y: 81, distance: 13.5
click at [681, 81] on div at bounding box center [696, 79] width 105 height 27
click at [681, 81] on icon at bounding box center [683, 77] width 14 height 14
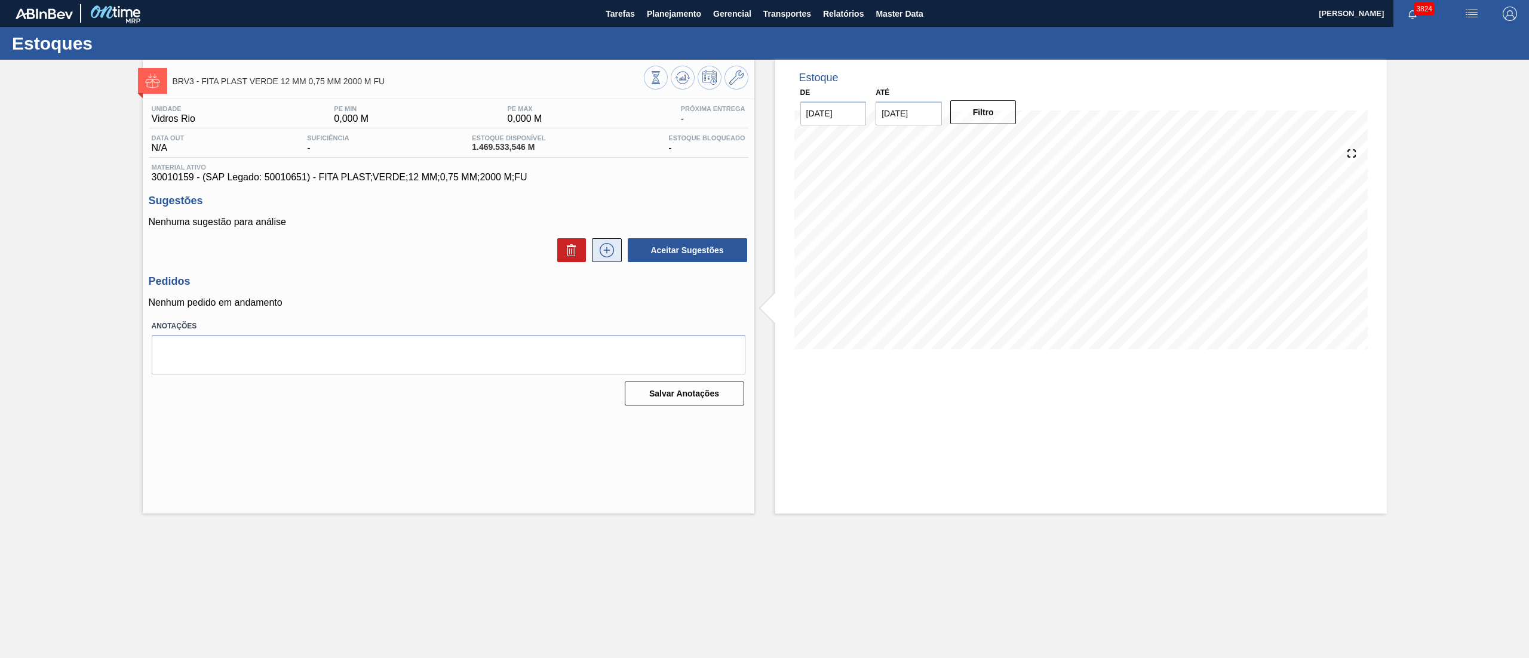
click at [601, 248] on icon at bounding box center [606, 250] width 19 height 14
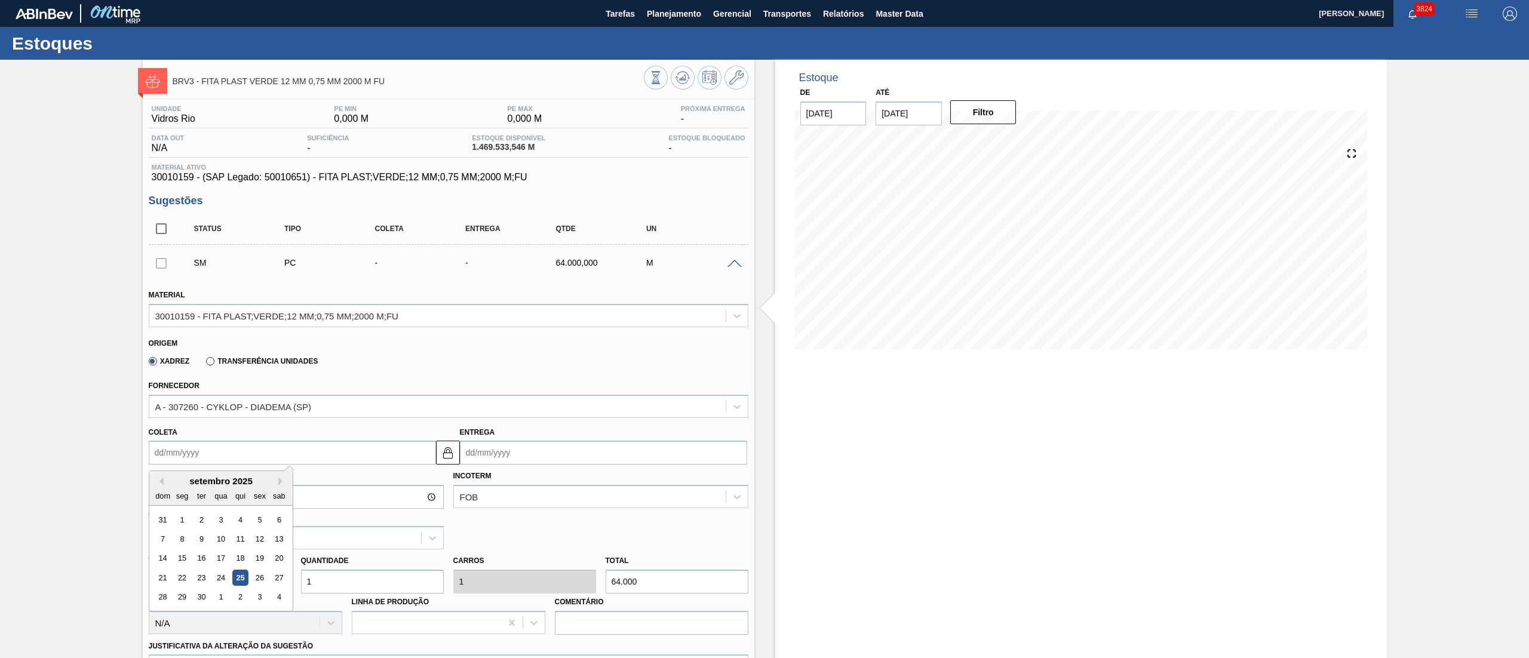
click at [237, 447] on input "Coleta" at bounding box center [292, 453] width 287 height 24
click at [199, 598] on div "30" at bounding box center [201, 598] width 16 height 16
type input "[DATE]"
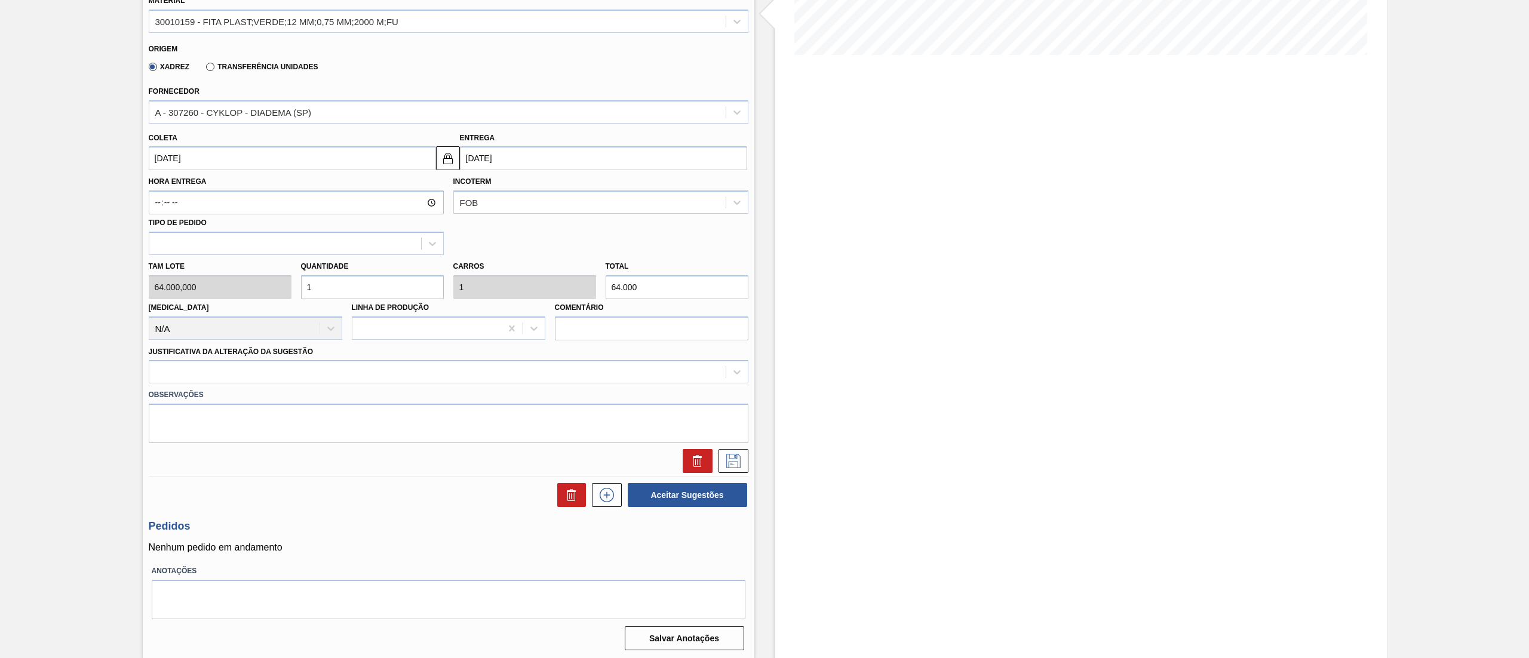
scroll to position [296, 0]
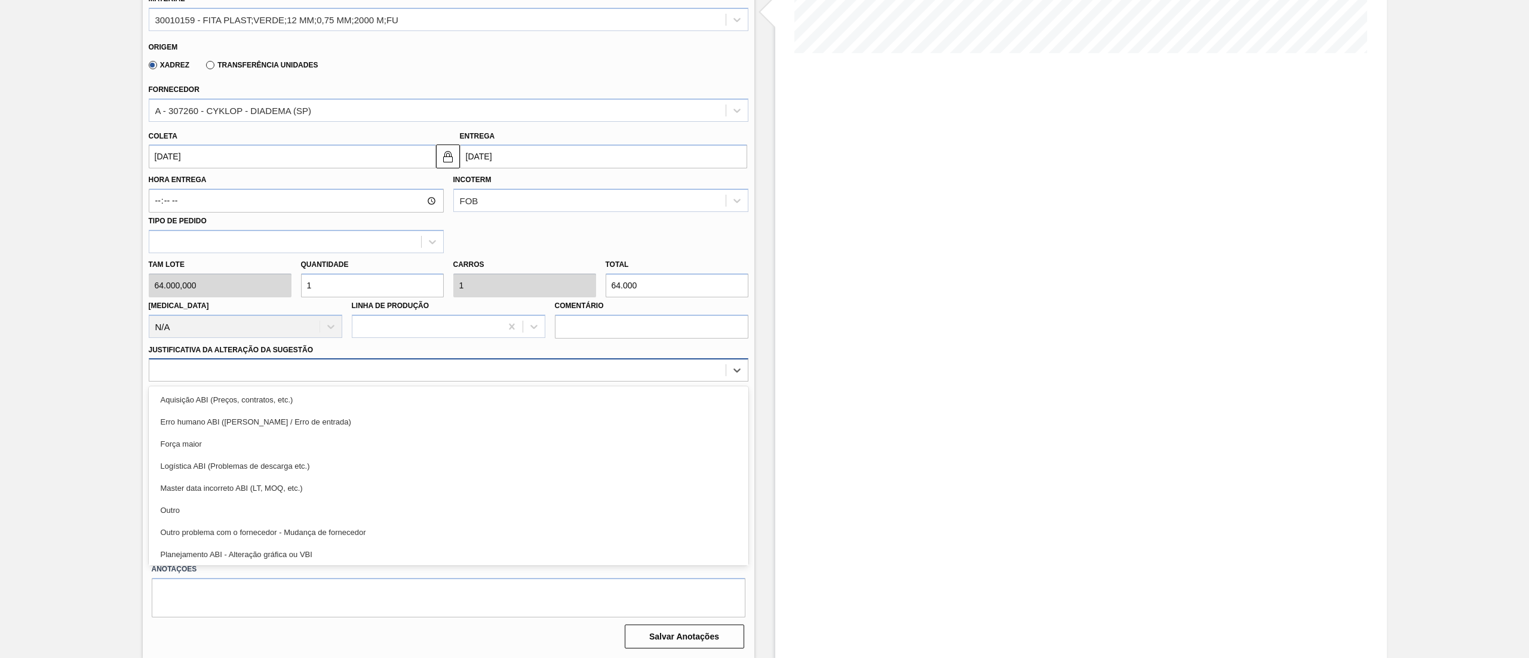
click at [284, 374] on div at bounding box center [437, 370] width 576 height 17
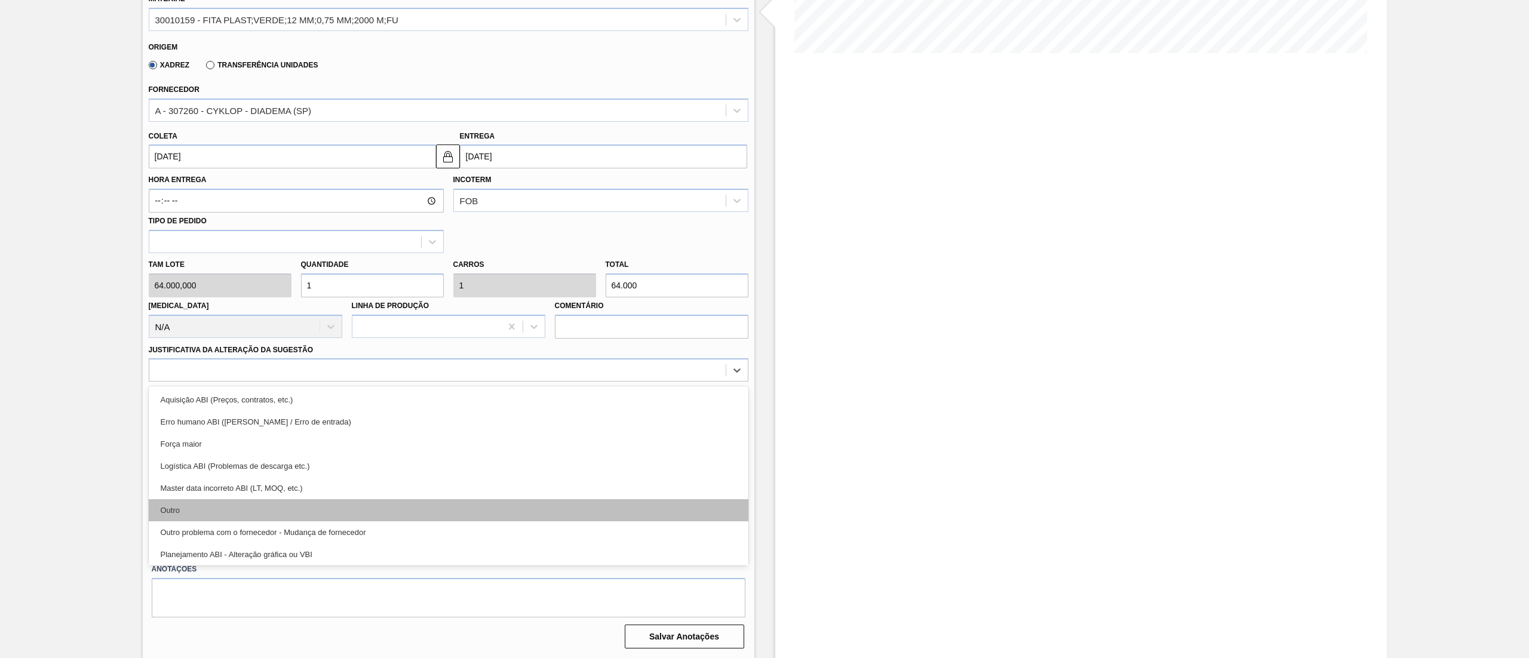
click at [265, 513] on div "Outro" at bounding box center [449, 510] width 600 height 22
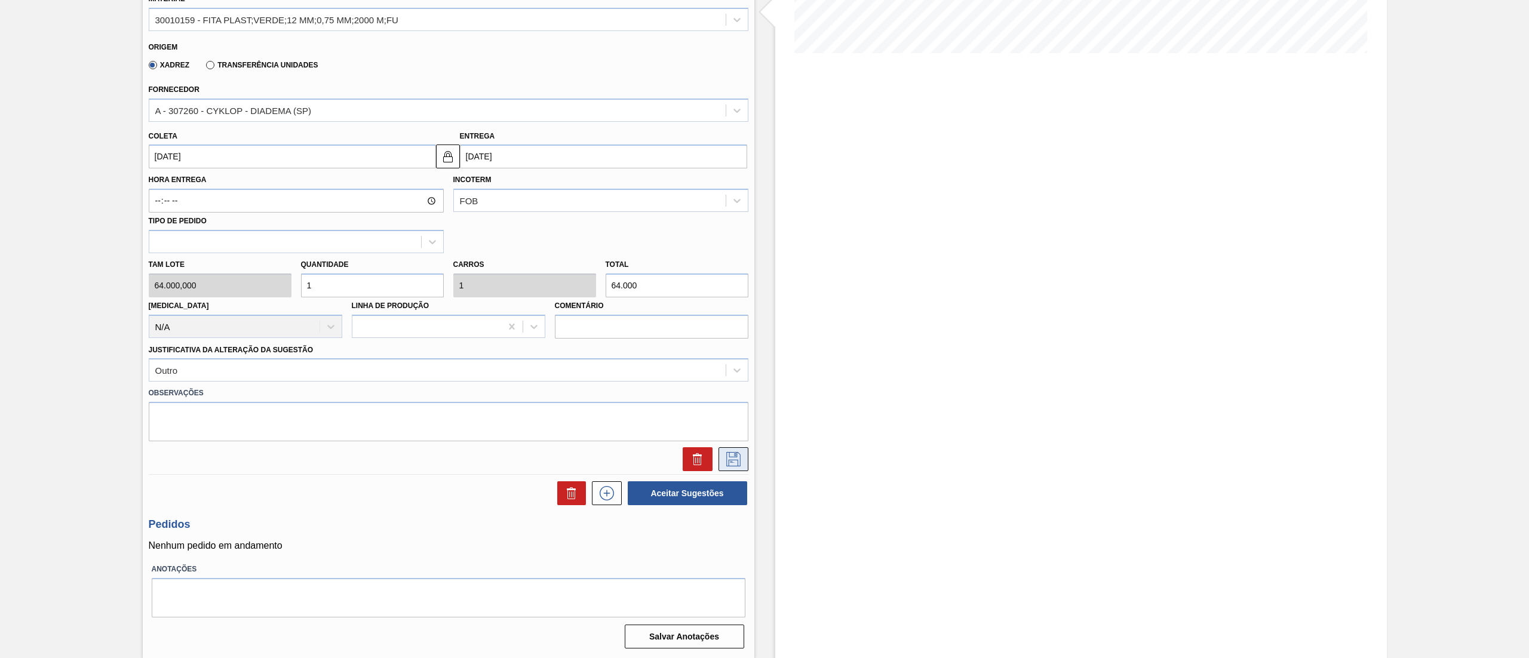
drag, startPoint x: 708, startPoint y: 456, endPoint x: 732, endPoint y: 460, distance: 24.3
click at [732, 460] on div at bounding box center [448, 459] width 609 height 24
click at [732, 460] on icon at bounding box center [733, 459] width 19 height 14
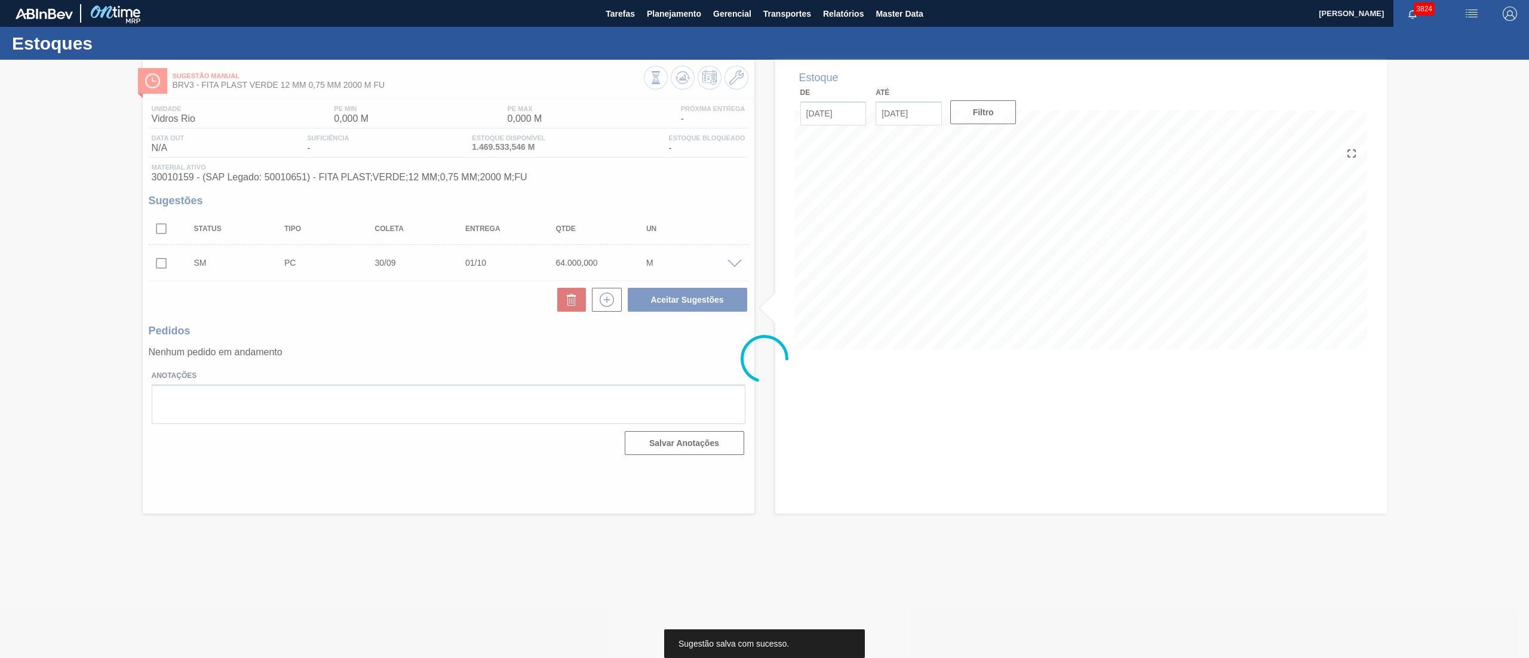
scroll to position [0, 0]
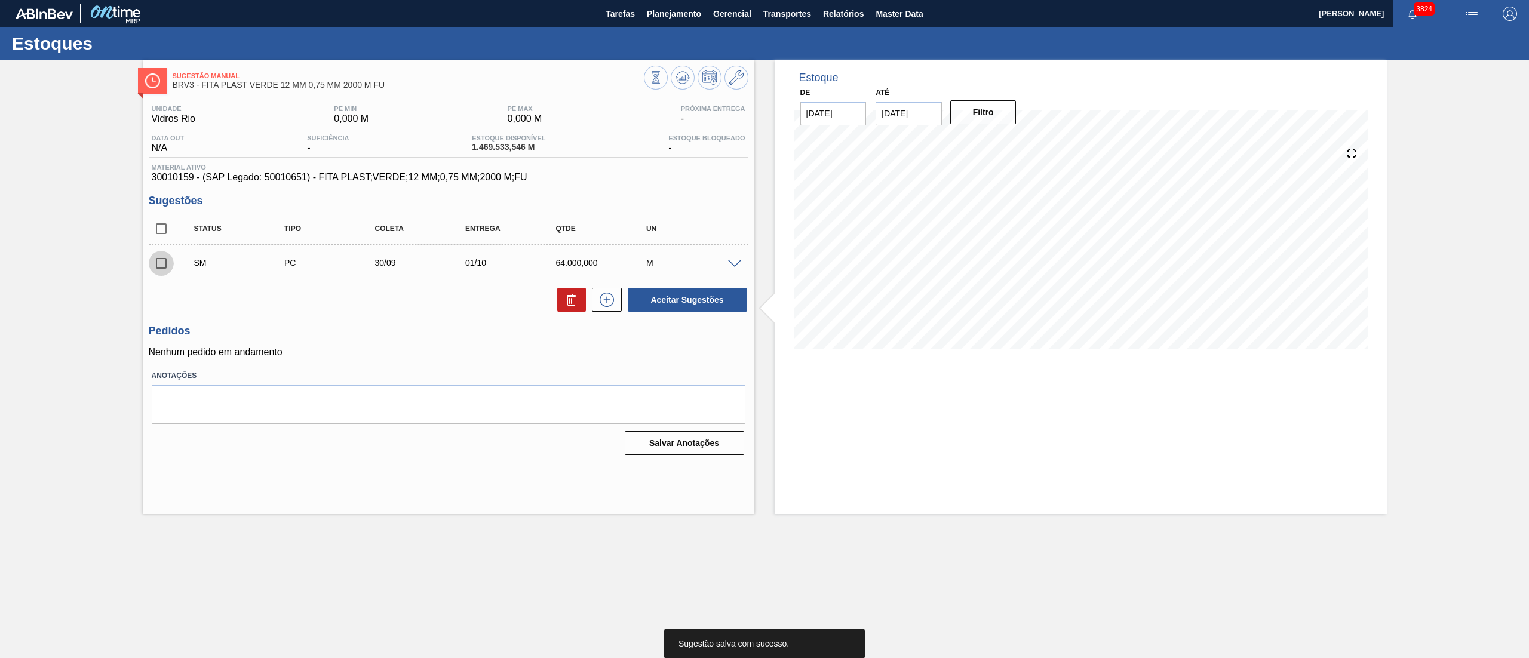
click at [161, 266] on input "checkbox" at bounding box center [161, 263] width 25 height 25
click at [671, 296] on button "Aceitar Sugestões" at bounding box center [687, 300] width 119 height 24
checkbox input "false"
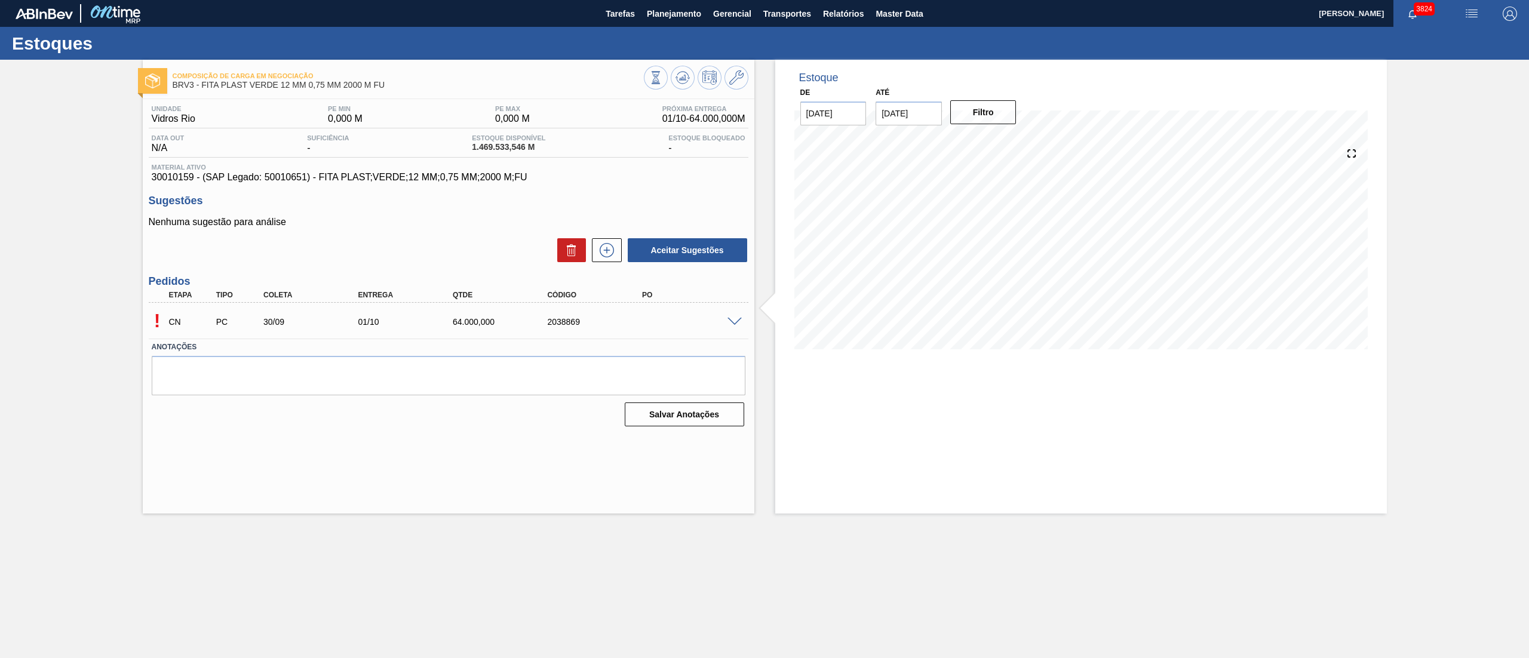
click at [736, 322] on span at bounding box center [735, 322] width 14 height 9
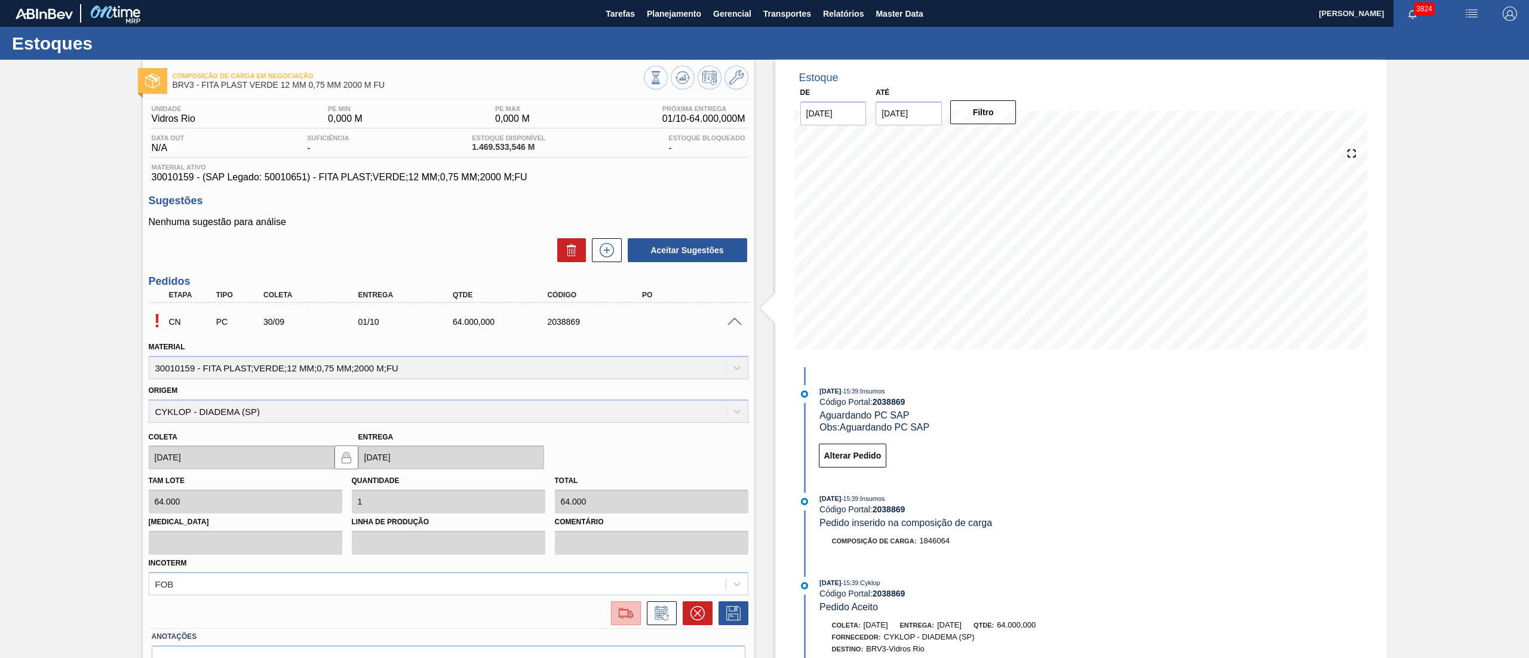
click at [622, 614] on img at bounding box center [625, 613] width 19 height 14
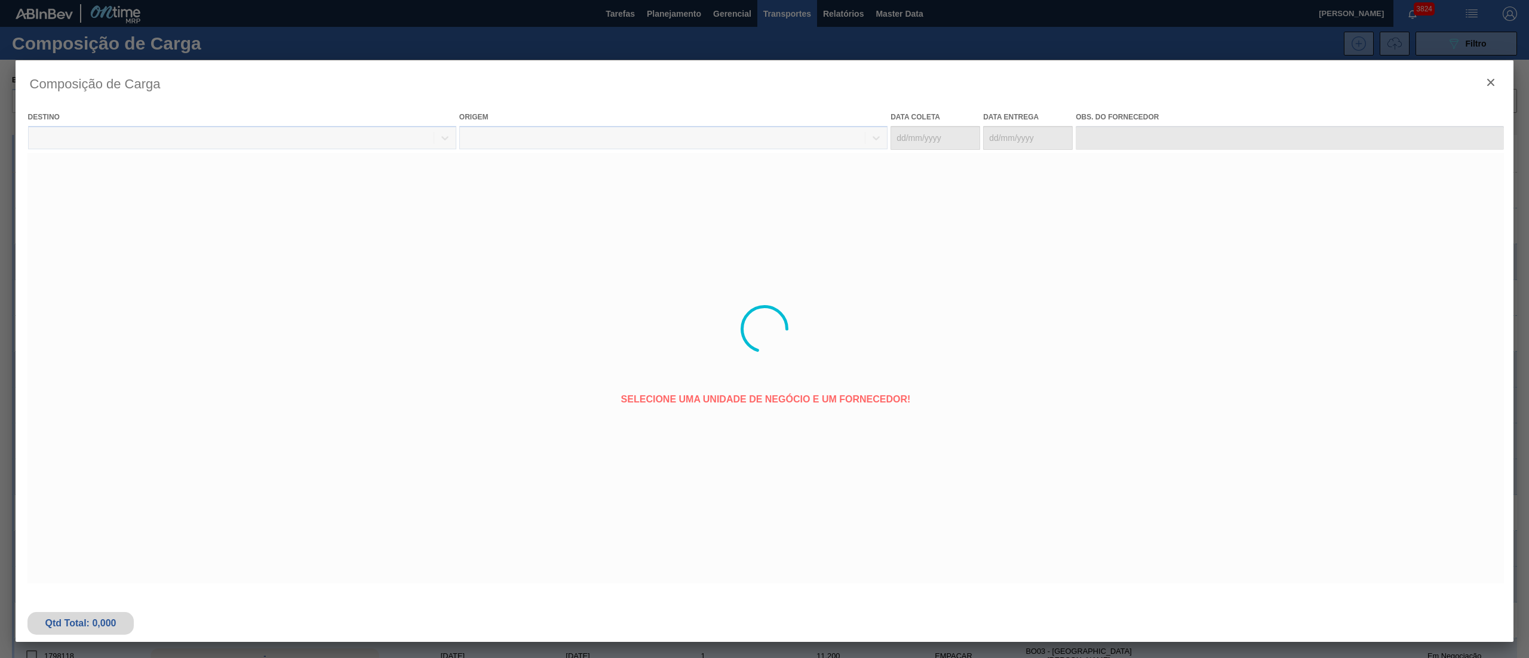
type coleta "[DATE]"
type entrega "[DATE]"
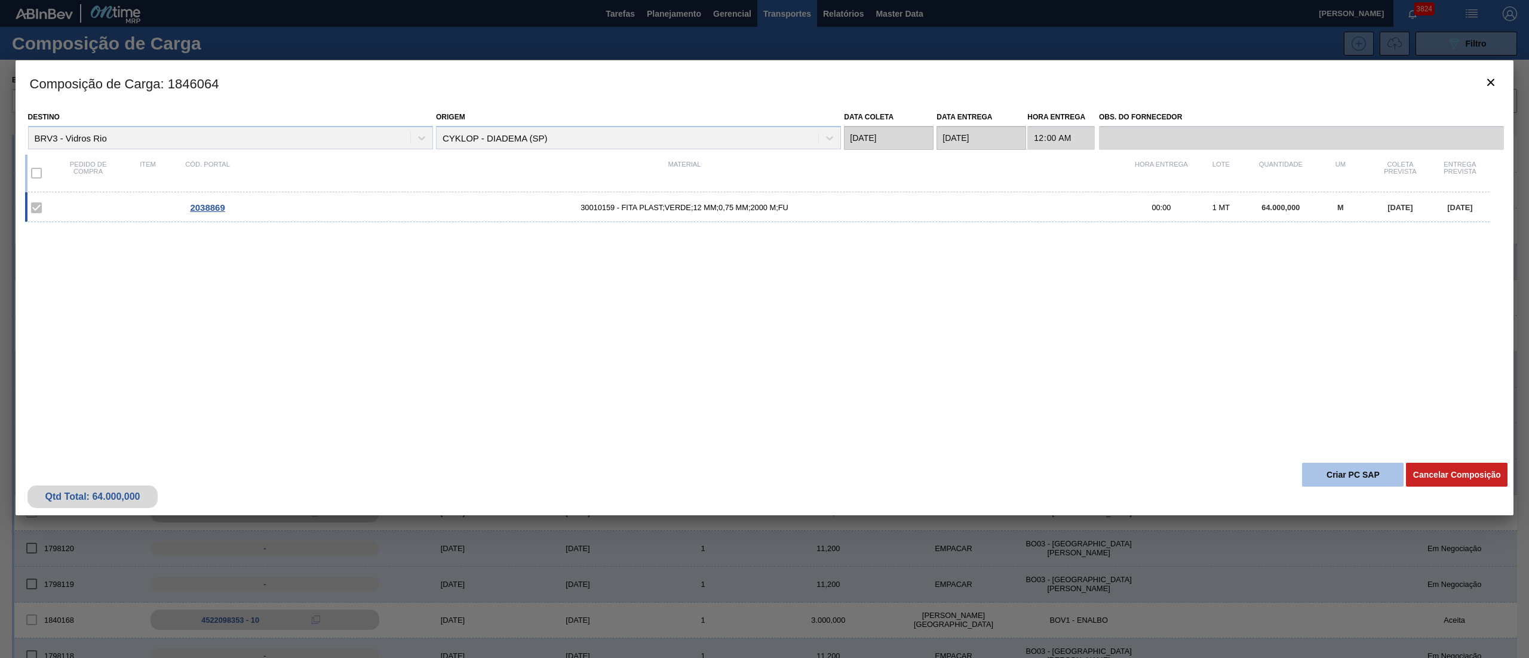
click at [1336, 475] on button "Criar PC SAP" at bounding box center [1353, 475] width 102 height 24
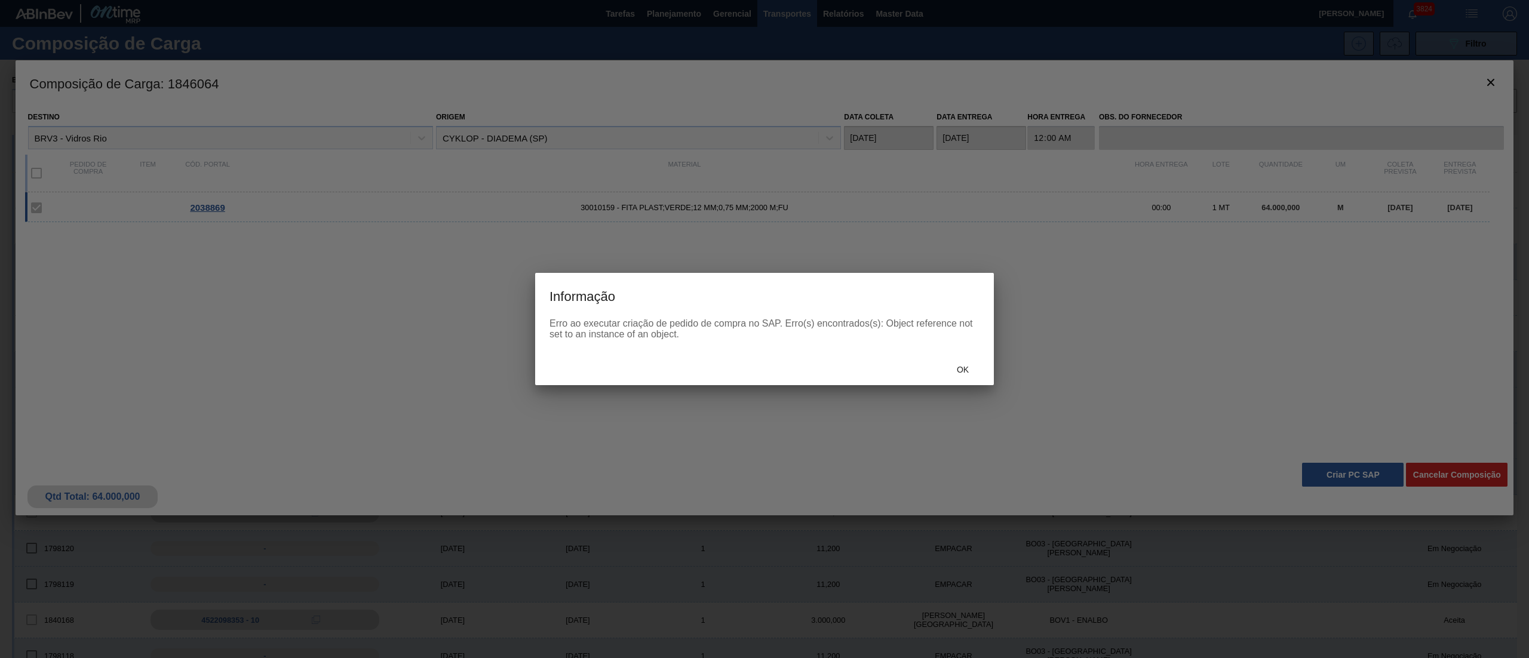
click at [958, 348] on div "Erro ao executar criação de pedido de compra no SAP. Erro(s) encontrados(s): Ob…" at bounding box center [764, 336] width 459 height 36
click at [966, 363] on div "Ok" at bounding box center [963, 370] width 53 height 22
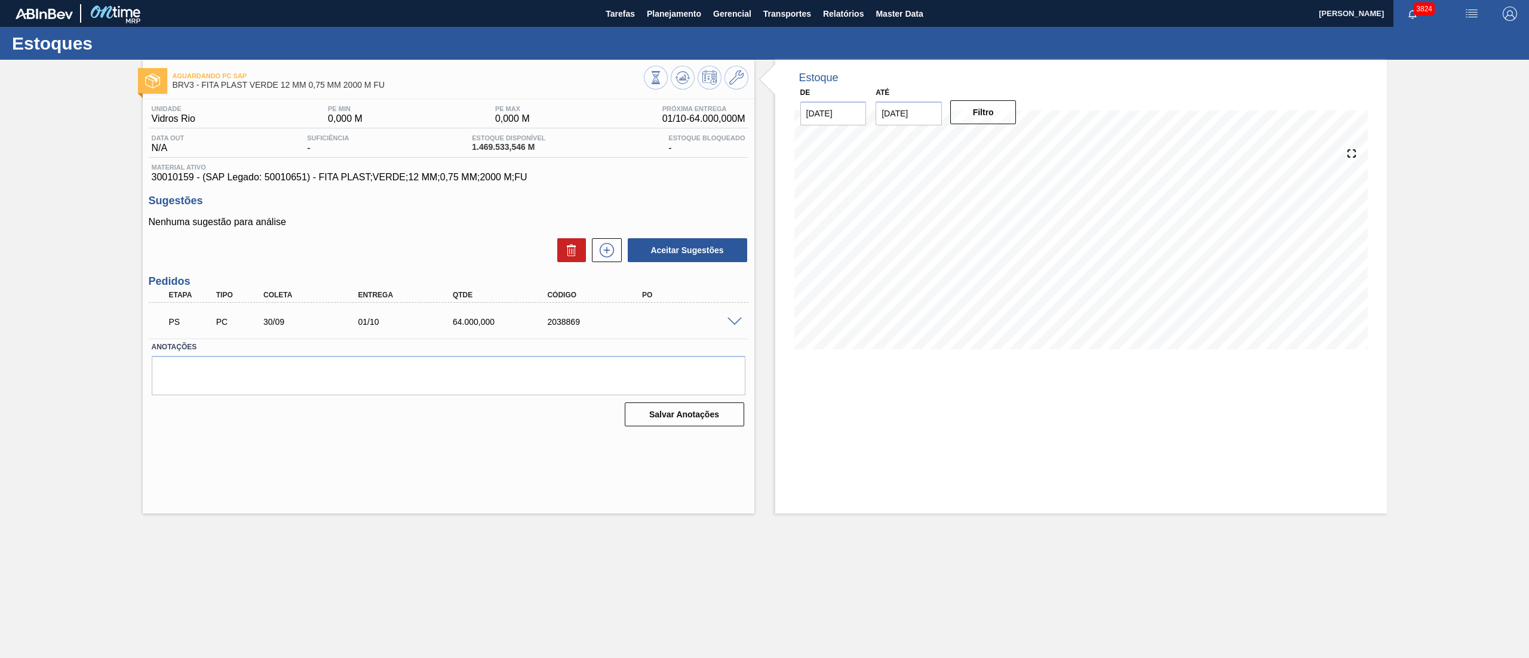
click at [728, 320] on span at bounding box center [735, 322] width 14 height 9
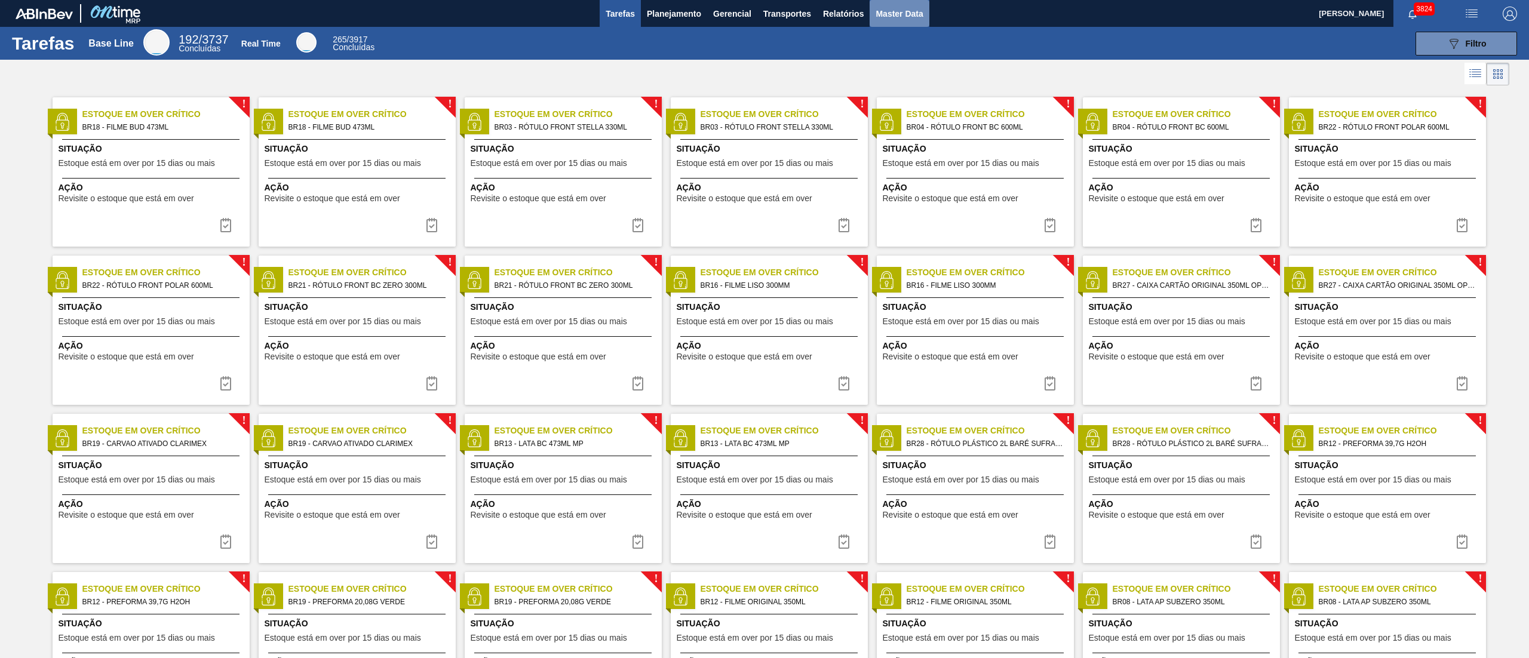
click at [920, 11] on span "Master Data" at bounding box center [899, 14] width 47 height 14
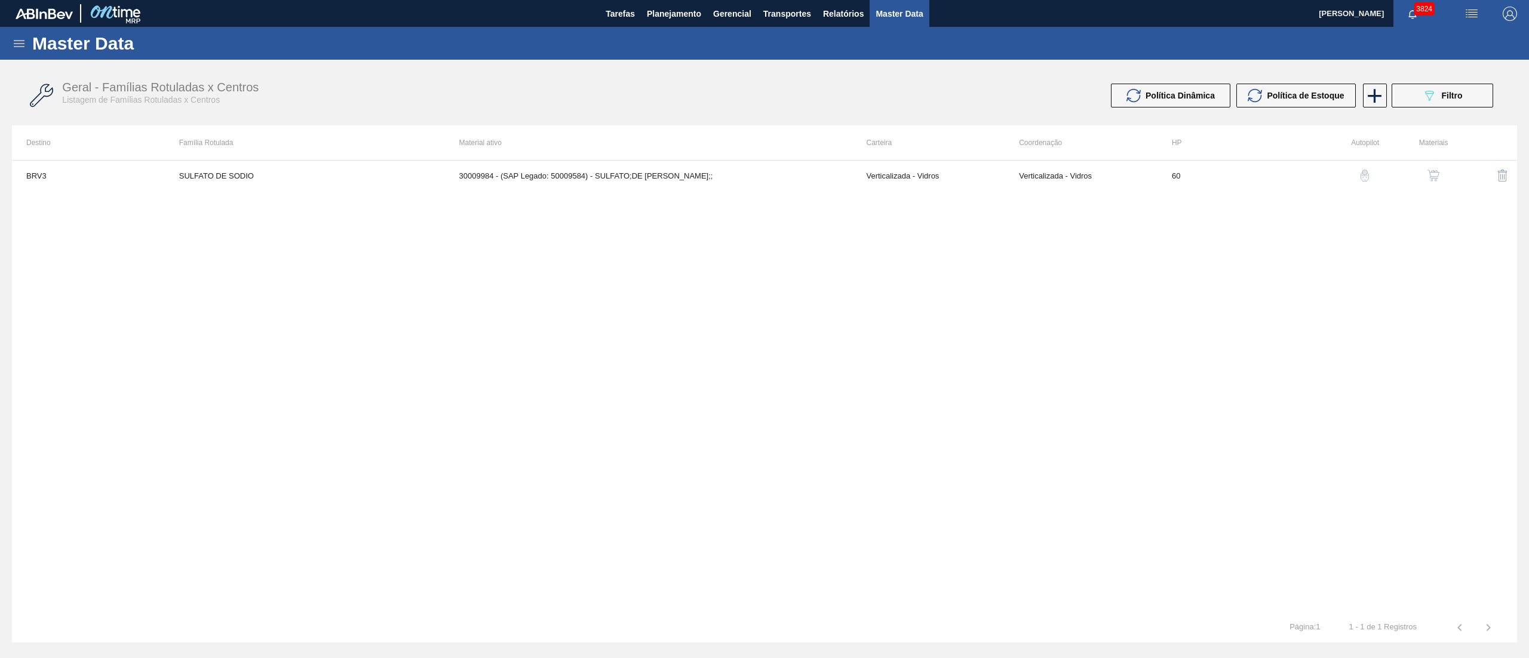
click at [14, 41] on icon at bounding box center [19, 43] width 14 height 14
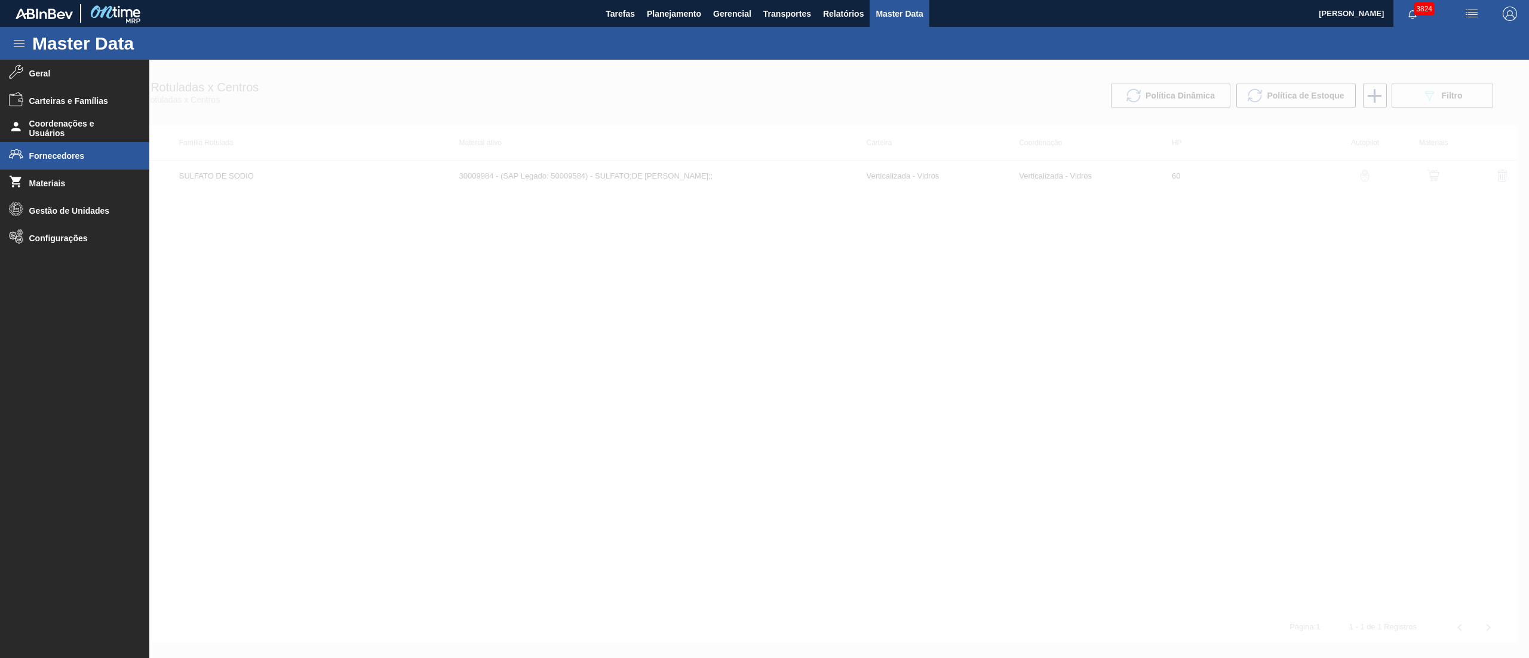
click at [32, 162] on li "Fornecedores" at bounding box center [74, 155] width 149 height 27
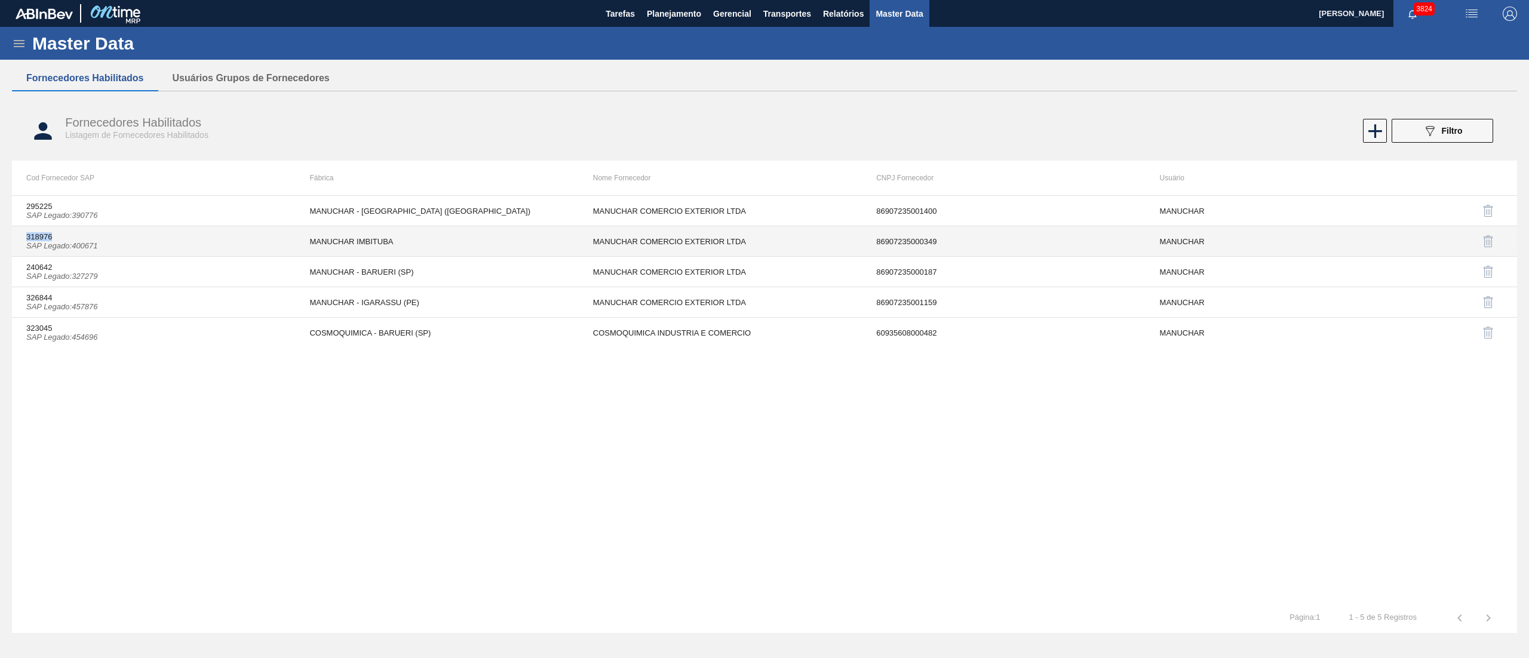
drag, startPoint x: 17, startPoint y: 238, endPoint x: 70, endPoint y: 229, distance: 53.2
click at [70, 229] on td "318976 SAP Legado : 400671" at bounding box center [153, 241] width 283 height 30
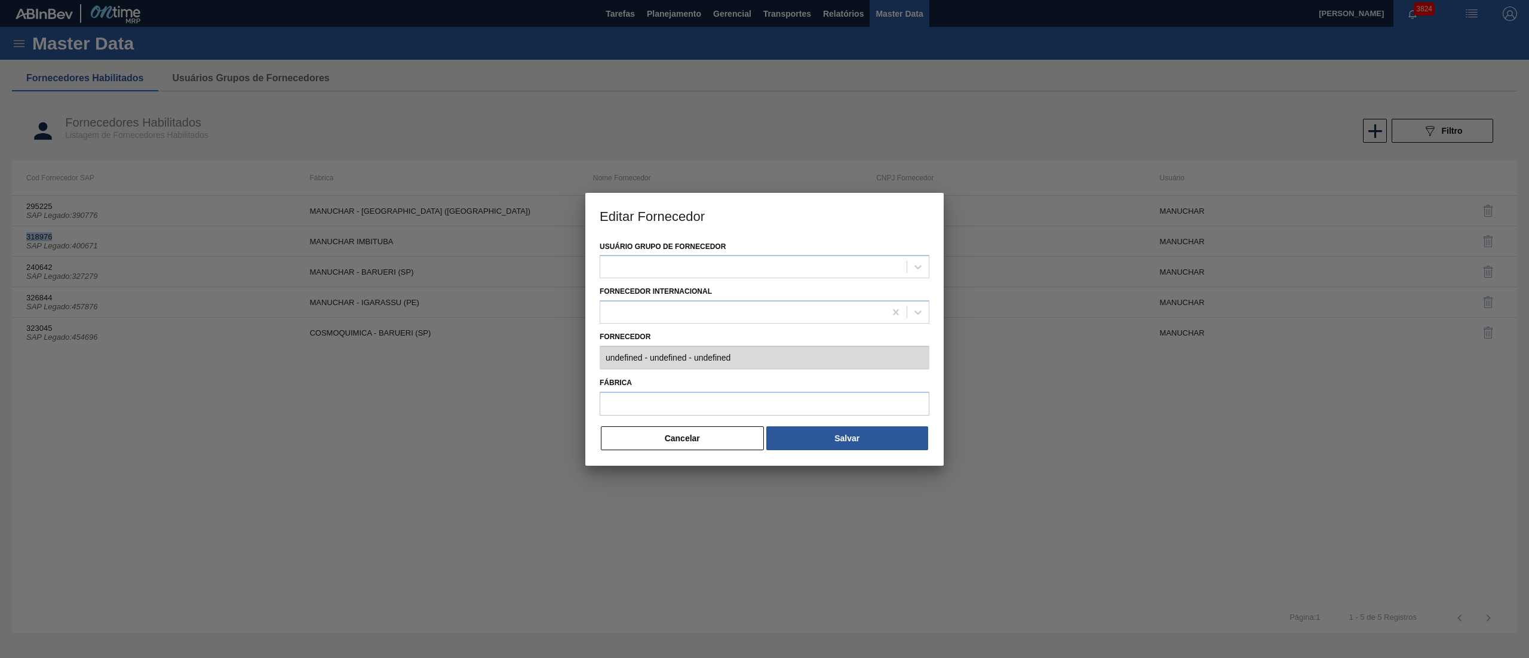
type input "318976 (SAP Legado: 400671) - MANUCHAR COMERCIO EXTERIOR LTDA - 86907235000349"
type input "MANUCHAR IMBITUBA"
click at [650, 422] on div at bounding box center [765, 423] width 330 height 5
click at [655, 434] on button "Cancelar" at bounding box center [682, 438] width 163 height 24
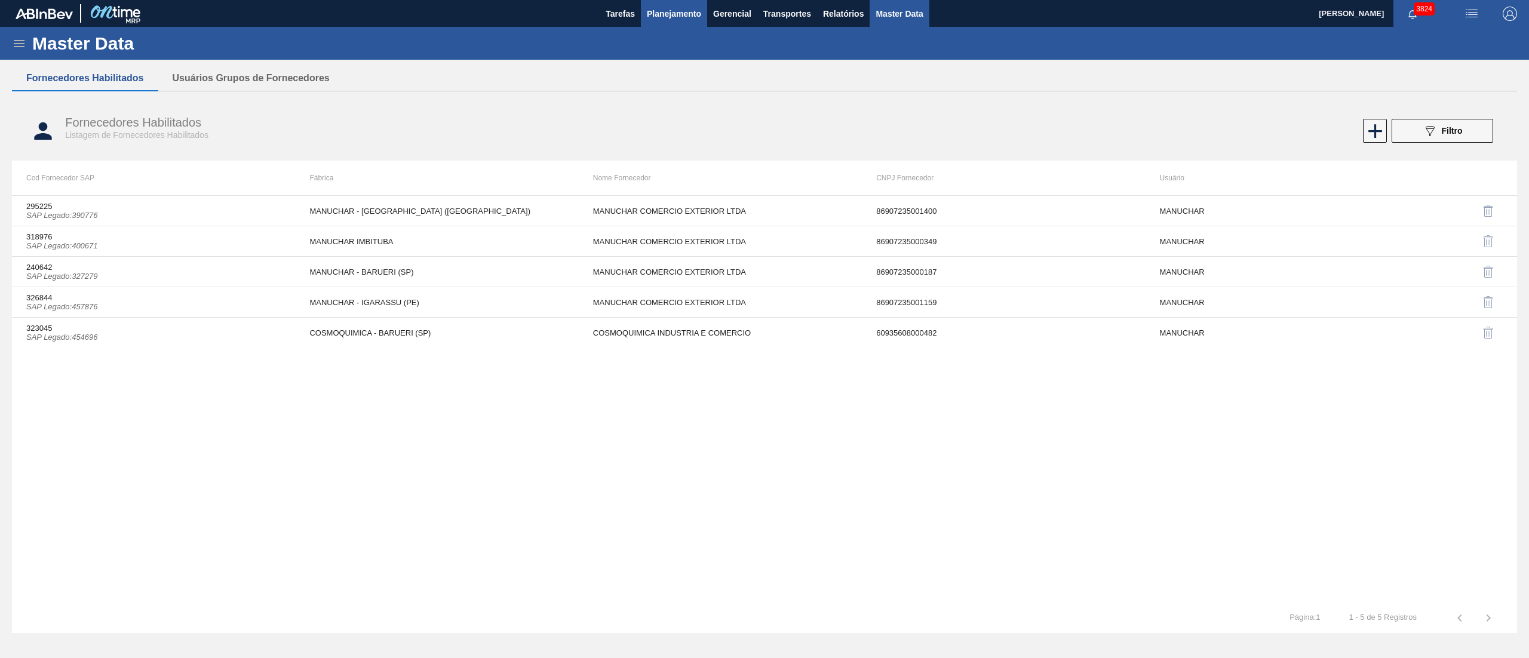
click at [695, 11] on span "Planejamento" at bounding box center [674, 14] width 54 height 14
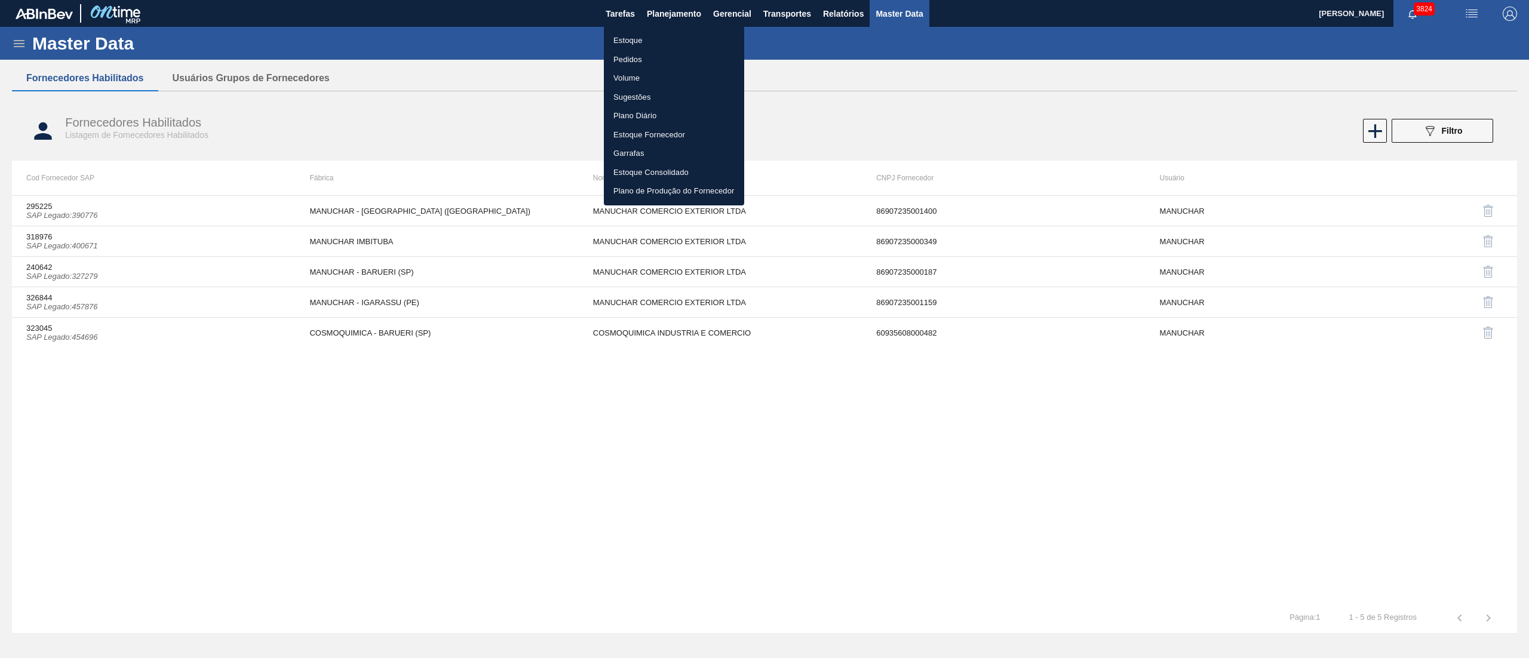
click at [643, 32] on li "Estoque" at bounding box center [674, 40] width 140 height 19
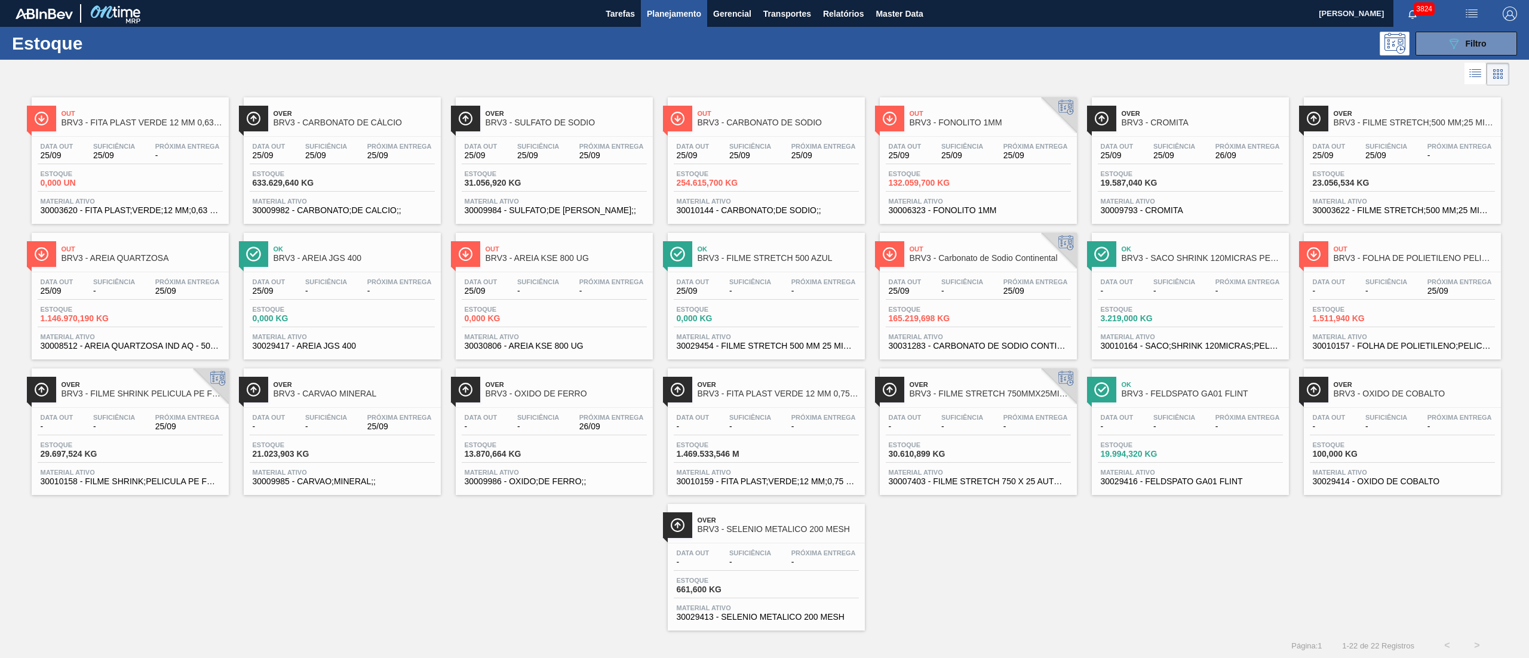
click at [352, 178] on div "Estoque 633.629,640 KG" at bounding box center [342, 181] width 185 height 22
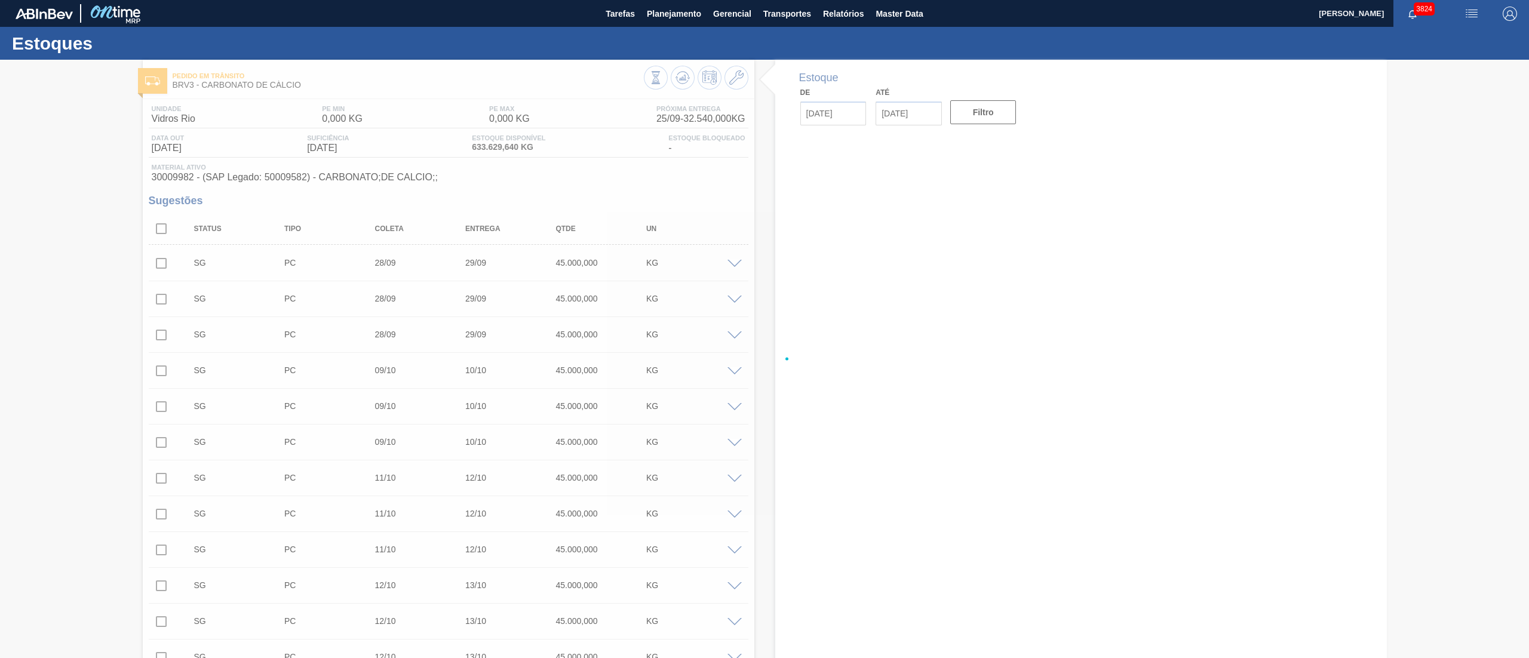
type input "[DATE]"
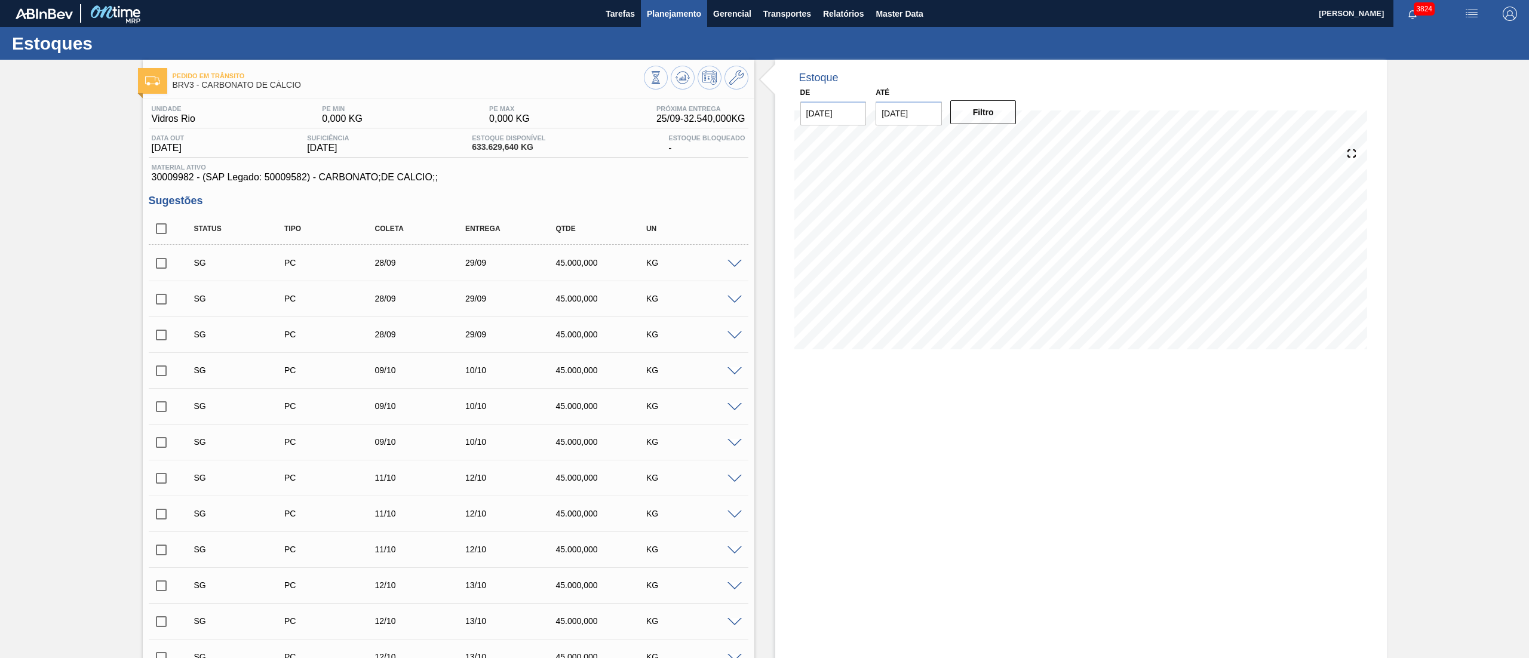
click at [701, 20] on button "Planejamento" at bounding box center [674, 13] width 66 height 27
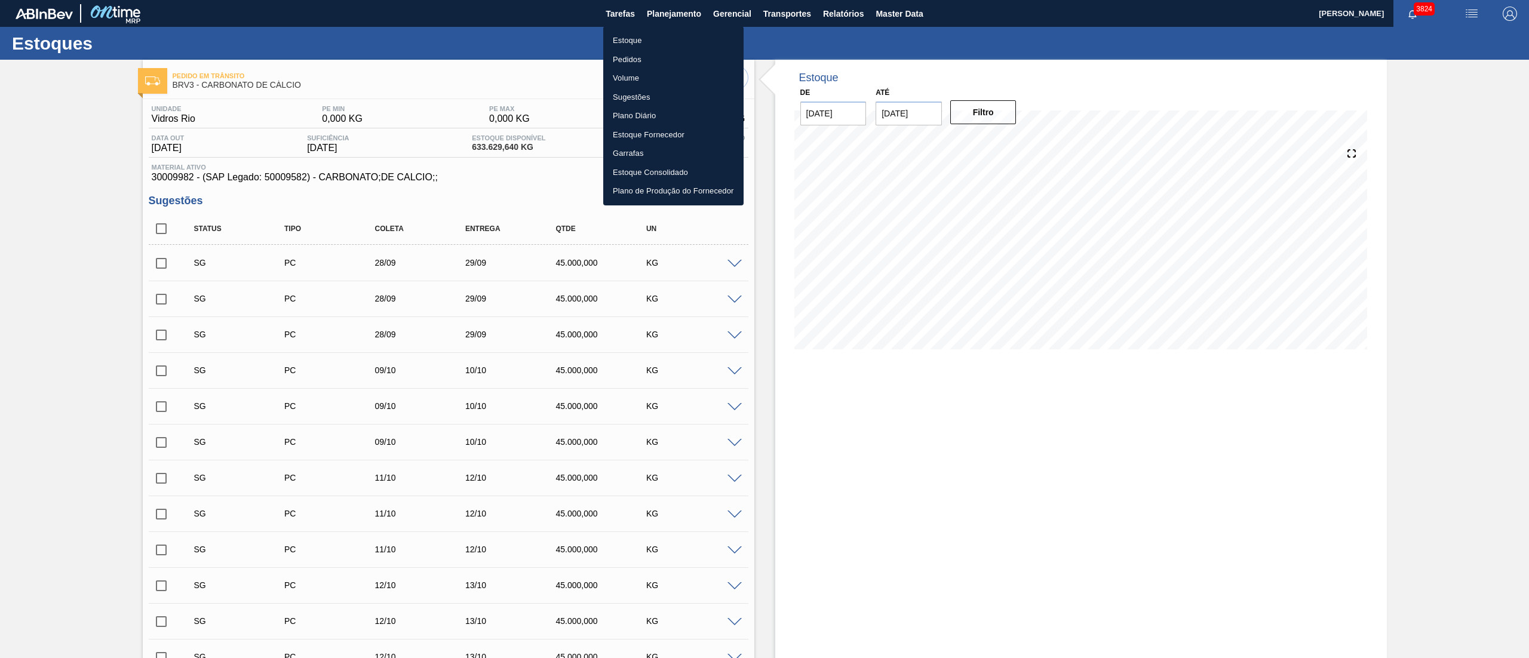
click at [642, 47] on li "Estoque" at bounding box center [673, 40] width 140 height 19
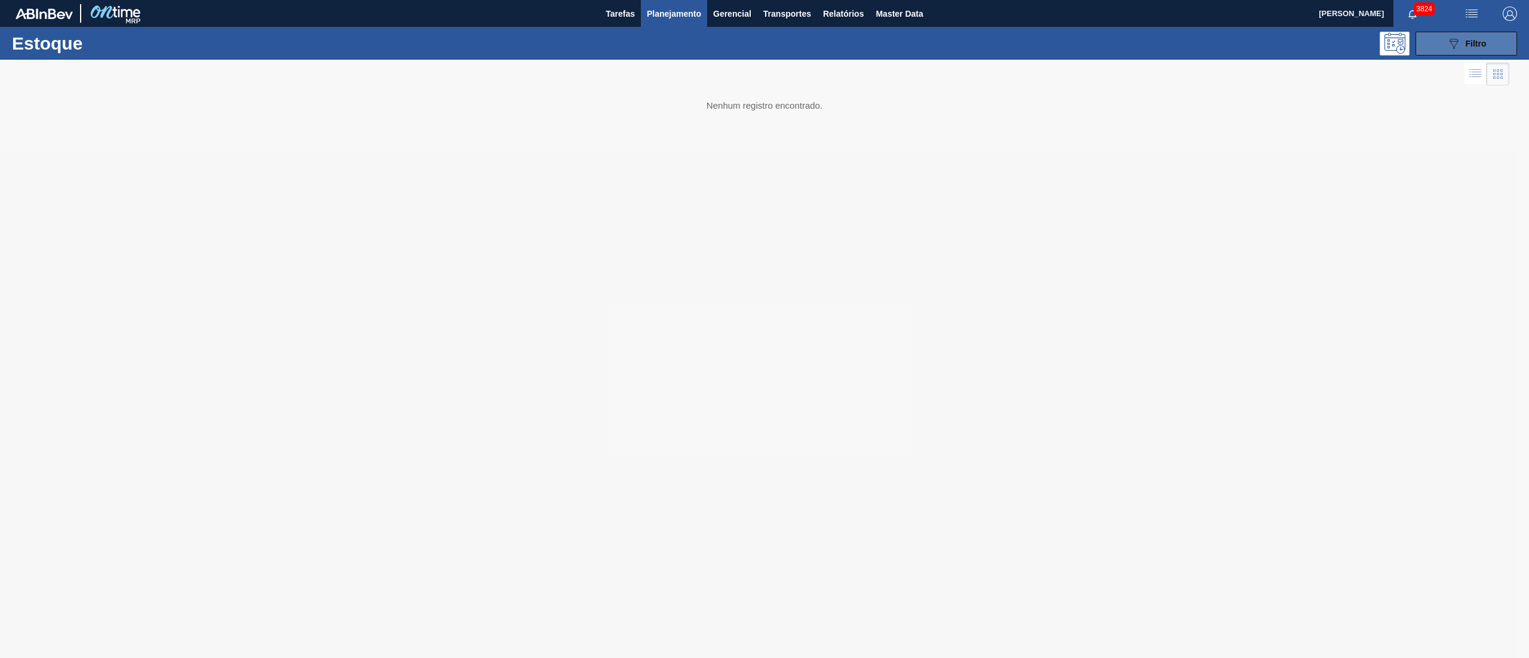
click at [1492, 41] on button "089F7B8B-B2A5-4AFE-B5C0-19BA573D28AC Filtro" at bounding box center [1467, 44] width 102 height 24
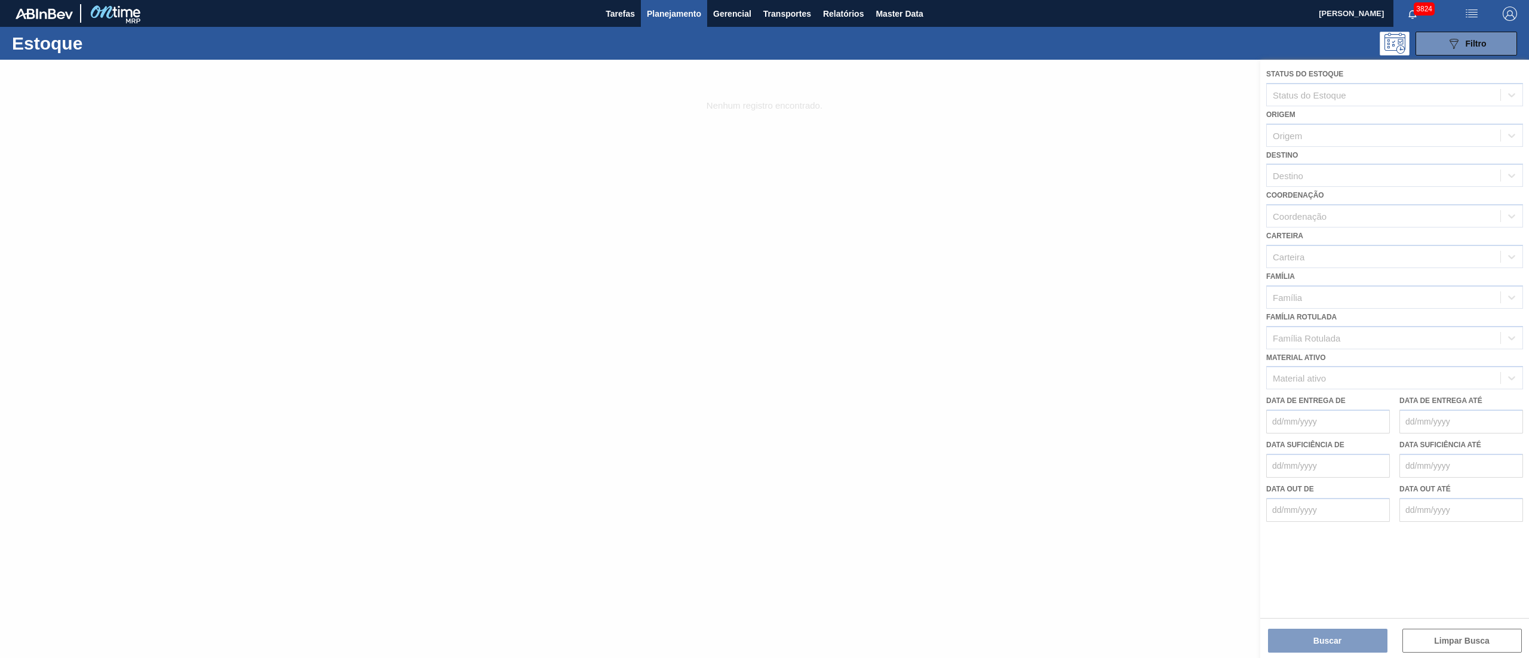
click at [1300, 140] on div at bounding box center [764, 359] width 1529 height 598
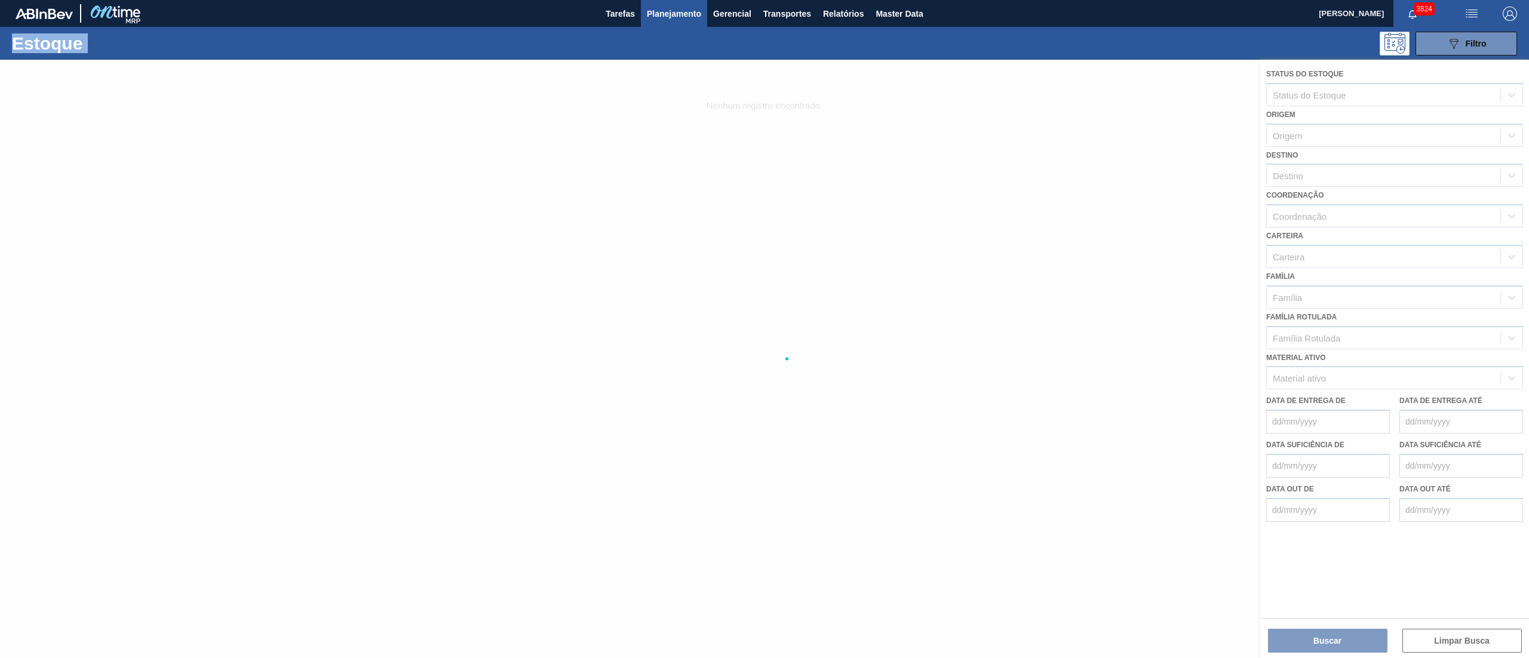
click at [1300, 140] on div at bounding box center [764, 359] width 1529 height 598
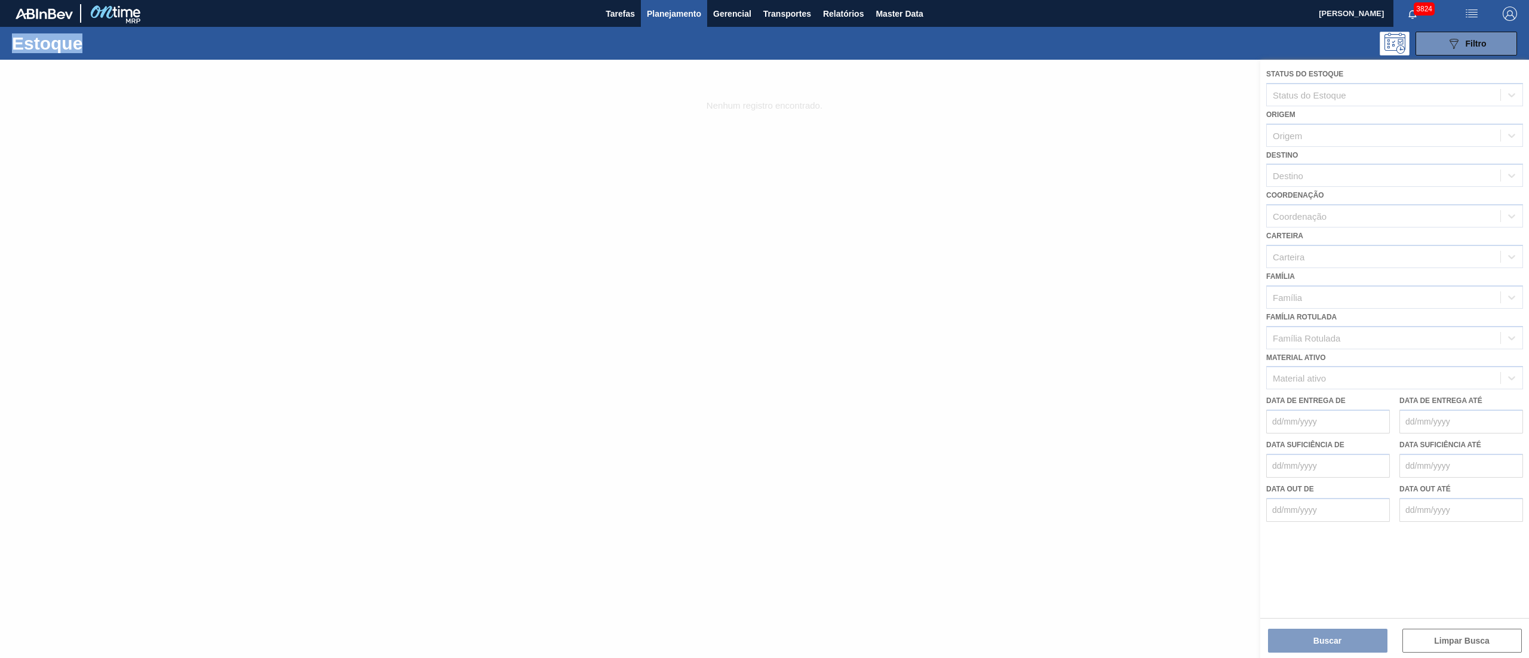
click at [1300, 140] on div at bounding box center [764, 359] width 1529 height 598
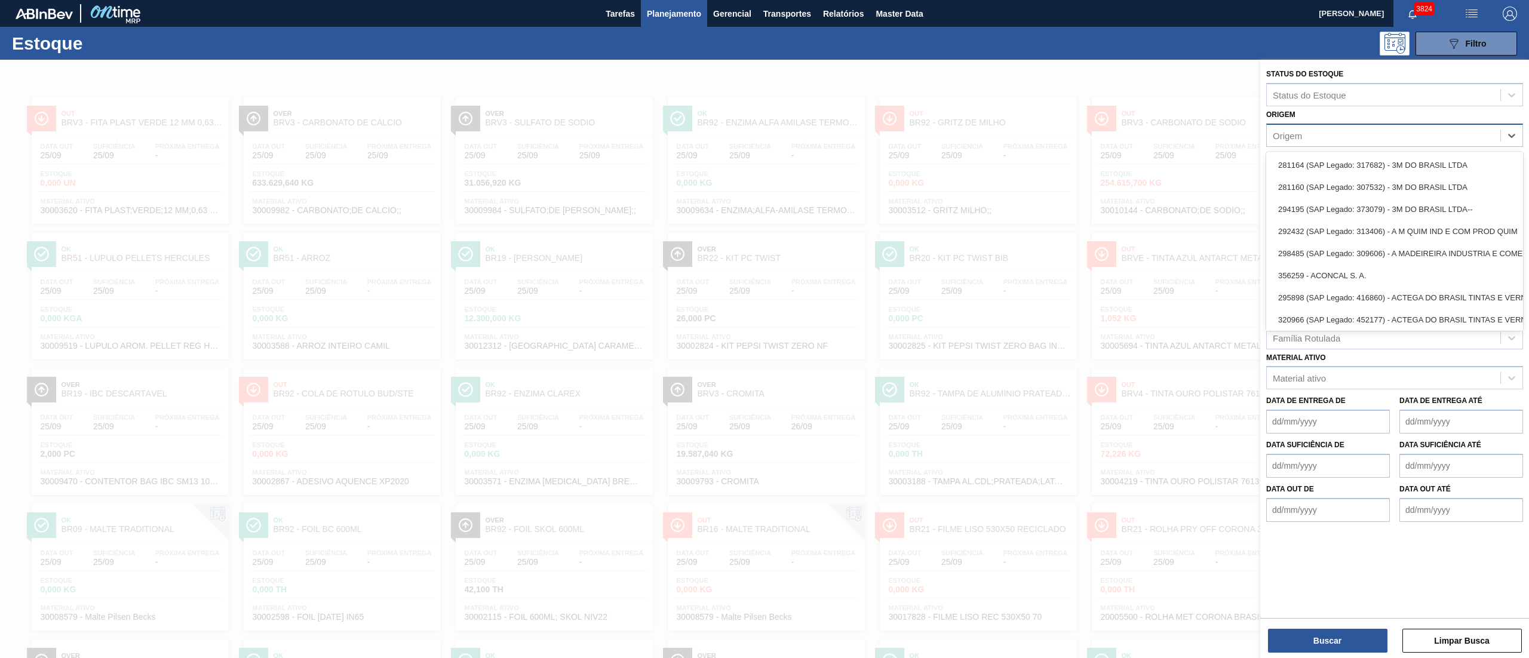
click at [1267, 131] on div "Origem" at bounding box center [1384, 135] width 234 height 17
type input "u"
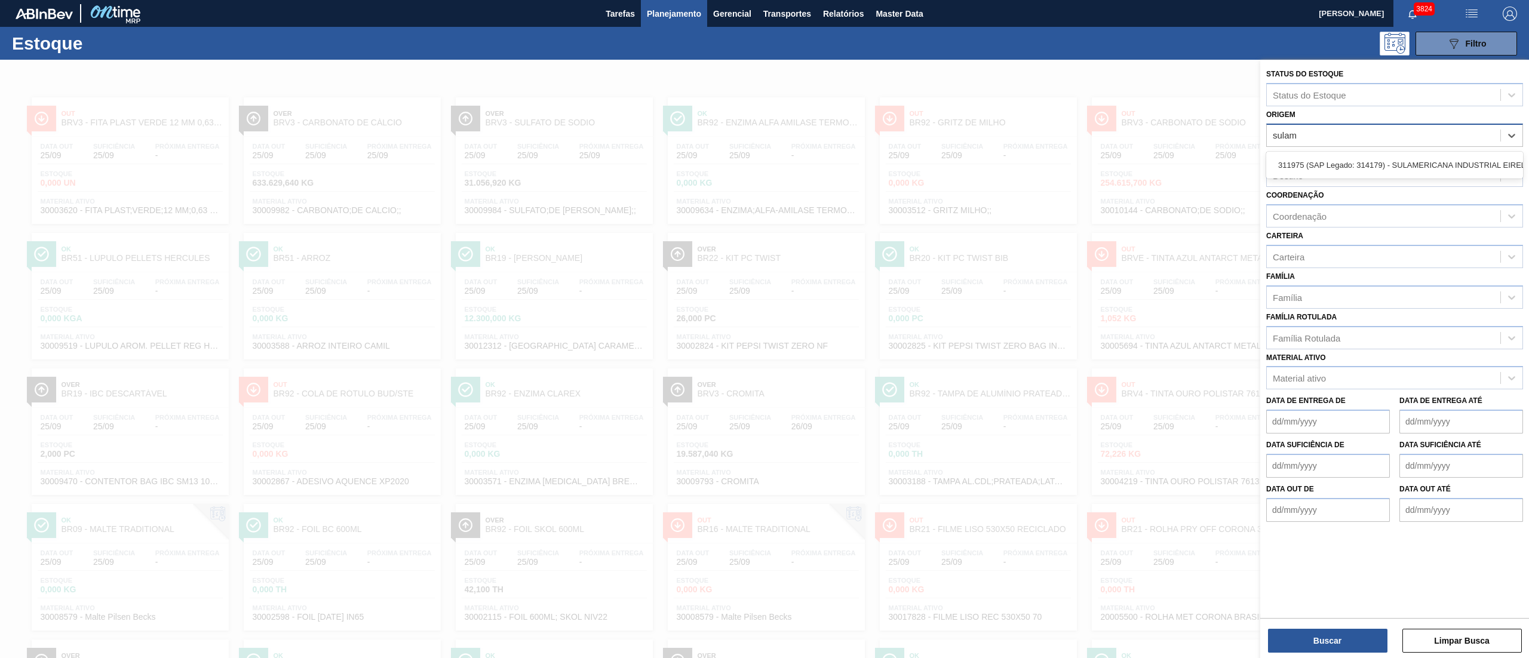
type input "sulame"
click at [1283, 169] on div "311975 (SAP Legado: 314179) - SULAMERICANA INDUSTRIAL EIRELI EM-RECUPERACAO JUD…" at bounding box center [1394, 165] width 257 height 22
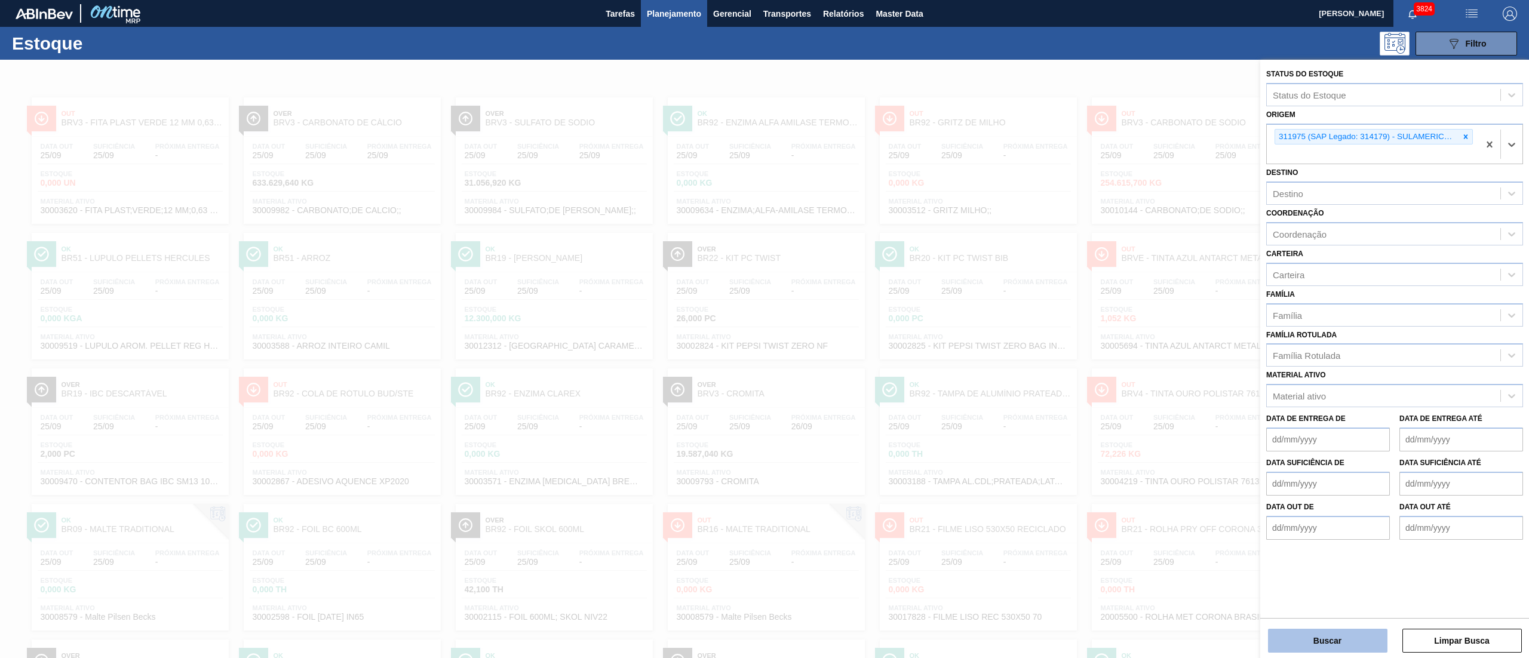
drag, startPoint x: 1351, startPoint y: 637, endPoint x: 1346, endPoint y: 631, distance: 7.6
click at [1346, 631] on button "Buscar" at bounding box center [1327, 641] width 119 height 24
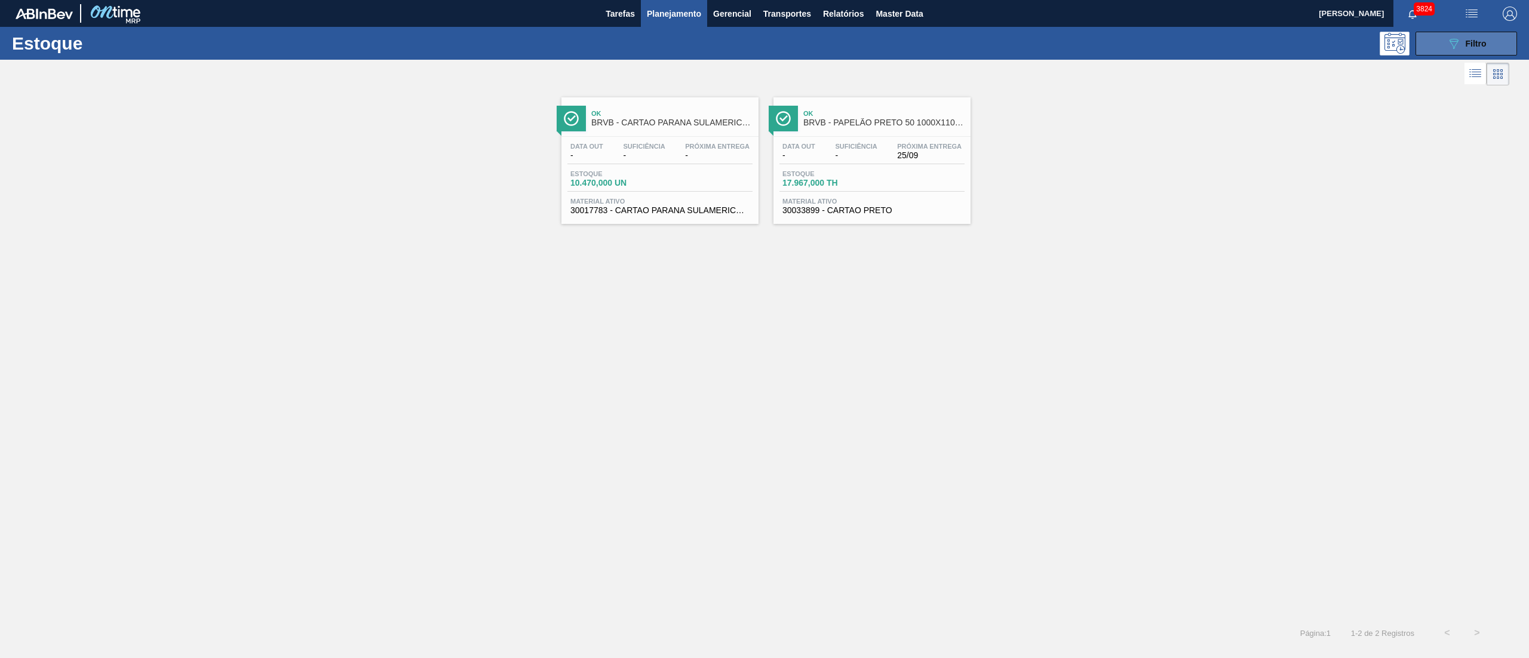
click at [1448, 47] on icon "089F7B8B-B2A5-4AFE-B5C0-19BA573D28AC" at bounding box center [1454, 43] width 14 height 14
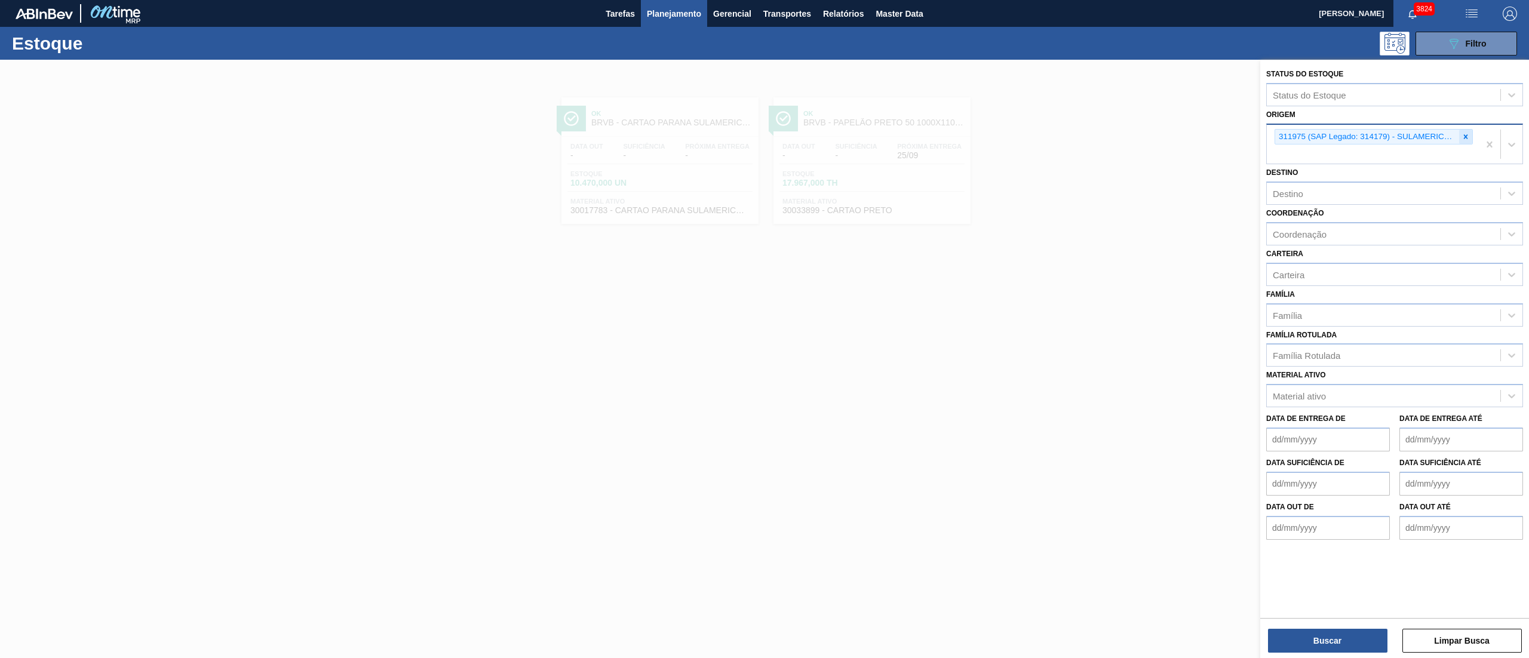
click at [1467, 141] on div at bounding box center [1465, 137] width 13 height 15
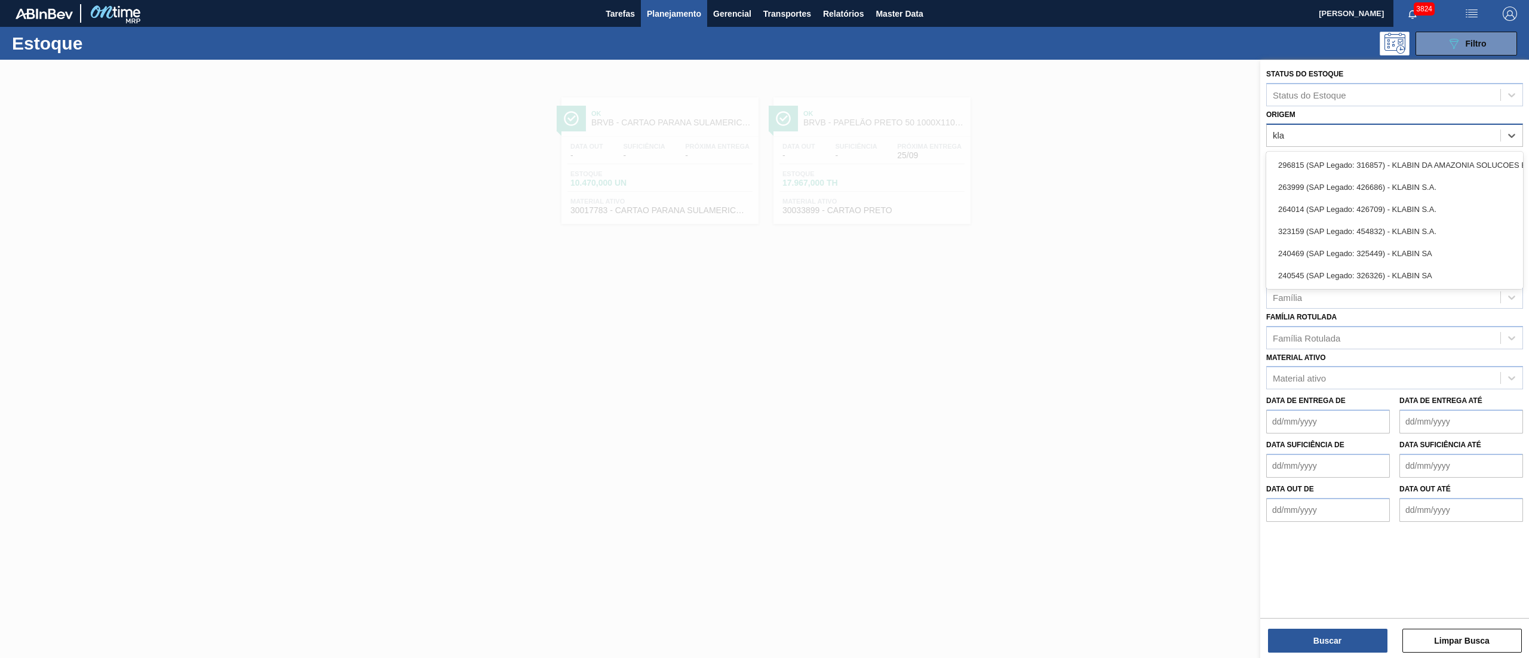
type input "klab"
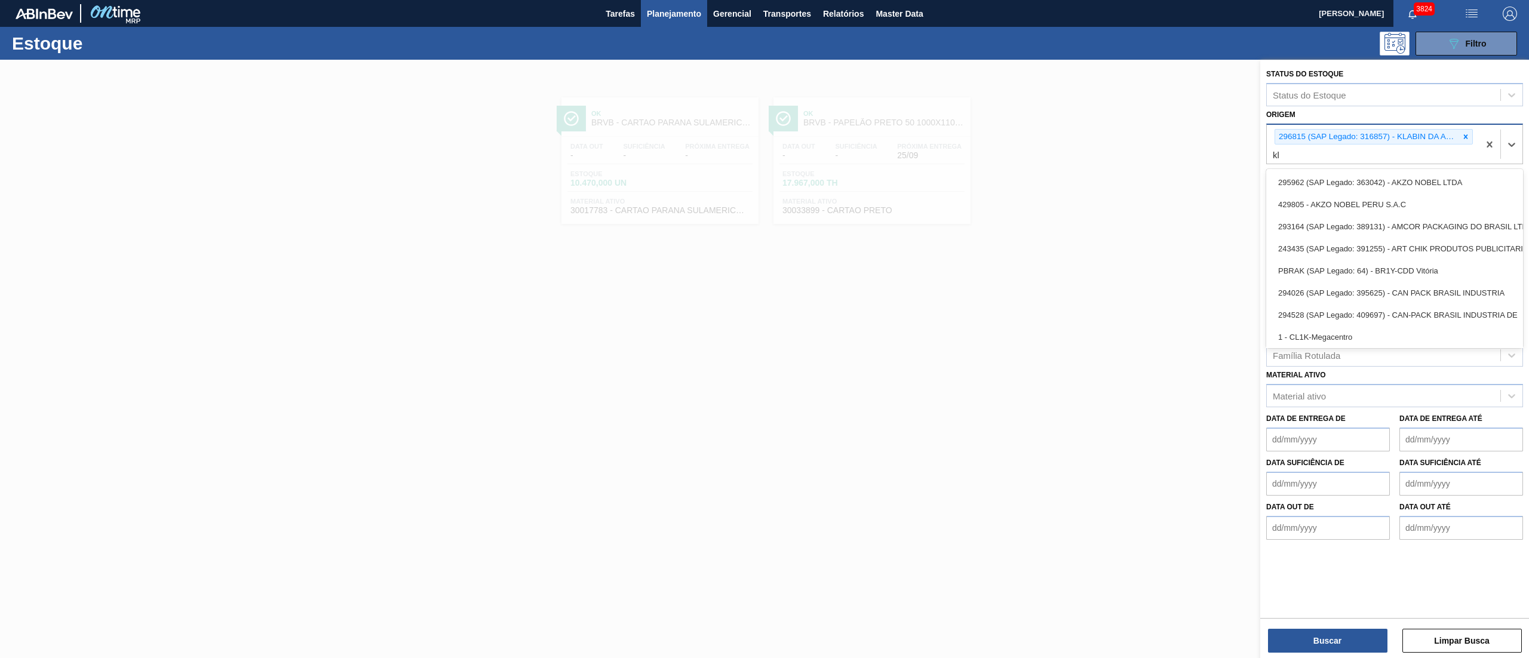
type input "kla"
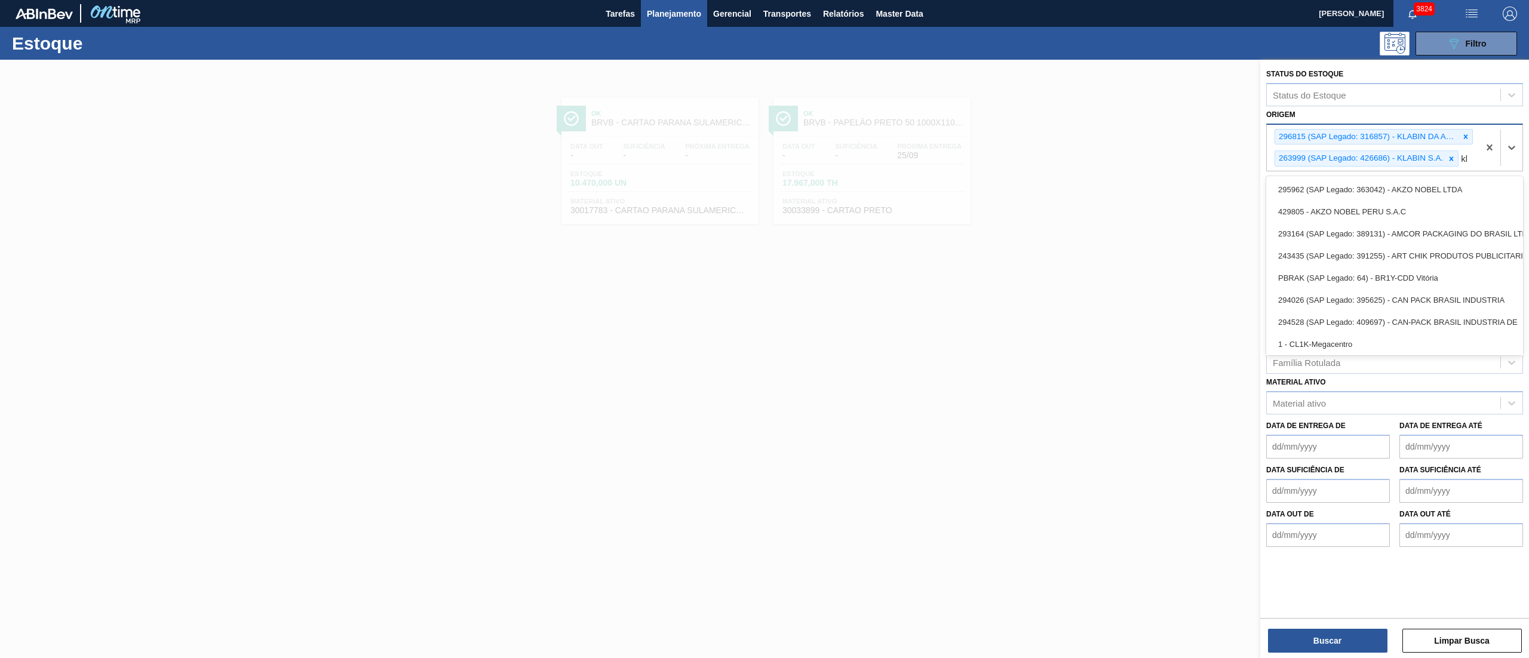
type input "kla"
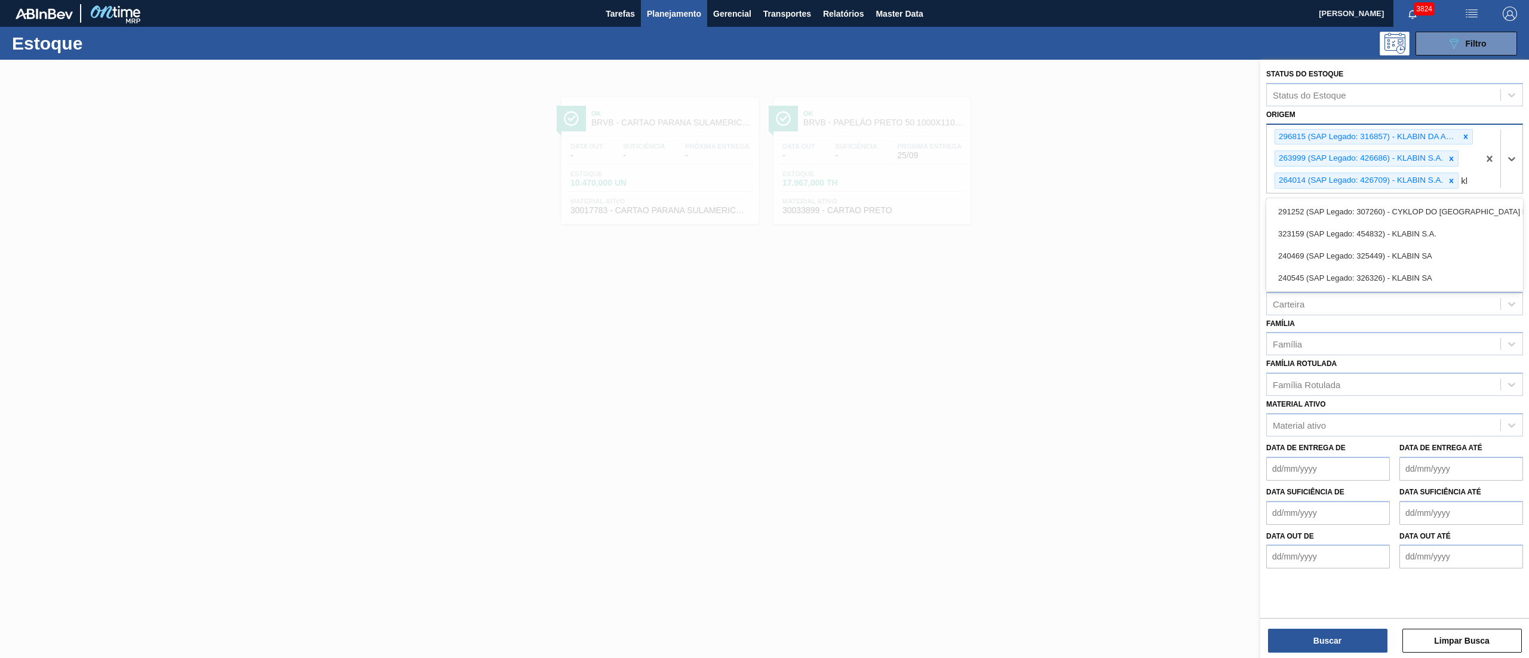
type input "kla"
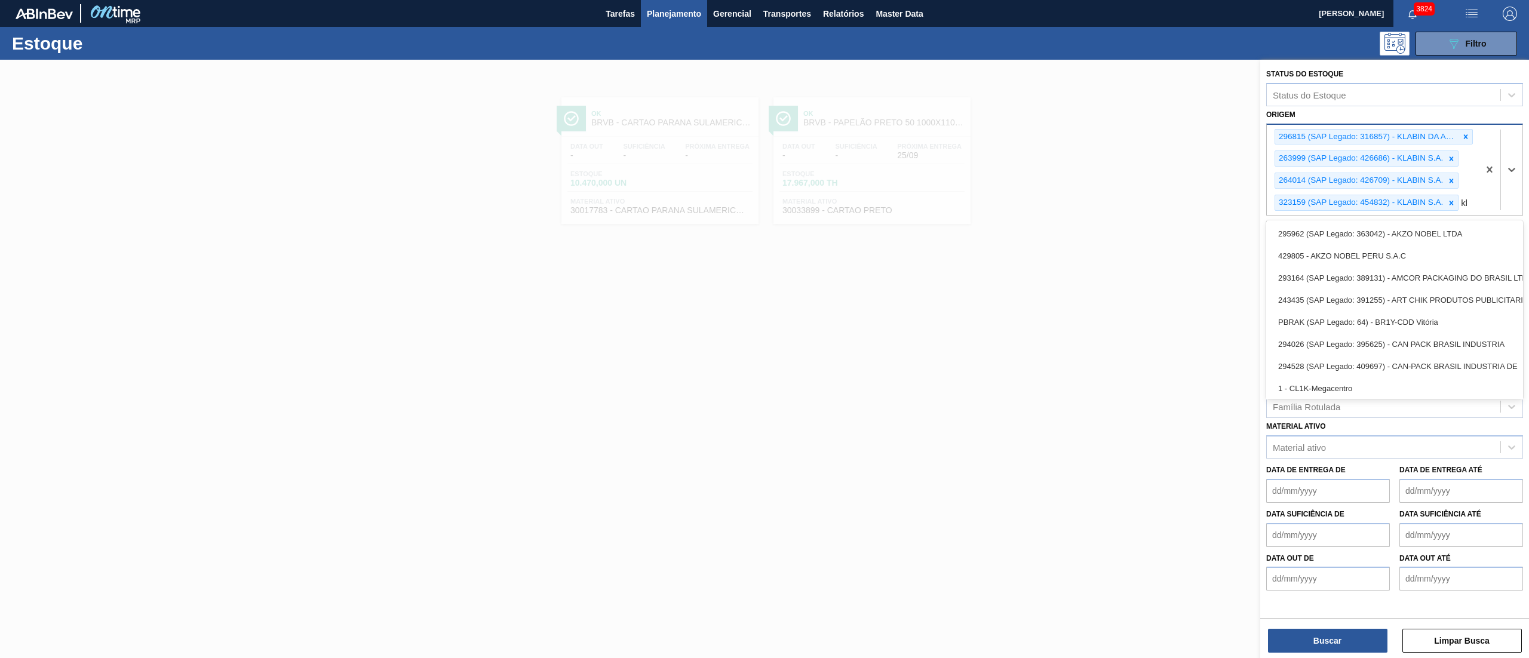
type input "kla"
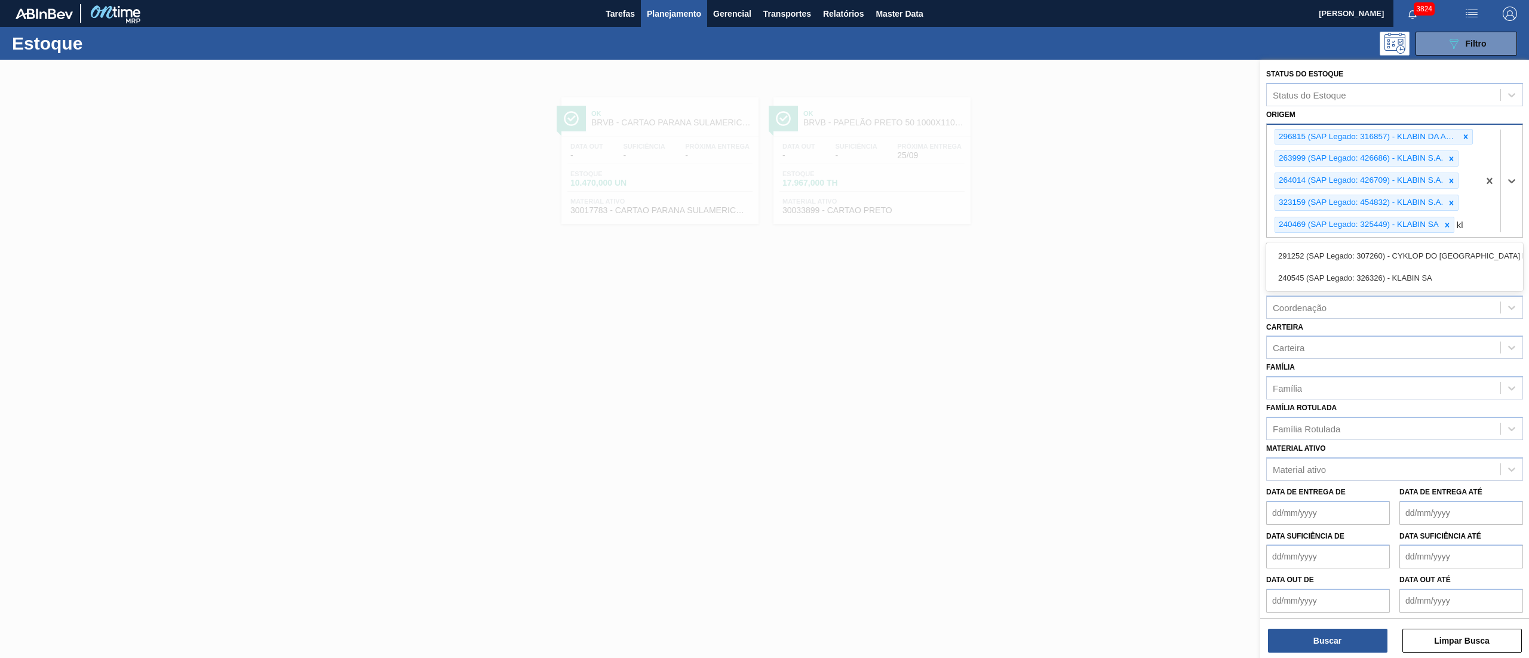
type input "kla"
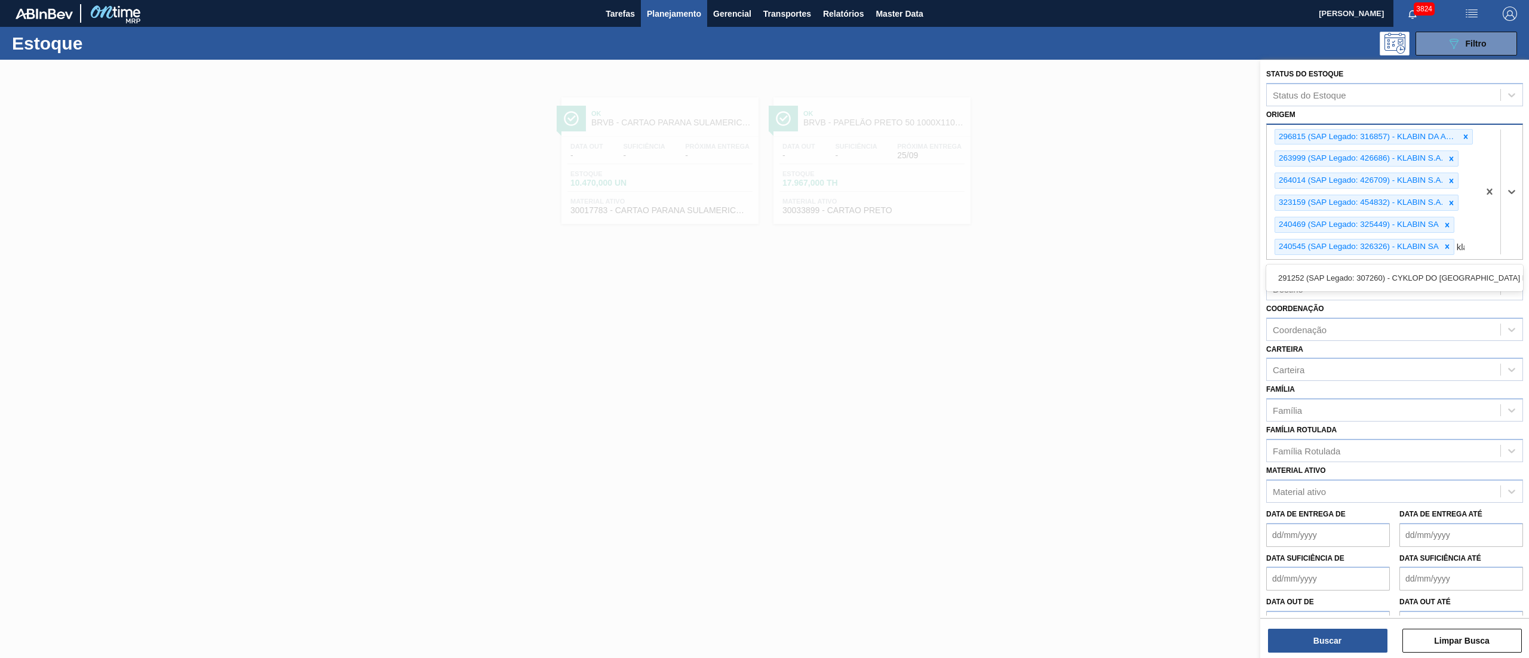
type input "kla"
type input "k"
type input "rolhas"
click at [1302, 312] on div "BRVE - Rolhas" at bounding box center [1394, 319] width 257 height 22
click at [1303, 645] on button "Buscar" at bounding box center [1327, 641] width 119 height 24
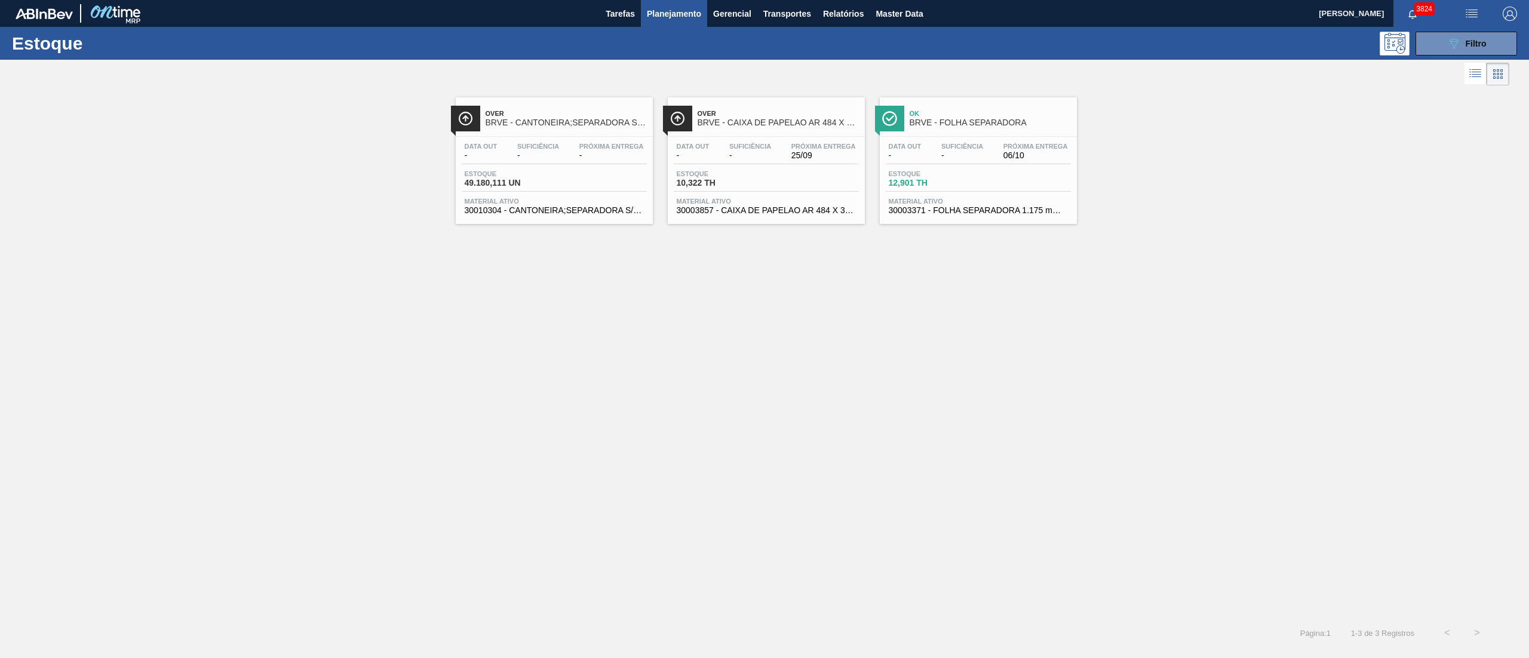
click at [760, 148] on span "Suficiência" at bounding box center [750, 146] width 42 height 7
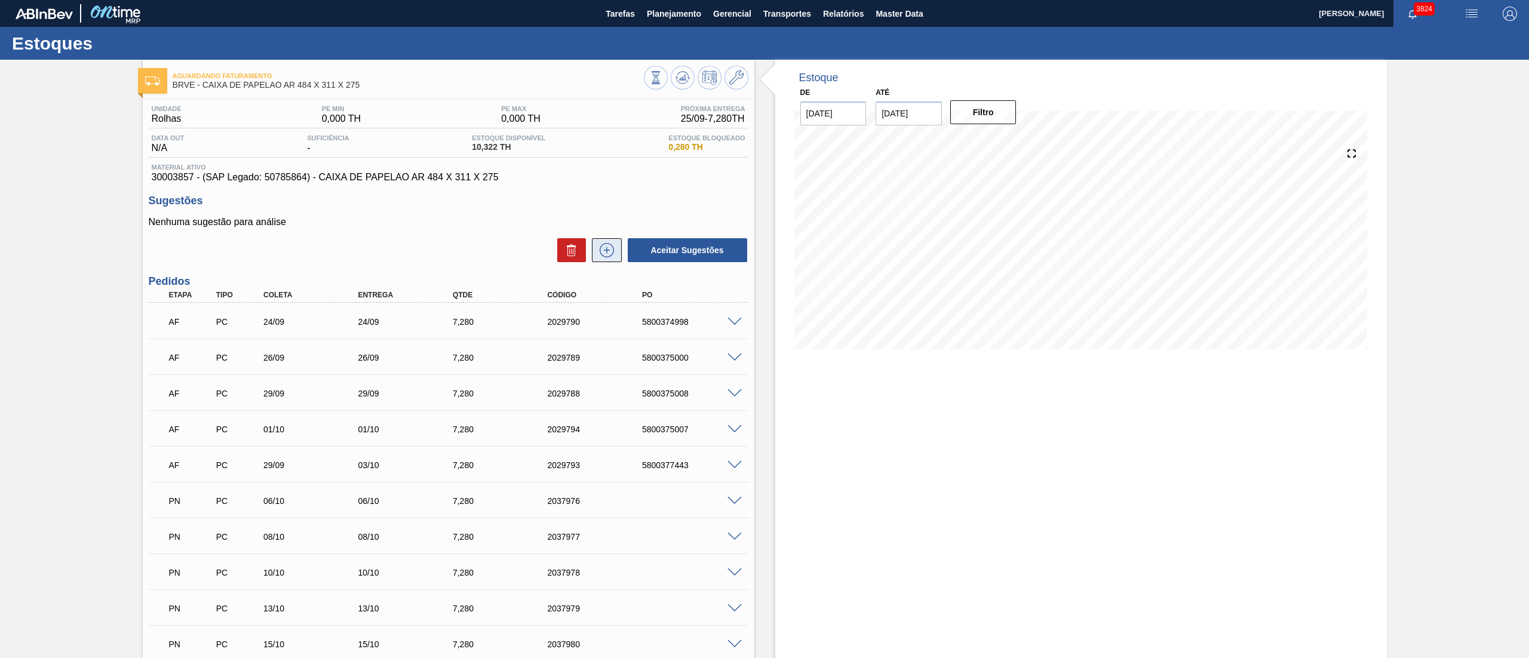
click at [593, 248] on button at bounding box center [607, 250] width 30 height 24
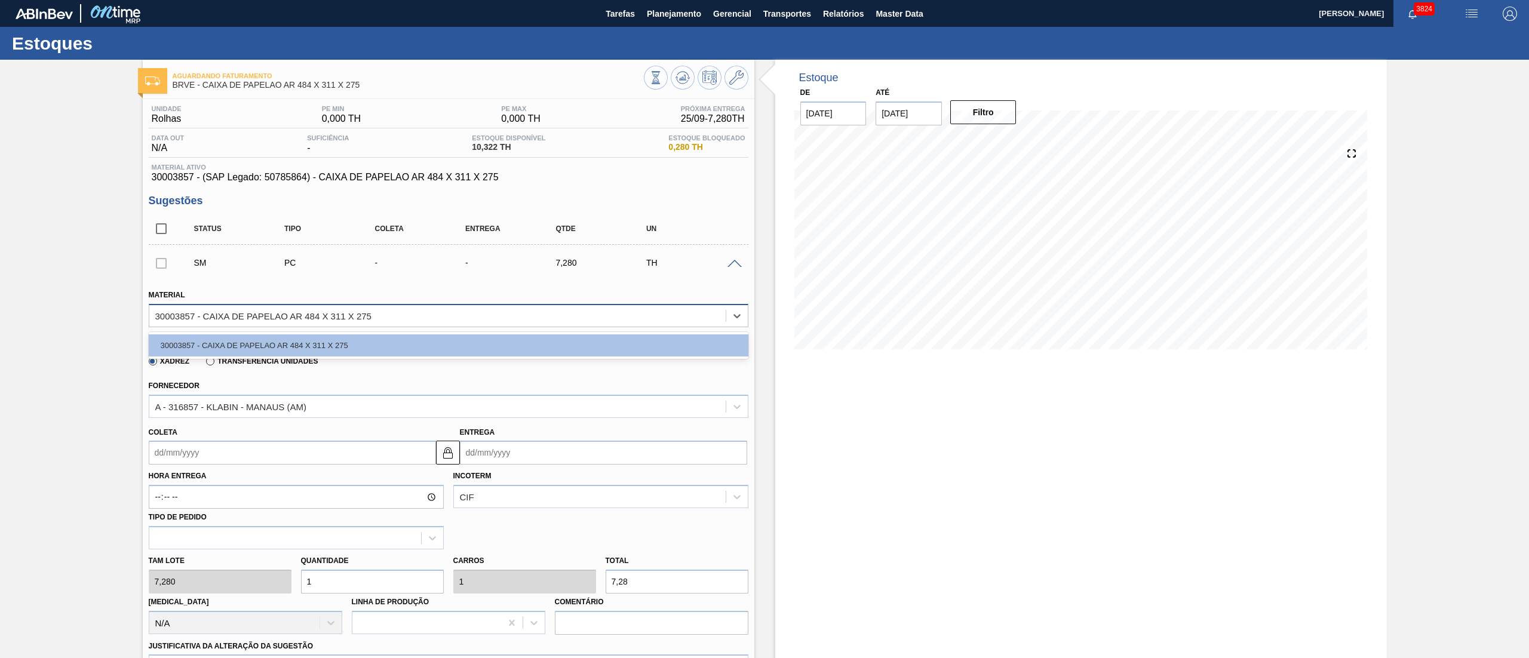
click at [218, 323] on div "30003857 - CAIXA DE PAPELAO AR 484 X 311 X 275" at bounding box center [437, 315] width 576 height 17
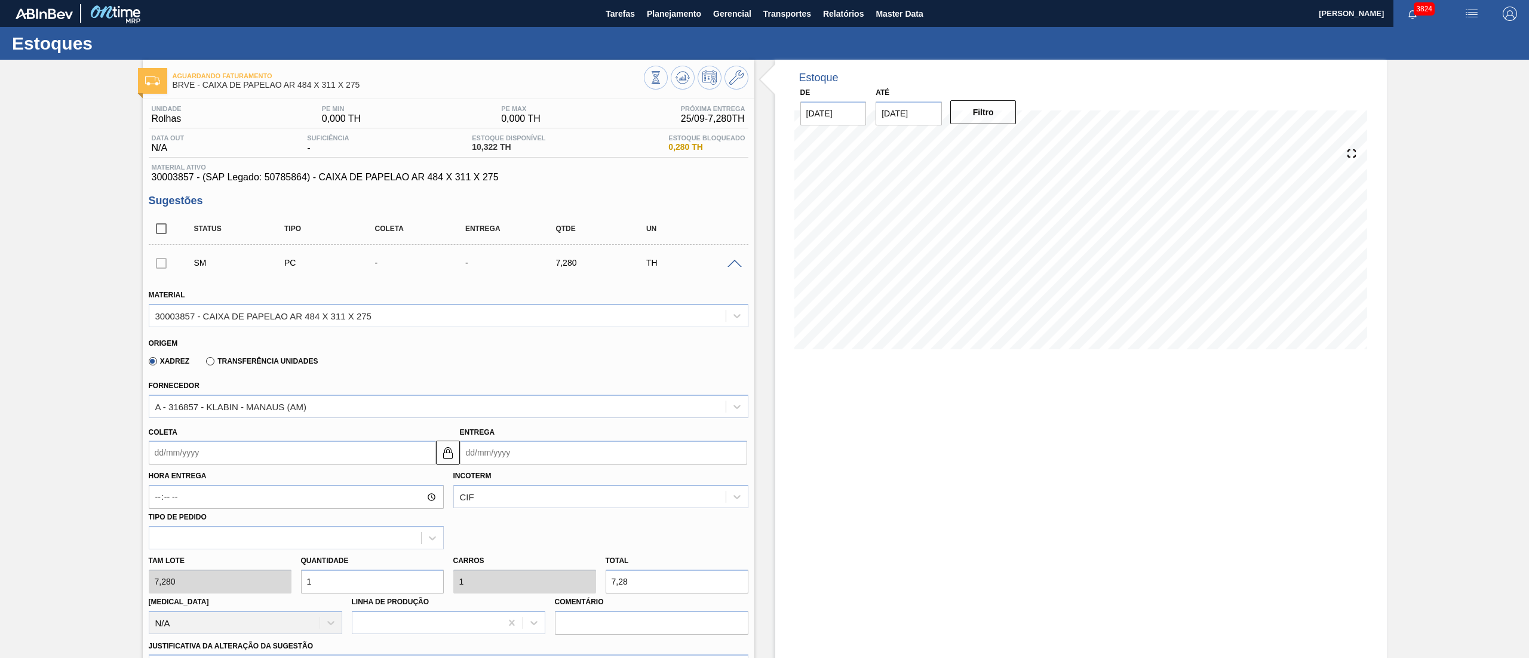
click at [745, 83] on button at bounding box center [737, 78] width 24 height 24
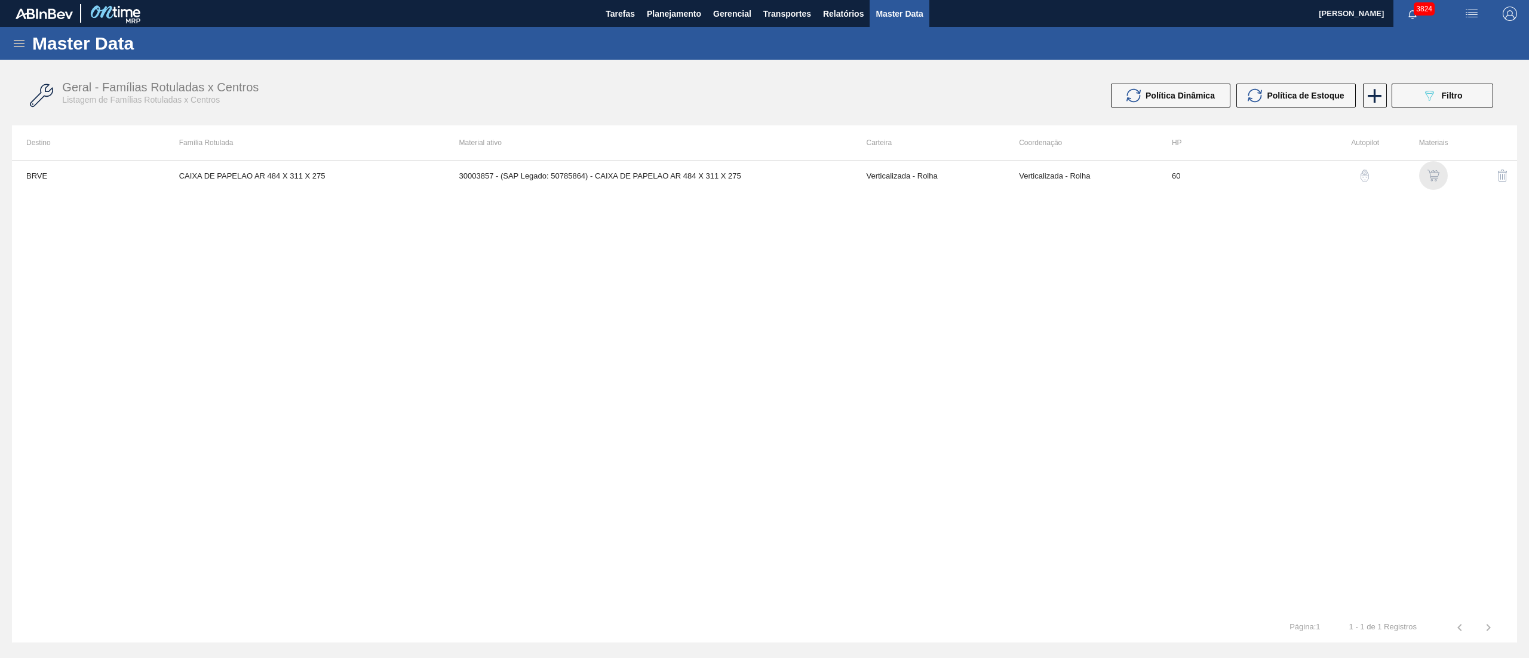
click at [1436, 170] on img "button" at bounding box center [1434, 176] width 12 height 12
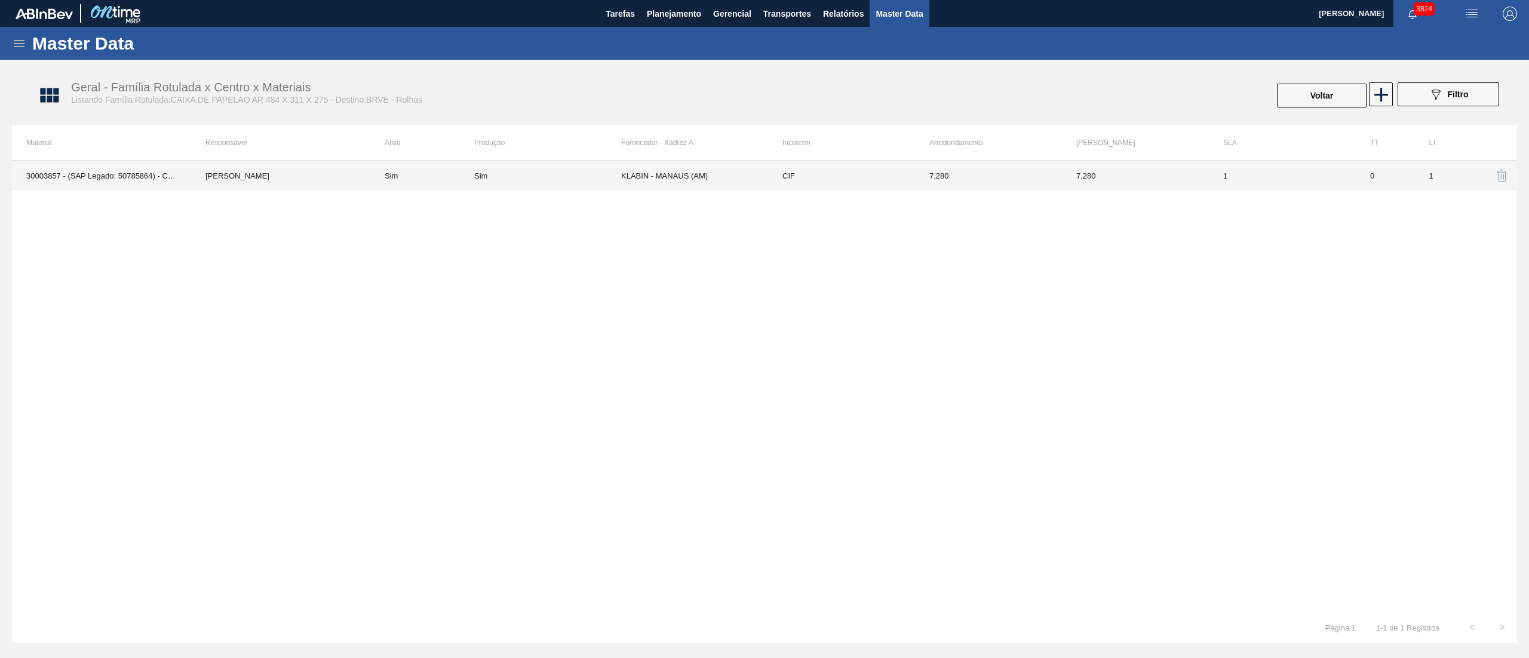
click at [376, 171] on td "Sim" at bounding box center [422, 176] width 104 height 30
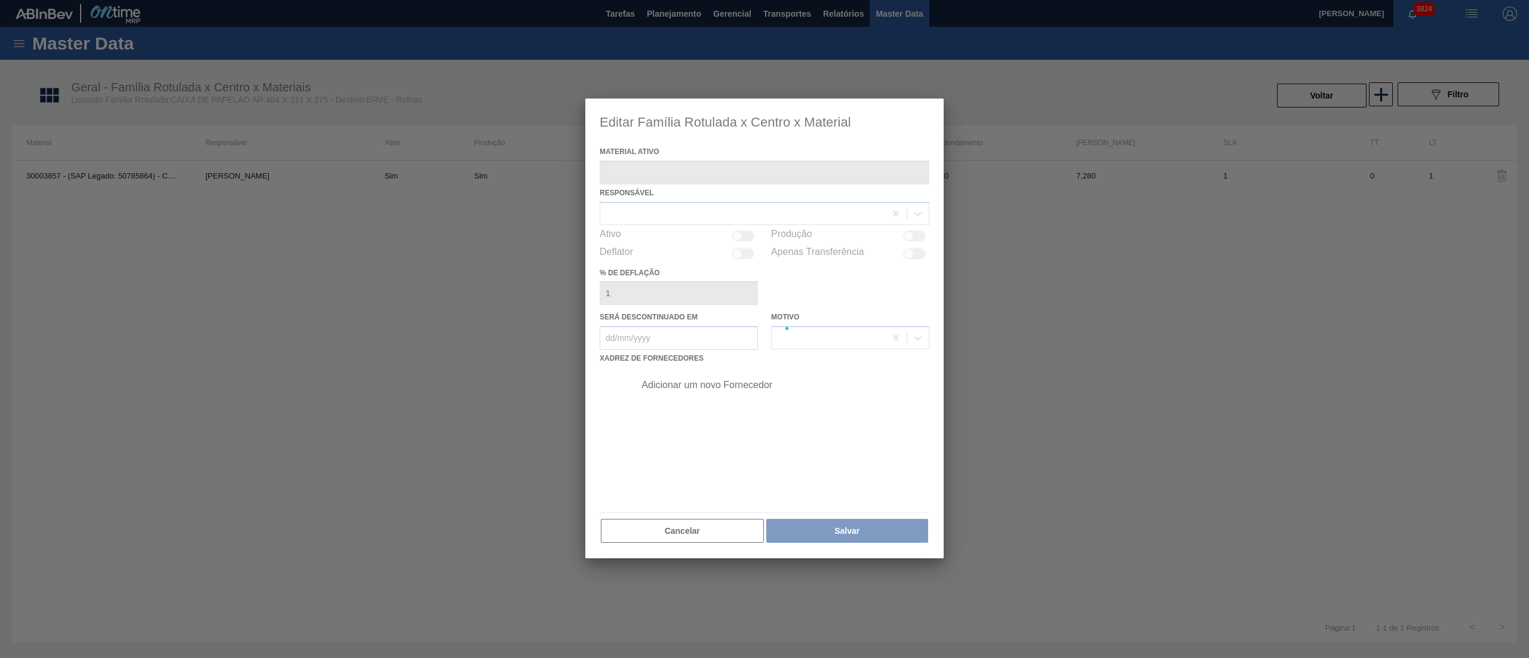
type ativo "30003857 - (SAP Legado: 50785864) - CAIXA DE PAPELAO AR 484 X 311 X 275"
checkbox input "true"
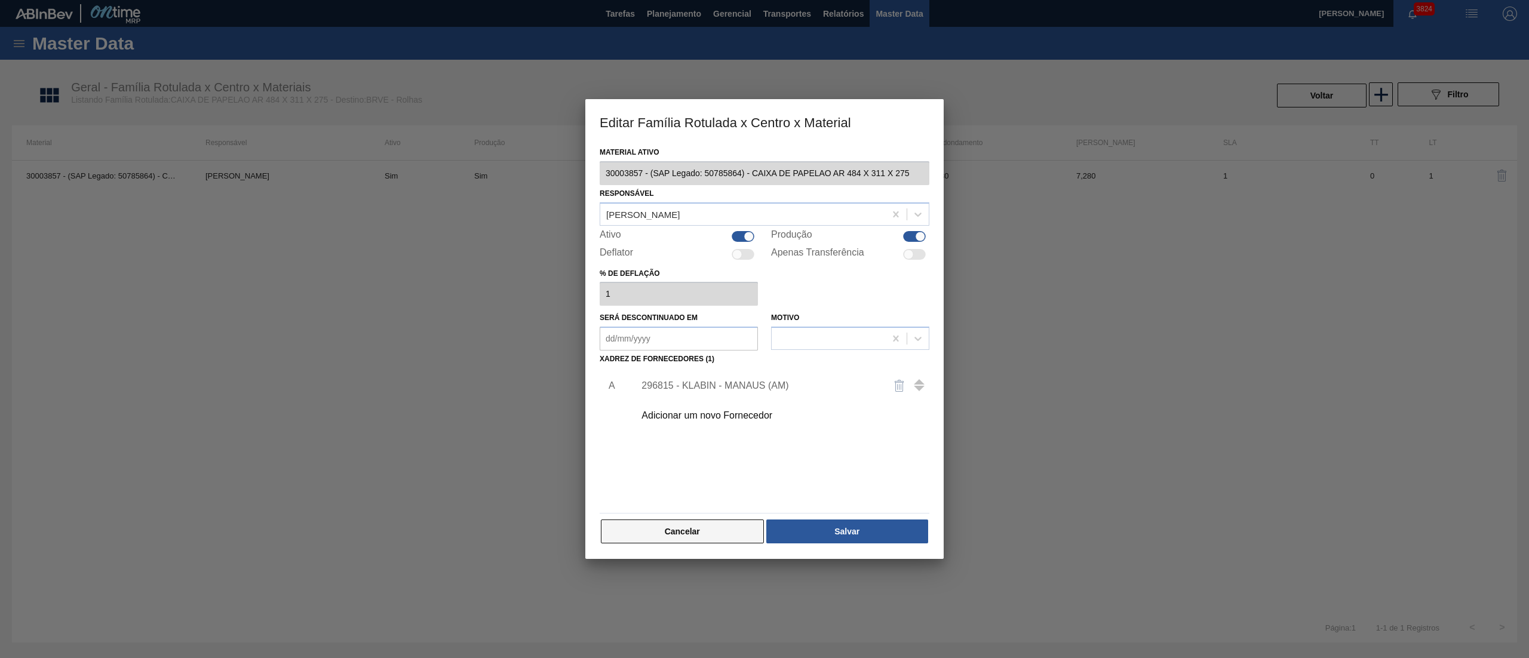
click at [655, 541] on button "Cancelar" at bounding box center [682, 532] width 163 height 24
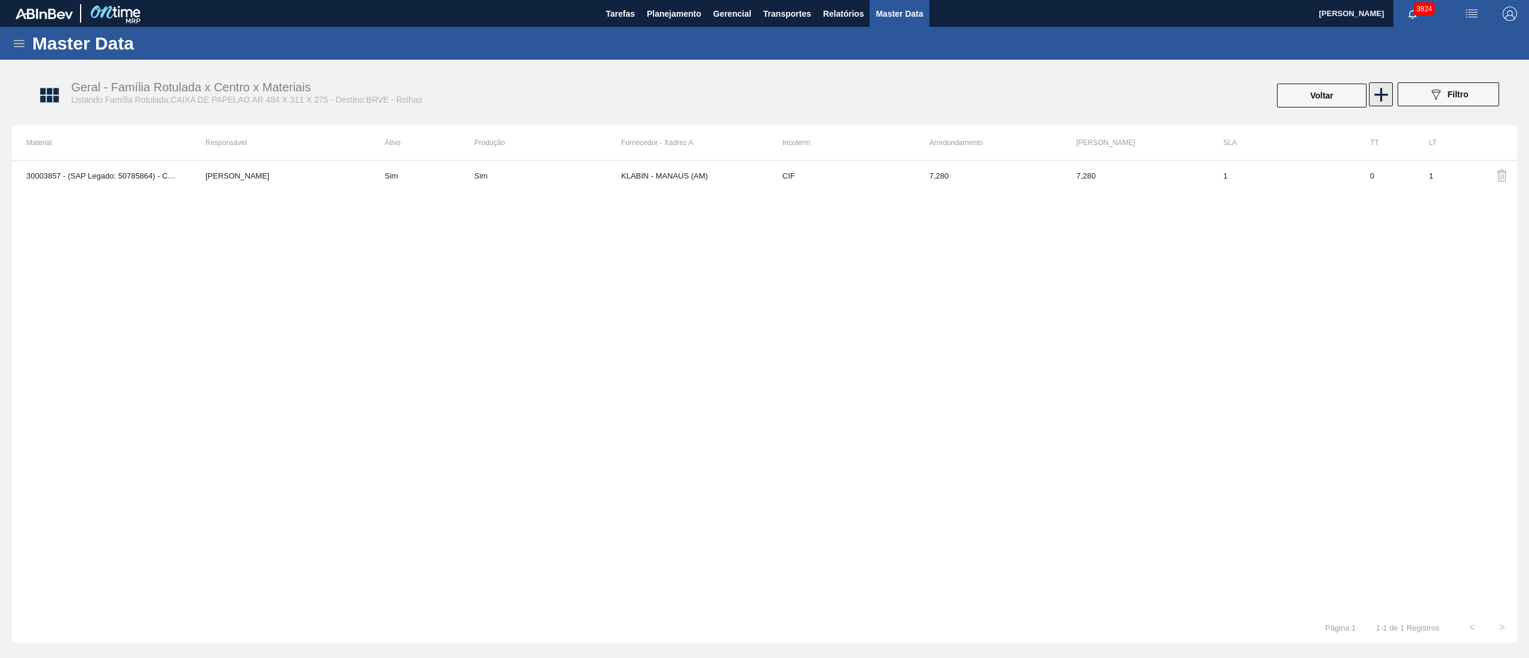
click at [1377, 102] on icon at bounding box center [1381, 94] width 23 height 23
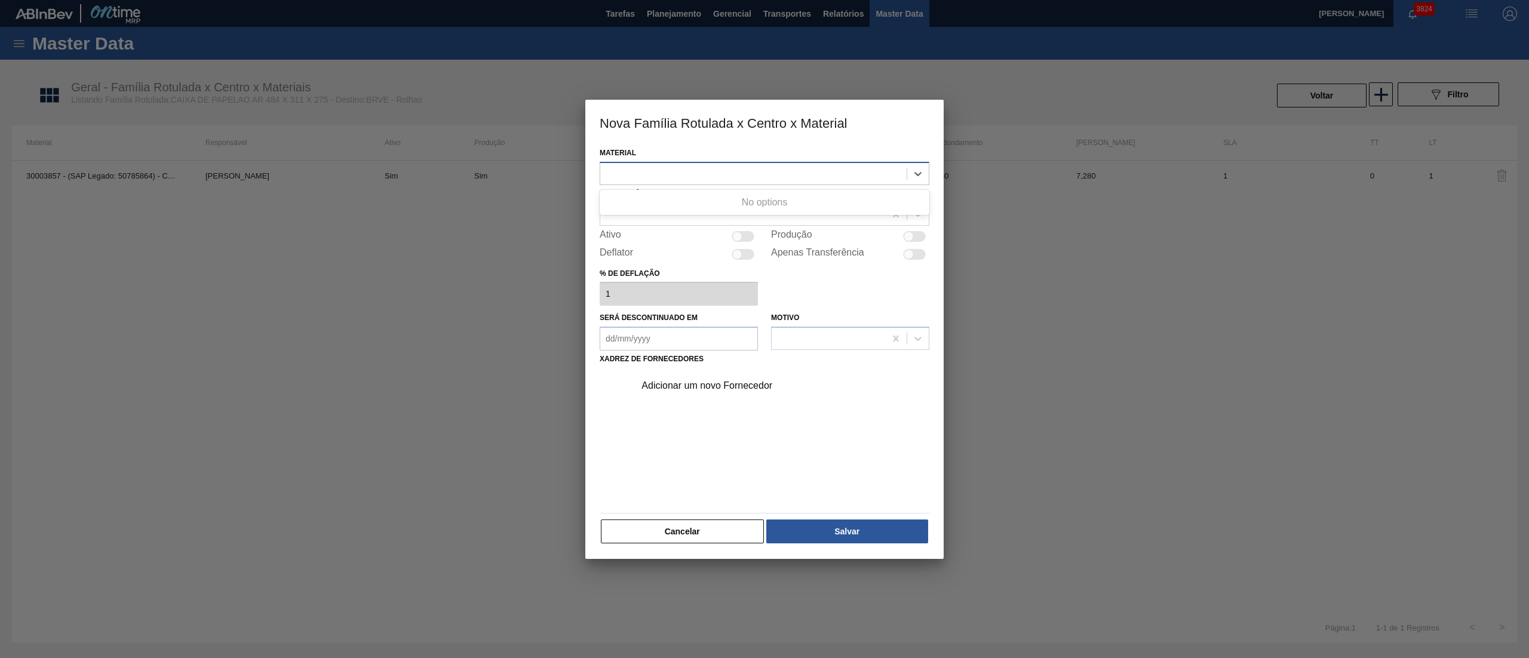
click at [662, 173] on div at bounding box center [753, 173] width 306 height 17
click at [668, 532] on button "Cancelar" at bounding box center [682, 532] width 163 height 24
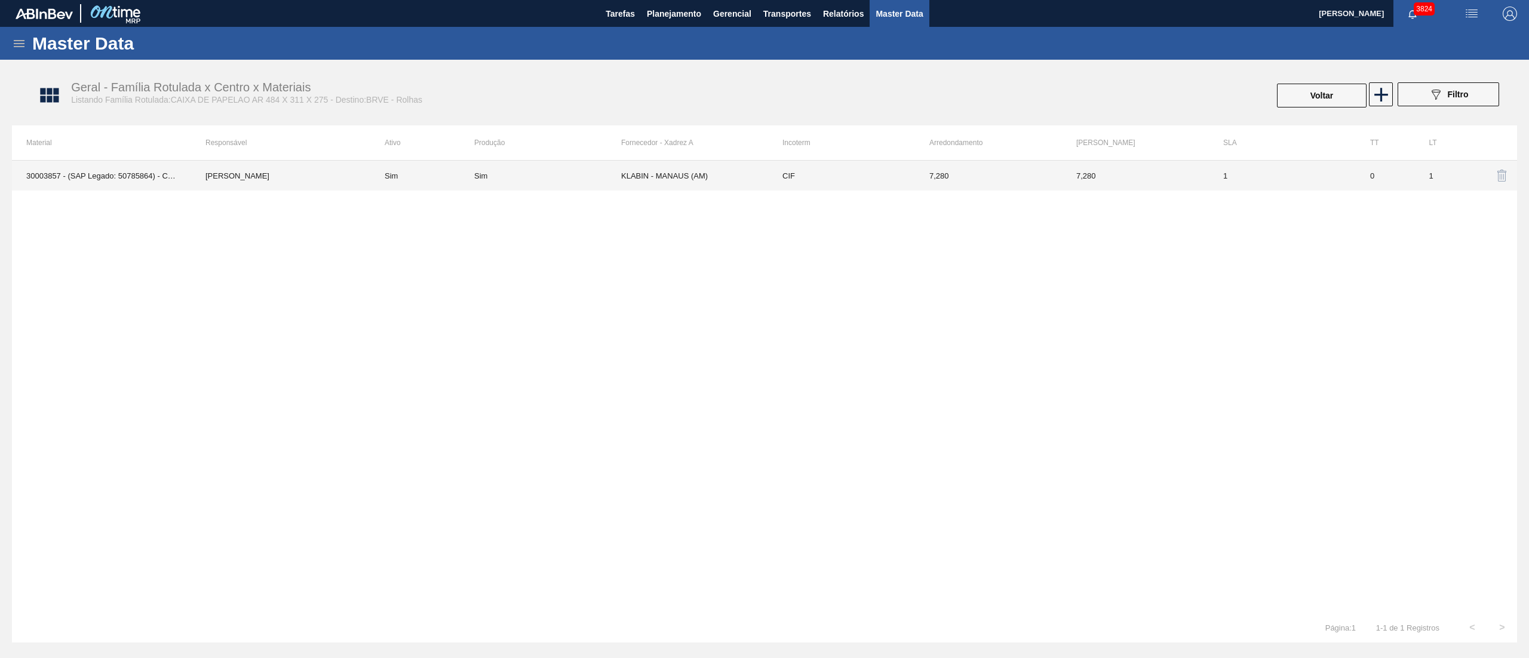
click at [644, 183] on td "KLABIN - MANAUS (AM)" at bounding box center [694, 176] width 147 height 30
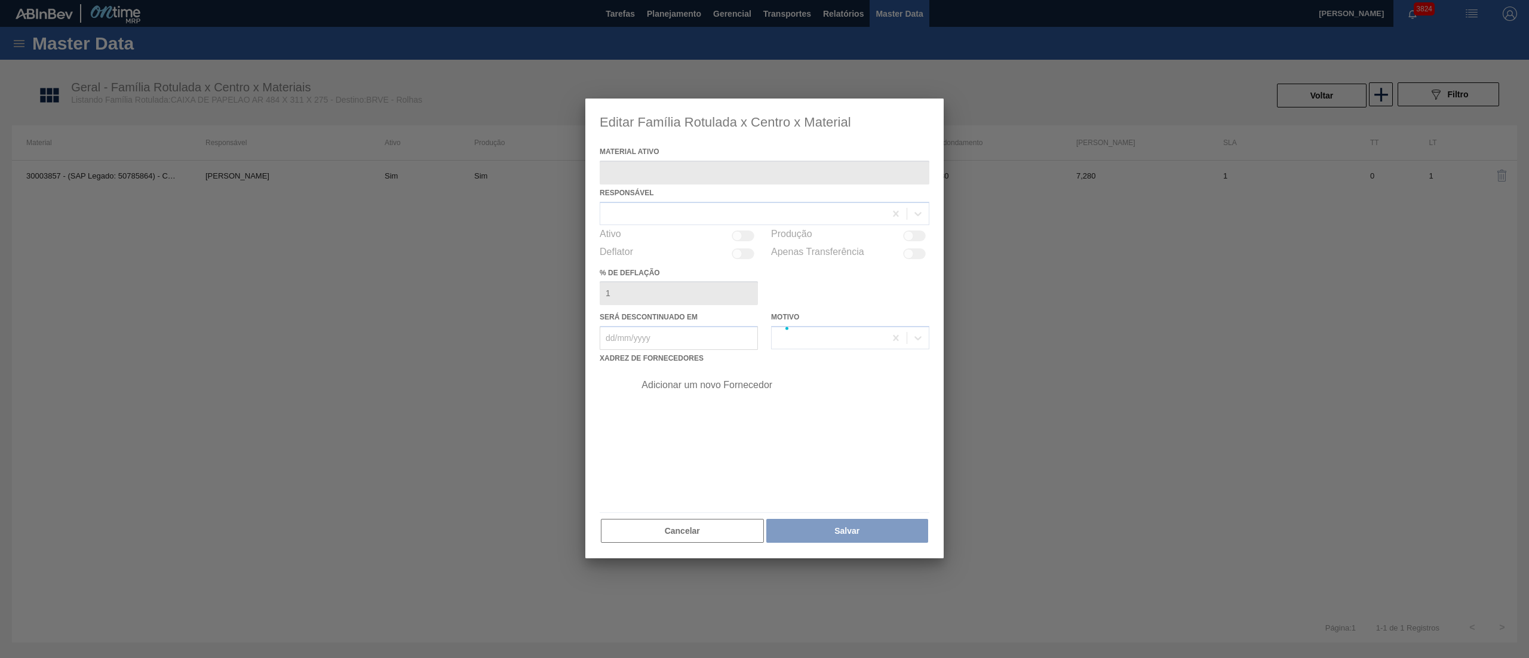
type ativo "30003857 - (SAP Legado: 50785864) - CAIXA DE PAPELAO AR 484 X 311 X 275"
checkbox input "true"
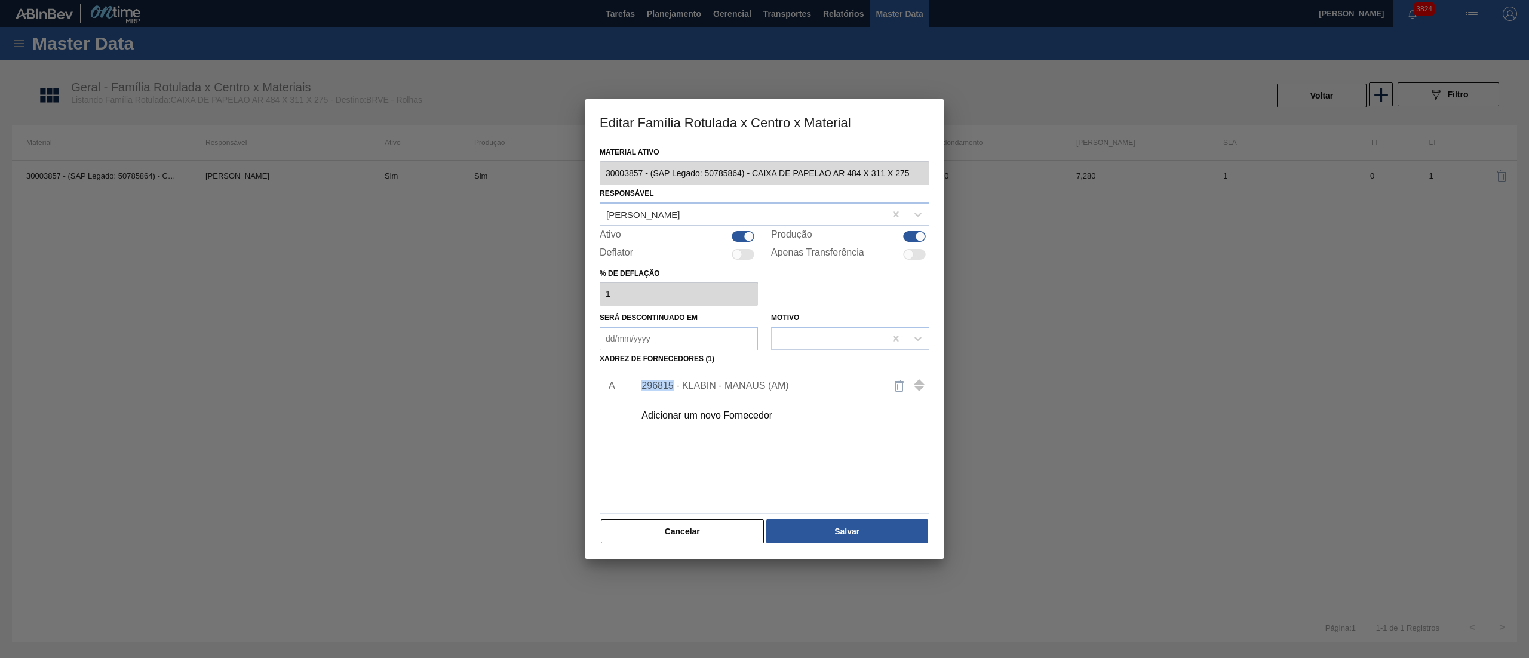
drag, startPoint x: 639, startPoint y: 385, endPoint x: 674, endPoint y: 387, distance: 35.3
click at [674, 387] on div "296815 - KLABIN - MANAUS (AM)" at bounding box center [759, 385] width 244 height 11
copy div "296815"
drag, startPoint x: 663, startPoint y: 497, endPoint x: 657, endPoint y: 529, distance: 32.8
click at [661, 513] on div "Material ativo 30003857 - (SAP Legado: 50785864) - CAIXA DE PAPELAO AR 484 X 31…" at bounding box center [765, 344] width 330 height 401
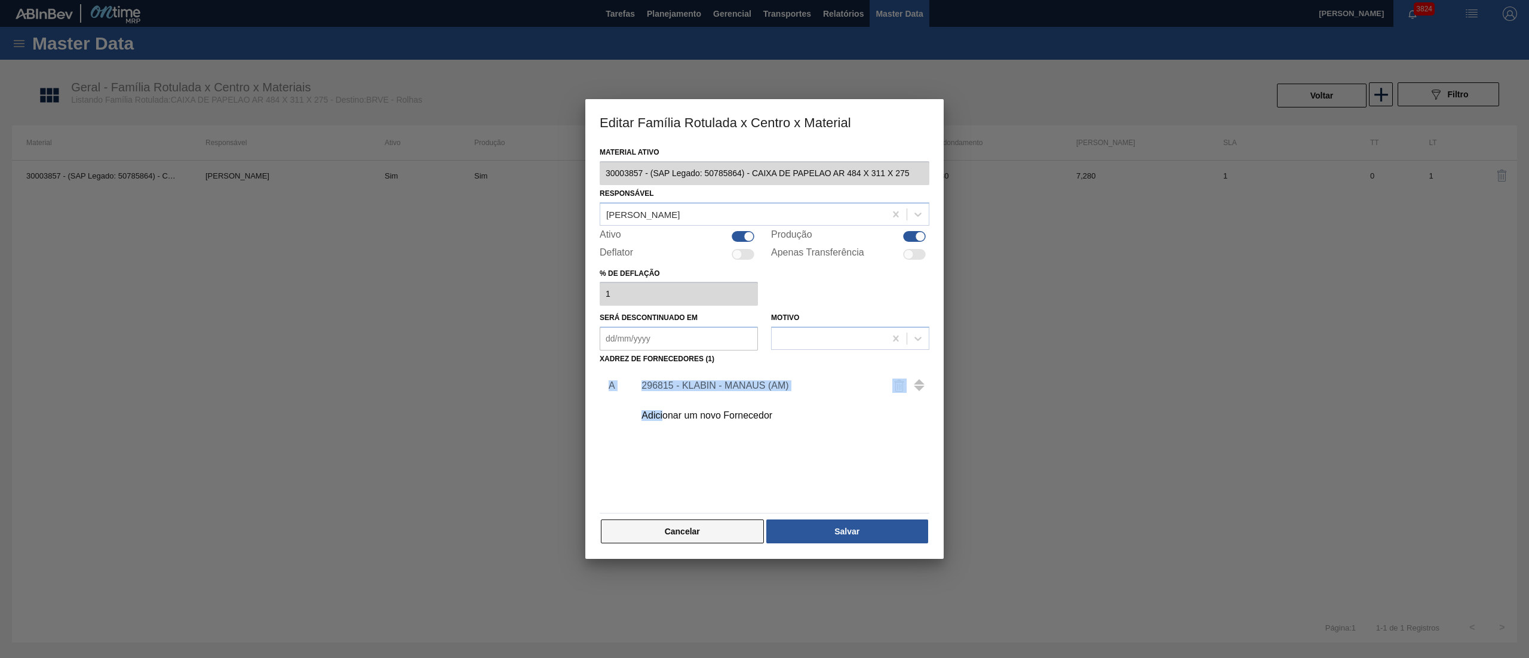
click at [657, 530] on button "Cancelar" at bounding box center [682, 532] width 163 height 24
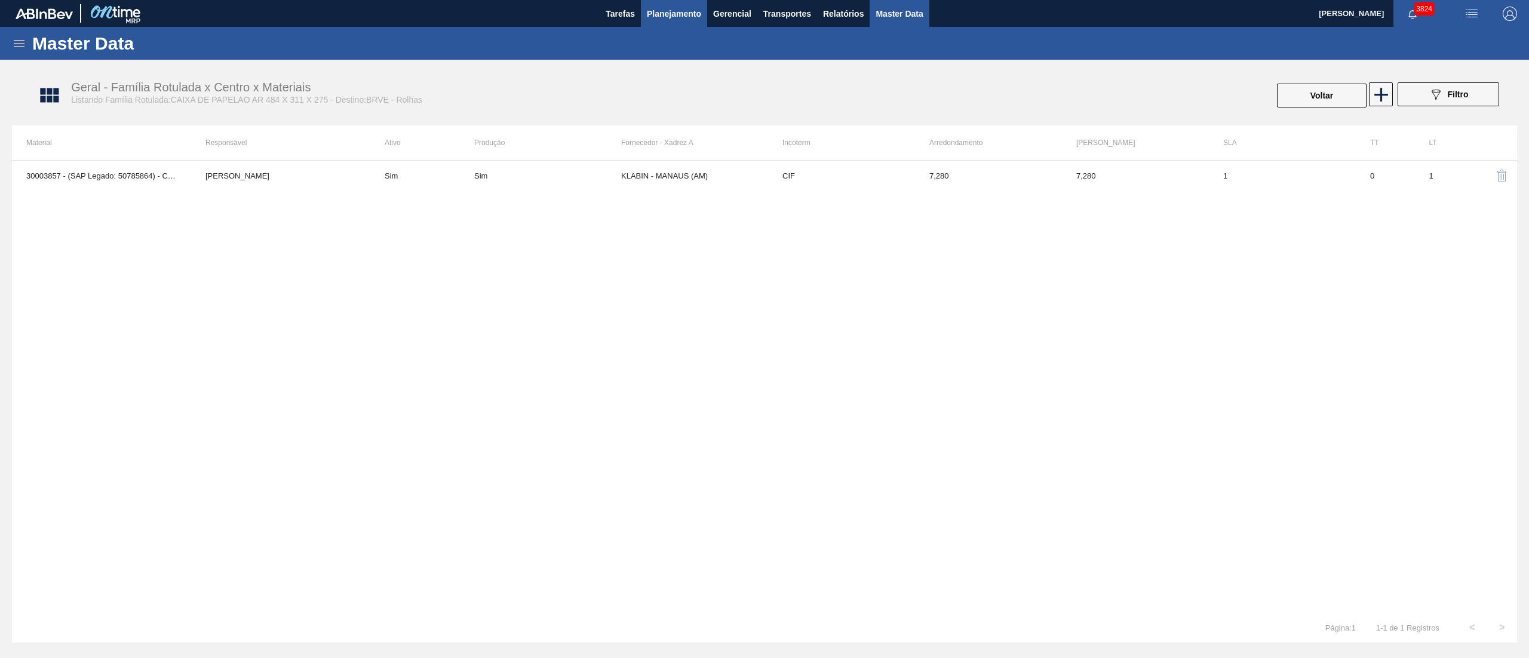
click at [677, 17] on span "Planejamento" at bounding box center [674, 14] width 54 height 14
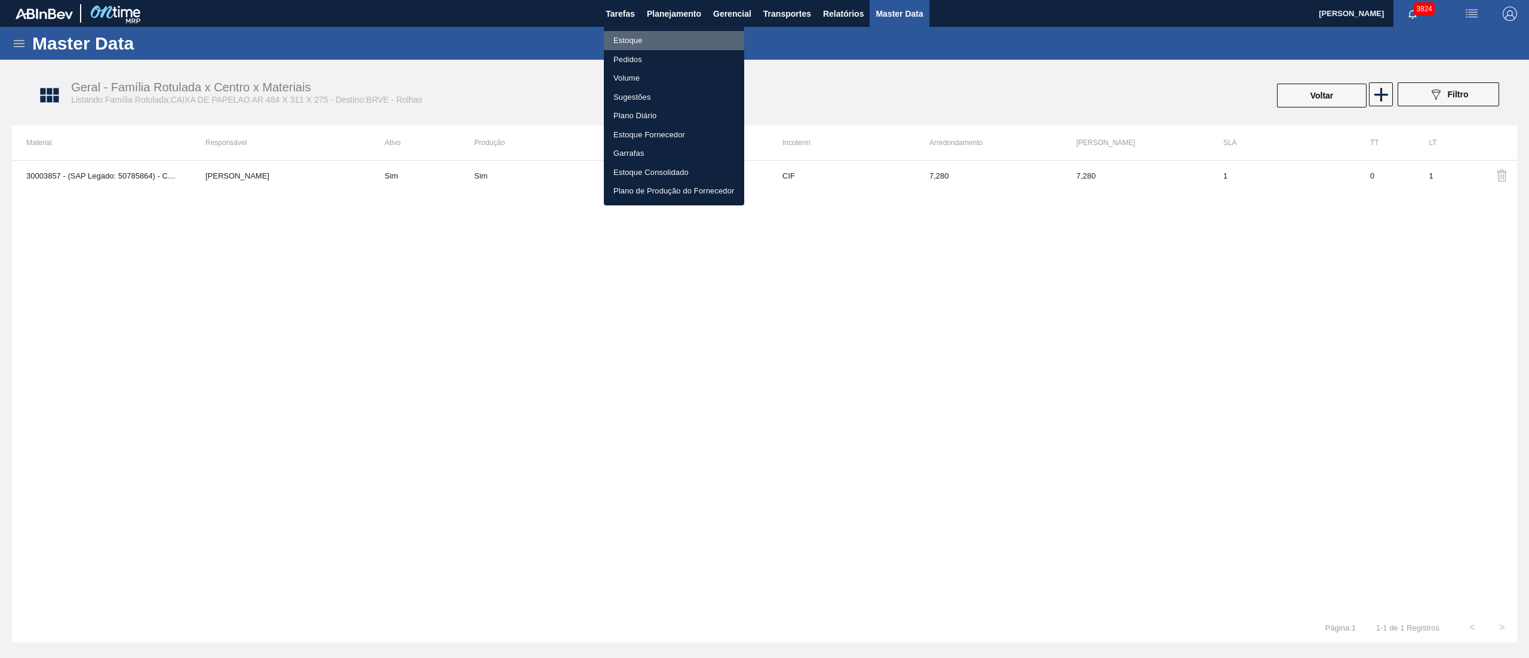
click at [630, 48] on li "Estoque" at bounding box center [674, 40] width 140 height 19
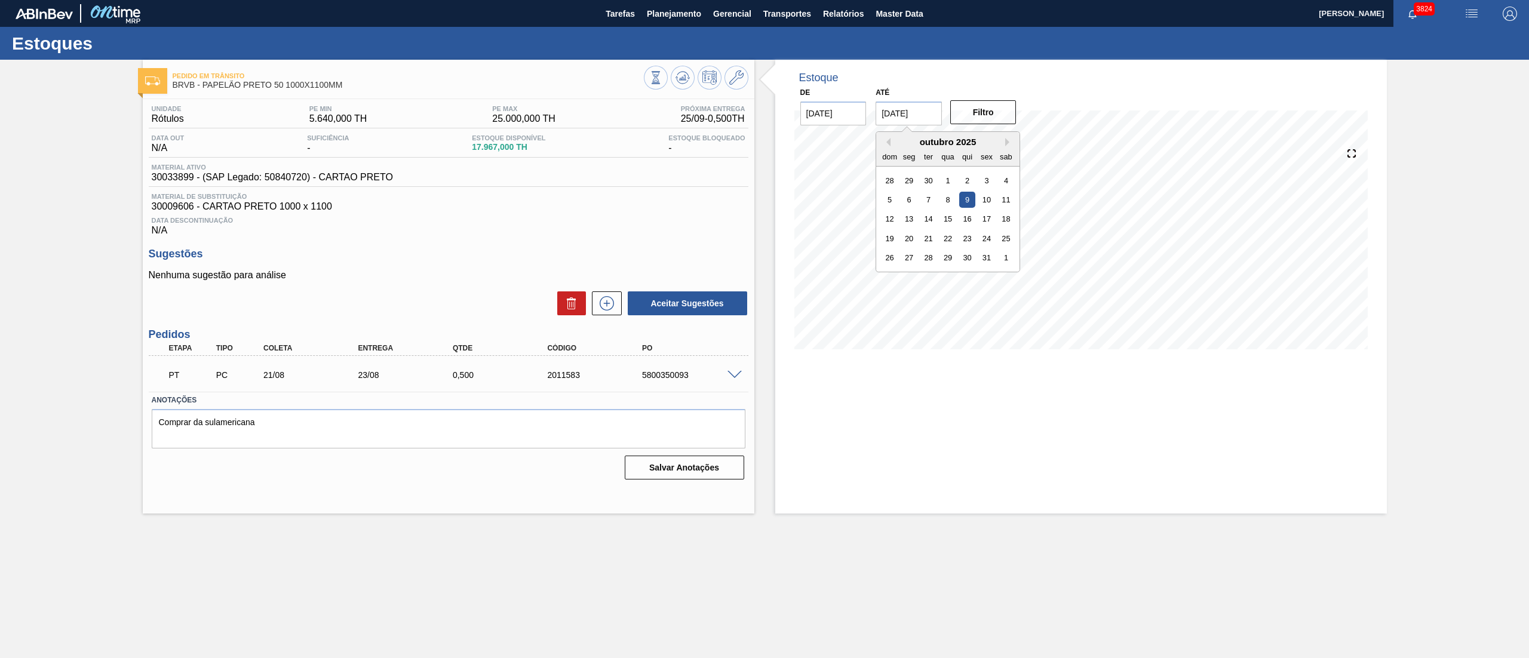
click at [906, 108] on input "[DATE]" at bounding box center [909, 114] width 66 height 24
click at [1004, 138] on div "outubro 2025" at bounding box center [947, 142] width 143 height 10
click at [1008, 143] on button "Next Month" at bounding box center [1009, 142] width 8 height 8
drag, startPoint x: 1008, startPoint y: 287, endPoint x: 1008, endPoint y: 268, distance: 19.1
click at [1009, 287] on div "novembro 2025 dom seg ter qua qui sex sab 26 27 28 29 30 31 1 2 3 4 5 6 7 8 9 1…" at bounding box center [947, 211] width 143 height 159
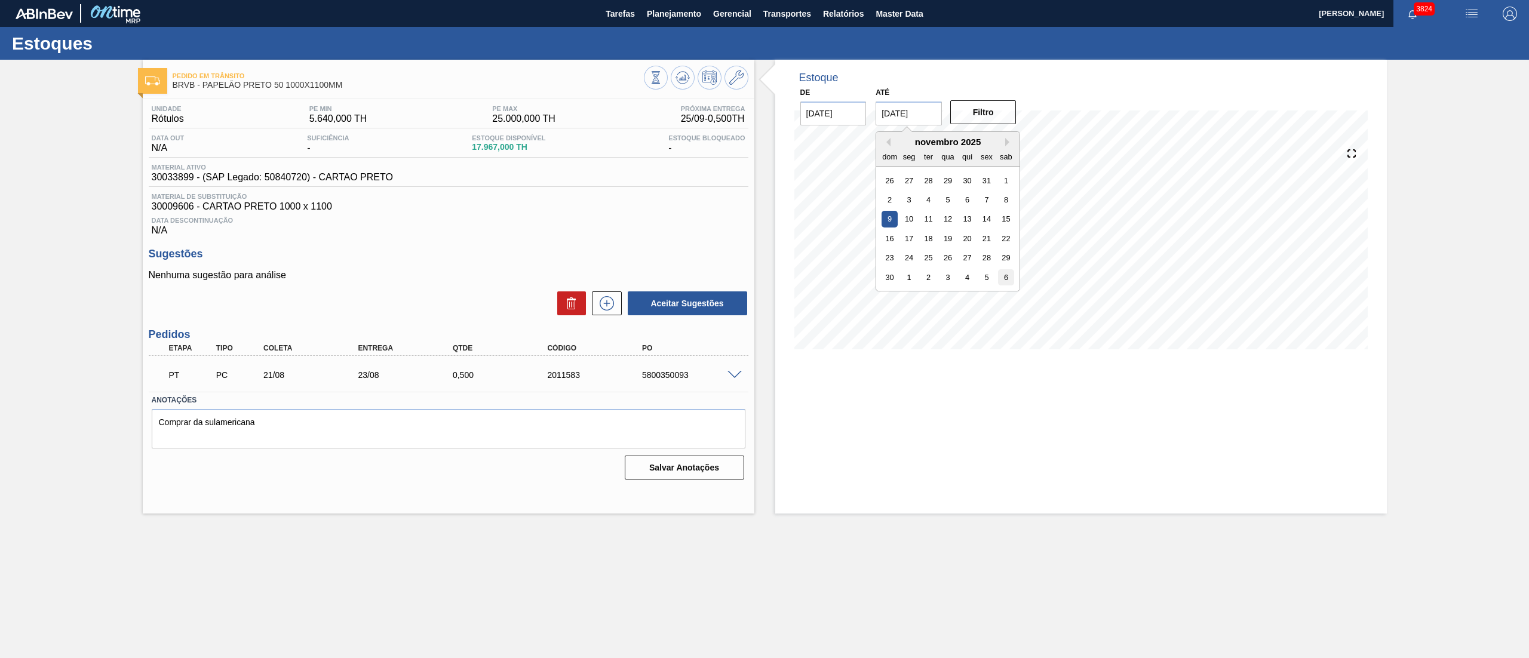
click at [1008, 269] on div "6" at bounding box center [1006, 277] width 16 height 16
type input "[DATE]"
click at [981, 111] on button "Filtro" at bounding box center [983, 112] width 66 height 24
click at [726, 365] on div "PT PC 21/08 23/08 0,[PHONE_NUMBER] 5800350093" at bounding box center [445, 374] width 568 height 24
drag, startPoint x: 735, startPoint y: 370, endPoint x: 733, endPoint y: 376, distance: 6.1
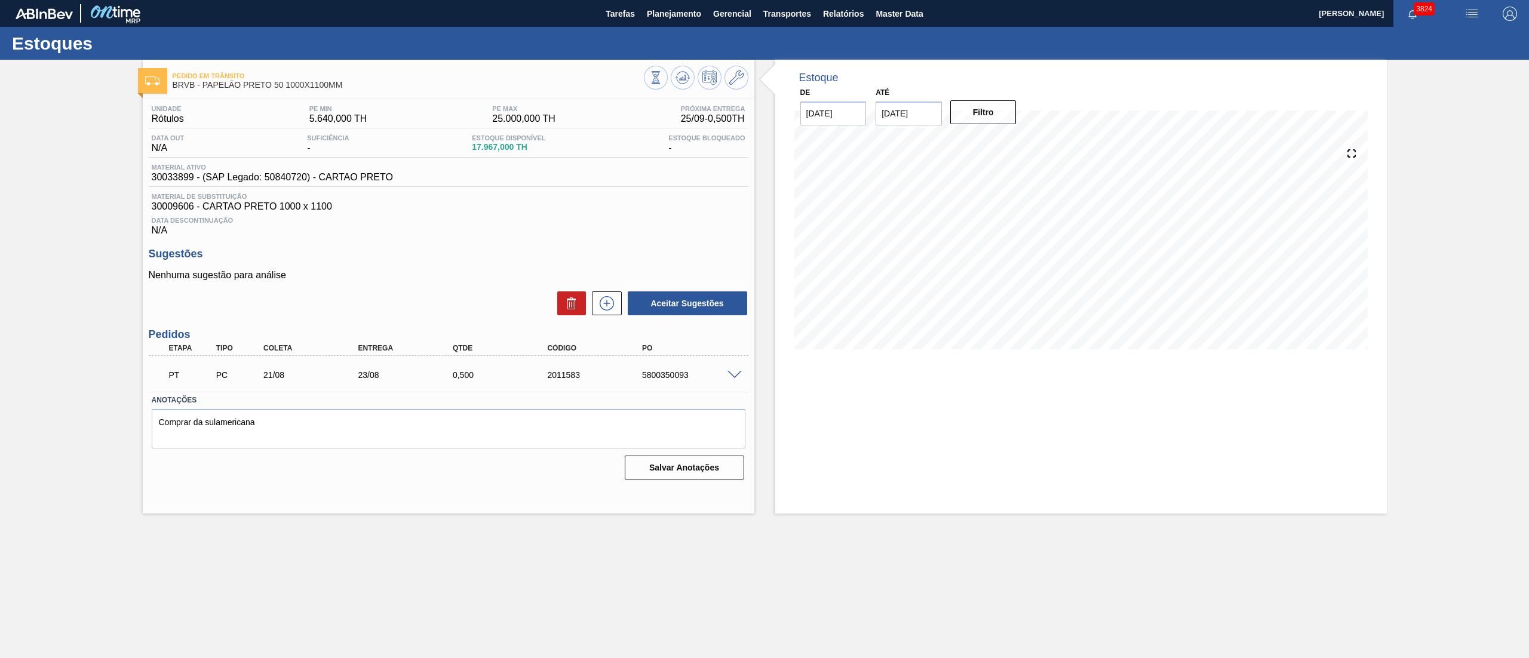
click at [733, 374] on div at bounding box center [737, 374] width 24 height 9
click at [733, 377] on span at bounding box center [735, 375] width 14 height 9
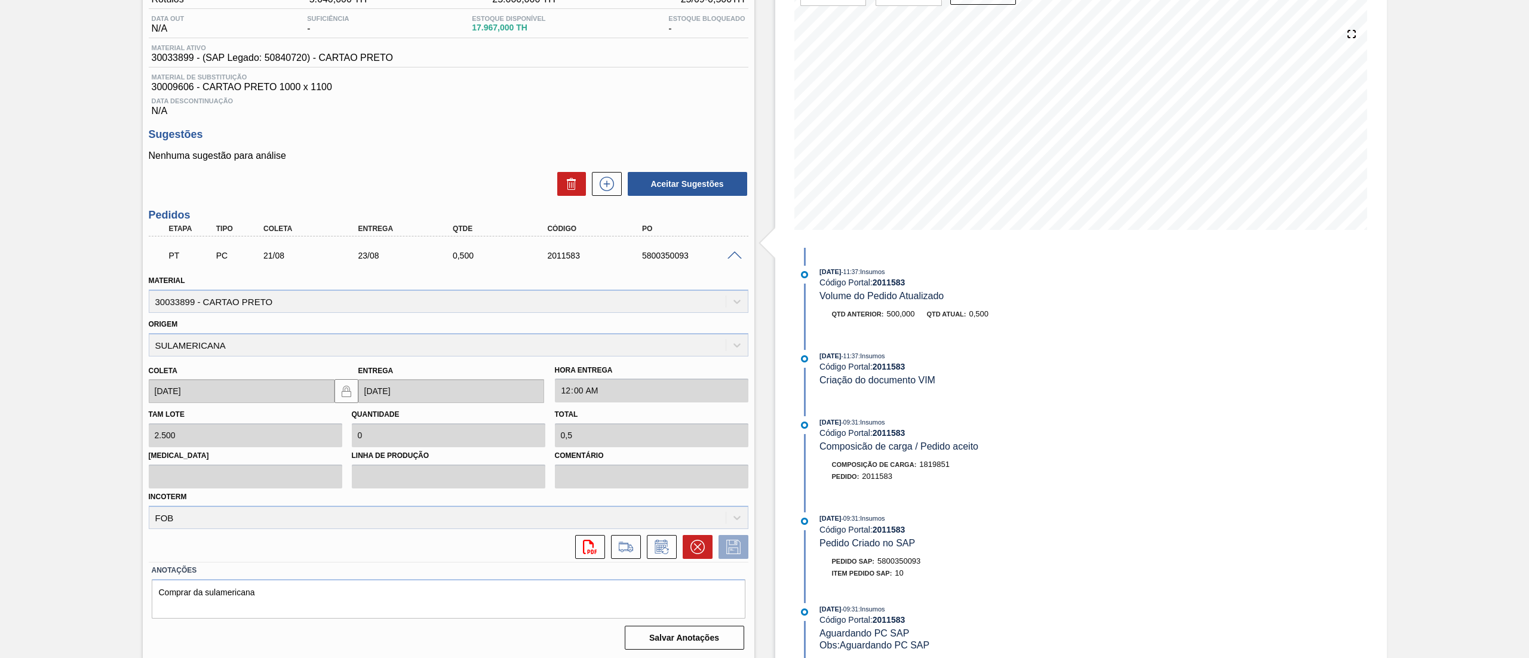
scroll to position [122, 0]
click at [701, 547] on icon at bounding box center [697, 545] width 14 height 14
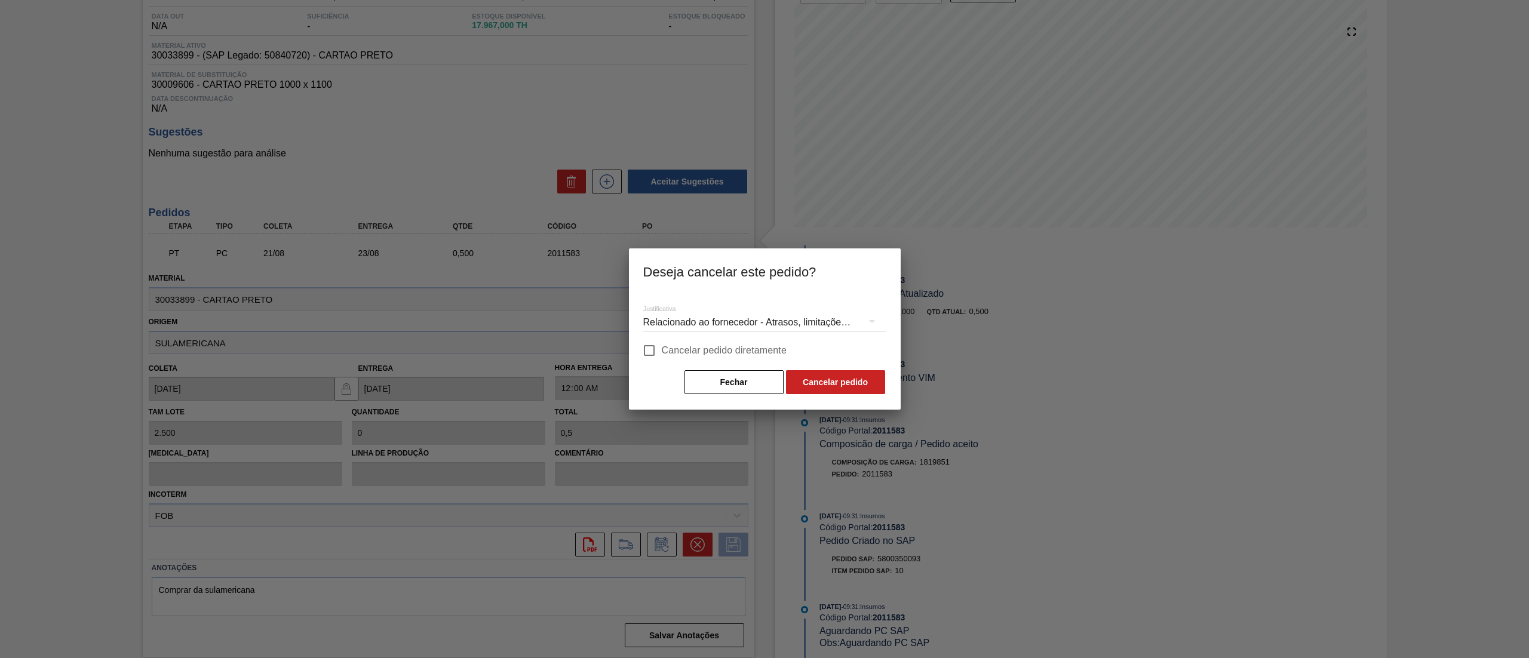
click at [658, 340] on input "Cancelar pedido diretamente" at bounding box center [649, 350] width 25 height 25
checkbox input "true"
click at [833, 322] on div "Relacionado ao fornecedor - Atrasos, limitações de capacidade, etc." at bounding box center [764, 322] width 243 height 33
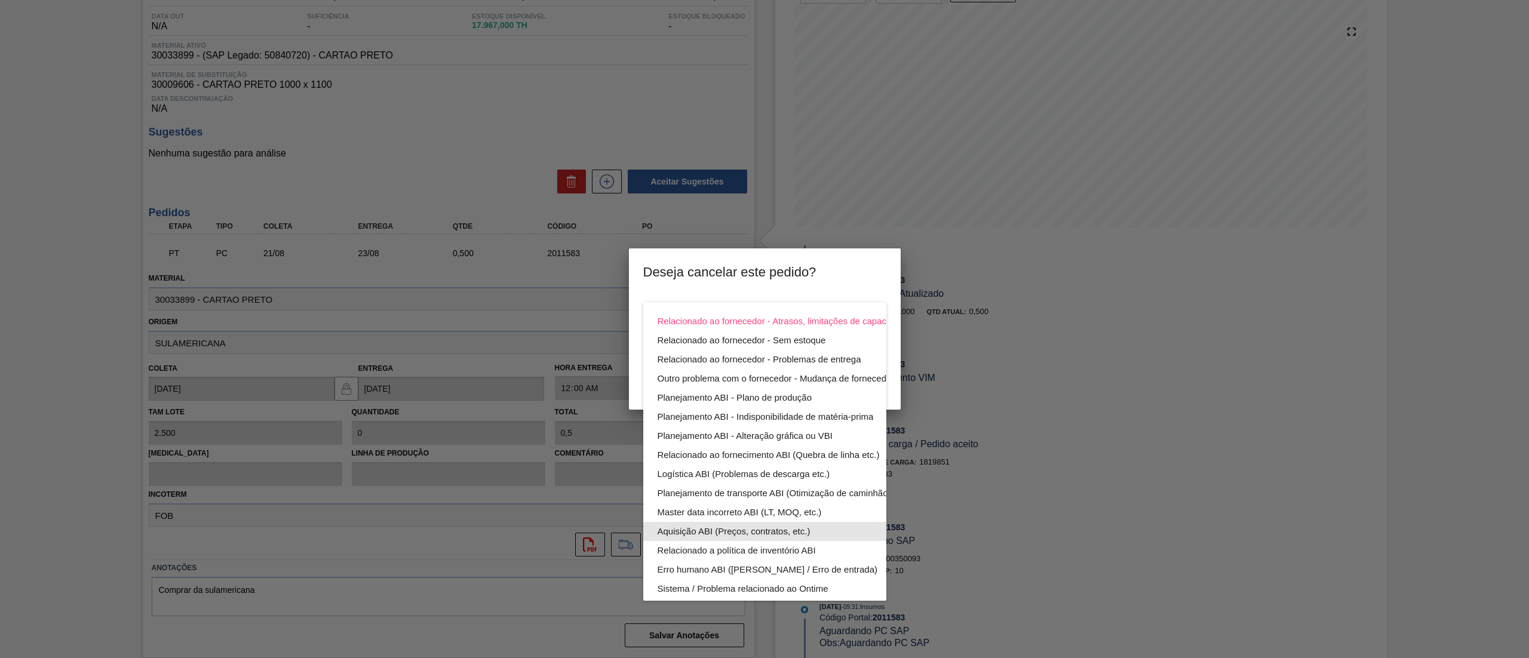
scroll to position [82, 0]
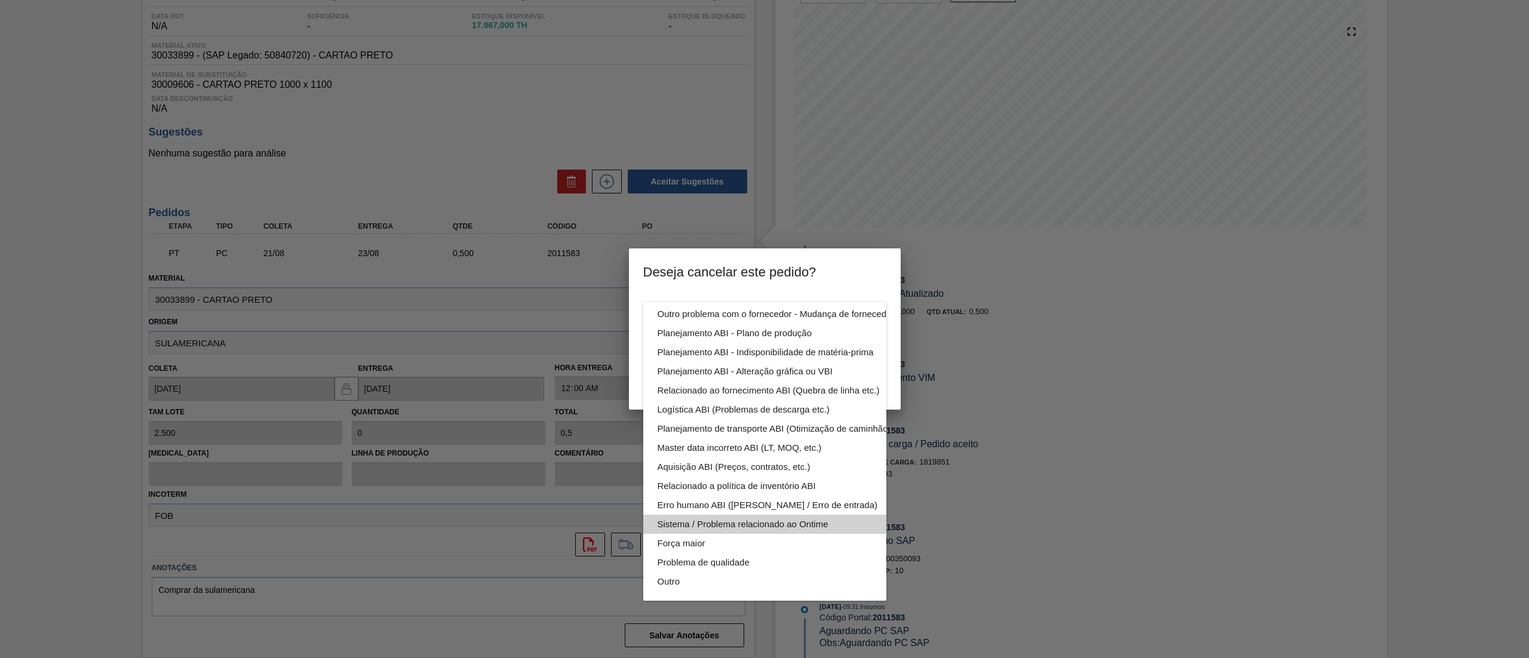
click at [776, 515] on div "Sistema / Problema relacionado ao Ontime" at bounding box center [793, 524] width 271 height 19
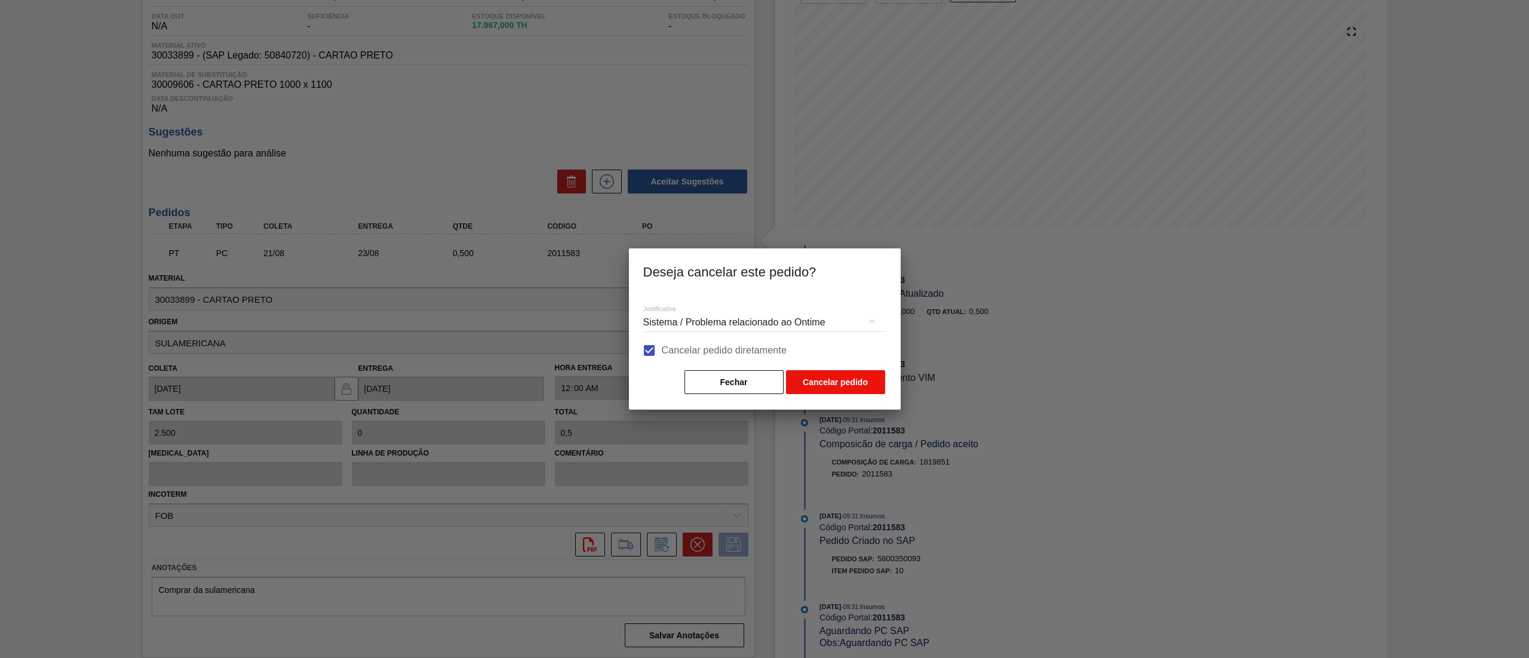
click at [816, 386] on button "Cancelar pedido" at bounding box center [835, 382] width 99 height 24
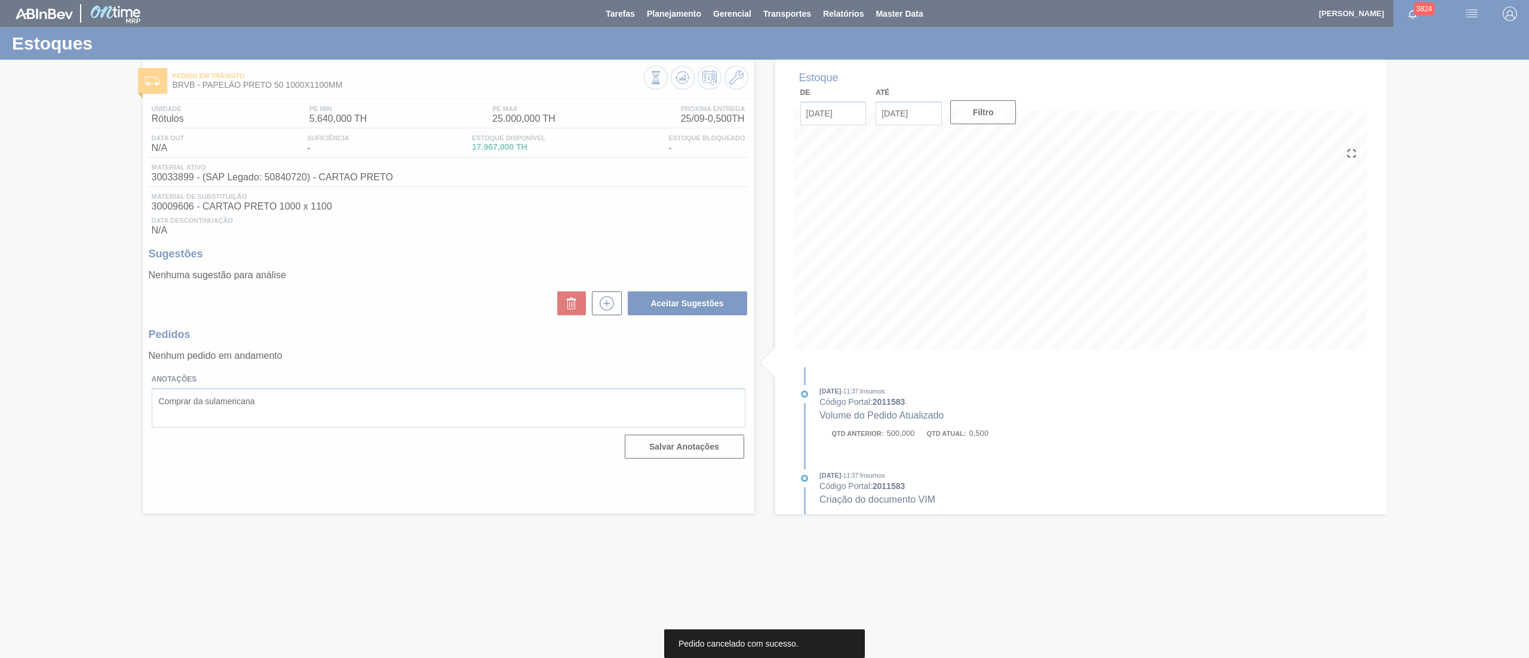
scroll to position [0, 0]
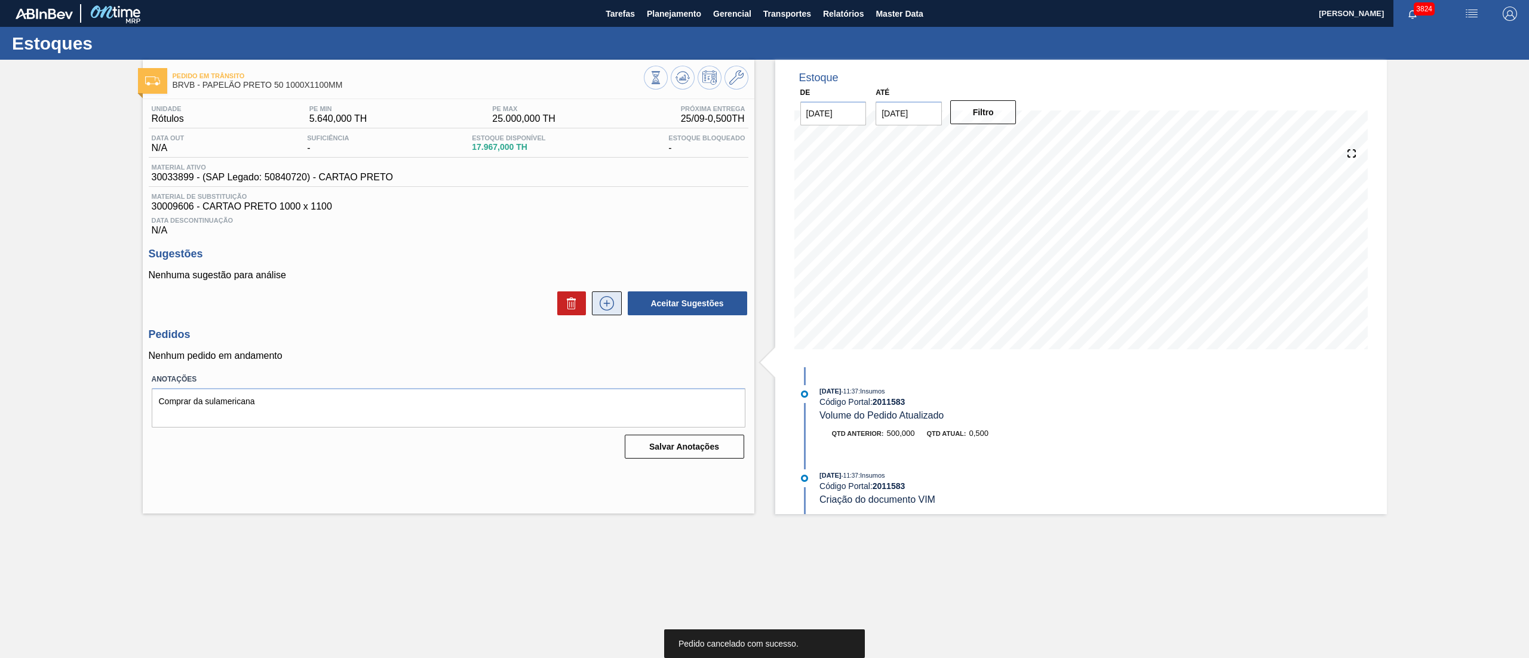
click at [603, 302] on icon at bounding box center [606, 303] width 19 height 14
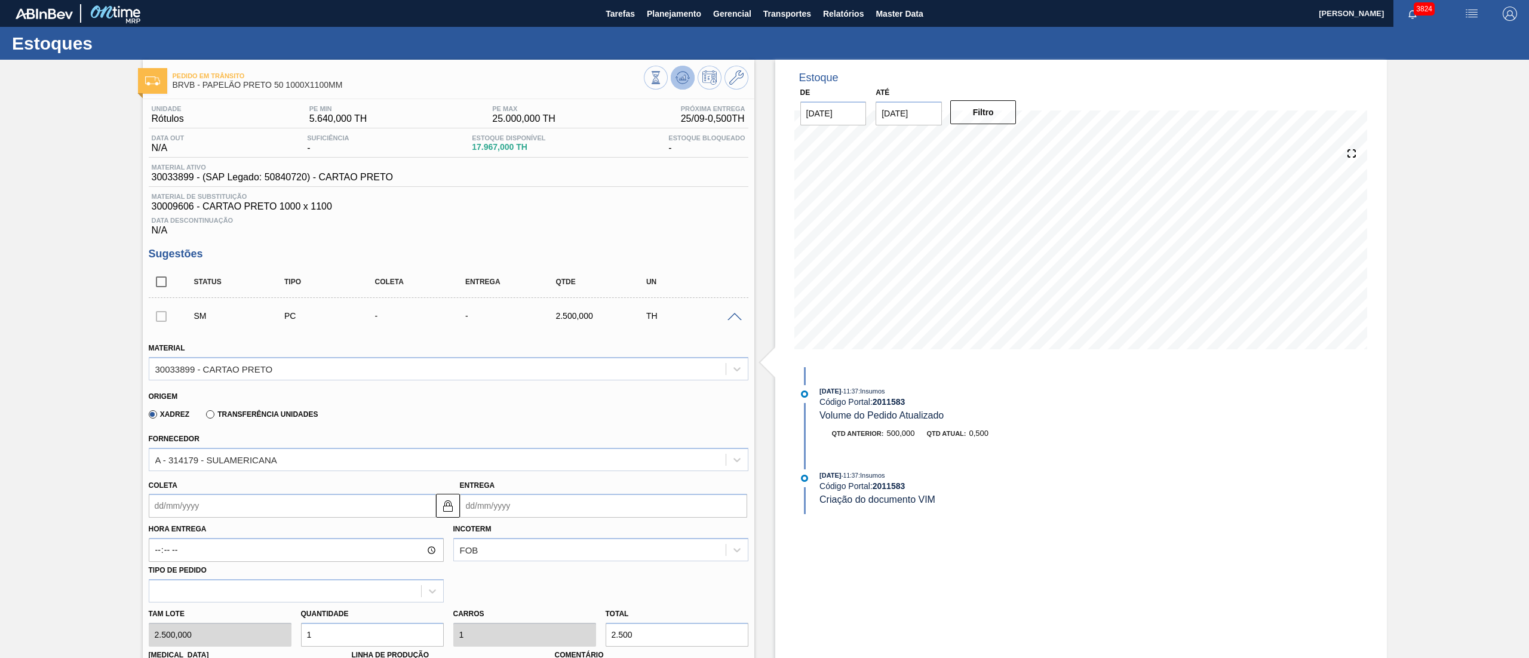
click at [679, 81] on icon at bounding box center [683, 77] width 14 height 14
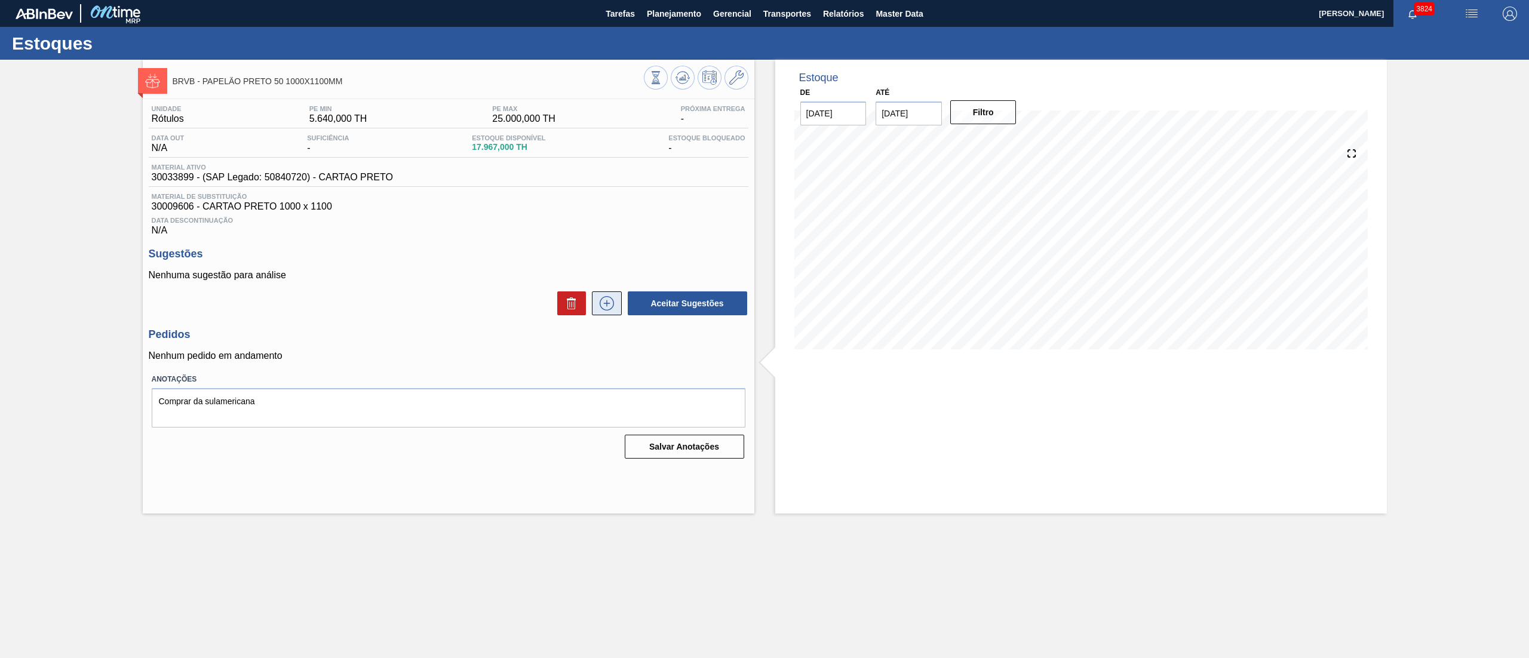
click at [618, 314] on button at bounding box center [607, 303] width 30 height 24
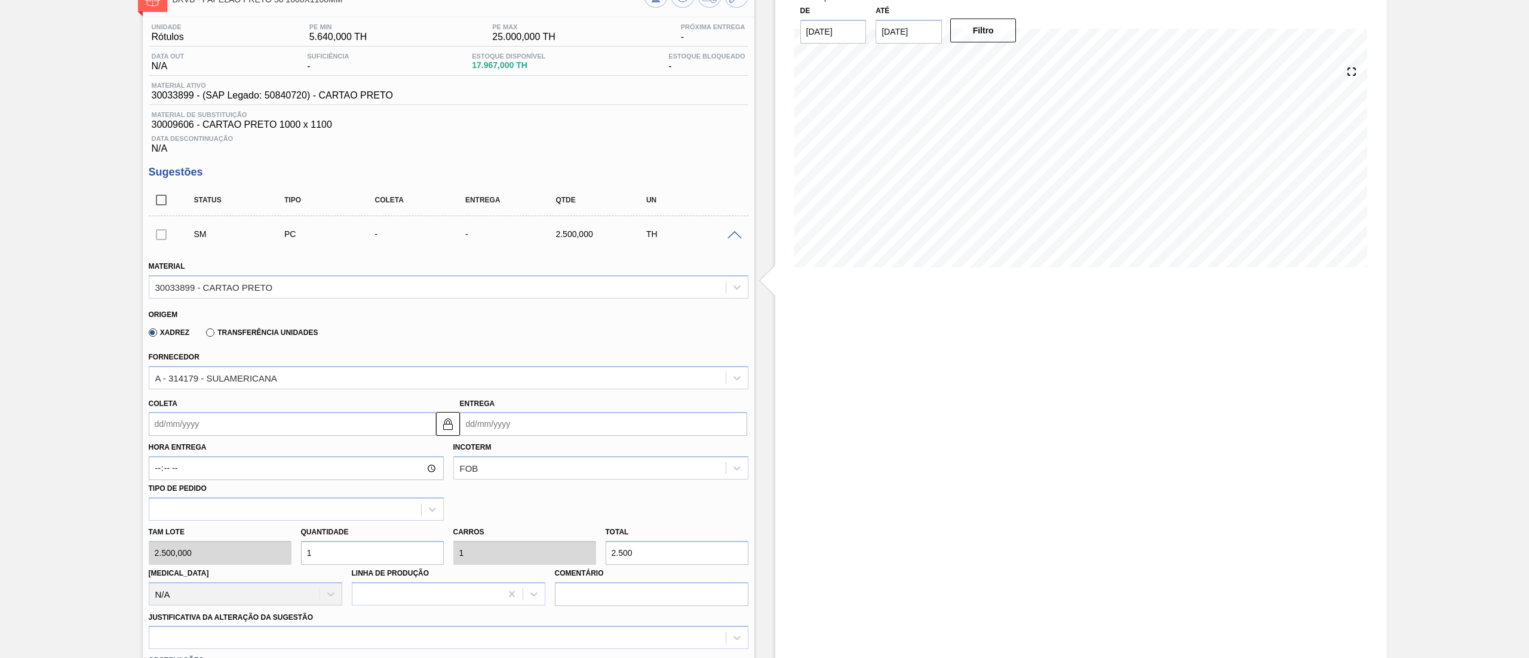
scroll to position [119, 0]
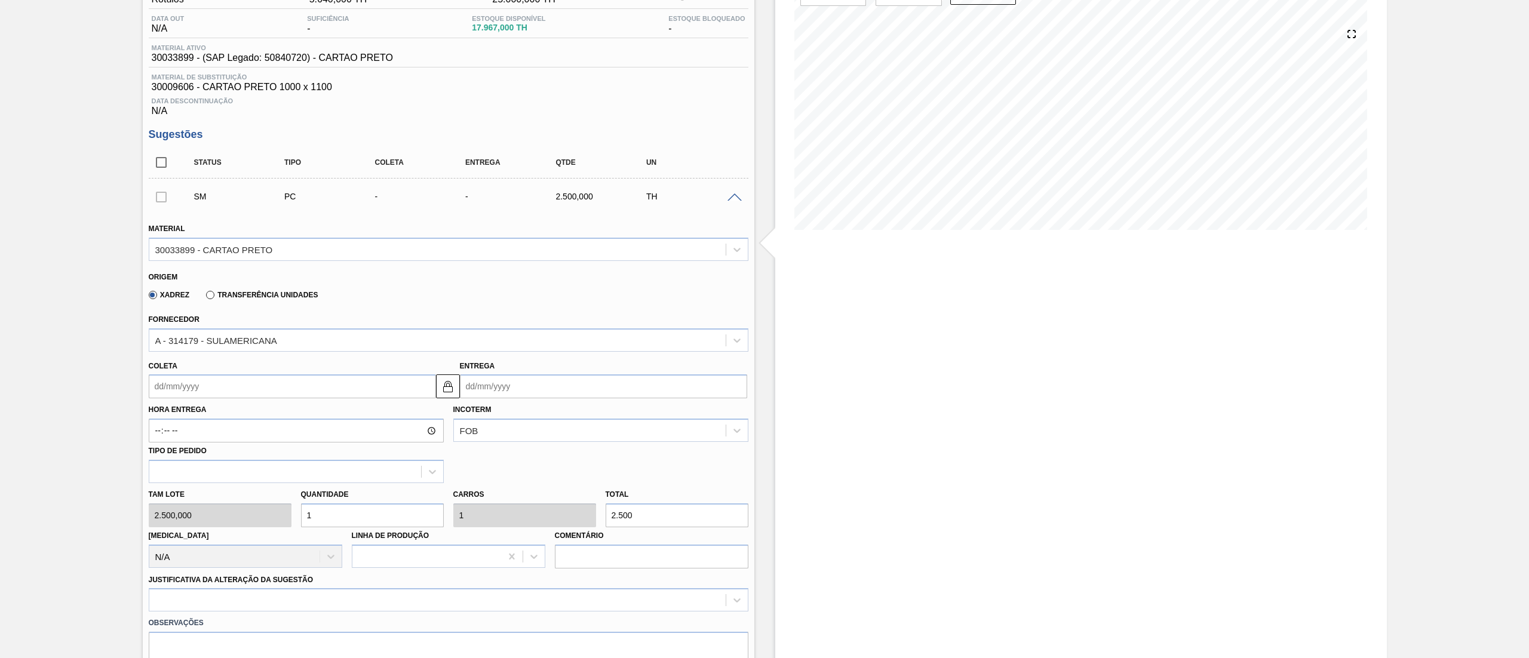
click at [361, 382] on input "Coleta" at bounding box center [292, 387] width 287 height 24
click at [278, 415] on button "Next Month" at bounding box center [282, 415] width 8 height 8
click at [180, 466] on div "6" at bounding box center [182, 473] width 16 height 16
type input "[DATE]"
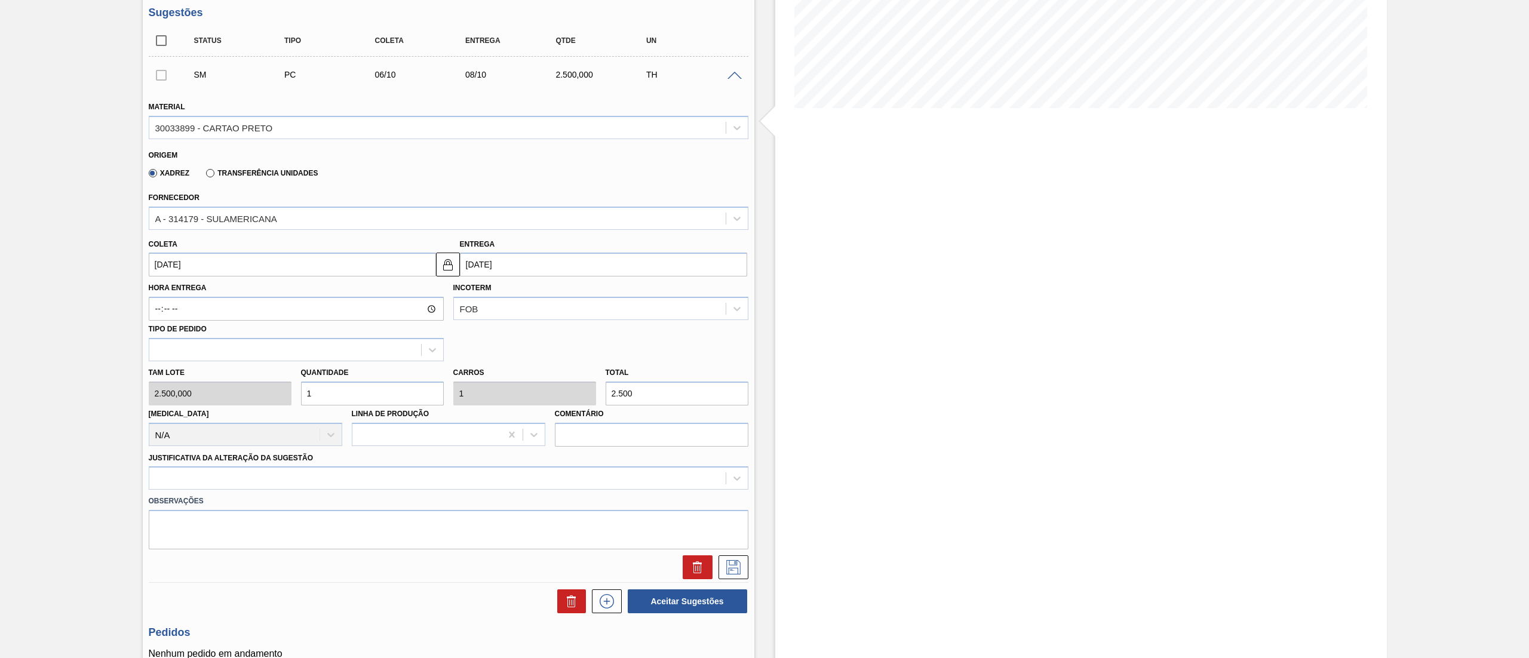
scroll to position [350, 0]
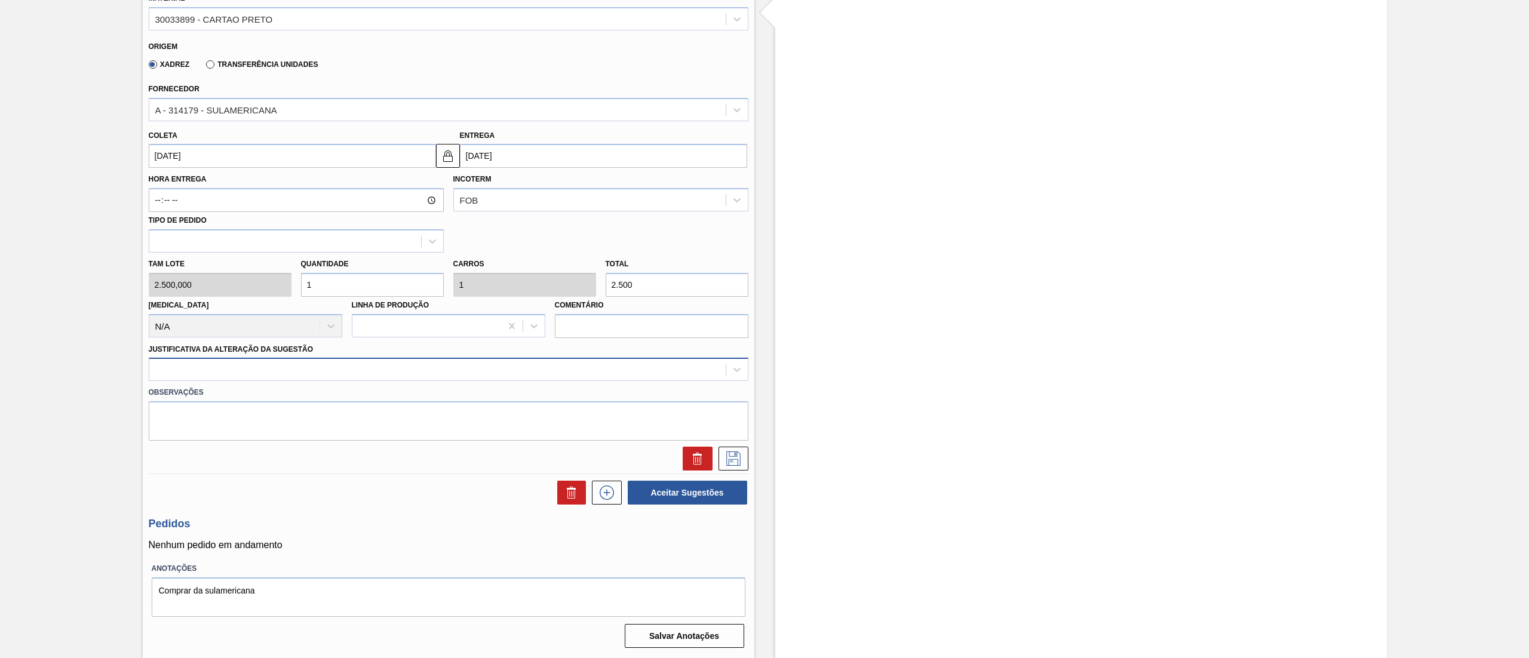
click at [194, 367] on div at bounding box center [437, 369] width 576 height 17
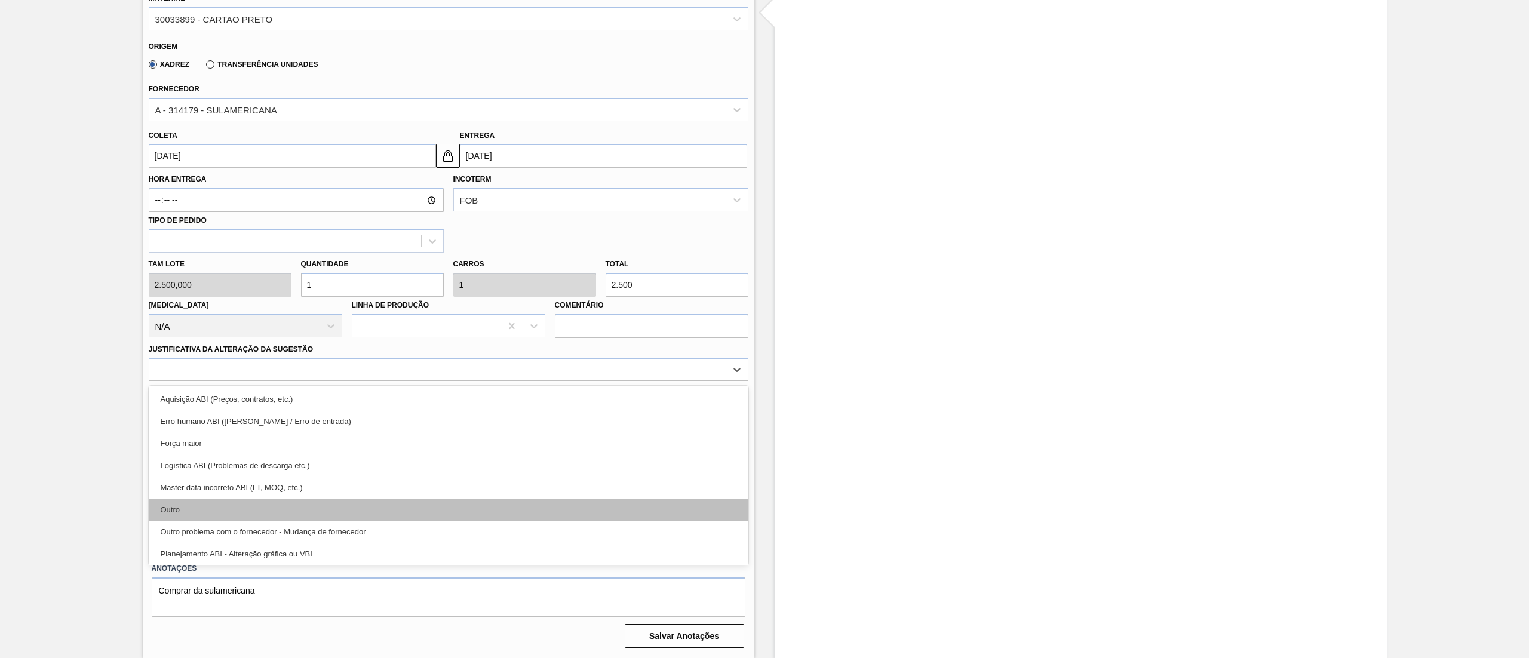
drag, startPoint x: 183, startPoint y: 498, endPoint x: 187, endPoint y: 512, distance: 14.9
click at [187, 512] on div "Aquisição ABI (Preços, contratos, etc.) Erro humano ABI (Cálculo / Erro de entr…" at bounding box center [449, 475] width 600 height 179
click at [187, 512] on div "Outro" at bounding box center [449, 510] width 600 height 22
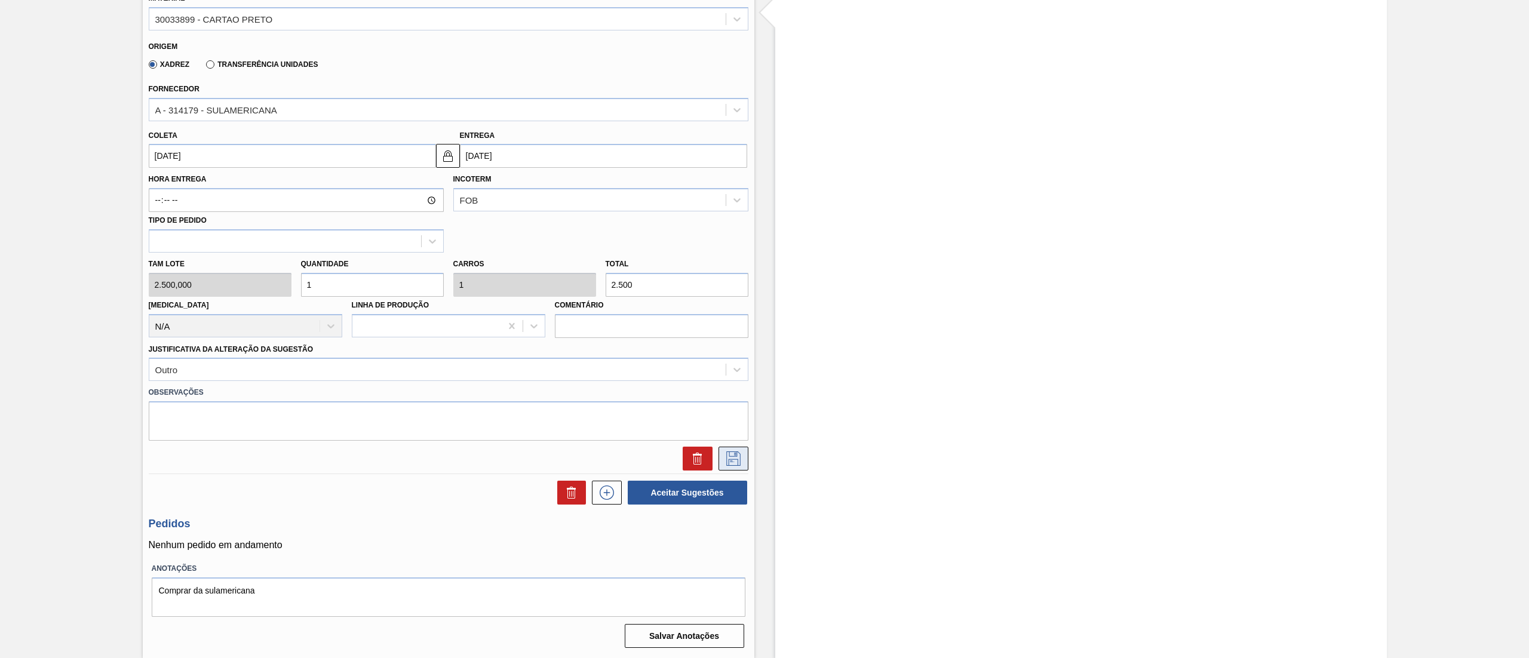
click at [739, 448] on button at bounding box center [734, 459] width 30 height 24
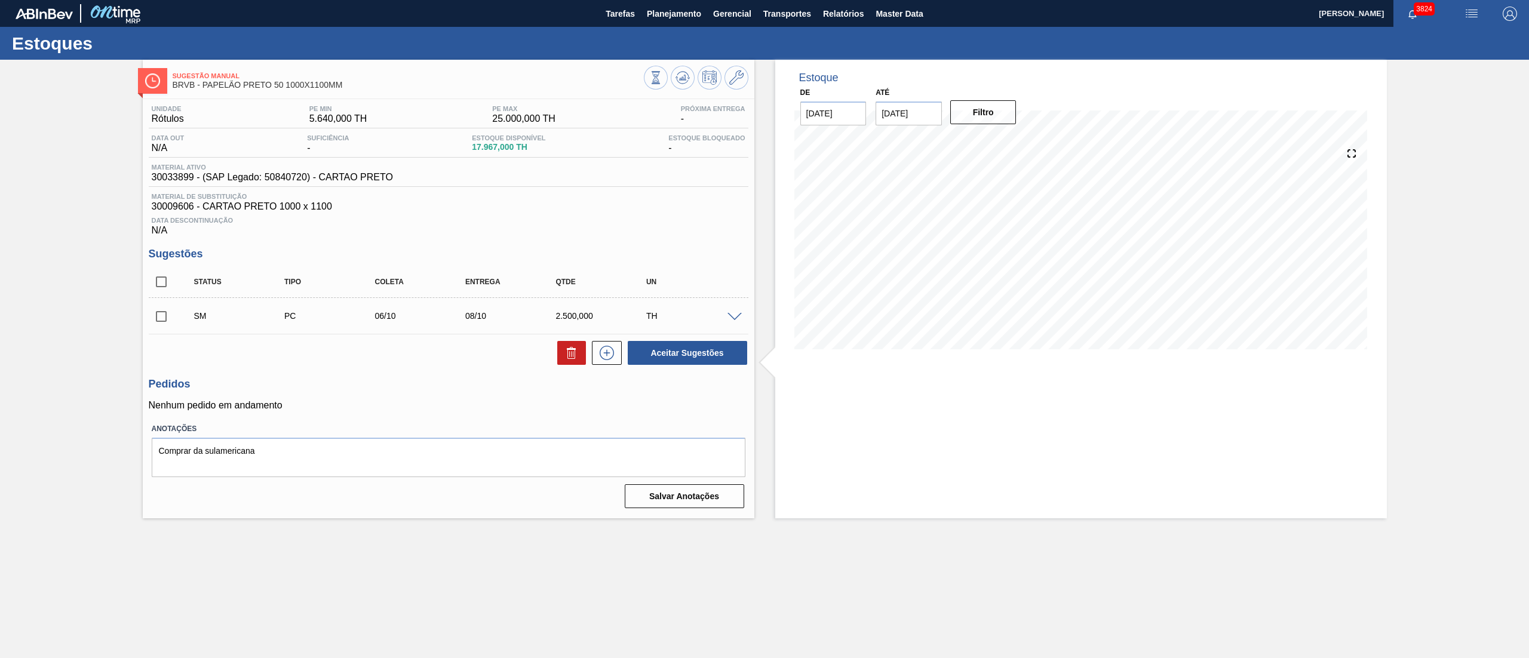
scroll to position [0, 0]
click at [604, 354] on icon at bounding box center [606, 353] width 19 height 14
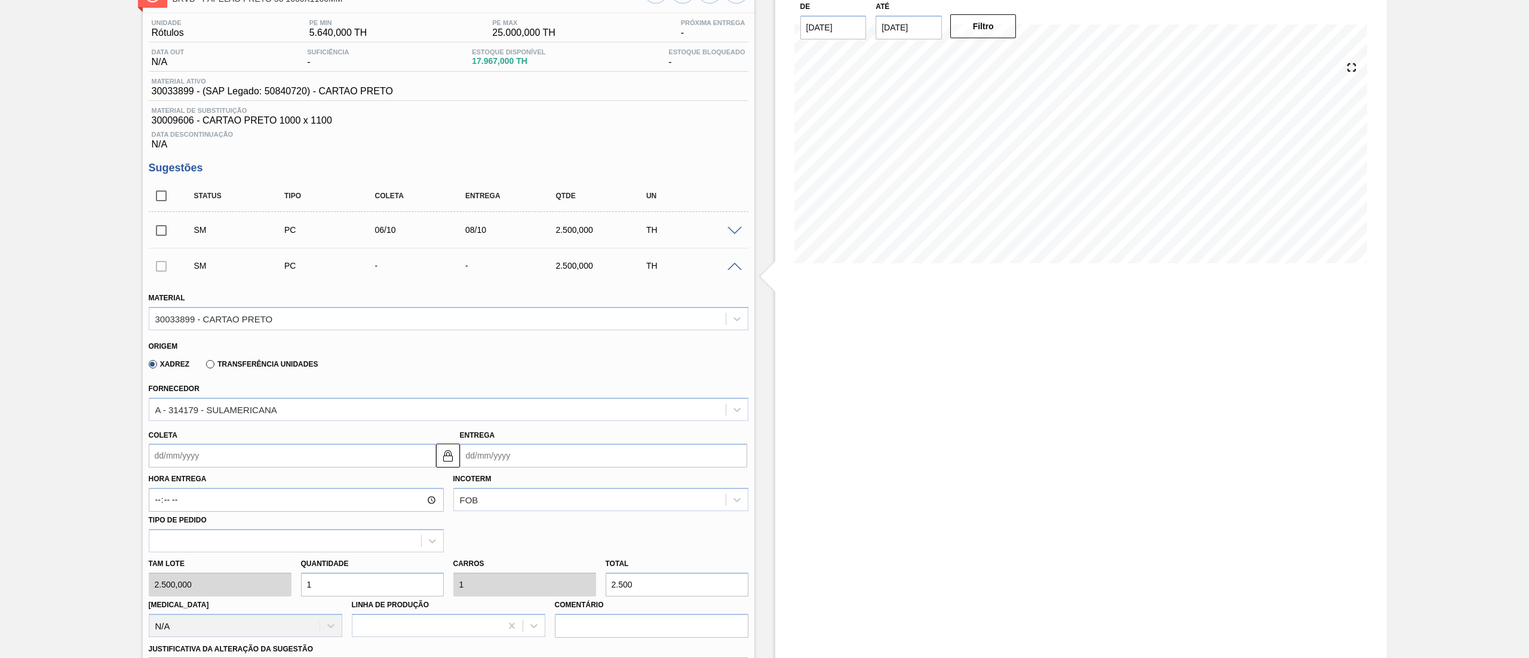
scroll to position [119, 0]
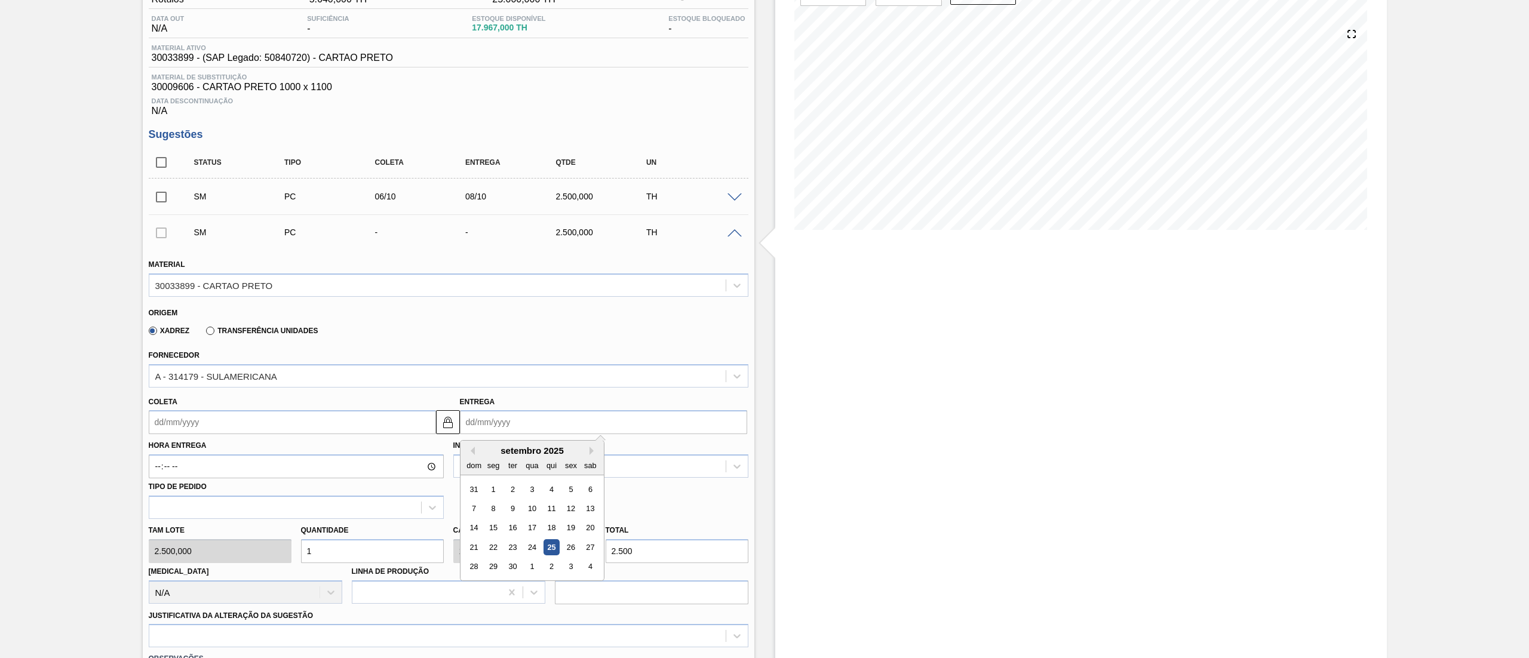
click at [512, 425] on input "Entrega" at bounding box center [603, 422] width 287 height 24
click at [591, 453] on button "Next Month" at bounding box center [594, 451] width 8 height 8
click at [254, 425] on input "Coleta" at bounding box center [292, 422] width 287 height 24
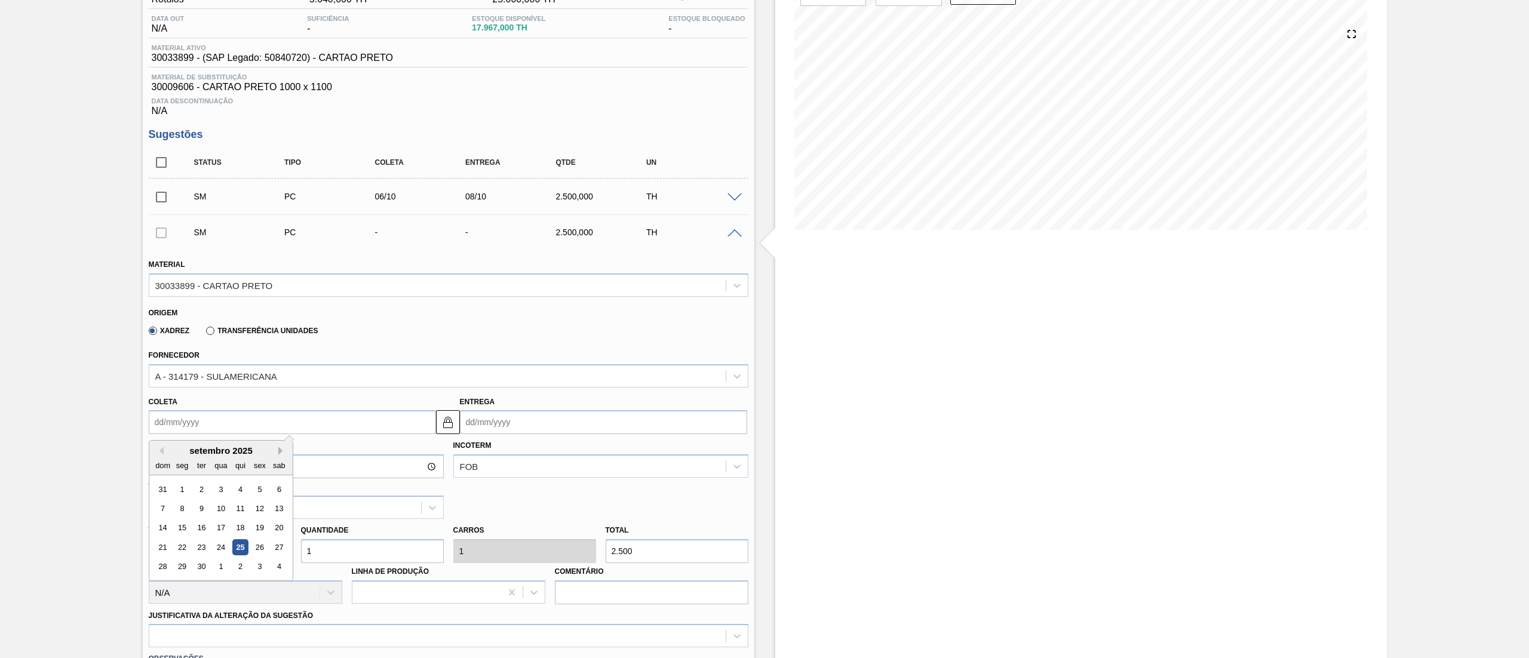
click at [283, 449] on button "Next Month" at bounding box center [282, 451] width 8 height 8
click at [182, 548] on div "20" at bounding box center [182, 547] width 16 height 16
type input "[DATE]"
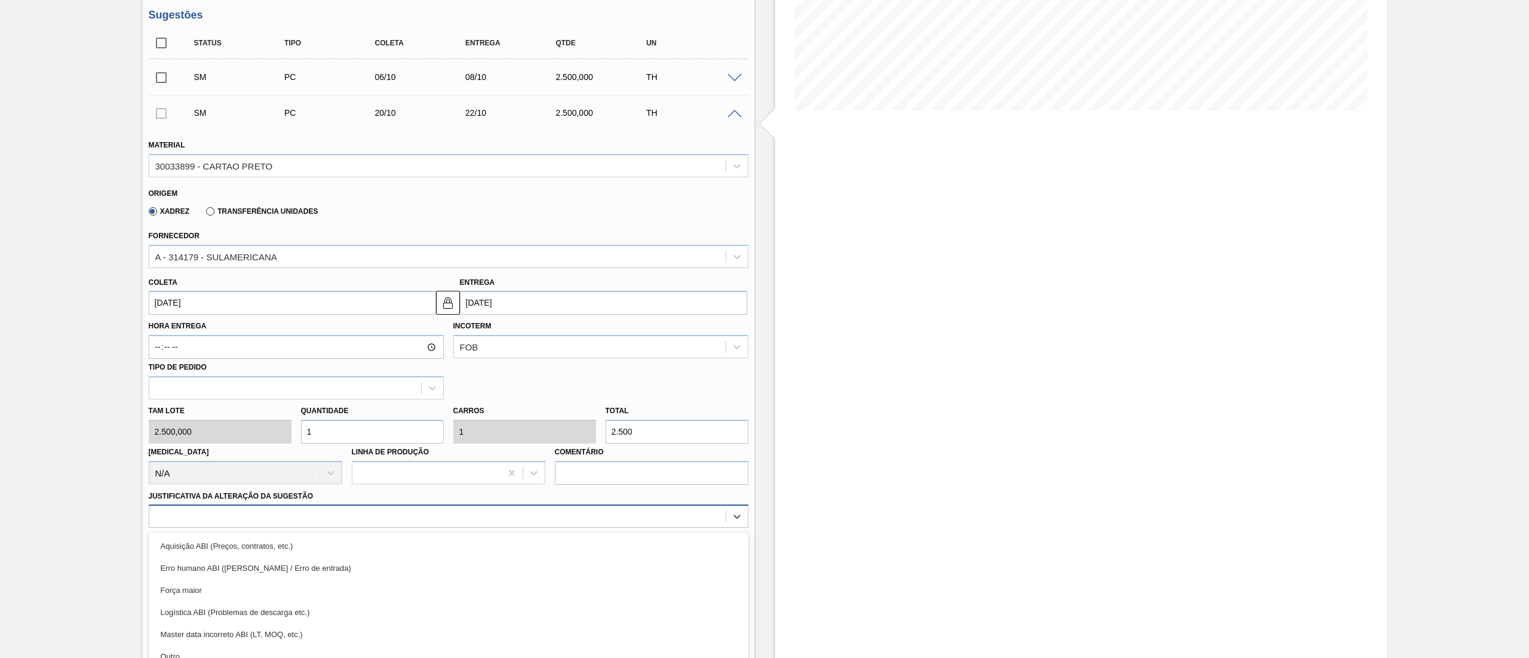
click at [178, 525] on div "option Força maior focused, 3 of 18. 18 results available. Use Up and Down to c…" at bounding box center [449, 516] width 600 height 23
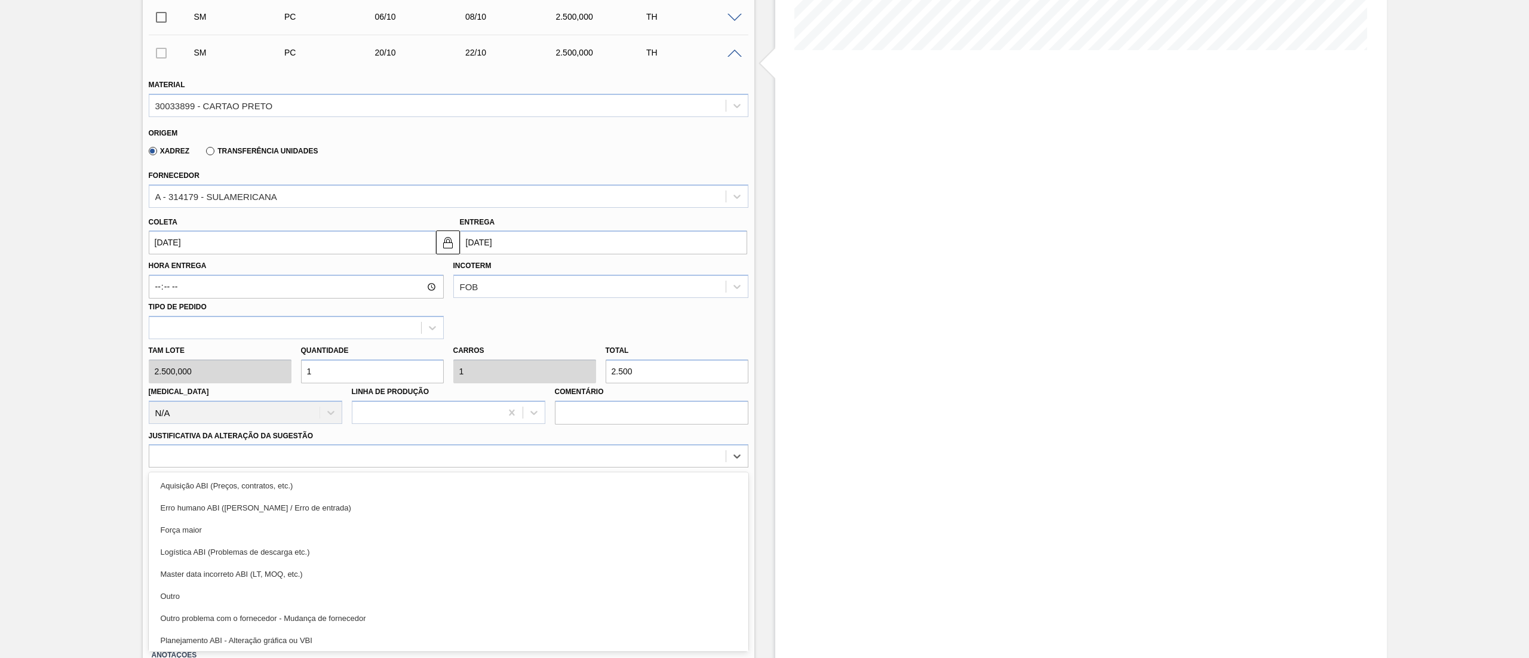
click at [177, 604] on div "Outro" at bounding box center [449, 596] width 600 height 22
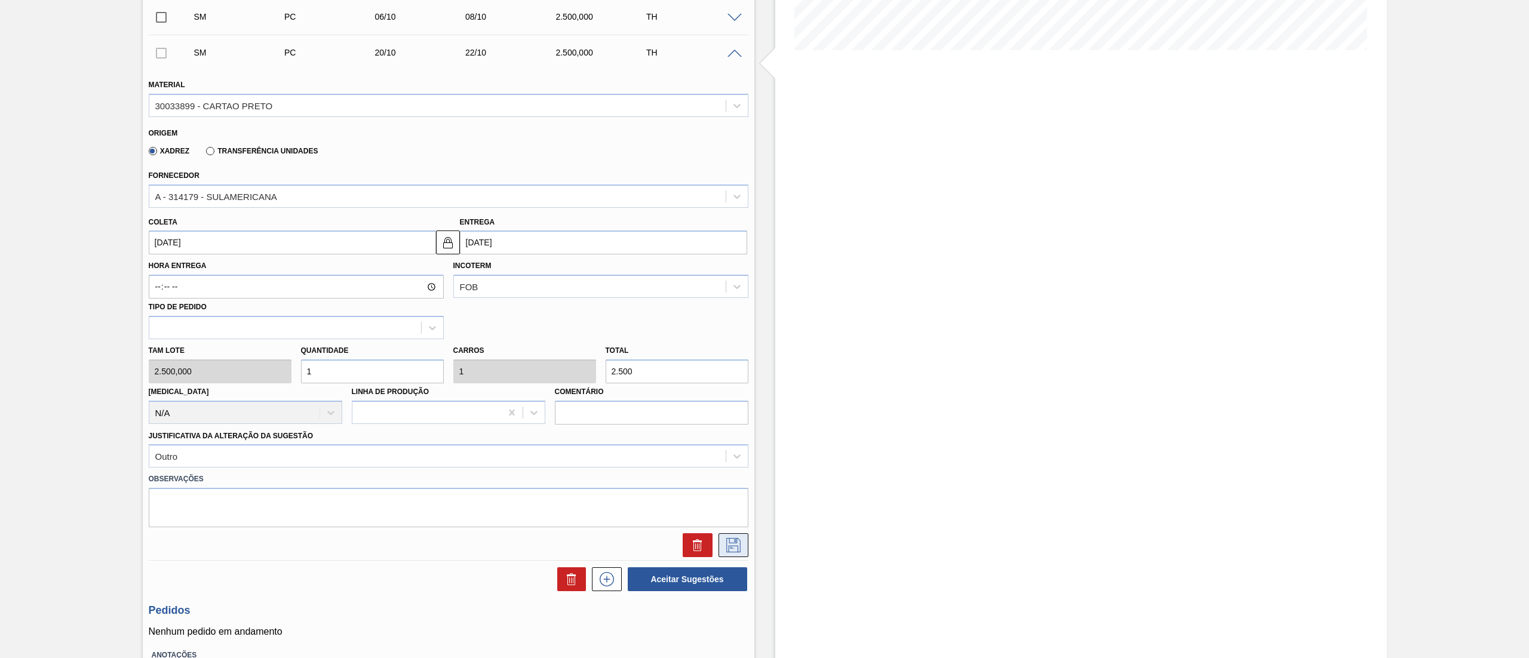
click at [742, 557] on button at bounding box center [734, 545] width 30 height 24
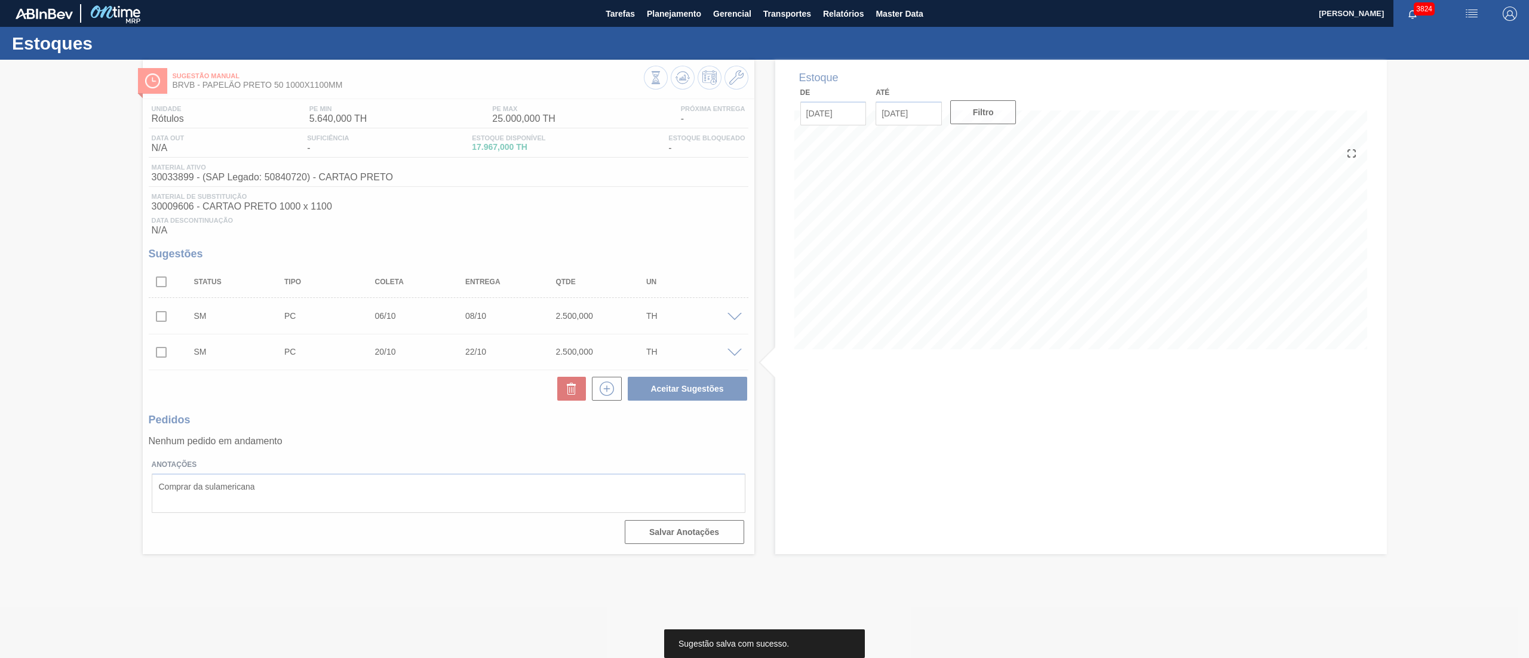
scroll to position [0, 0]
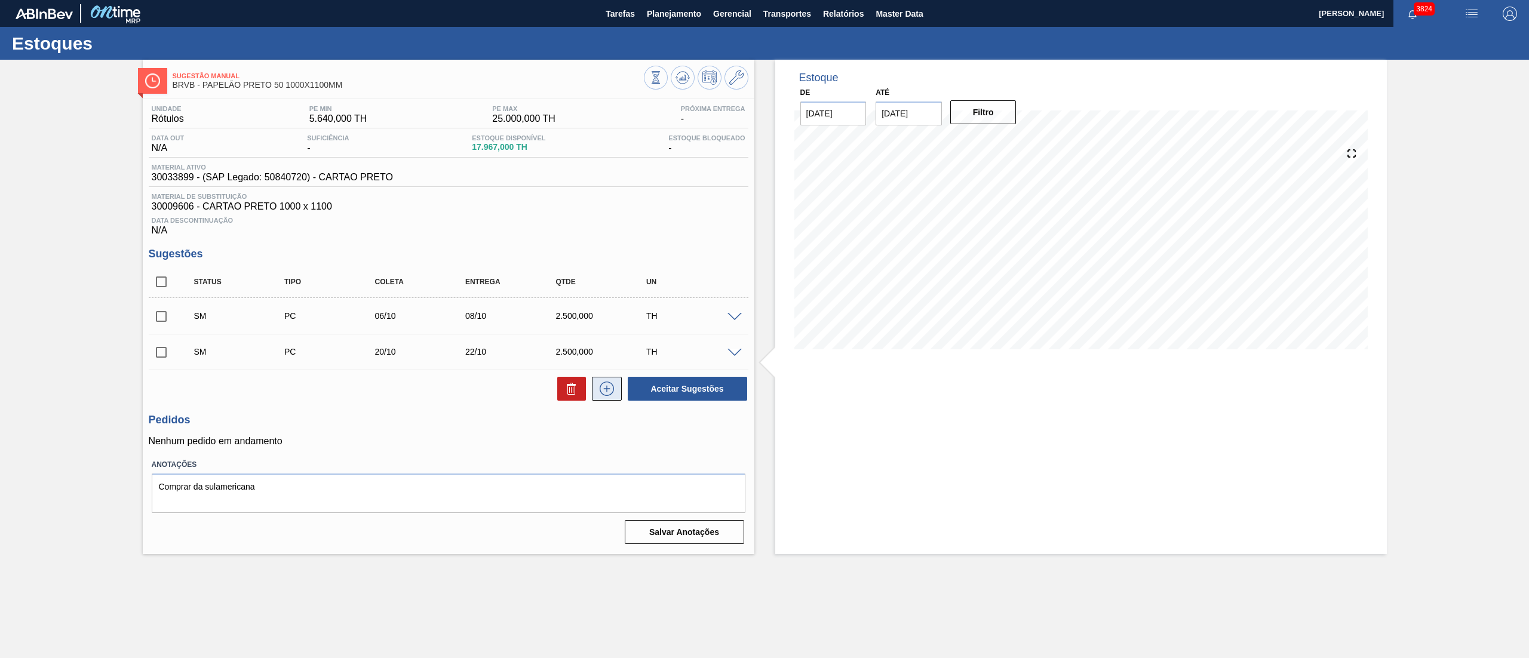
click at [606, 399] on button at bounding box center [607, 389] width 30 height 24
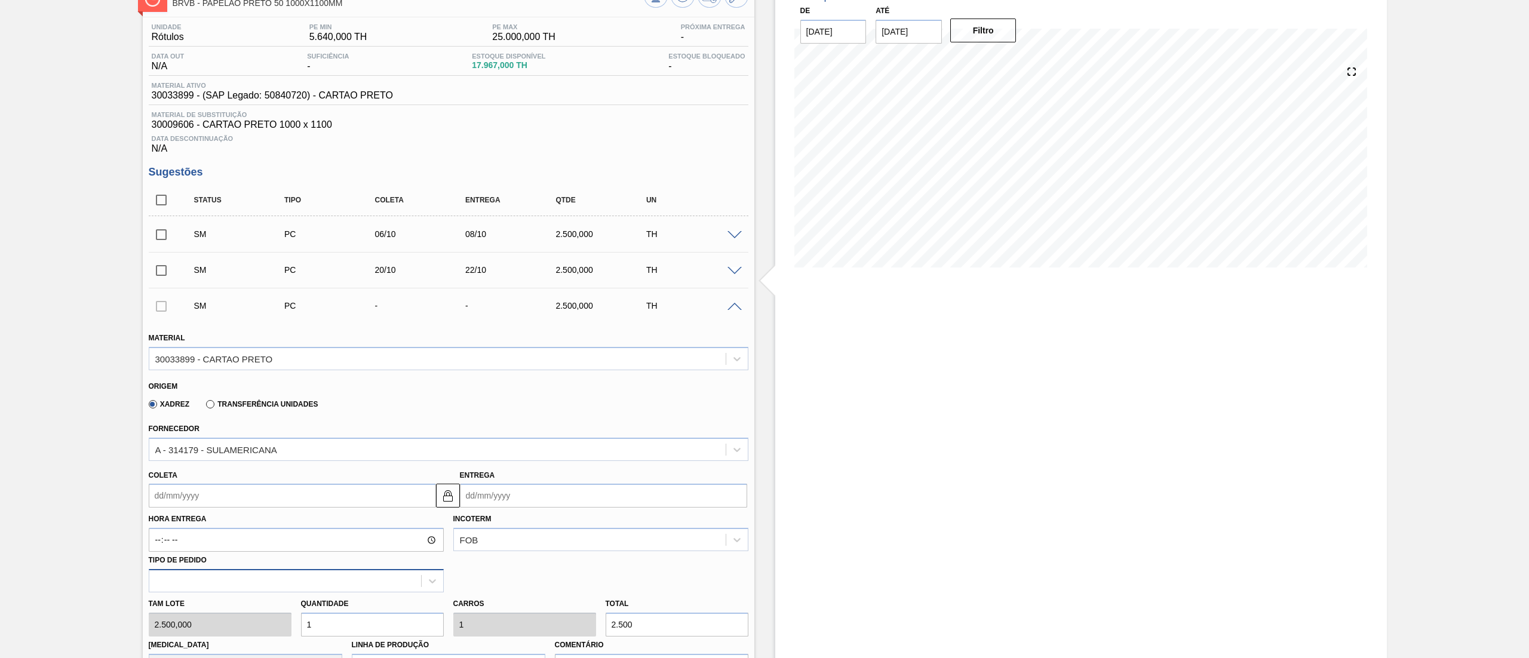
scroll to position [119, 0]
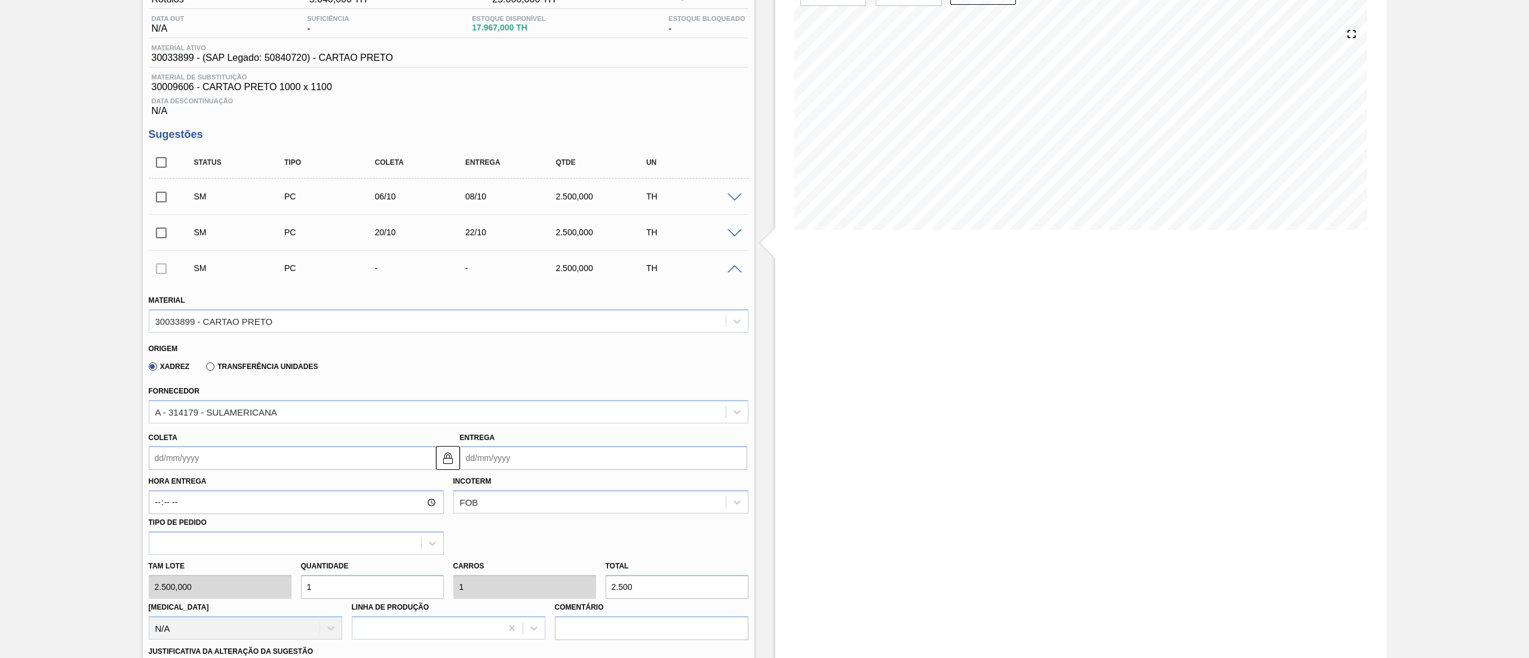
click at [175, 453] on input "Coleta" at bounding box center [292, 458] width 287 height 24
click at [281, 485] on button "Next Month" at bounding box center [282, 487] width 8 height 8
click at [218, 601] on div "29" at bounding box center [221, 603] width 16 height 16
type input "[DATE]"
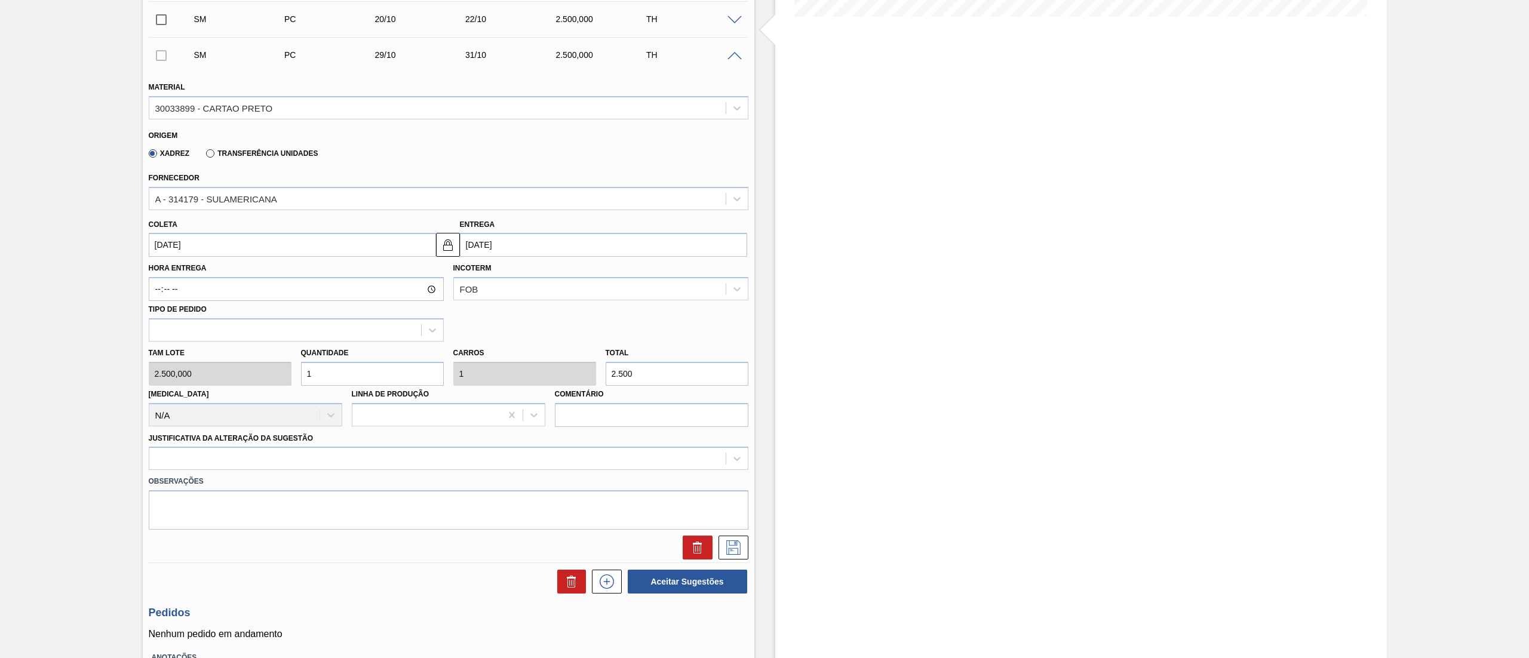
scroll to position [422, 0]
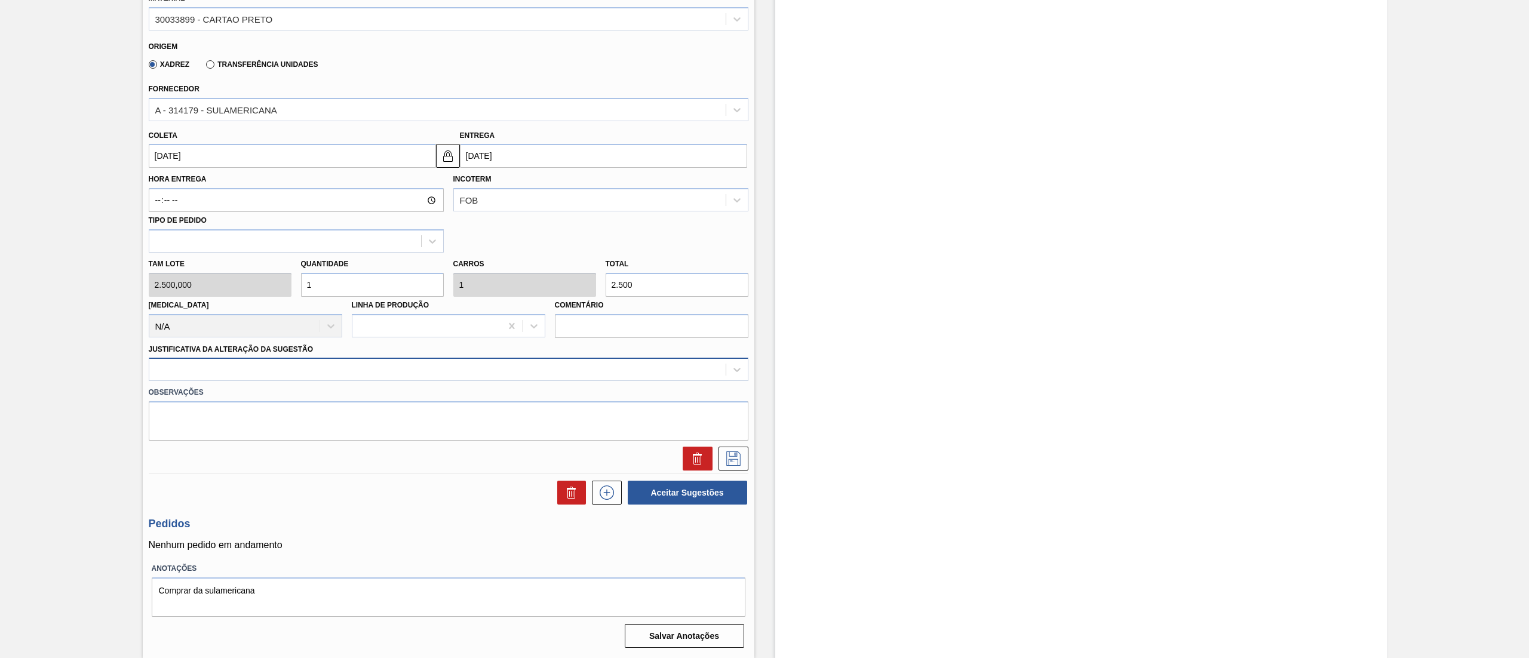
click at [197, 360] on div at bounding box center [449, 369] width 600 height 23
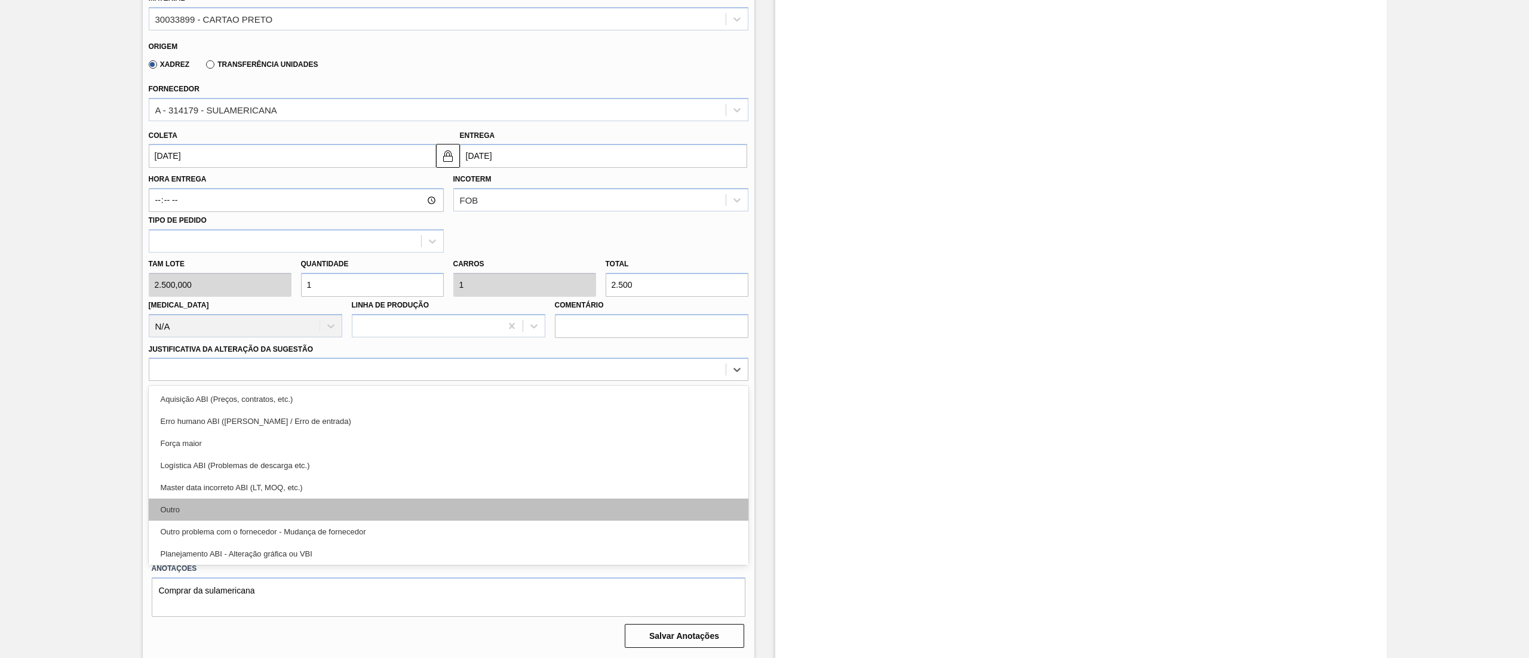
click at [190, 511] on div "Outro" at bounding box center [449, 510] width 600 height 22
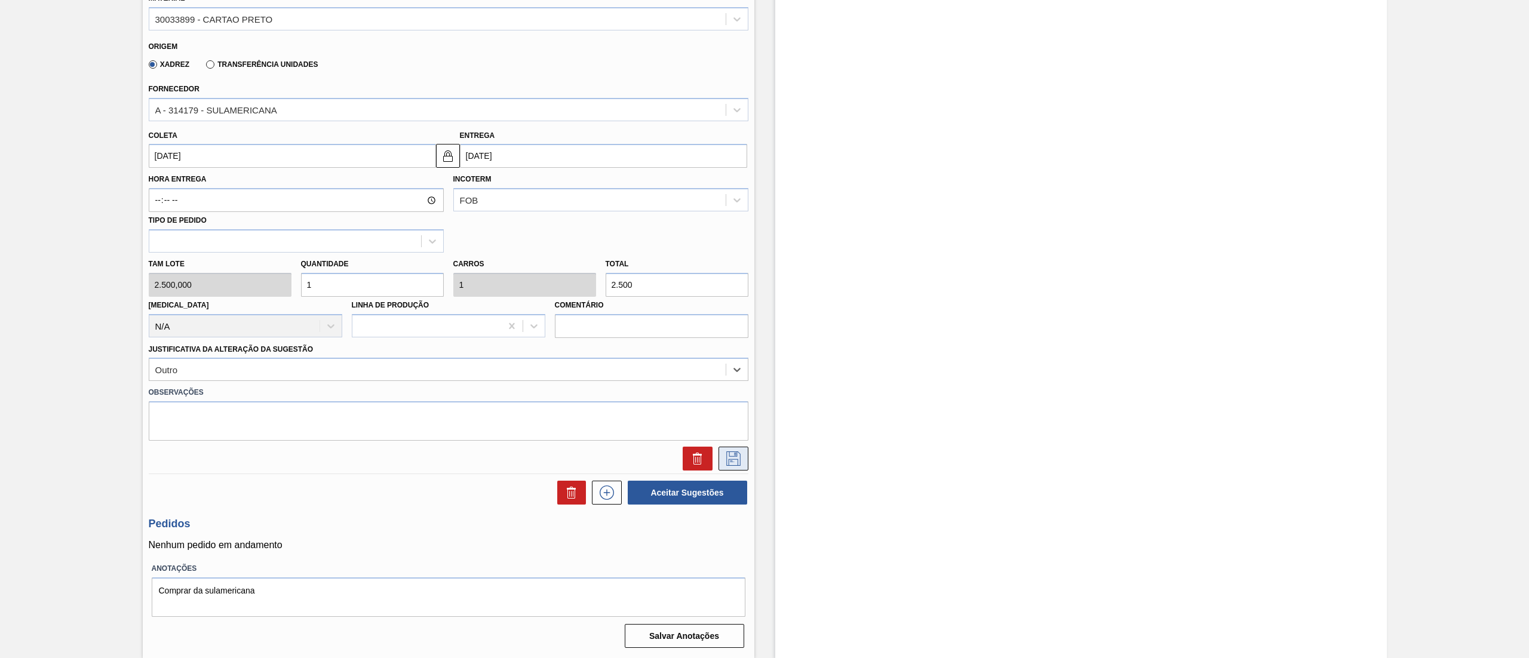
click at [736, 454] on icon at bounding box center [733, 459] width 19 height 14
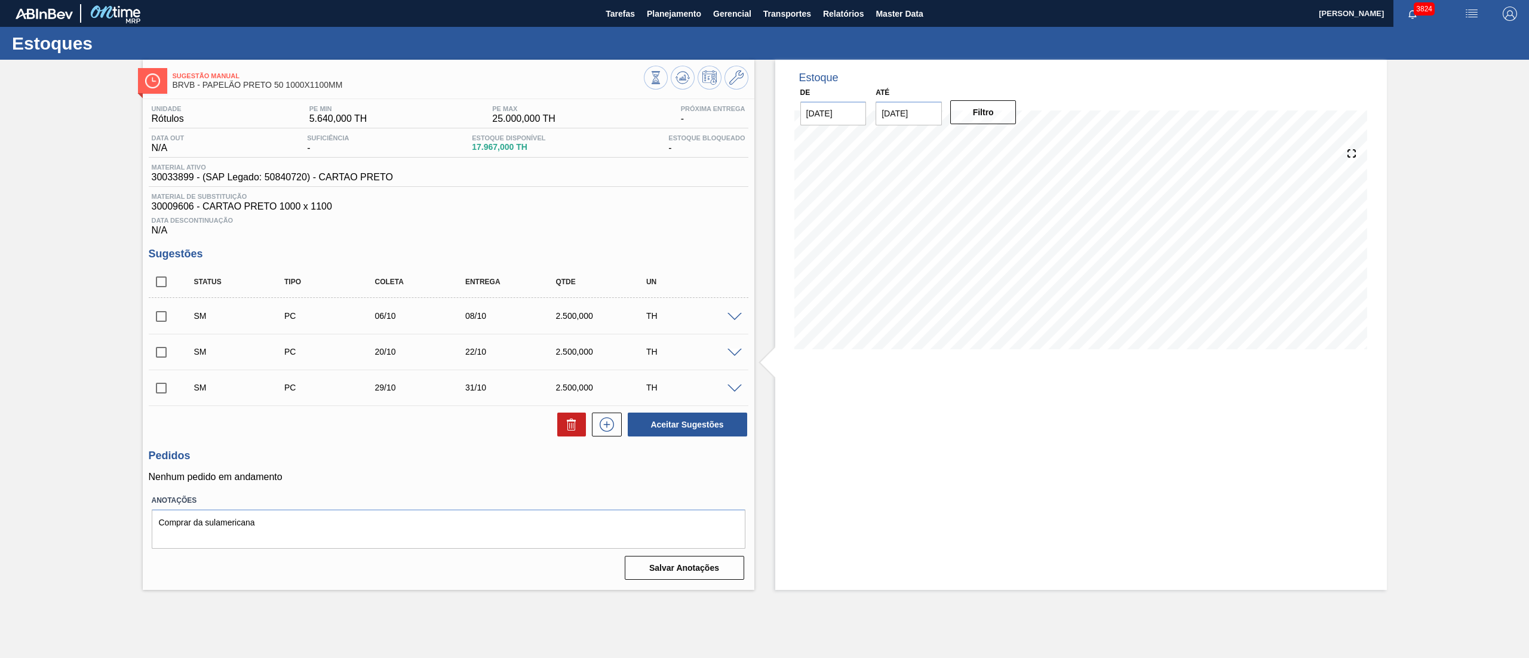
scroll to position [0, 0]
click at [612, 432] on icon at bounding box center [606, 425] width 19 height 14
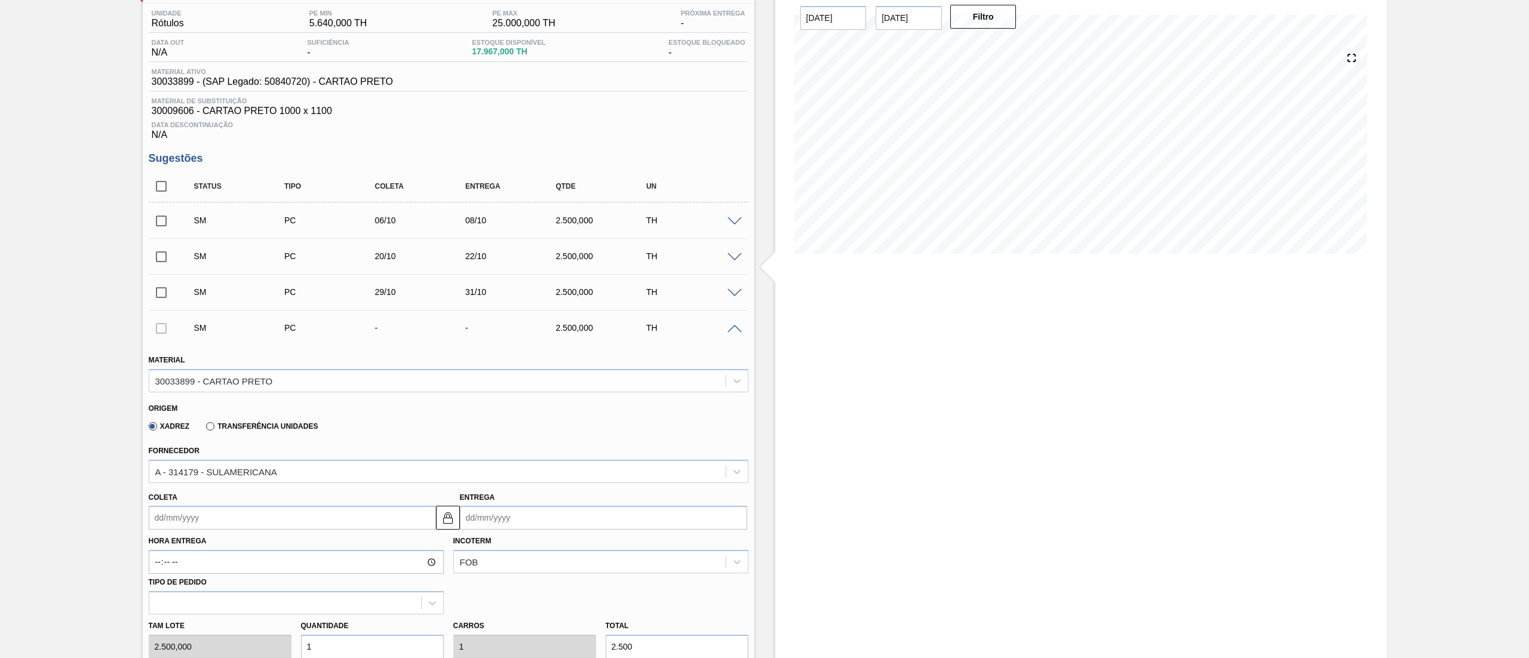
scroll to position [239, 0]
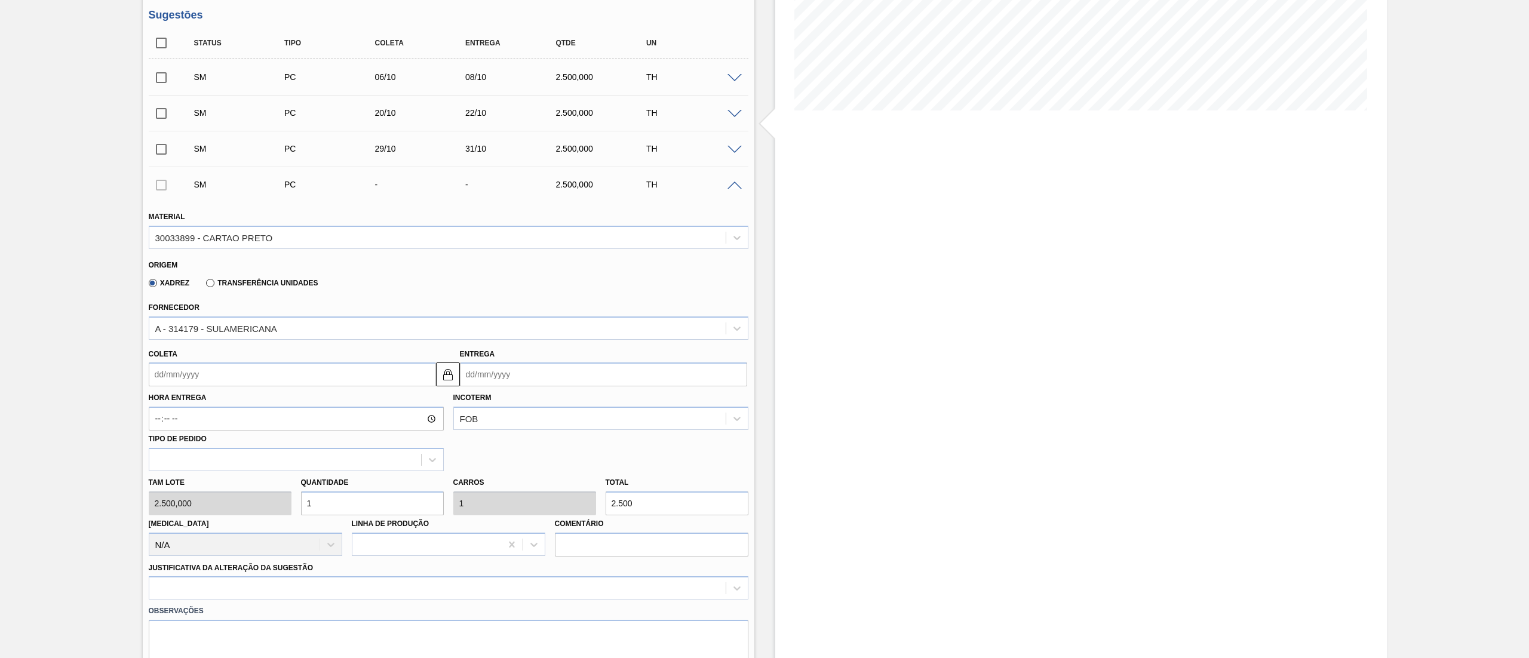
click at [166, 363] on div "Coleta" at bounding box center [292, 366] width 287 height 41
click at [164, 379] on input "Coleta" at bounding box center [292, 375] width 287 height 24
click at [277, 406] on div "setembro 2025" at bounding box center [220, 403] width 143 height 10
click at [281, 410] on div "dom seg ter qua qui sex sab" at bounding box center [220, 417] width 143 height 19
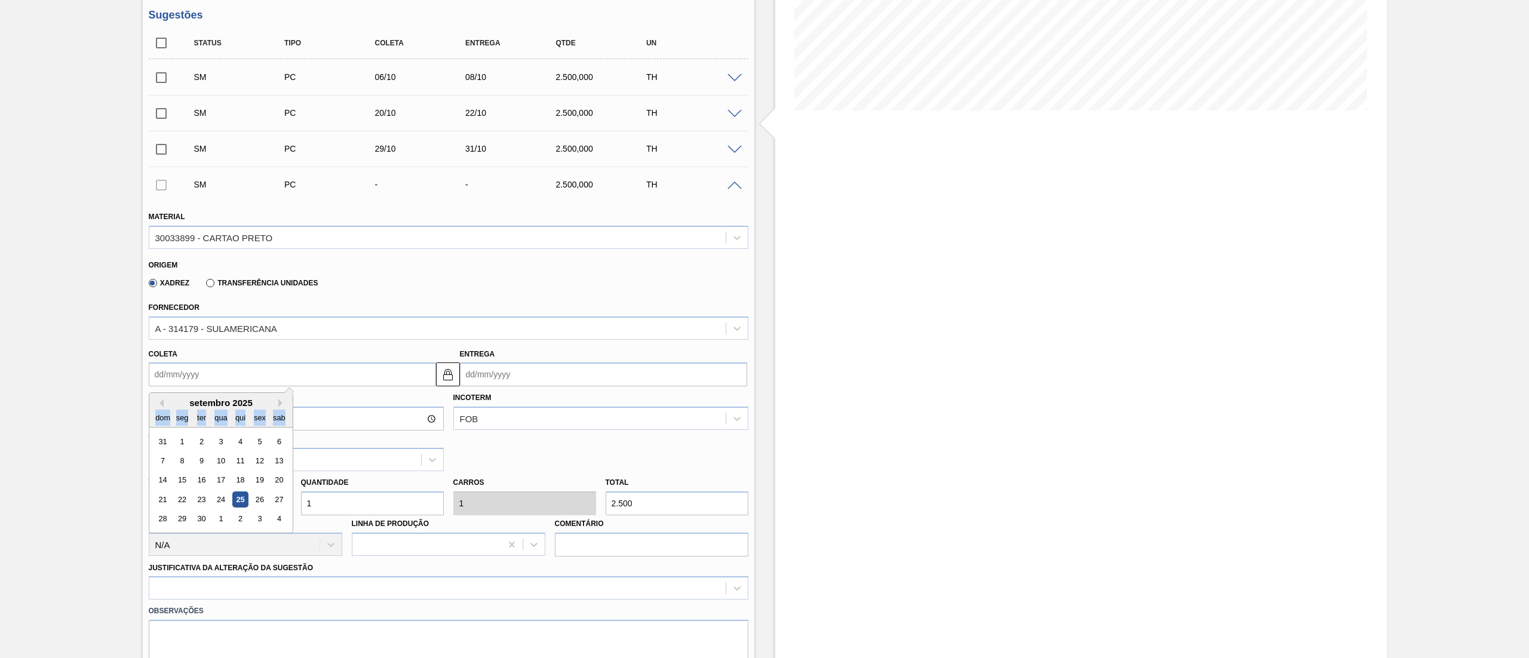
click at [282, 410] on div "dom seg ter qua qui sex sab" at bounding box center [220, 417] width 143 height 19
click at [280, 405] on button "Next Month" at bounding box center [282, 403] width 8 height 8
click at [160, 404] on button "Previous Month" at bounding box center [159, 403] width 8 height 8
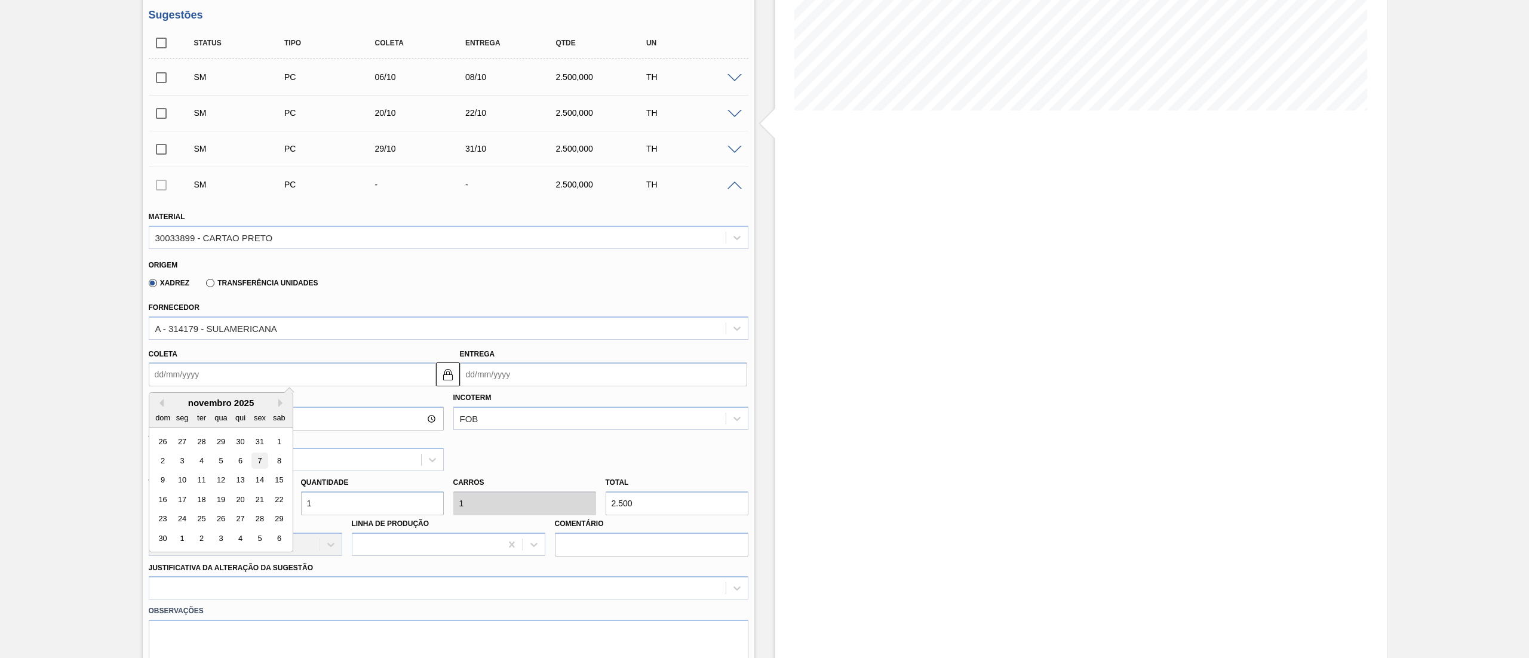
click at [263, 460] on div "7" at bounding box center [259, 461] width 16 height 16
type input "[DATE]"
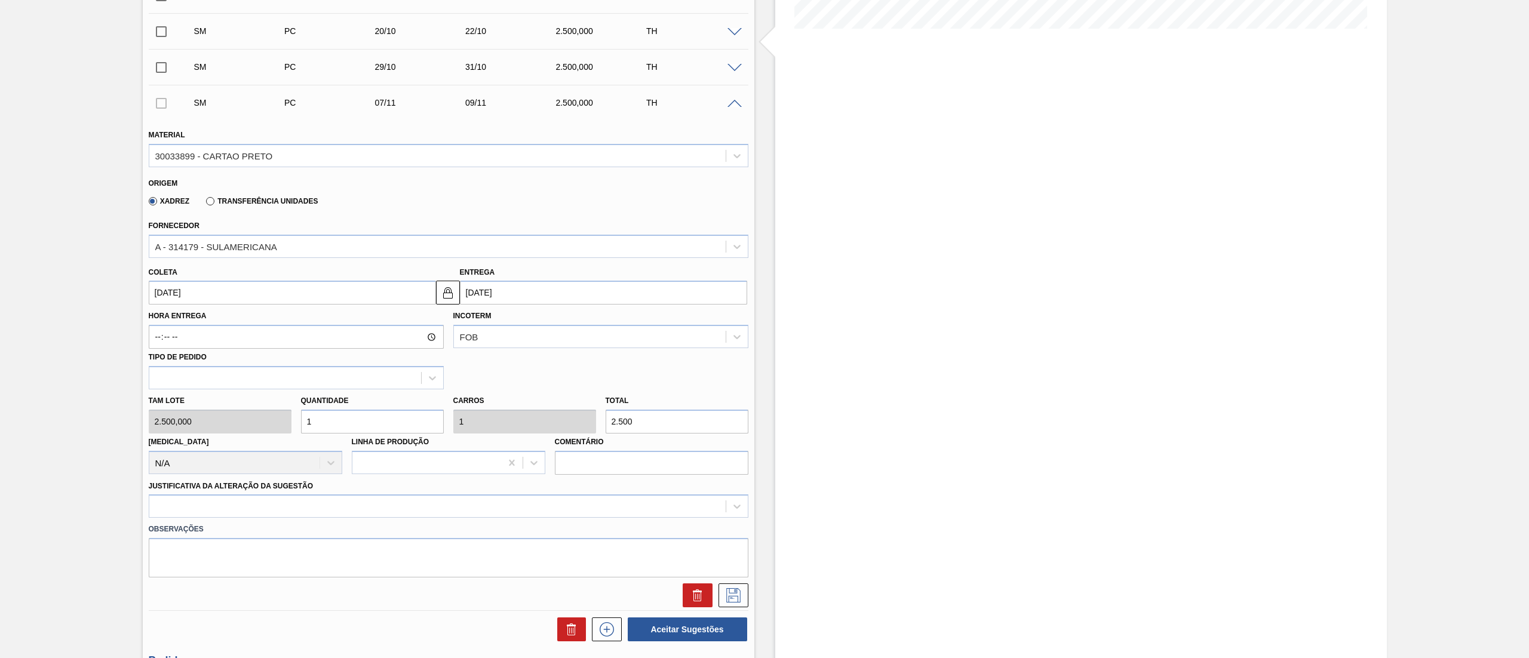
scroll to position [358, 0]
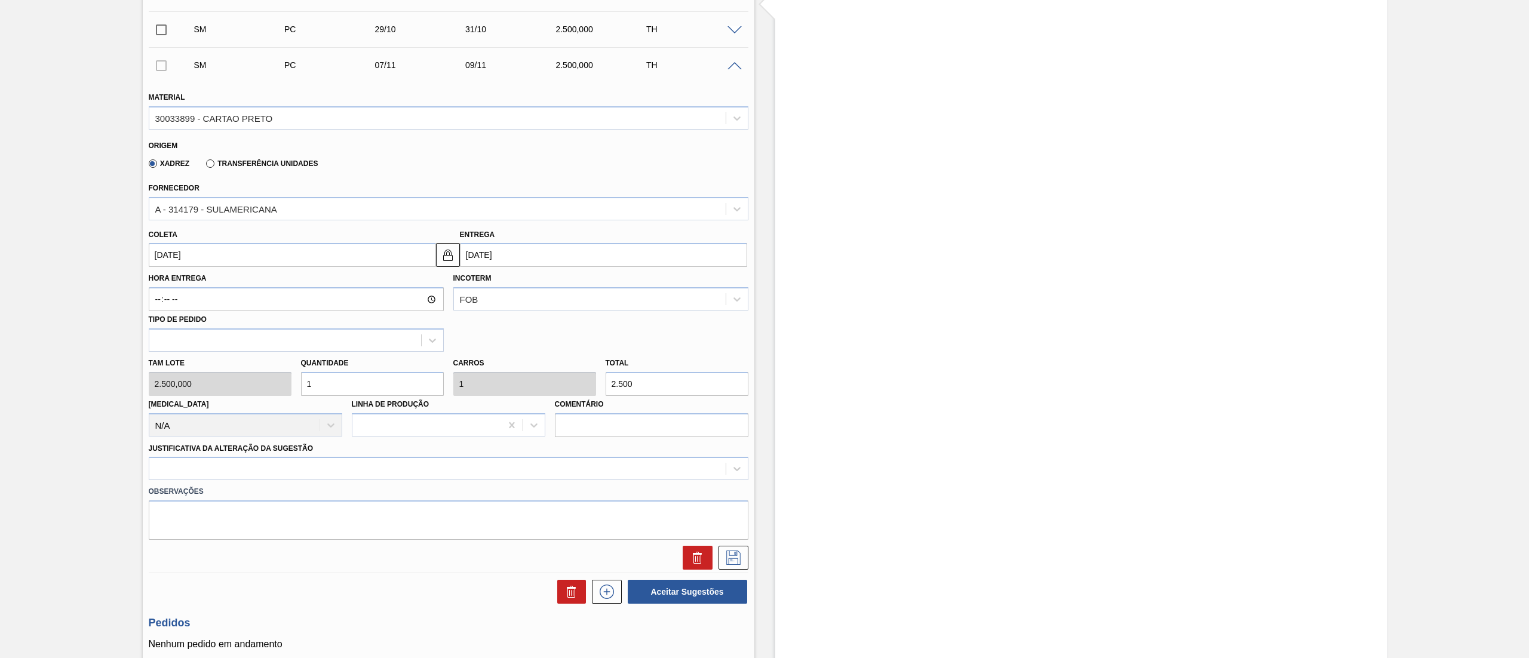
click at [168, 265] on input "[DATE]" at bounding box center [292, 255] width 287 height 24
click at [184, 365] on div "10" at bounding box center [182, 361] width 16 height 16
type input "[DATE]"
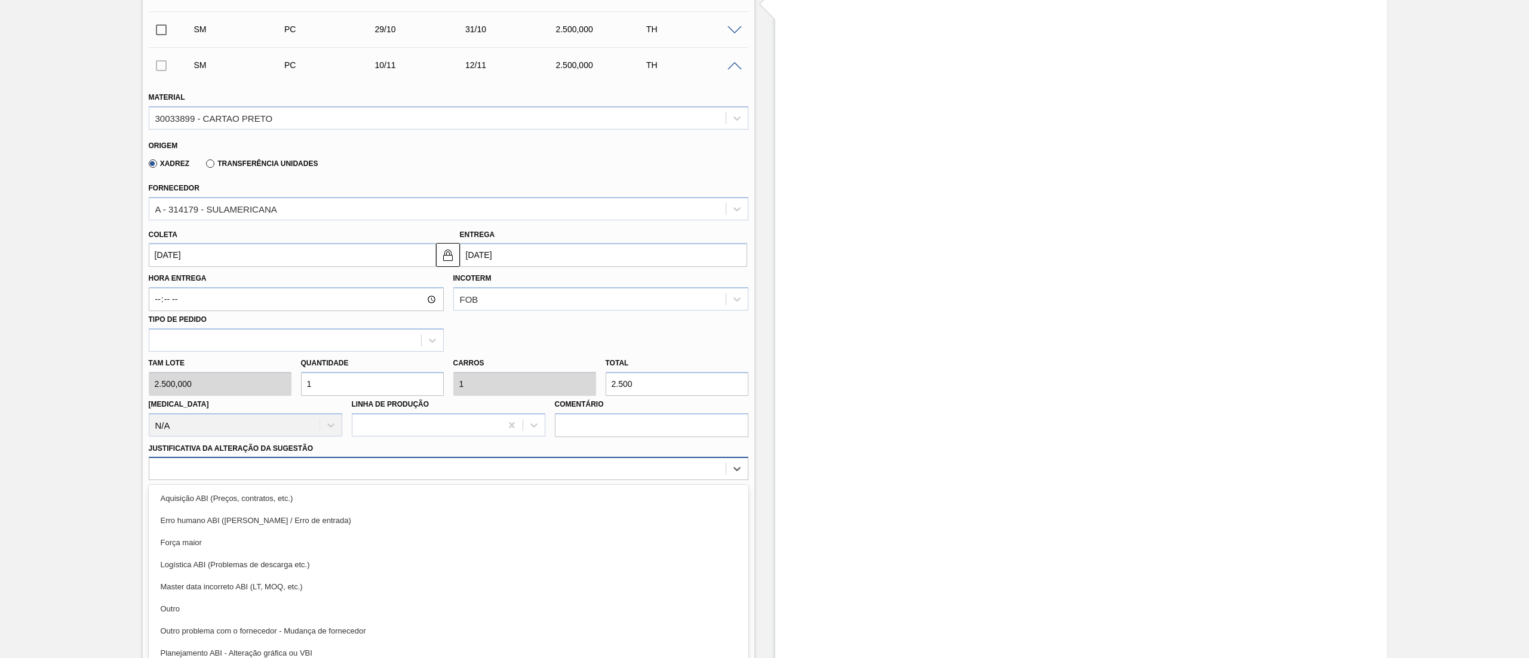
click at [168, 465] on div at bounding box center [437, 469] width 576 height 17
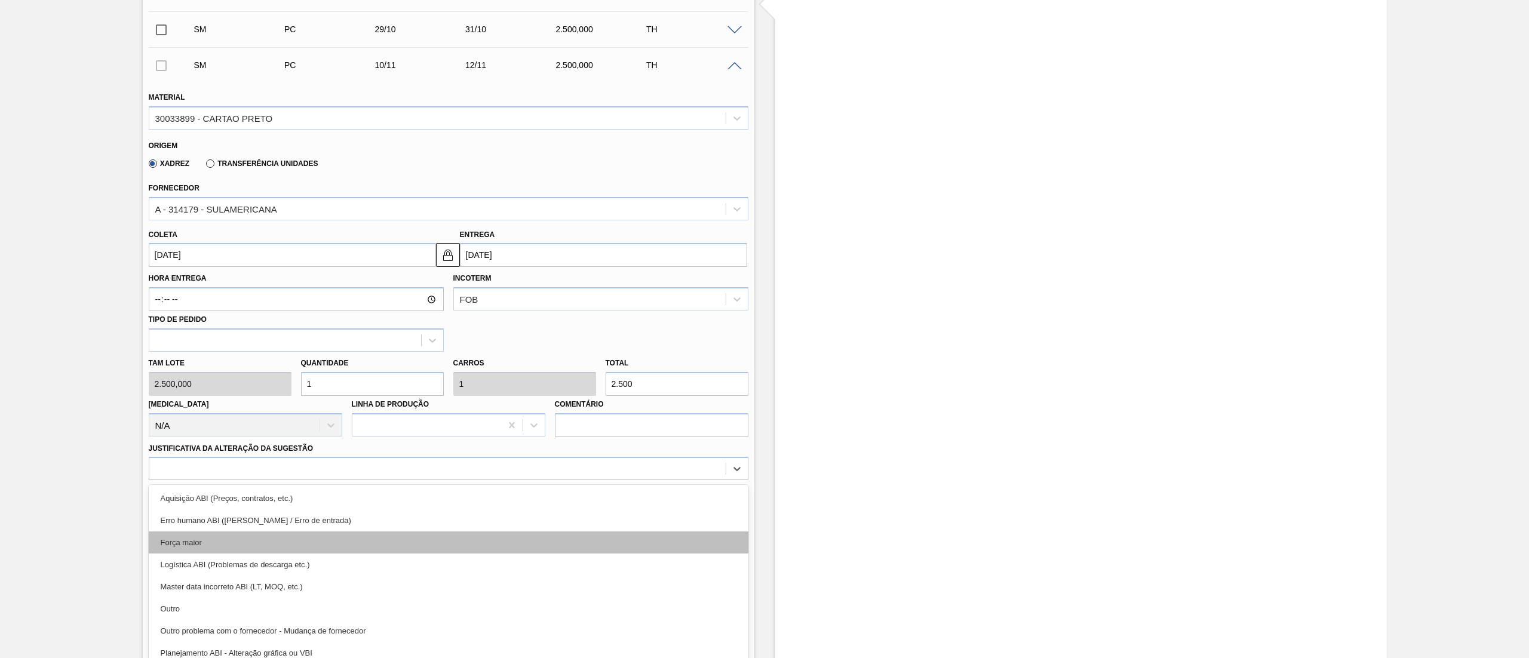
scroll to position [371, 0]
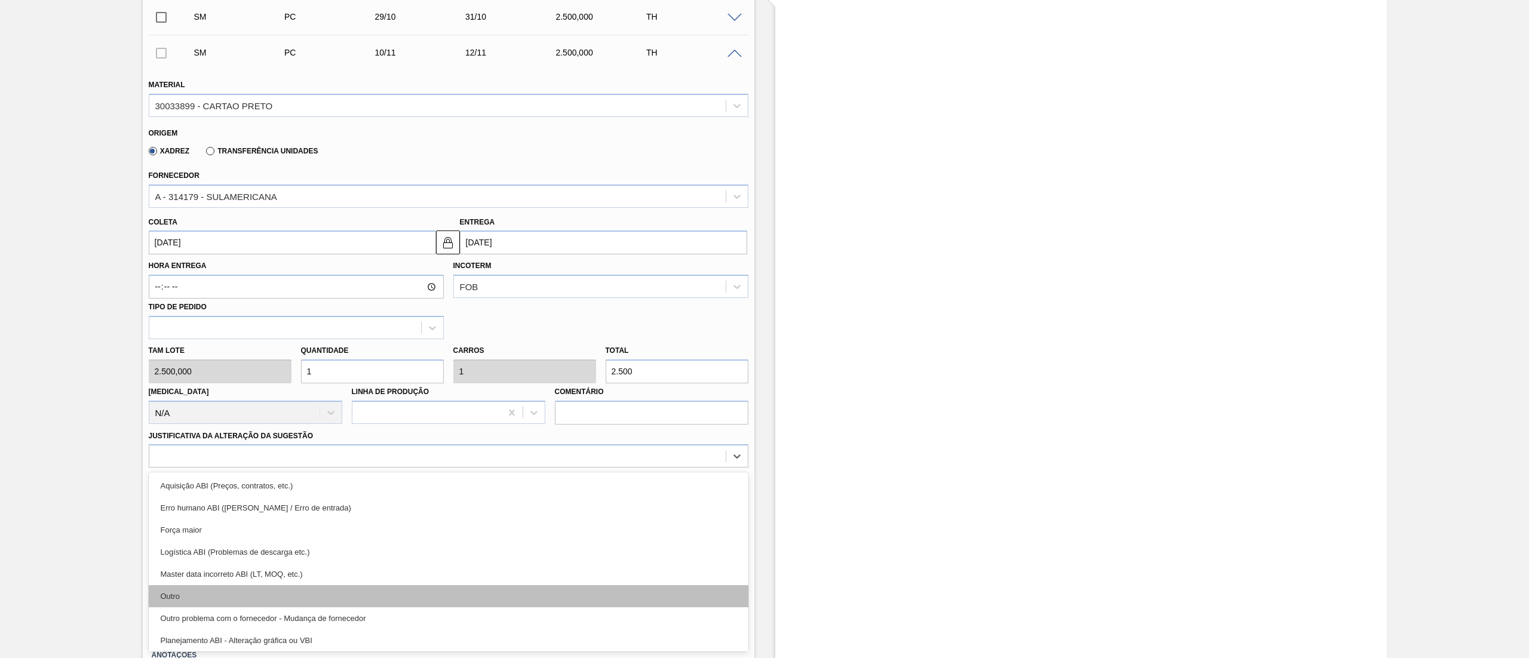
click at [180, 593] on div "Outro" at bounding box center [449, 596] width 600 height 22
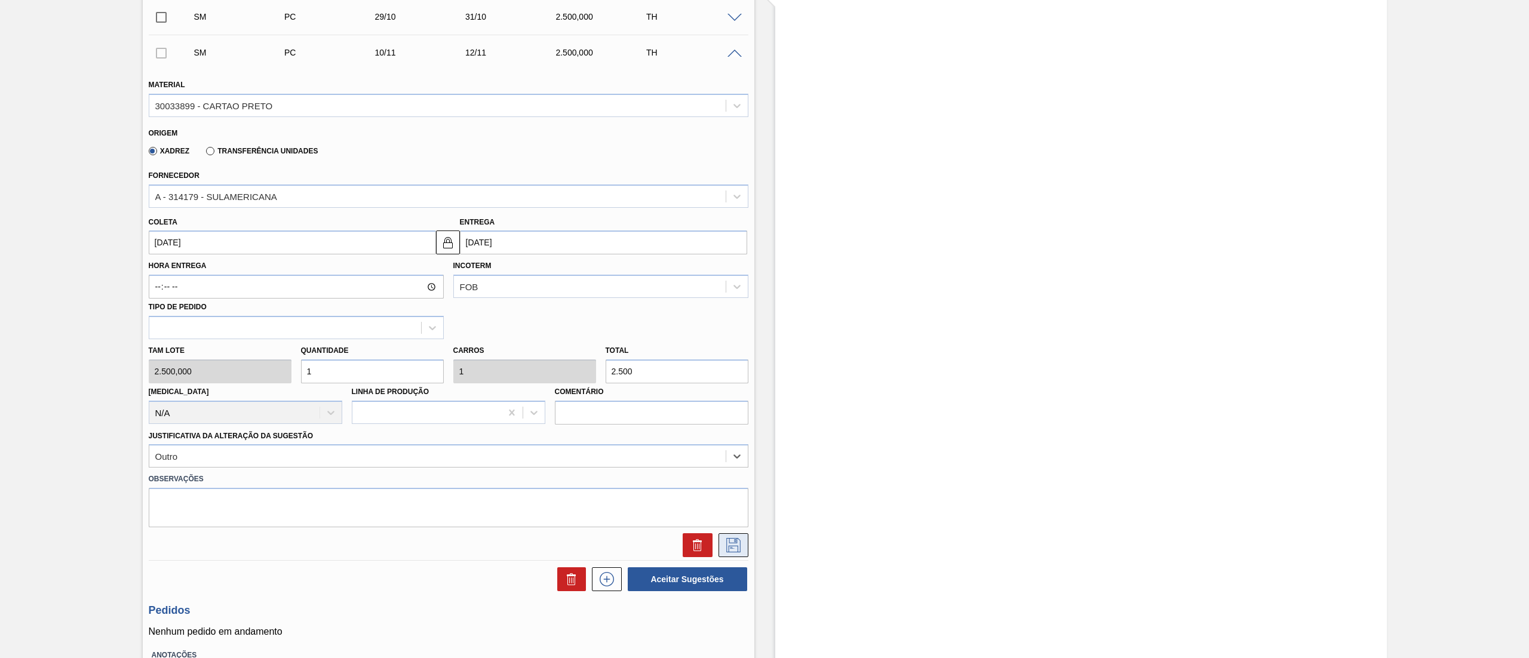
click at [739, 556] on button at bounding box center [734, 545] width 30 height 24
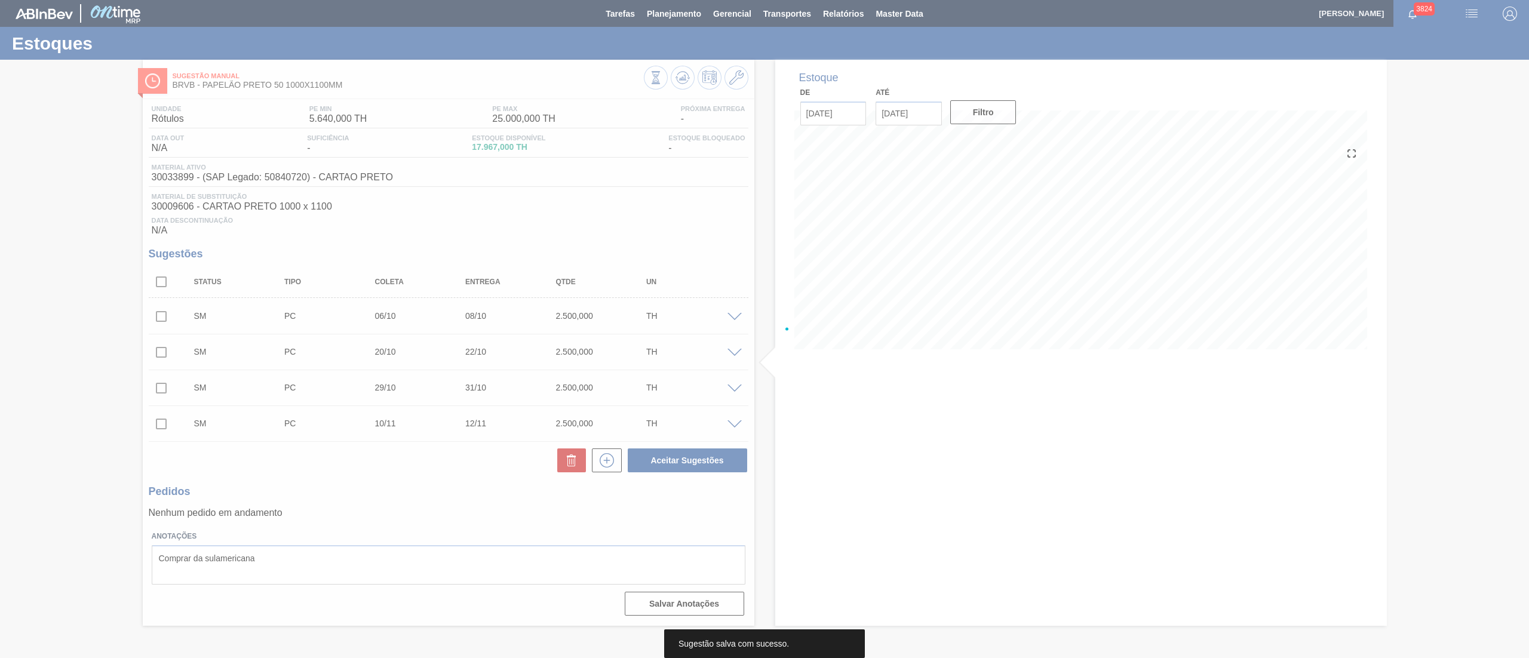
scroll to position [0, 0]
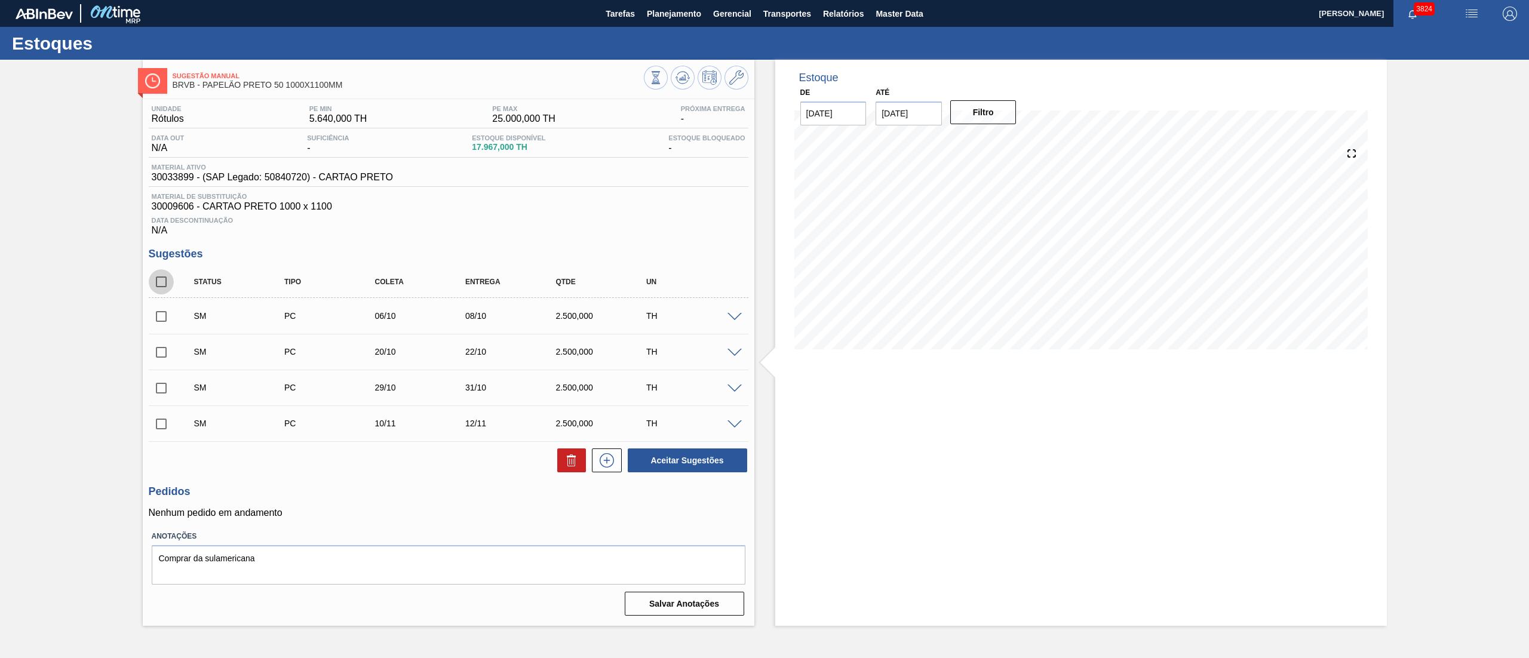
click at [153, 287] on input "checkbox" at bounding box center [161, 281] width 25 height 25
checkbox input "true"
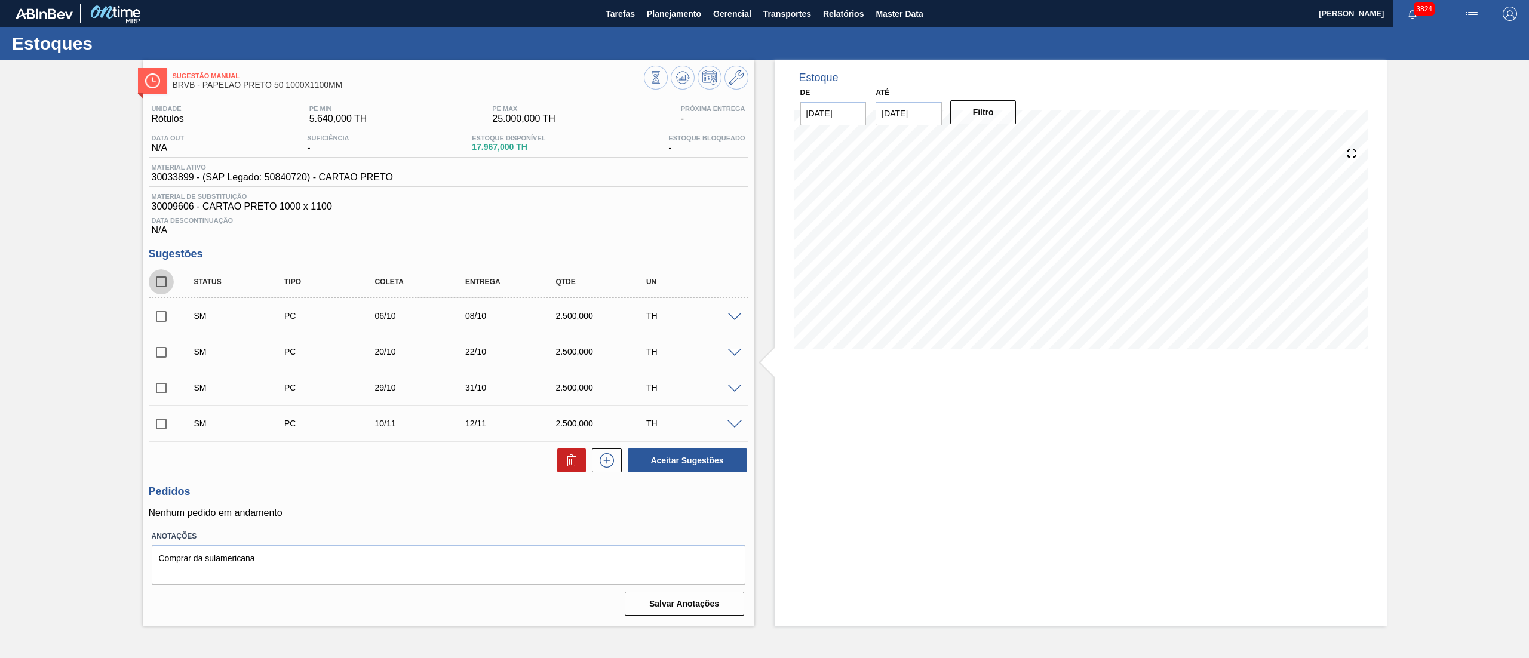
checkbox input "true"
click at [673, 465] on button "Aceitar Sugestões" at bounding box center [687, 461] width 119 height 24
checkbox input "false"
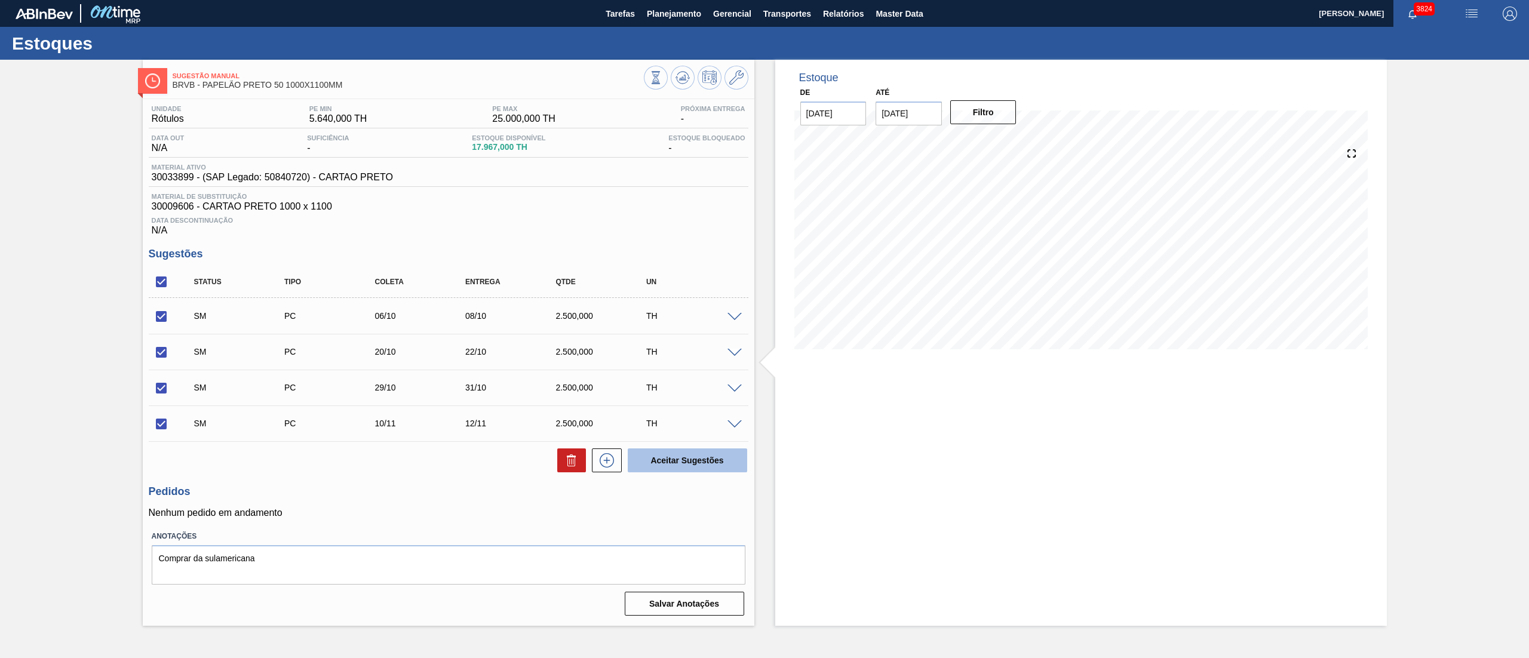
checkbox input "false"
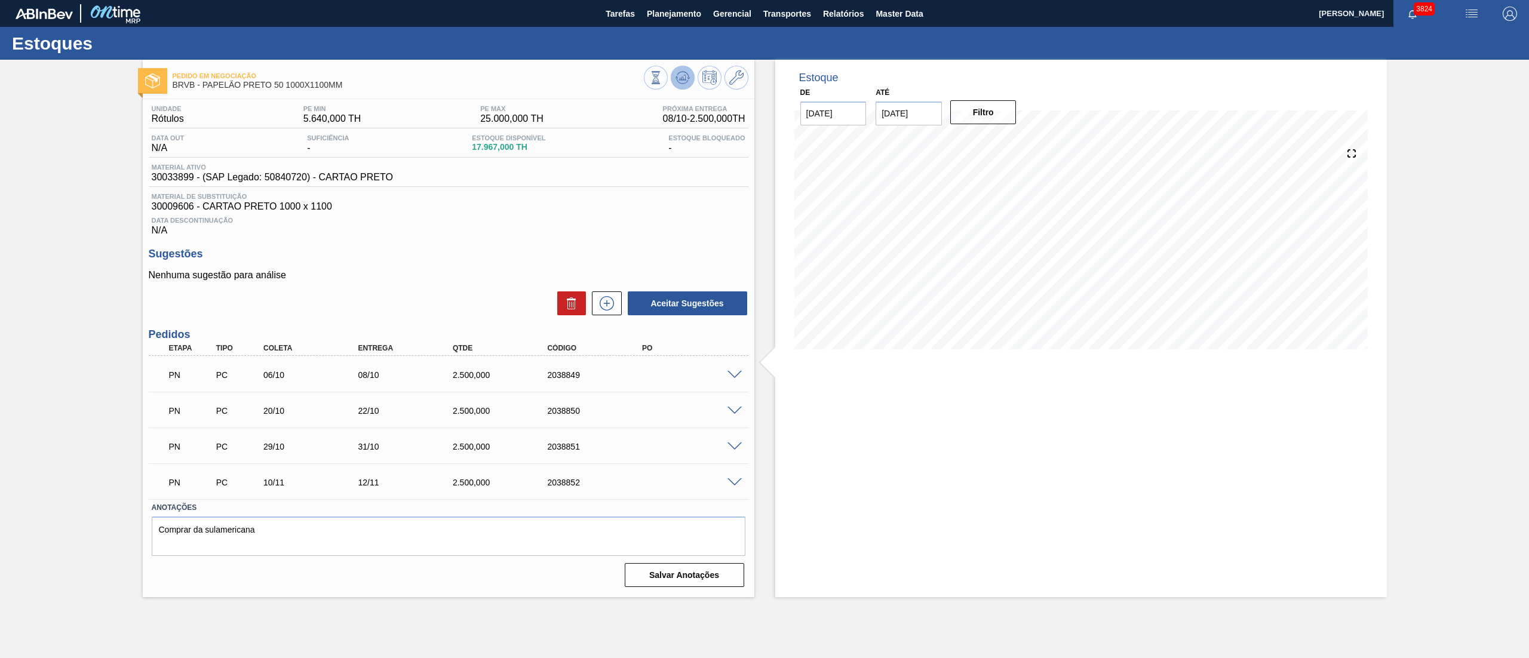
click at [676, 79] on icon at bounding box center [683, 77] width 14 height 14
